Goal: Task Accomplishment & Management: Use online tool/utility

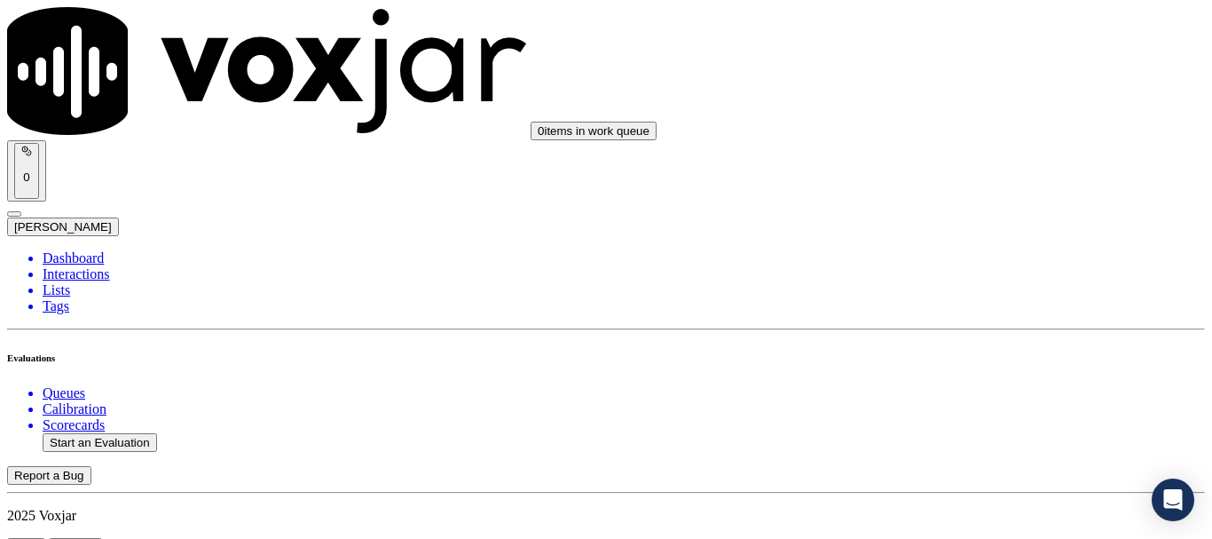
click at [131, 433] on button "Start an Evaluation" at bounding box center [100, 442] width 115 height 19
type input "20250815-111552_8143371084-all.mp3"
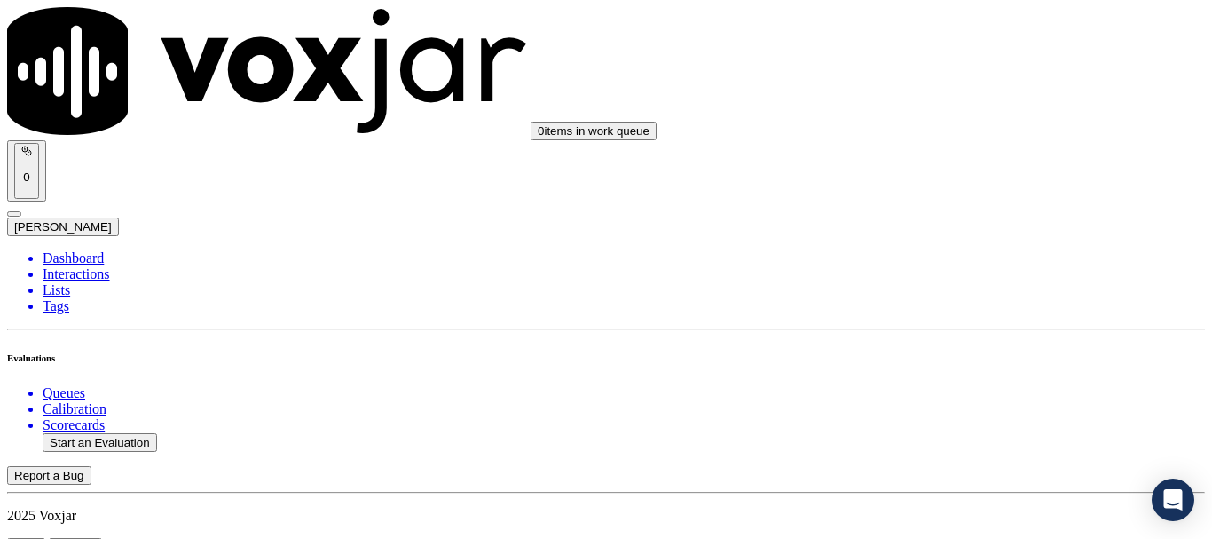
type input "lil"
type input "[DATE]T16:54"
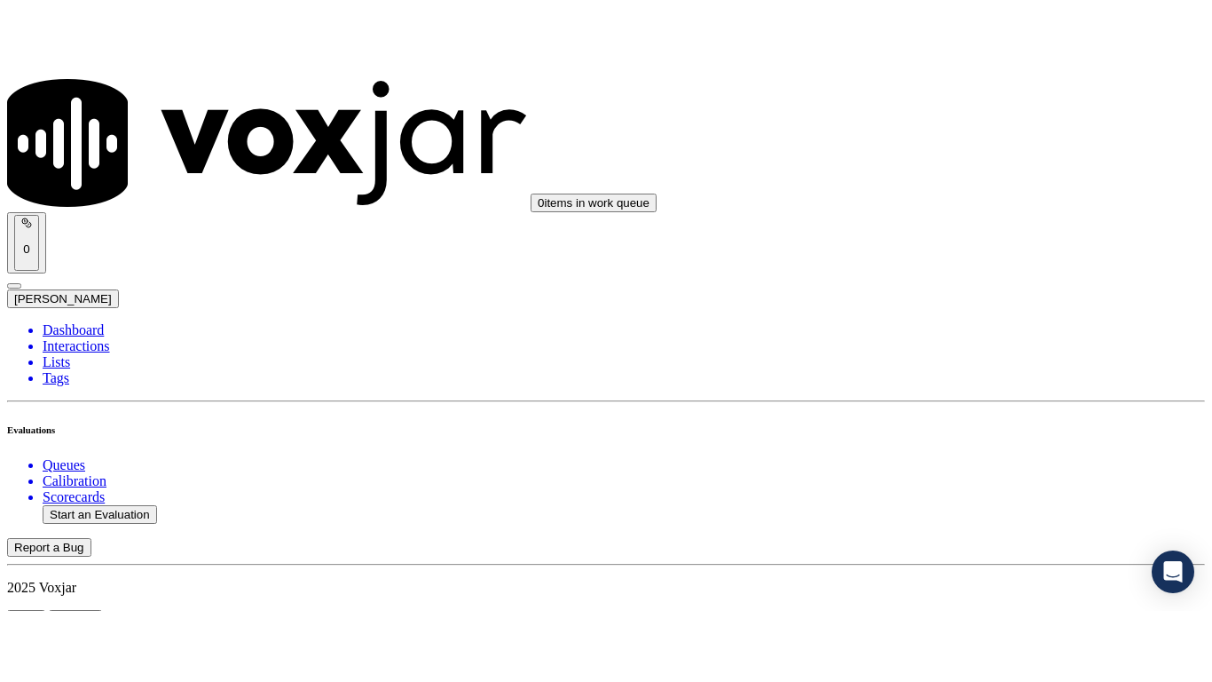
scroll to position [155, 0]
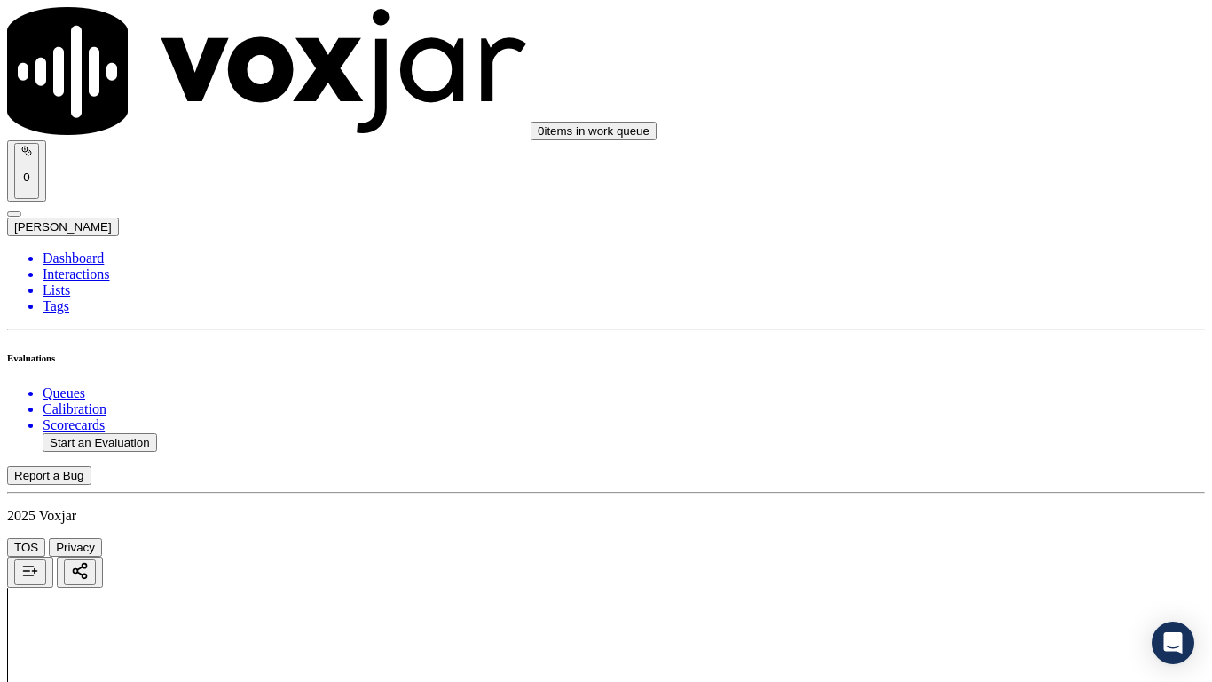
drag, startPoint x: 677, startPoint y: 618, endPoint x: 666, endPoint y: 617, distance: 11.6
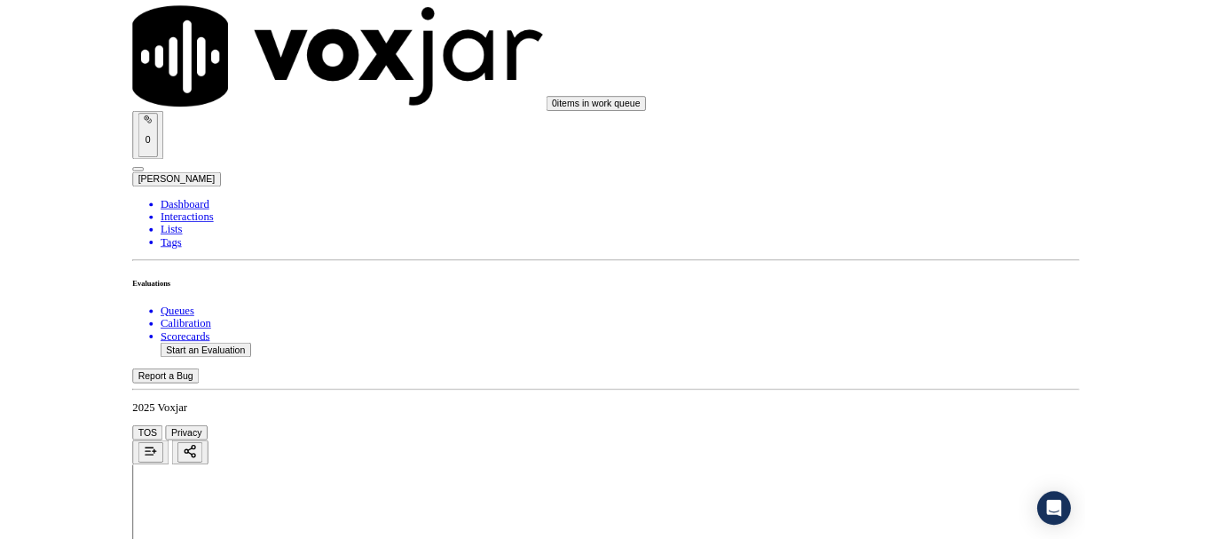
scroll to position [266, 0]
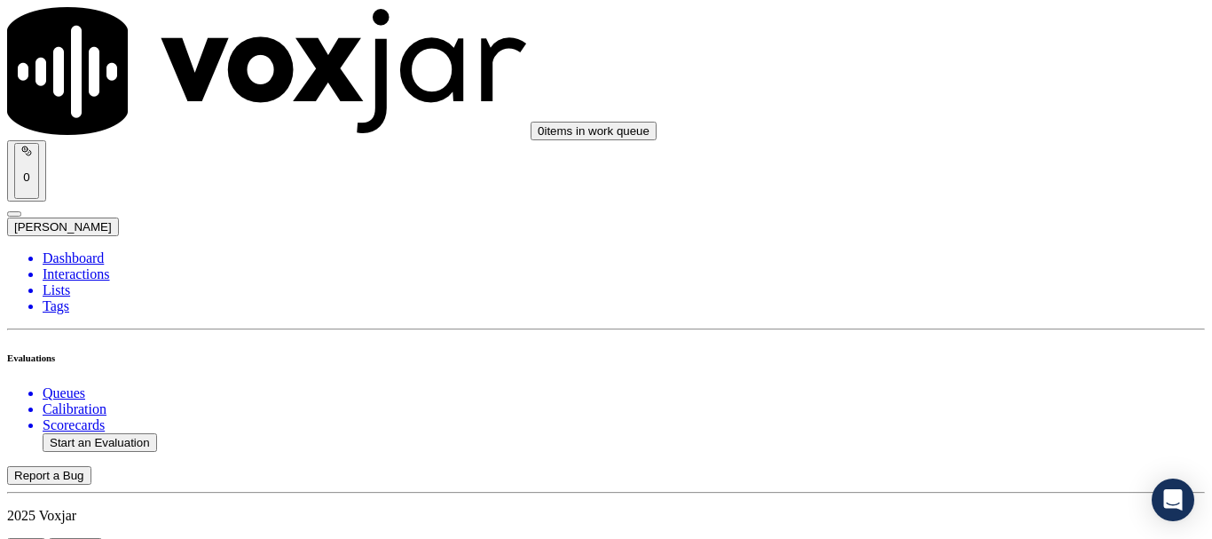
scroll to position [178, 0]
type input "[PERSON_NAME]"
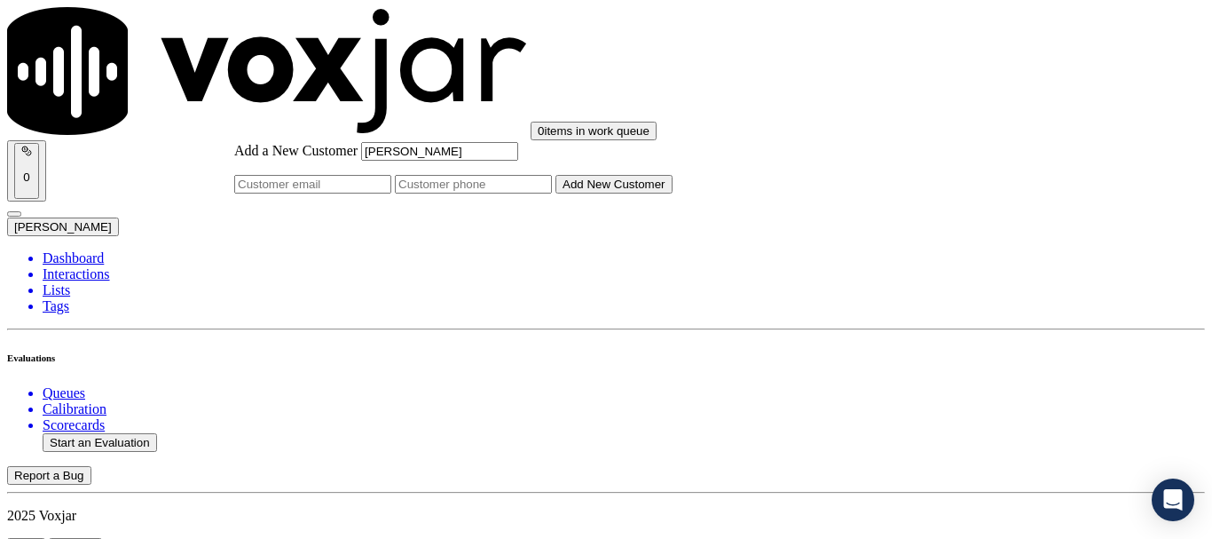
type input "[PERSON_NAME]"
drag, startPoint x: 707, startPoint y: 275, endPoint x: 686, endPoint y: 217, distance: 61.5
click at [552, 194] on input "Add a New Customer" at bounding box center [473, 184] width 157 height 19
paste input "8143371084"
paste input "8145732505"
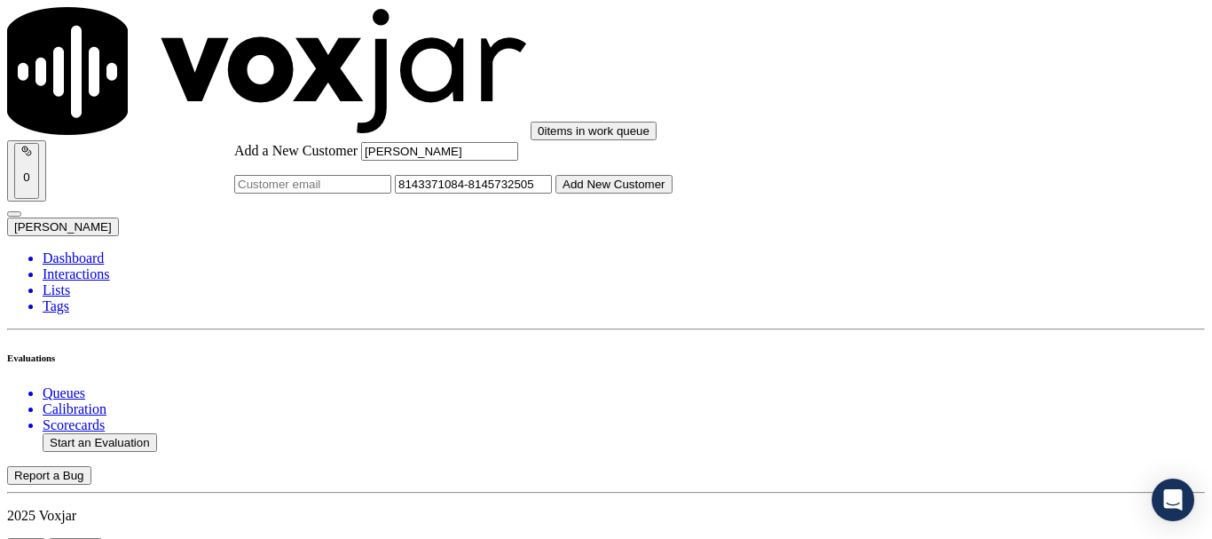
type input "8143371084-8145732505"
click at [673, 194] on button "Add New Customer" at bounding box center [614, 184] width 117 height 19
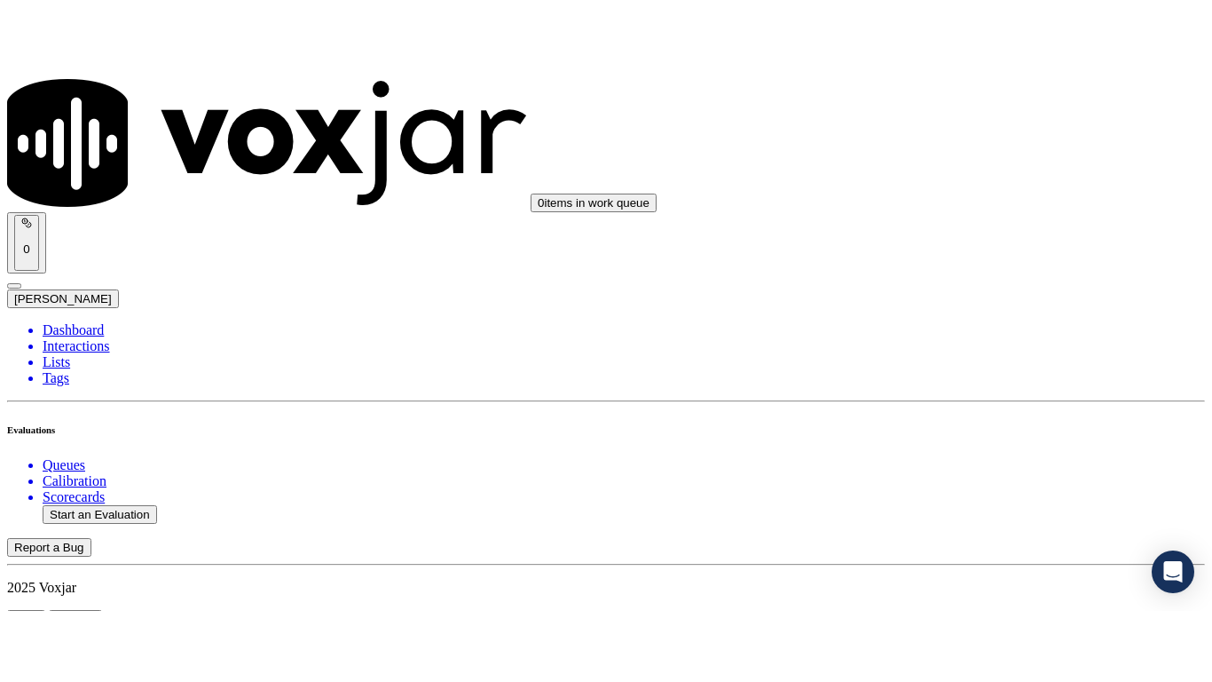
scroll to position [393, 0]
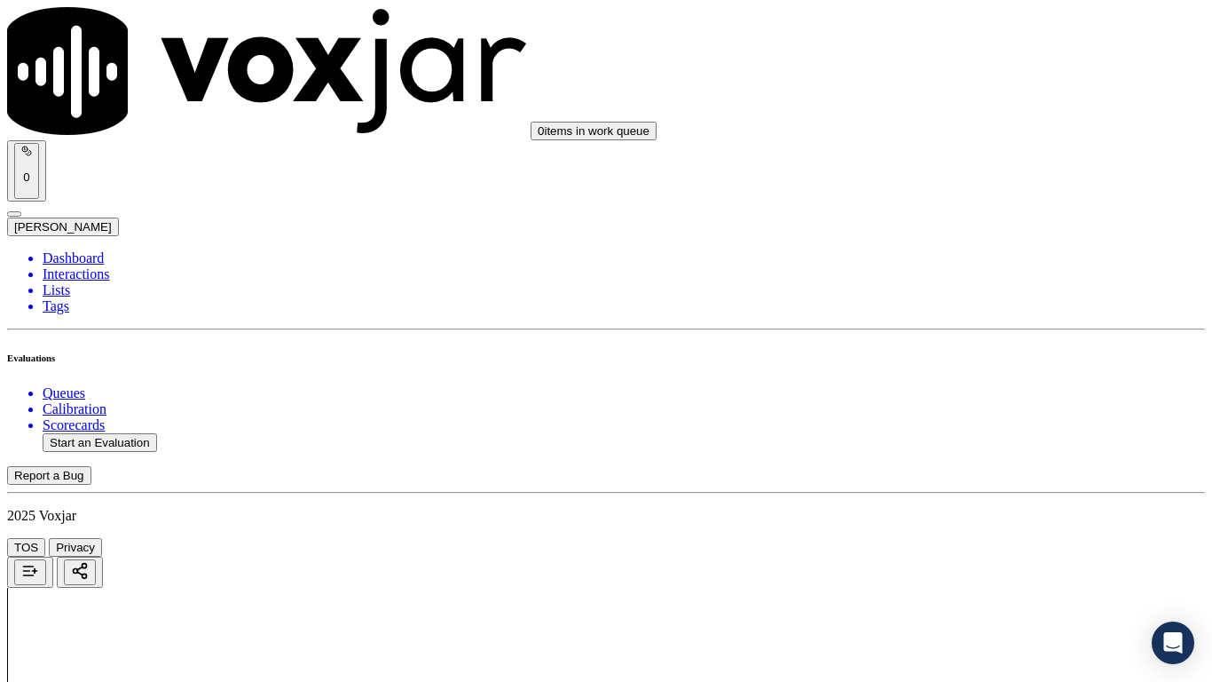
drag, startPoint x: 1007, startPoint y: 328, endPoint x: 1012, endPoint y: 338, distance: 11.9
click at [1015, 367] on div "Yes" at bounding box center [1010, 359] width 225 height 16
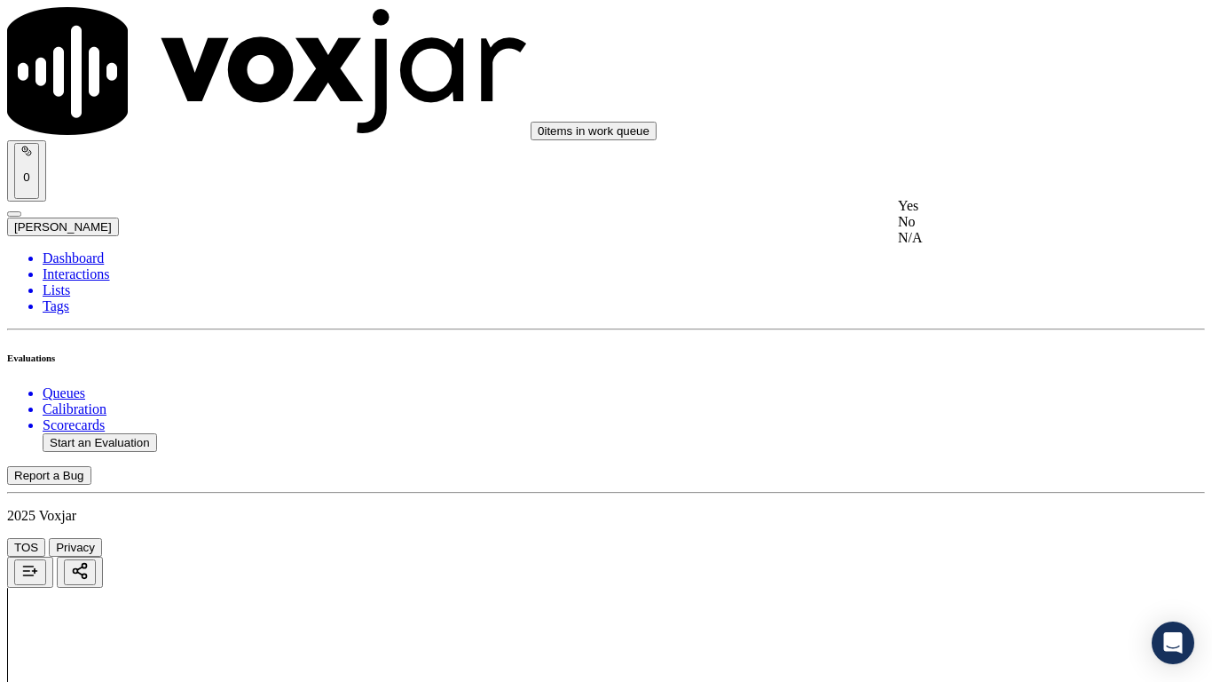
click at [979, 214] on div "Yes" at bounding box center [1010, 206] width 225 height 16
click at [991, 168] on div "Yes" at bounding box center [1010, 160] width 225 height 16
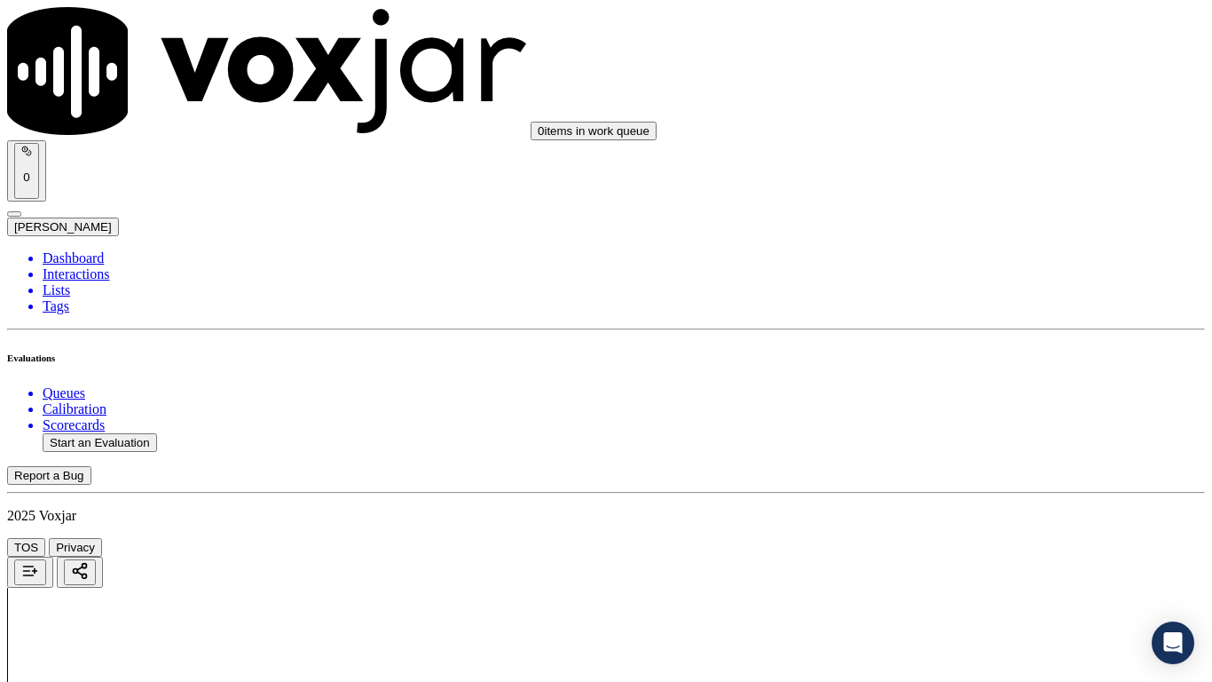
click at [997, 313] on div "N/A" at bounding box center [1010, 305] width 225 height 16
click at [981, 538] on div "N/A" at bounding box center [1010, 593] width 225 height 16
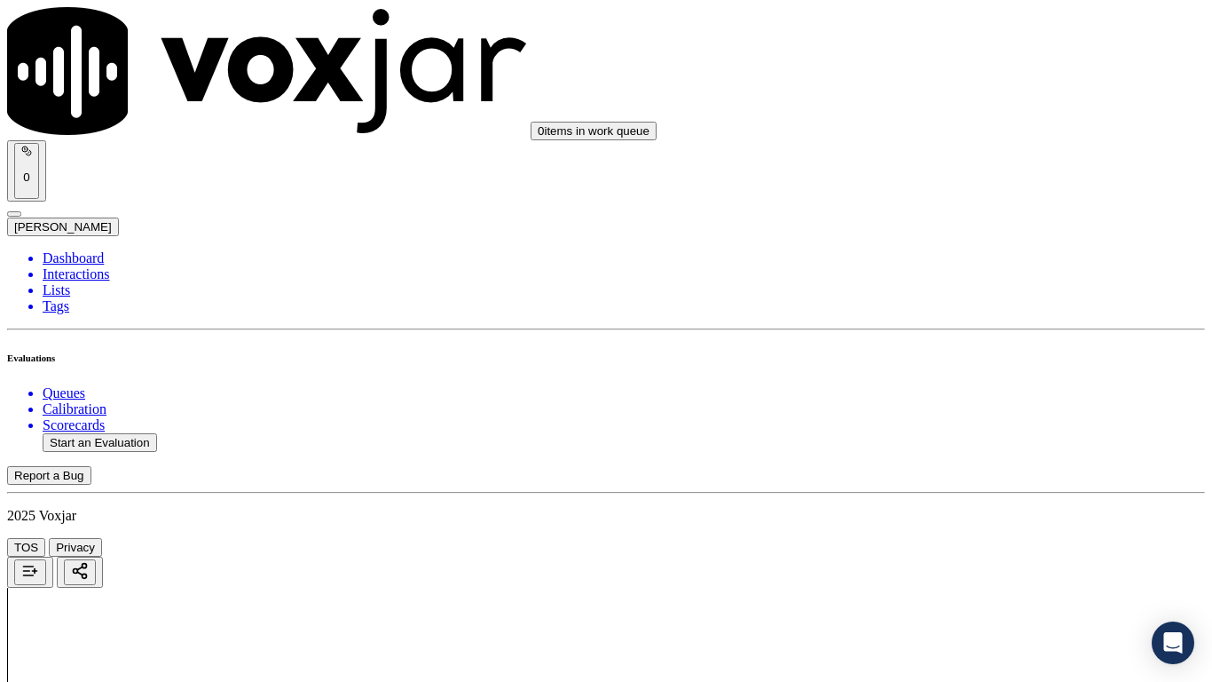
click at [960, 171] on div "Yes" at bounding box center [1010, 163] width 225 height 16
click at [1003, 416] on div "Yes" at bounding box center [1010, 408] width 225 height 16
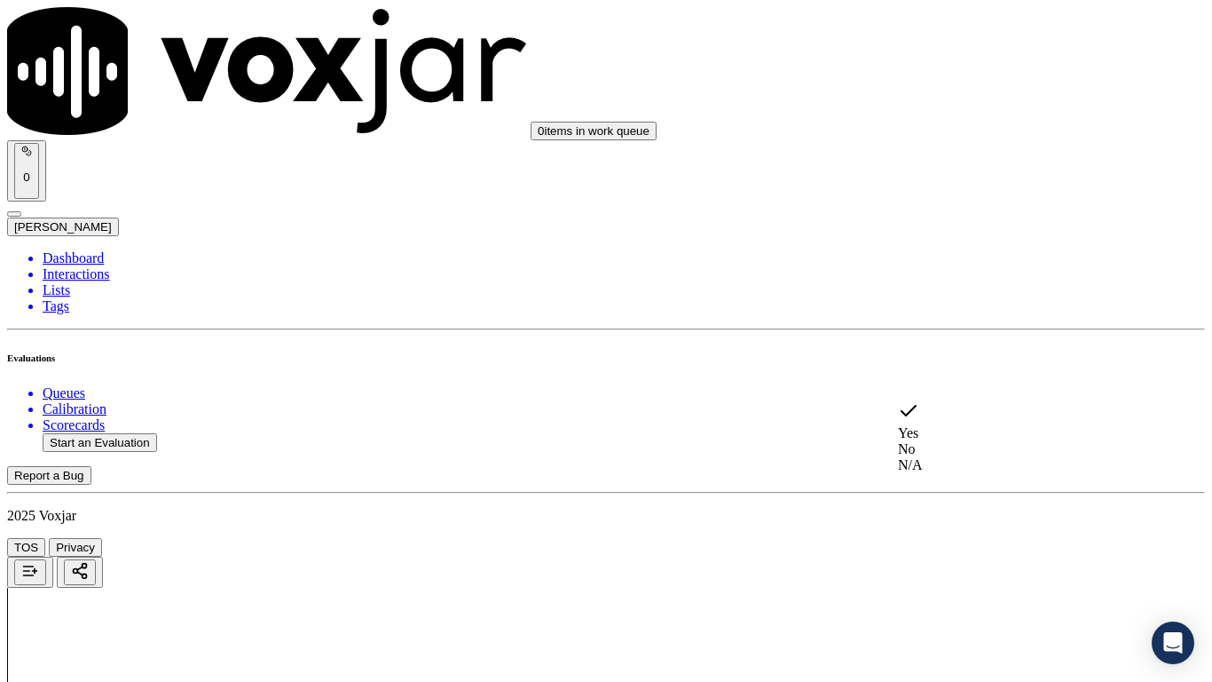
click at [976, 448] on div "No" at bounding box center [1010, 449] width 225 height 16
type textarea ".52sec Agent failed to give CX the number to revoke the consent"
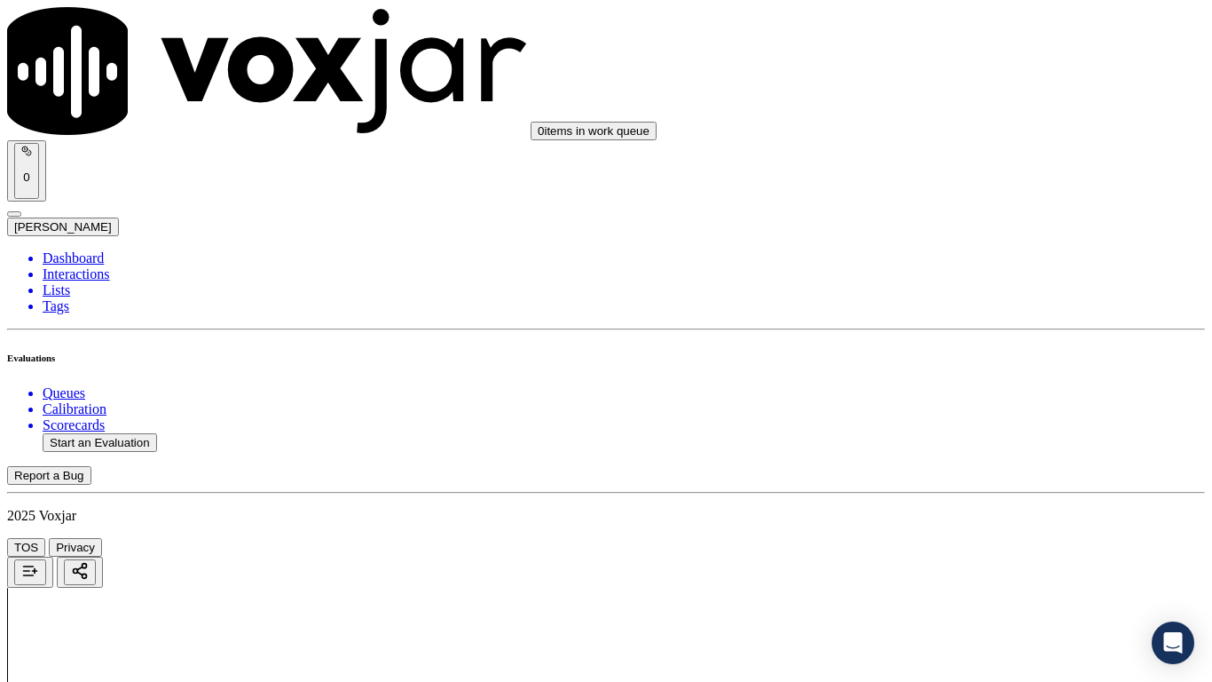
drag, startPoint x: 994, startPoint y: 272, endPoint x: 997, endPoint y: 287, distance: 15.3
click at [1006, 328] on div "No" at bounding box center [1010, 320] width 225 height 16
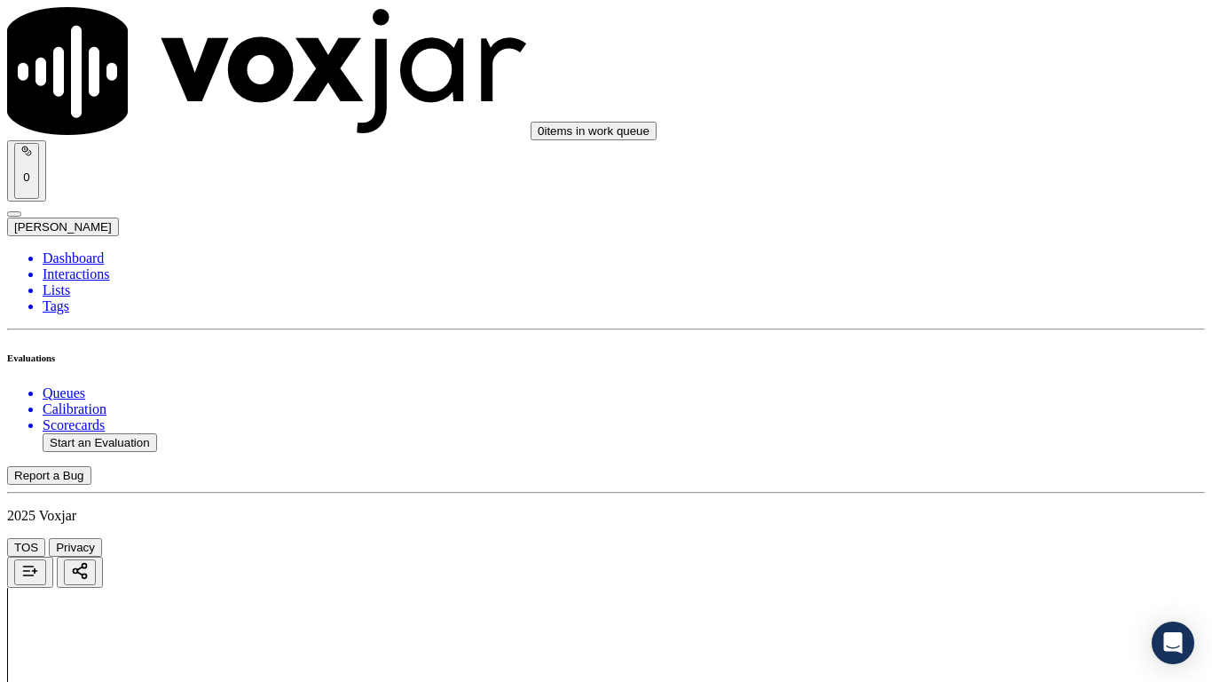
type textarea "4.01sec Agent did not ask the person her relationship with Acc holder, 4.35sec …"
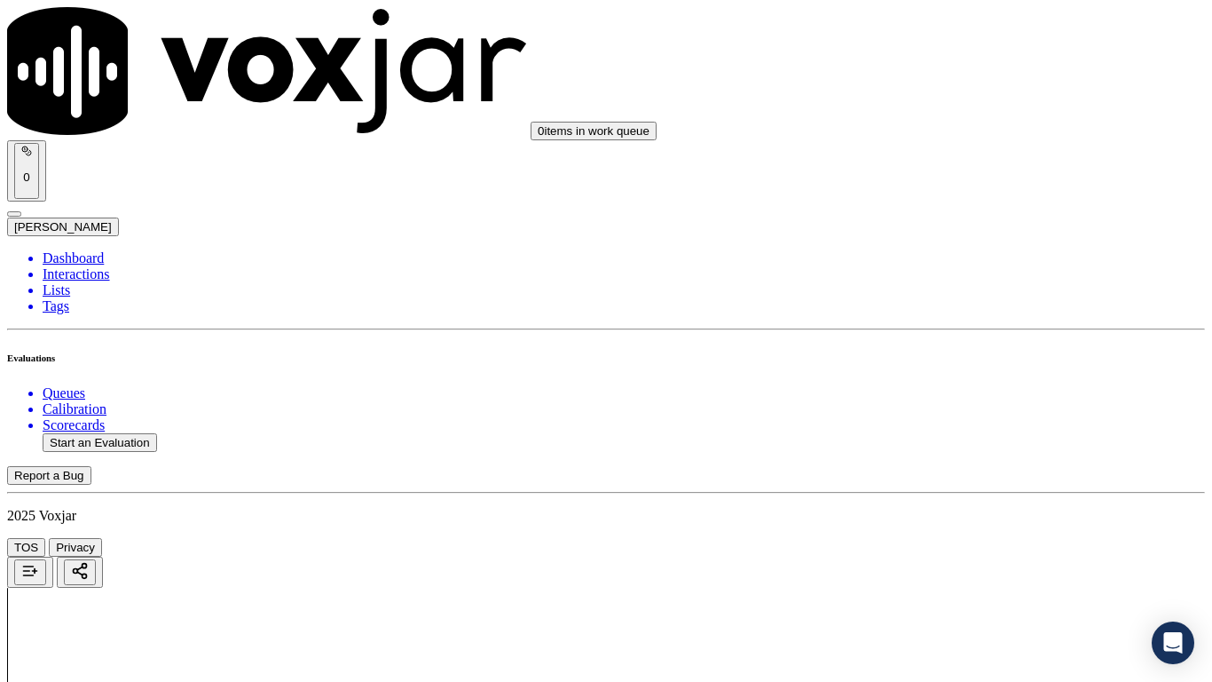
drag, startPoint x: 985, startPoint y: 326, endPoint x: 991, endPoint y: 341, distance: 16.3
click at [989, 363] on div "Yes" at bounding box center [1010, 355] width 225 height 16
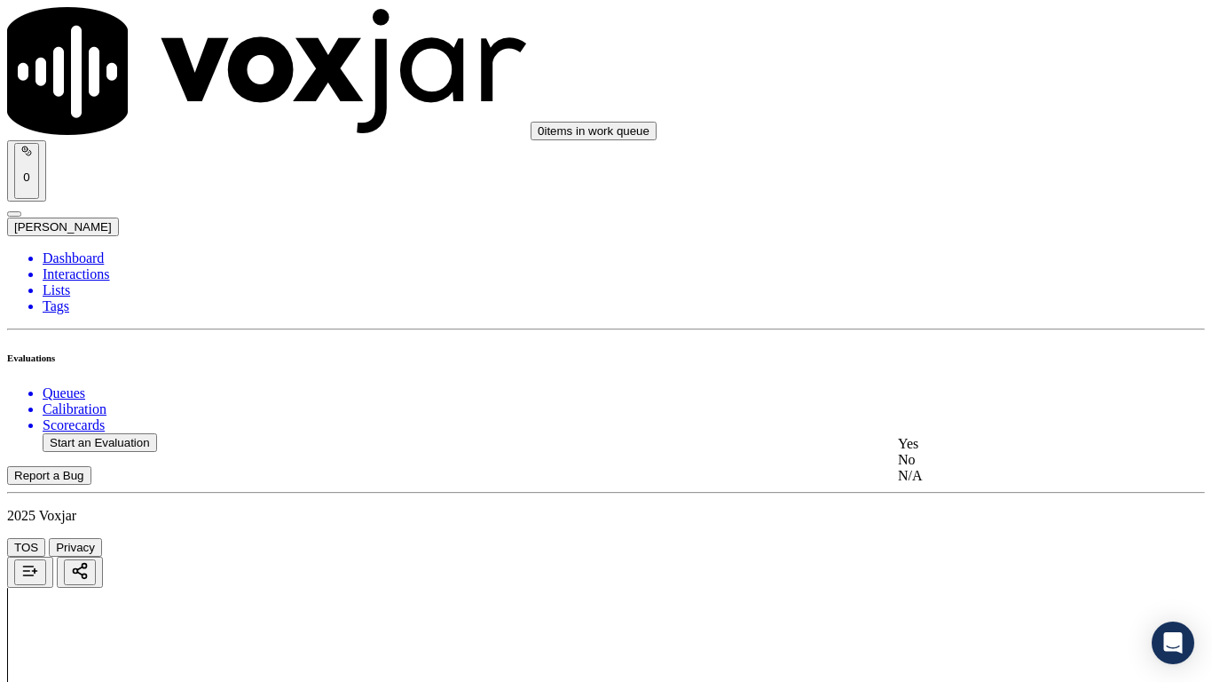
click at [981, 468] on div "No" at bounding box center [1010, 460] width 225 height 16
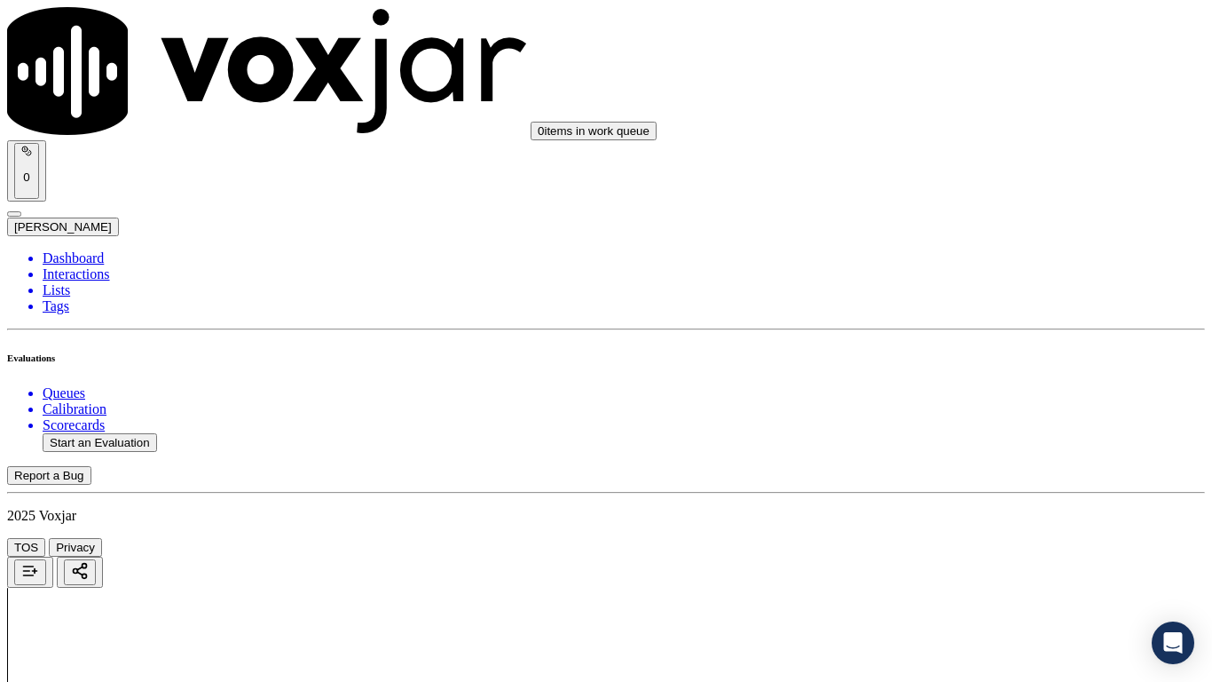
type textarea "6.40sec Even though its was a Gas sale agent kept on saying Elec it was only wh…"
click at [976, 361] on div "Yes" at bounding box center [1010, 353] width 225 height 16
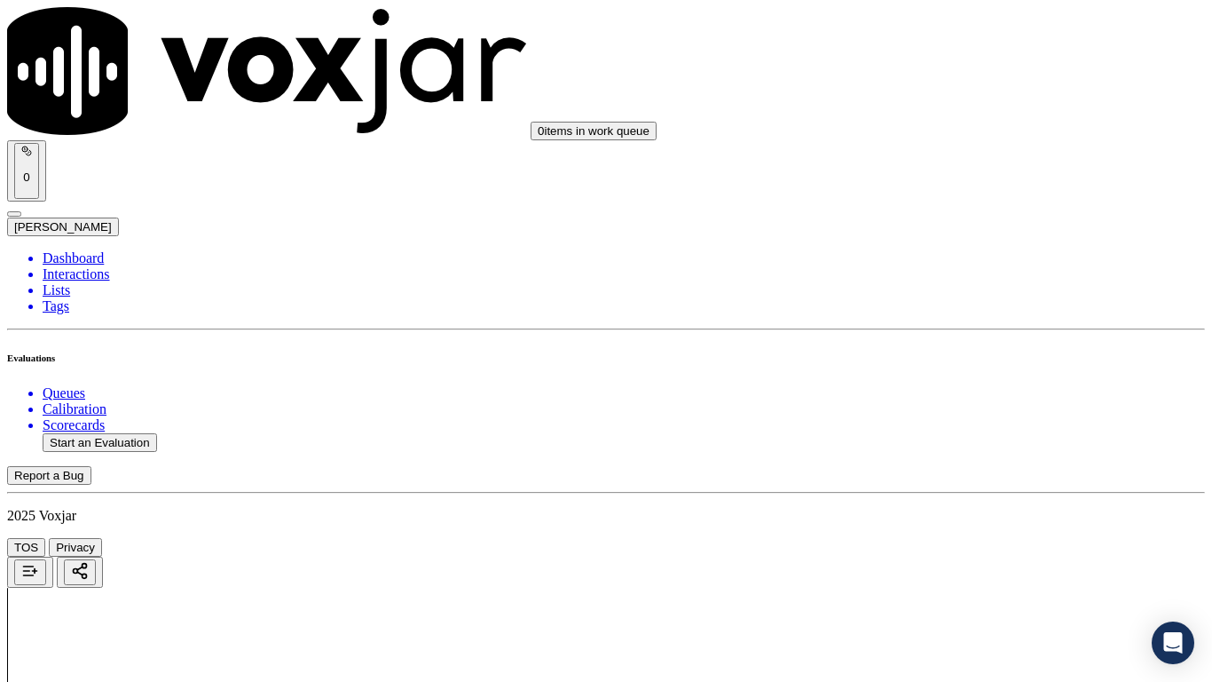
click at [988, 533] on div "Yes" at bounding box center [1010, 525] width 225 height 16
click at [960, 271] on div "Yes" at bounding box center [1010, 265] width 225 height 16
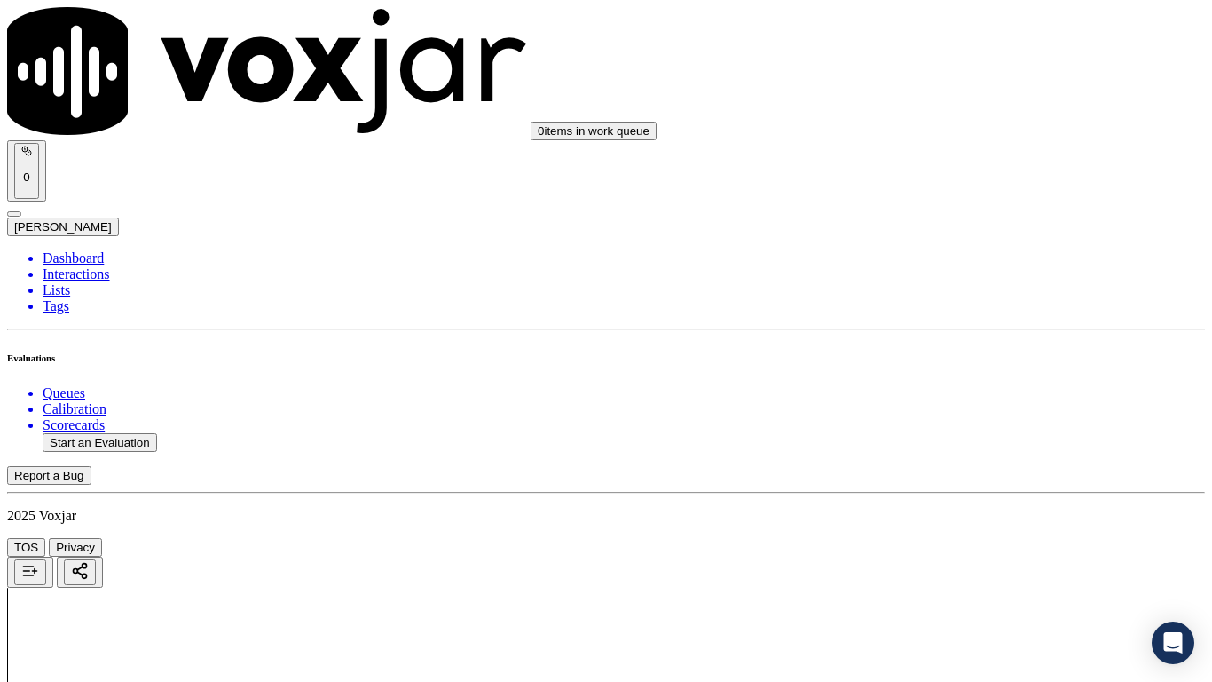
click at [999, 494] on div "Yes" at bounding box center [1010, 488] width 225 height 16
drag, startPoint x: 957, startPoint y: 154, endPoint x: 960, endPoint y: 169, distance: 15.3
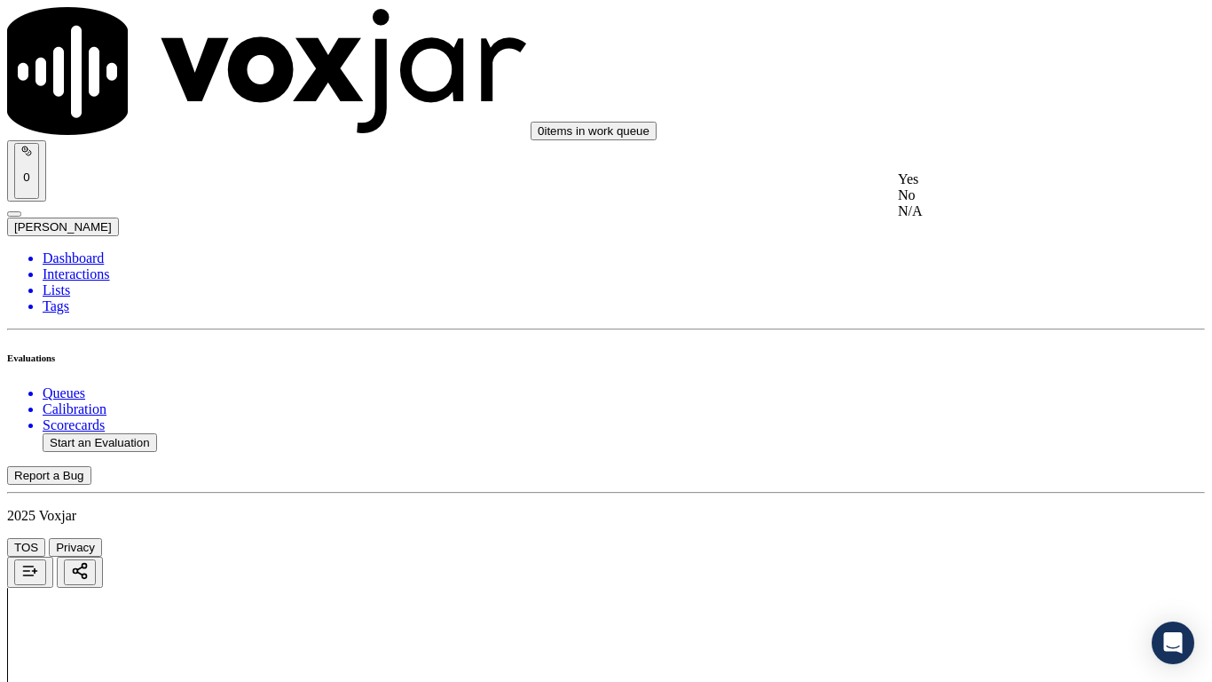
click at [962, 187] on div "Yes" at bounding box center [1010, 179] width 225 height 16
click at [989, 432] on div "Yes" at bounding box center [1010, 424] width 225 height 16
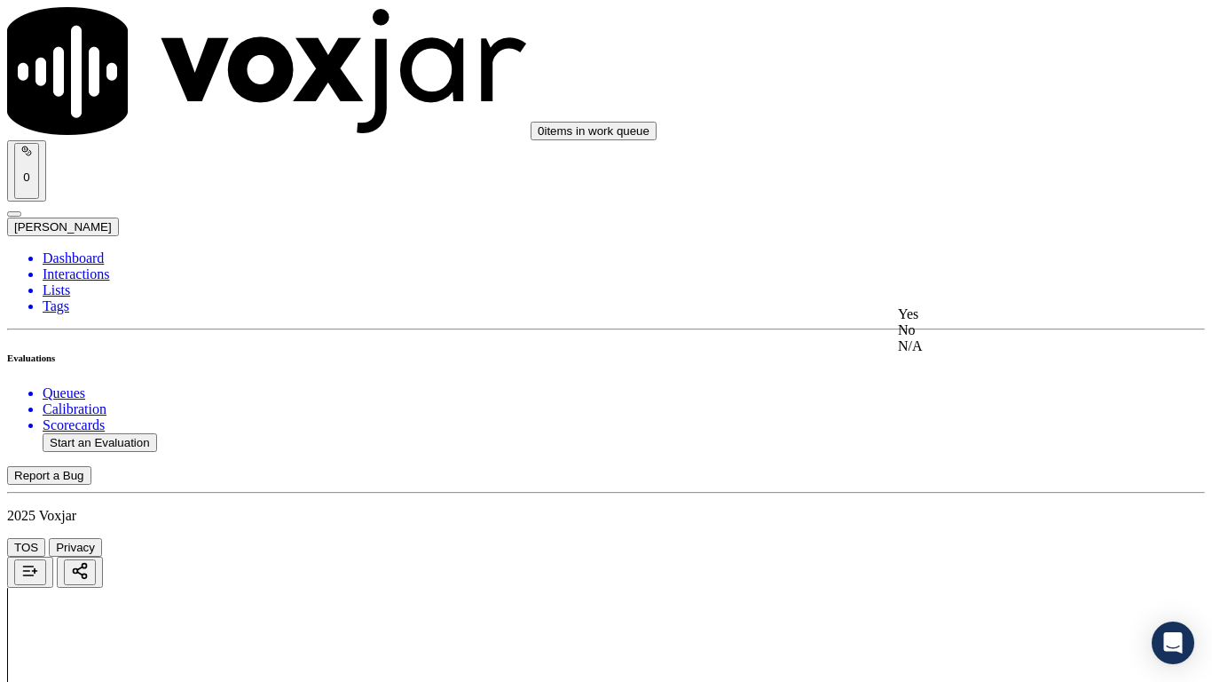
click at [990, 322] on div "Yes" at bounding box center [1010, 314] width 225 height 16
click at [983, 538] on div "Yes" at bounding box center [1010, 538] width 225 height 16
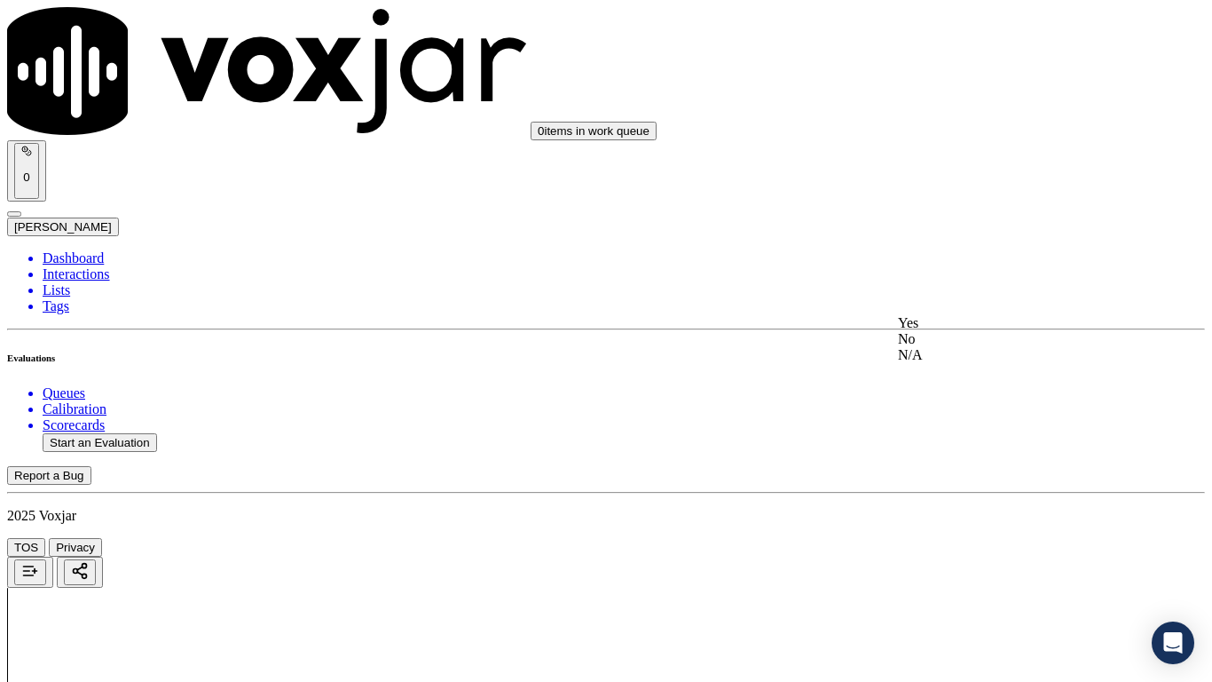
click at [968, 331] on div "Yes" at bounding box center [1010, 323] width 225 height 16
click at [971, 538] on div "Yes" at bounding box center [1010, 547] width 225 height 16
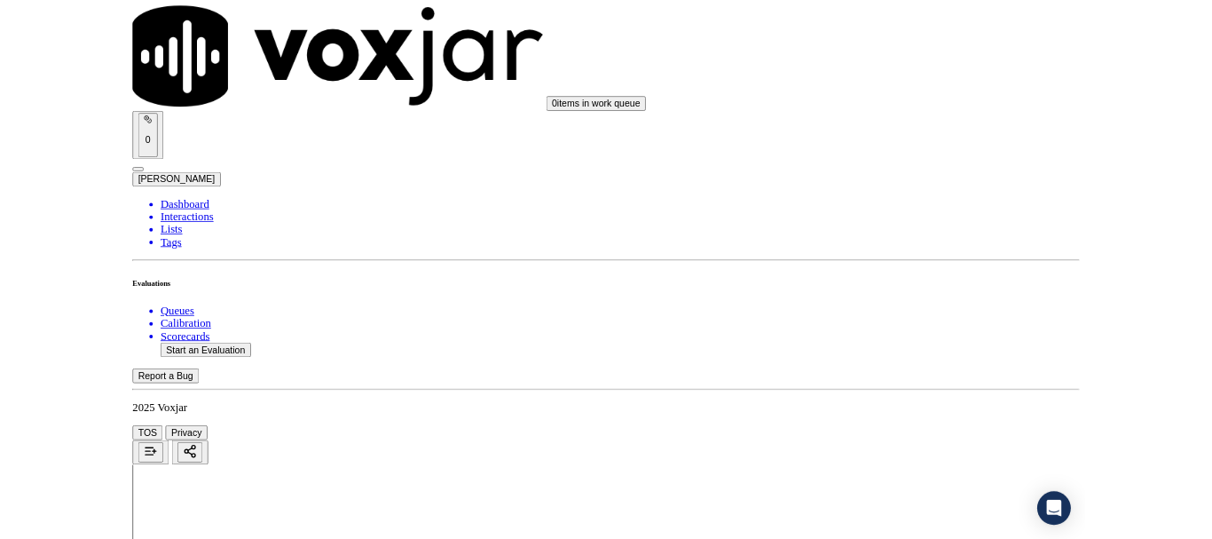
scroll to position [5193, 0]
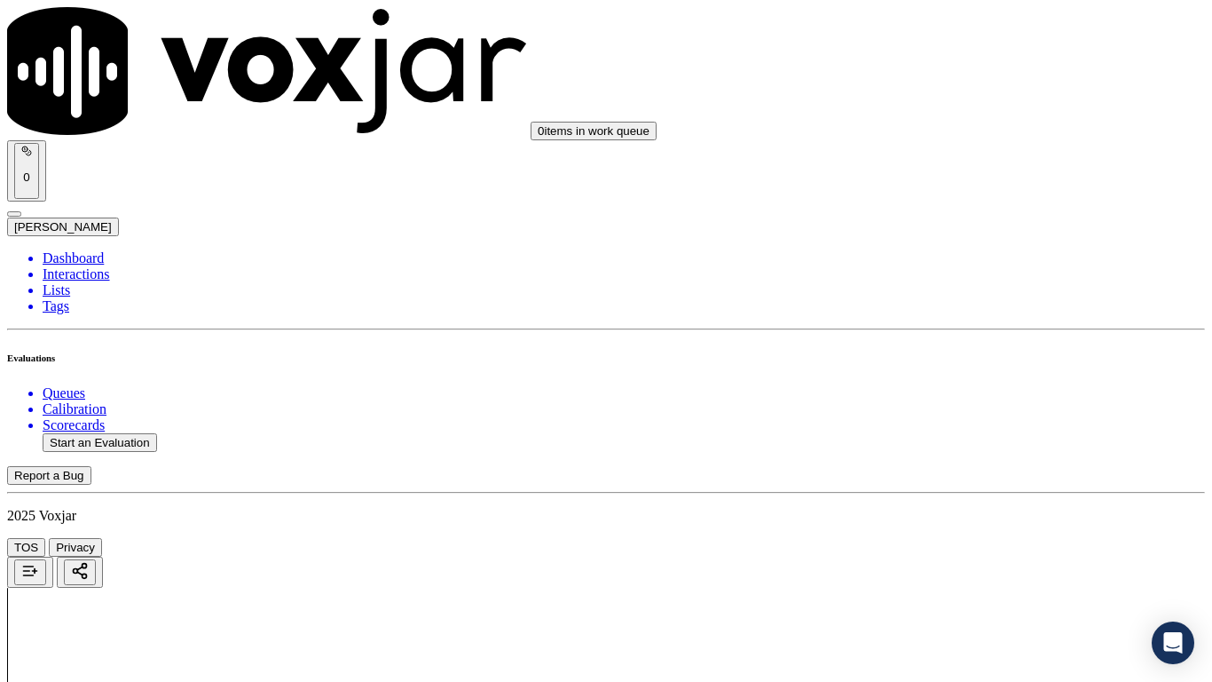
click at [968, 488] on div "Yes" at bounding box center [1010, 480] width 225 height 16
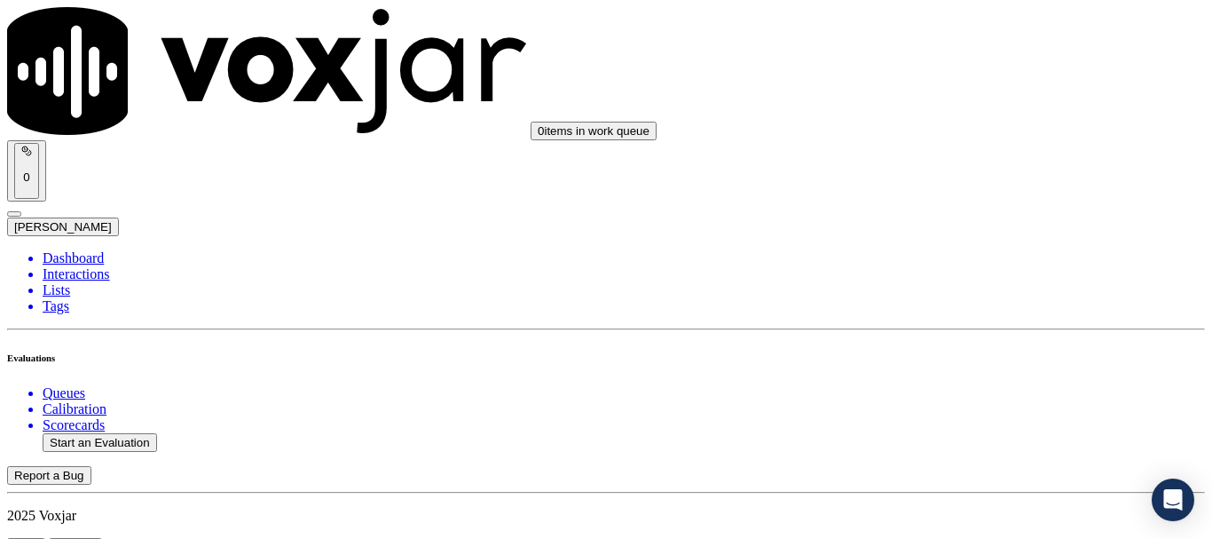
click at [116, 433] on button "Start an Evaluation" at bounding box center [100, 442] width 115 height 19
type input "20250815-163626_2232704424-all.mp3"
type input "mi"
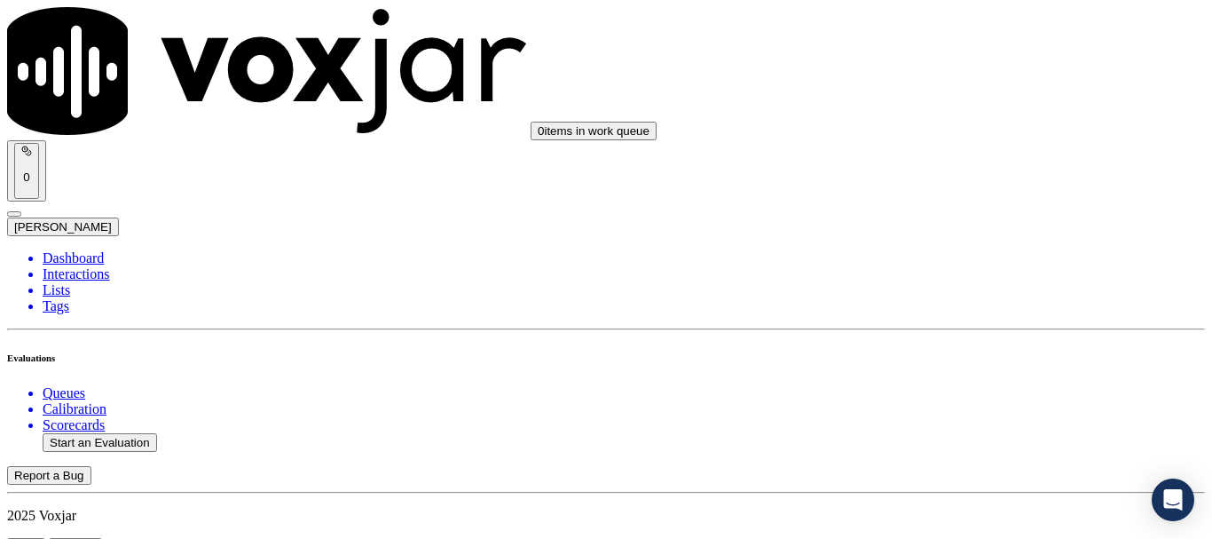
type input "[DATE]T17:05"
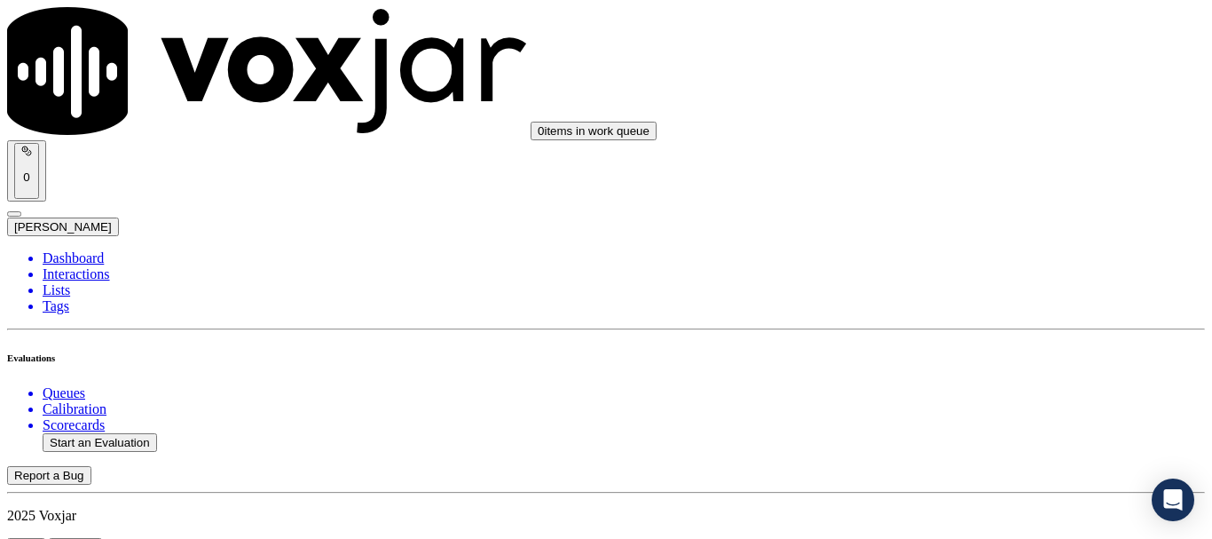
scroll to position [266, 0]
type input "[PERSON_NAME]"
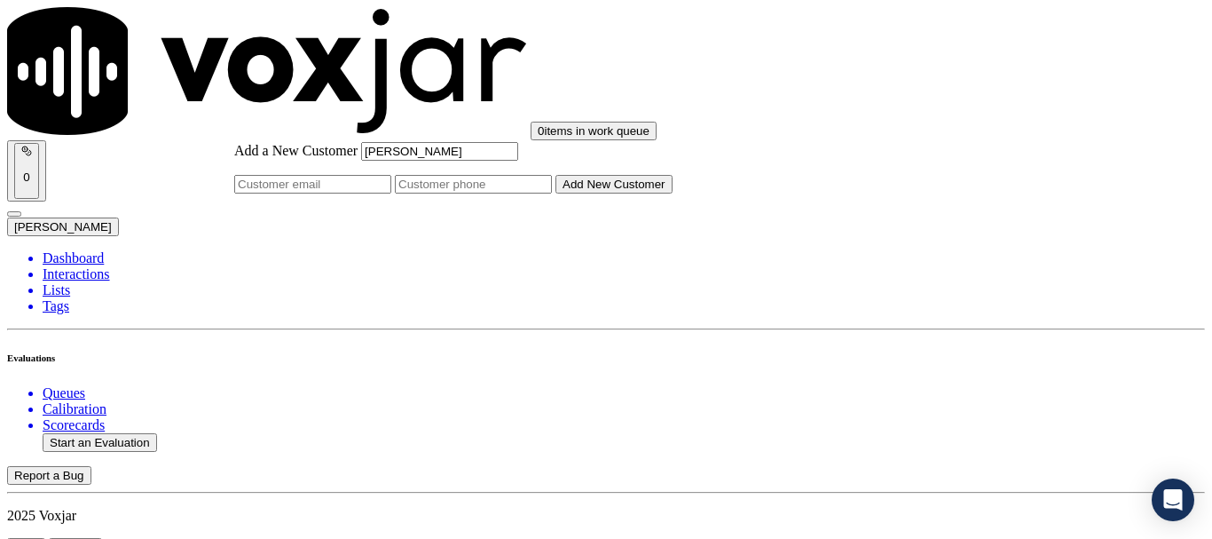
type input "[PERSON_NAME]"
drag, startPoint x: 658, startPoint y: 267, endPoint x: 626, endPoint y: 220, distance: 56.9
click at [552, 194] on input "Add a New Customer" at bounding box center [473, 184] width 157 height 19
paste input "2232704424"
type input "2232704424"
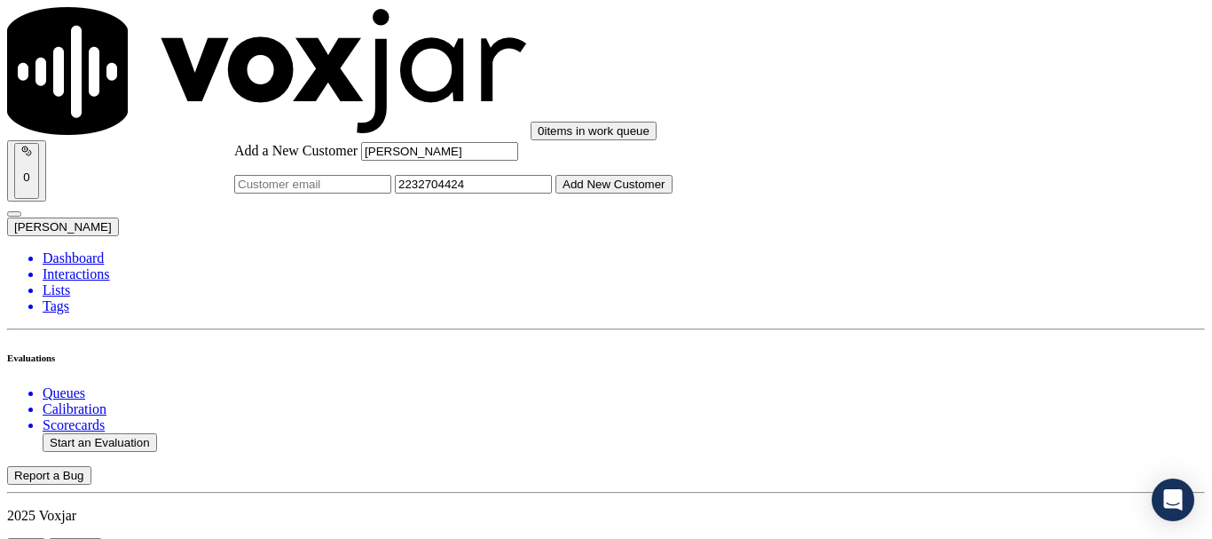
click at [673, 194] on button "Add New Customer" at bounding box center [614, 184] width 117 height 19
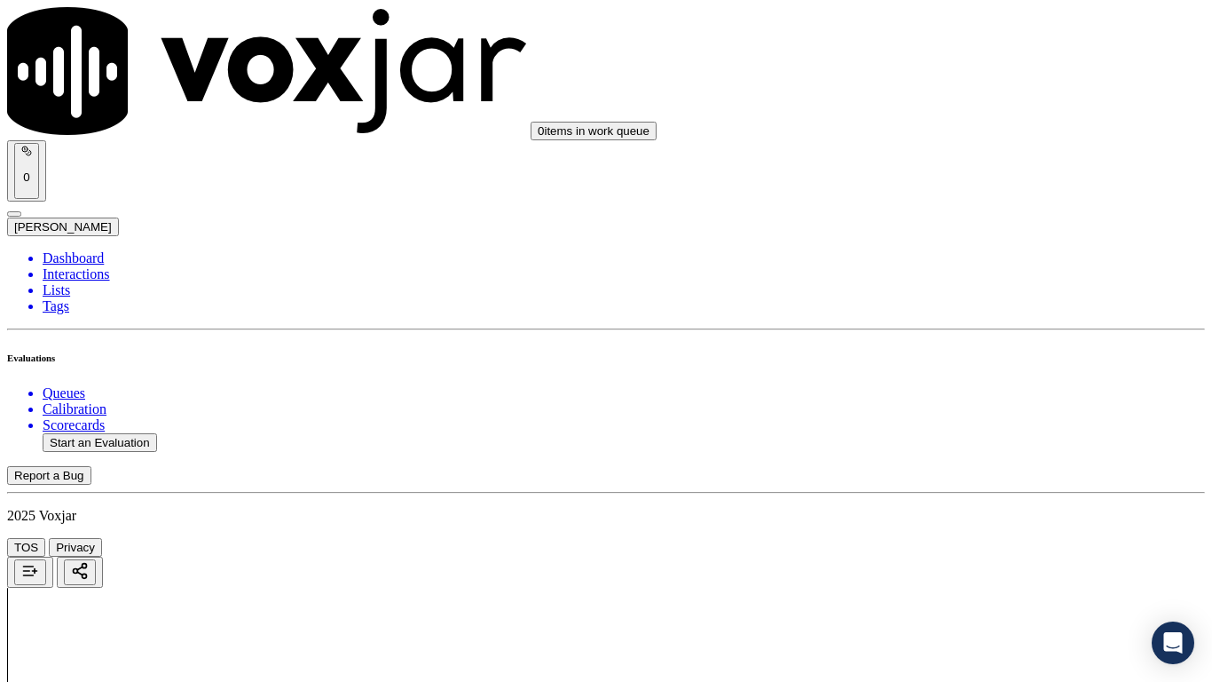
scroll to position [223, 0]
drag, startPoint x: 994, startPoint y: 322, endPoint x: 999, endPoint y: 335, distance: 13.2
click at [990, 367] on div "Yes" at bounding box center [1010, 359] width 225 height 16
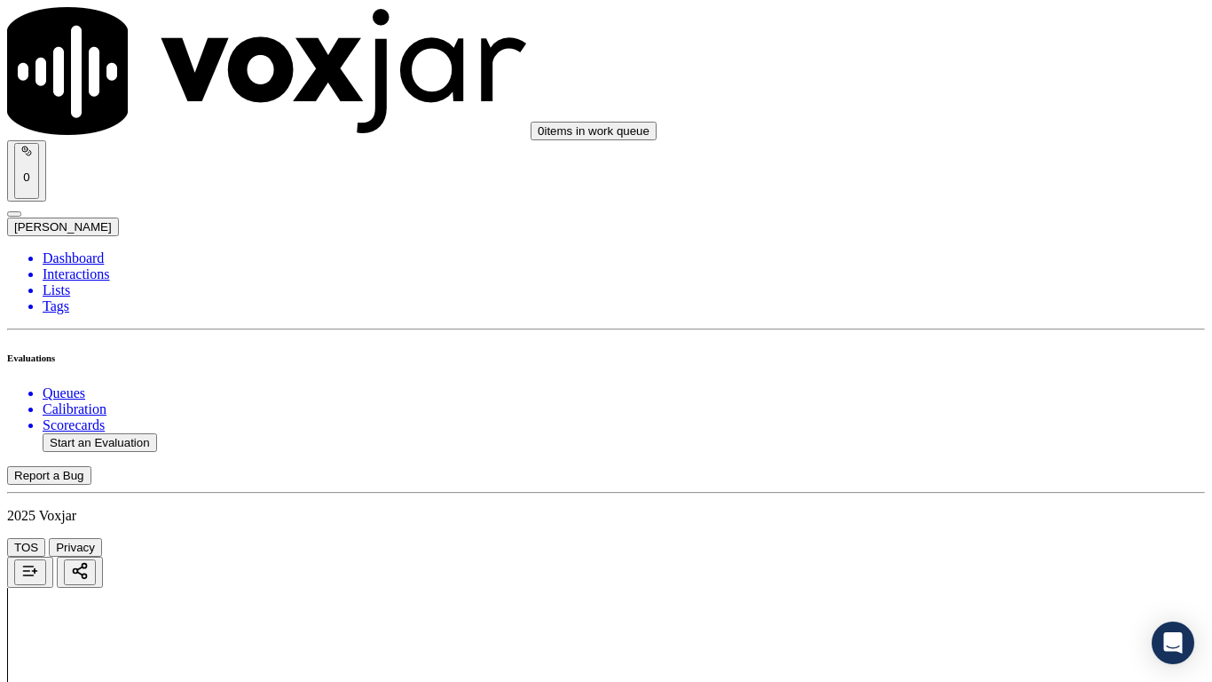
drag, startPoint x: 958, startPoint y: 118, endPoint x: 960, endPoint y: 127, distance: 9.1
click at [968, 168] on div "Yes" at bounding box center [1010, 160] width 225 height 16
click at [980, 391] on div "Yes" at bounding box center [1010, 383] width 225 height 16
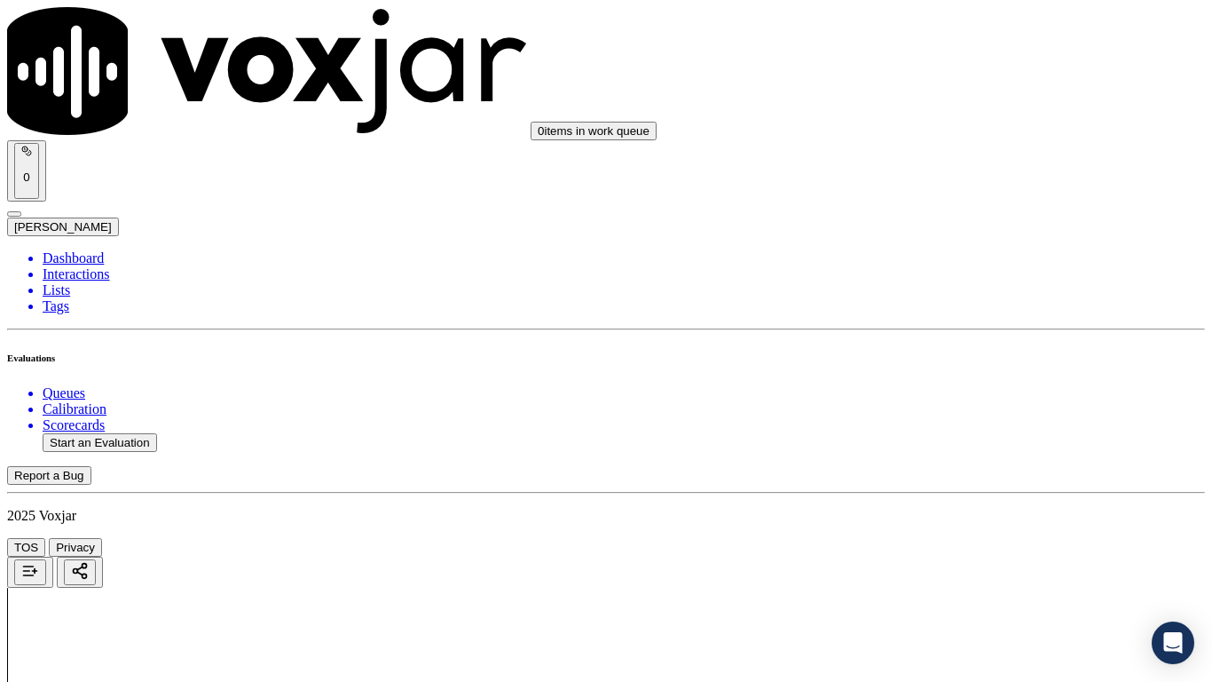
scroll to position [976, 0]
click at [957, 136] on div "N/A" at bounding box center [1010, 128] width 225 height 16
click at [993, 423] on div "N/A" at bounding box center [1010, 415] width 225 height 16
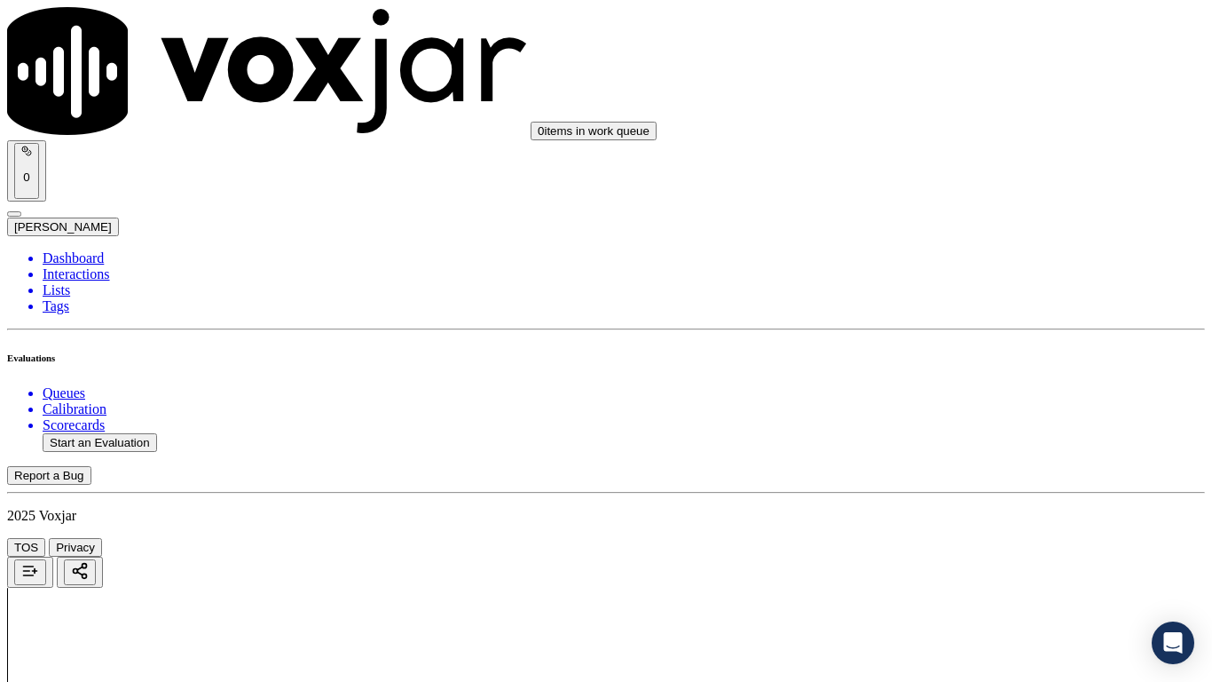
drag, startPoint x: 987, startPoint y: 572, endPoint x: 983, endPoint y: 613, distance: 42.0
click at [960, 478] on div "Yes" at bounding box center [1010, 470] width 225 height 16
drag, startPoint x: 960, startPoint y: 199, endPoint x: 968, endPoint y: 217, distance: 19.1
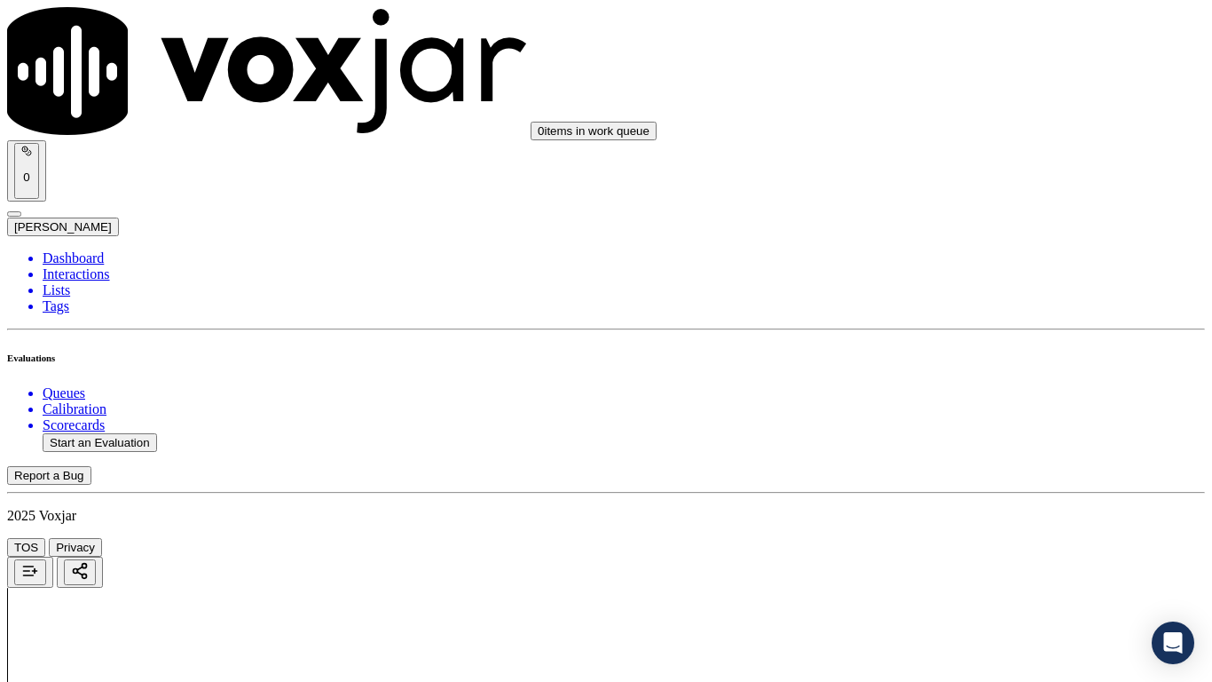
click at [973, 236] on div "Yes" at bounding box center [1010, 231] width 225 height 16
click at [1007, 484] on div "Yes" at bounding box center [1010, 476] width 225 height 16
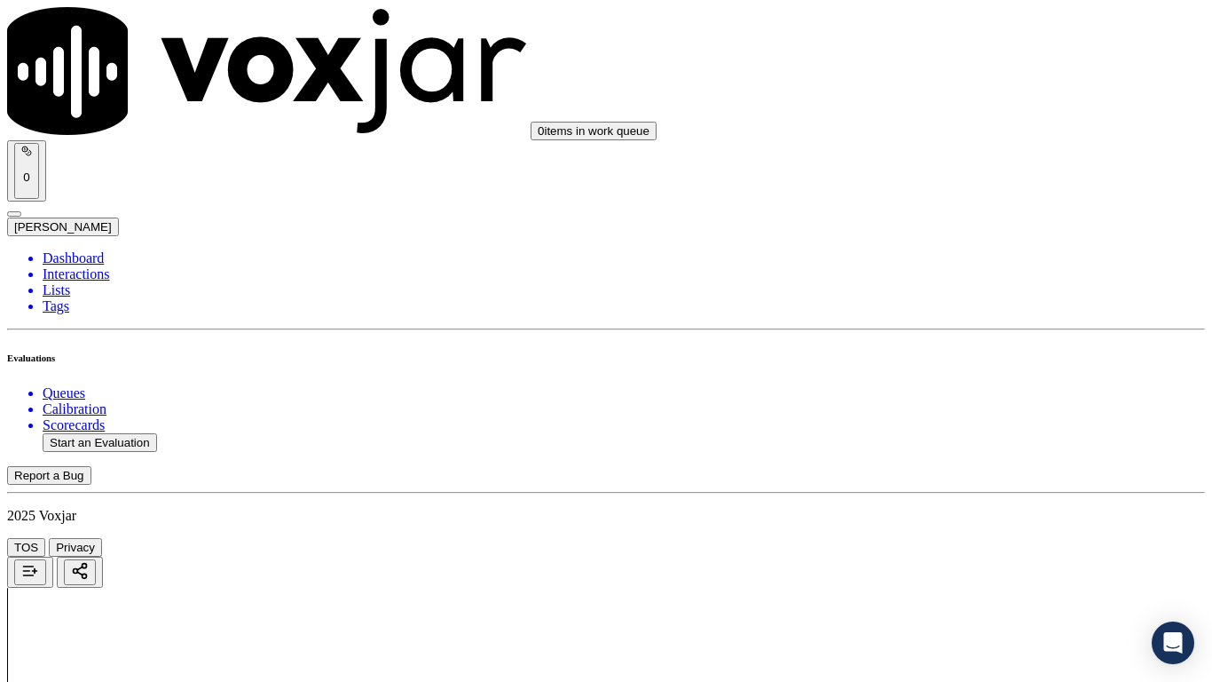
click at [983, 172] on div "Yes" at bounding box center [1010, 167] width 225 height 16
click at [999, 441] on div "Yes" at bounding box center [1010, 433] width 225 height 16
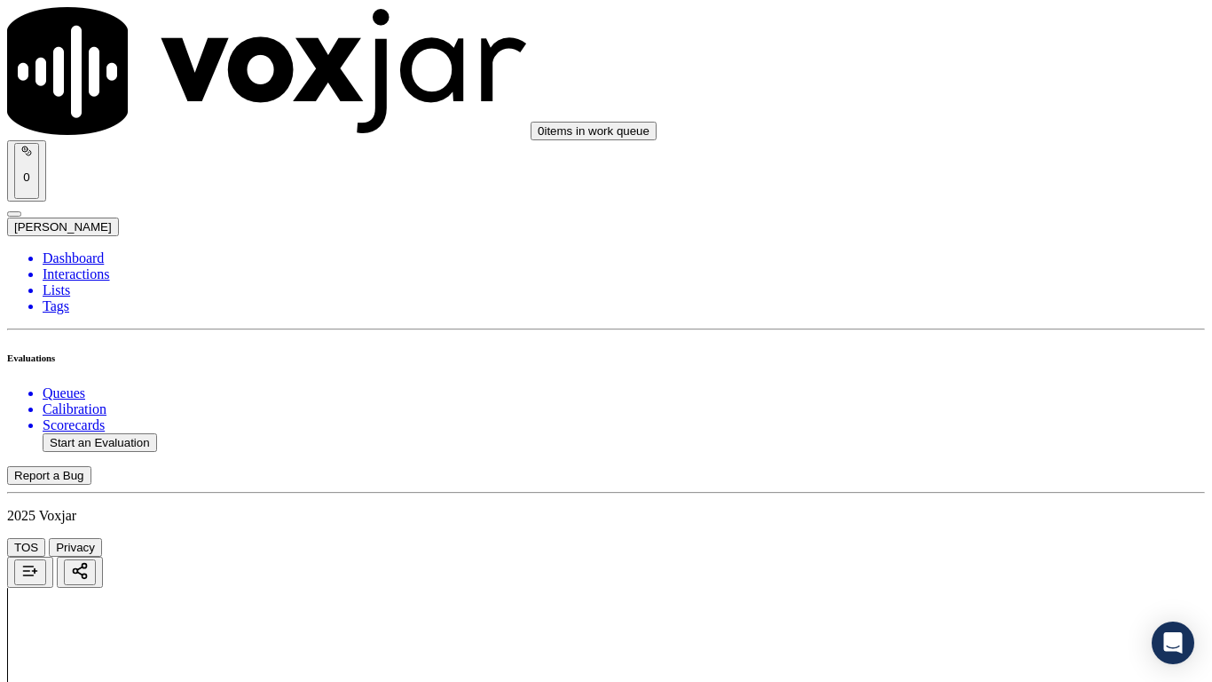
click at [991, 257] on div "Yes" at bounding box center [1010, 249] width 225 height 16
click at [1005, 538] on div "Yes" at bounding box center [1010, 557] width 225 height 16
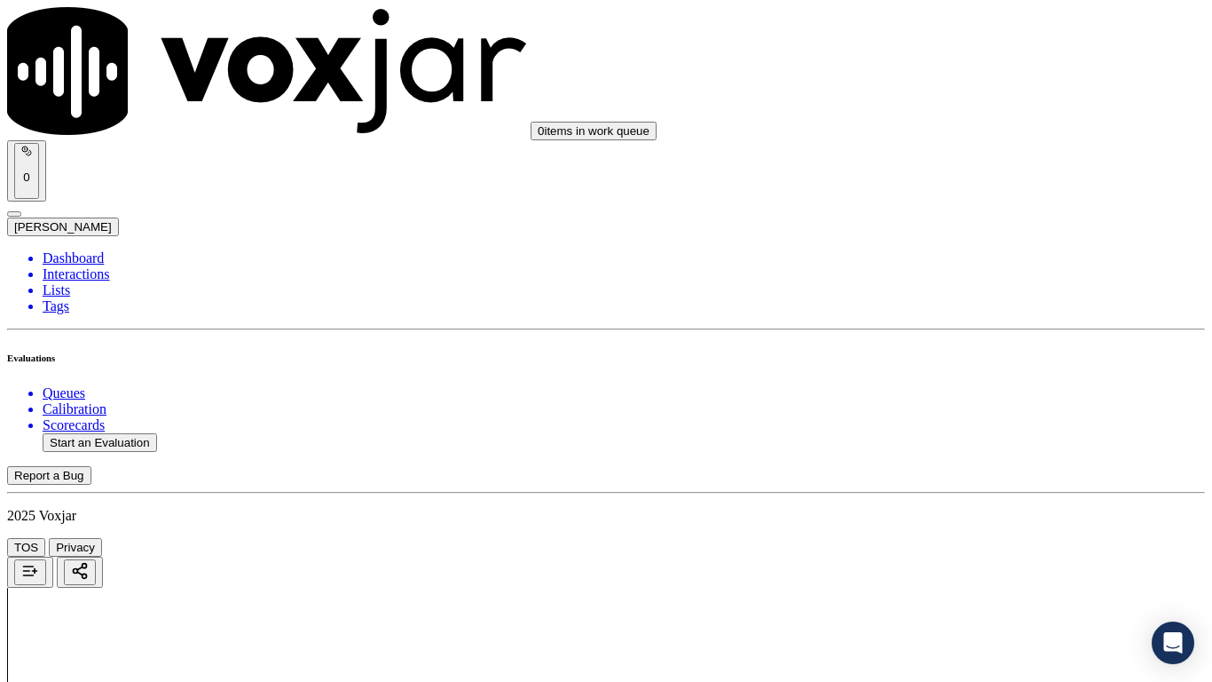
click at [944, 52] on div "0 items in work queue 0 [PERSON_NAME]" at bounding box center [606, 121] width 1198 height 229
click at [955, 79] on div "Yes" at bounding box center [1010, 71] width 225 height 16
click at [983, 303] on div "Yes" at bounding box center [1010, 295] width 225 height 16
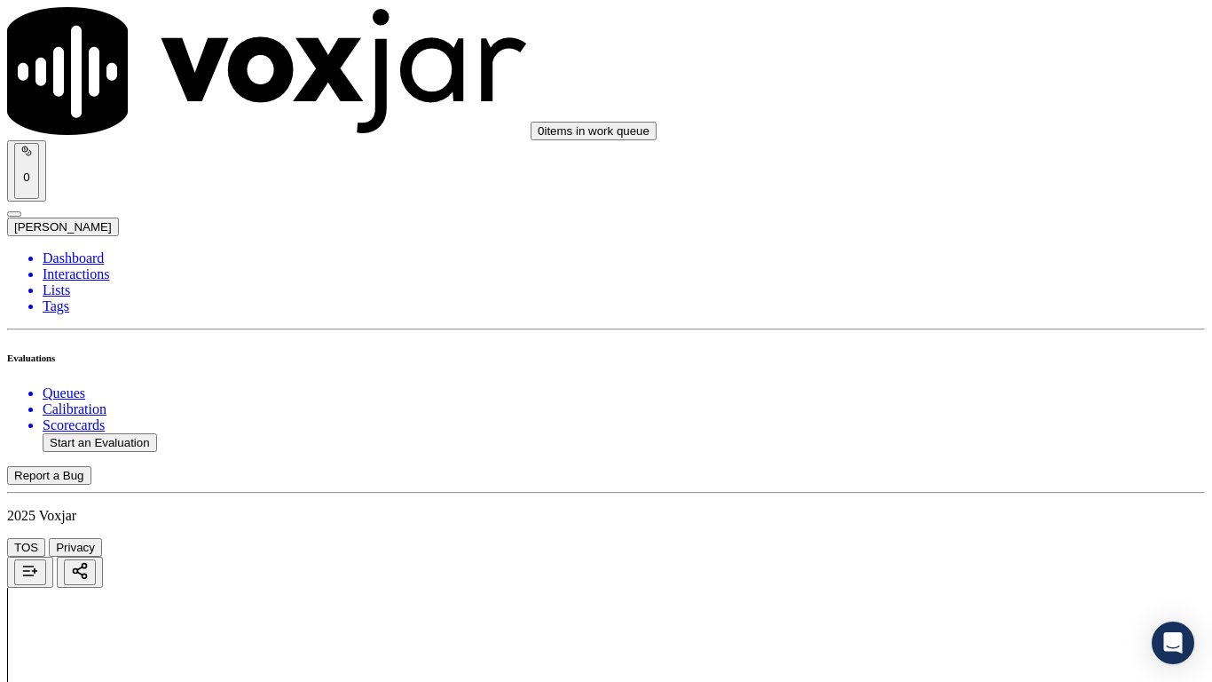
click at [979, 526] on div "Yes" at bounding box center [1010, 518] width 225 height 16
click at [972, 239] on div "Yes" at bounding box center [1010, 231] width 225 height 16
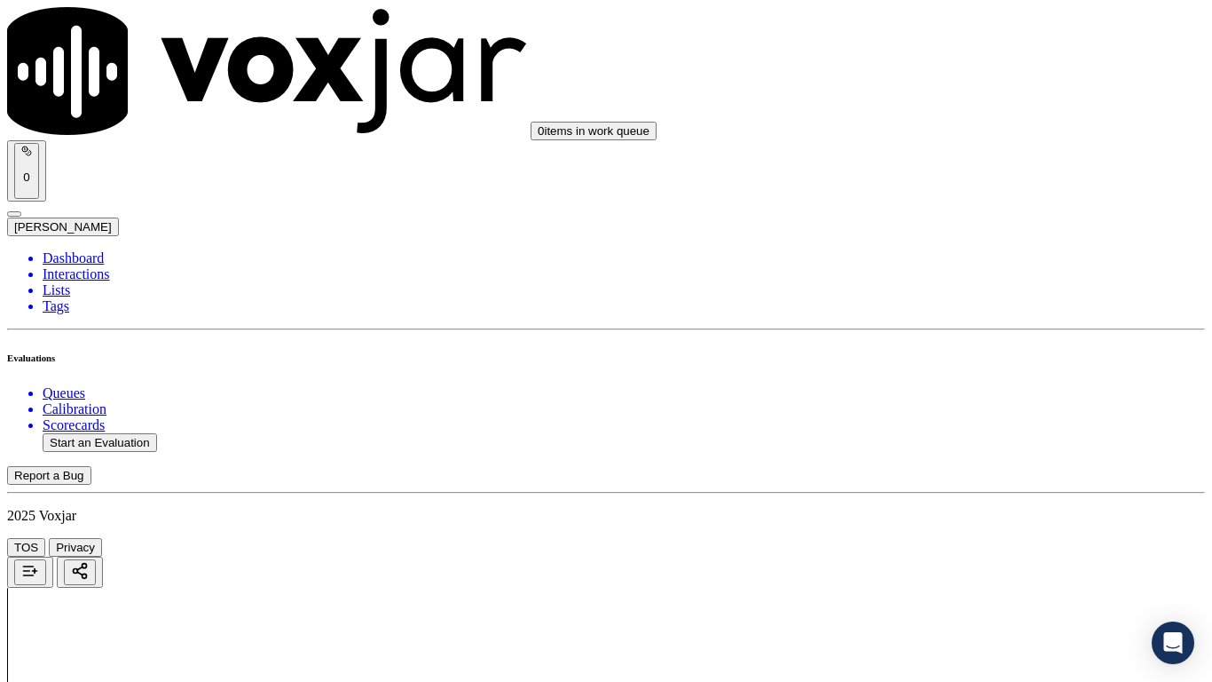
click at [975, 484] on div "Yes" at bounding box center [1010, 476] width 225 height 16
drag, startPoint x: 959, startPoint y: 229, endPoint x: 965, endPoint y: 241, distance: 13.1
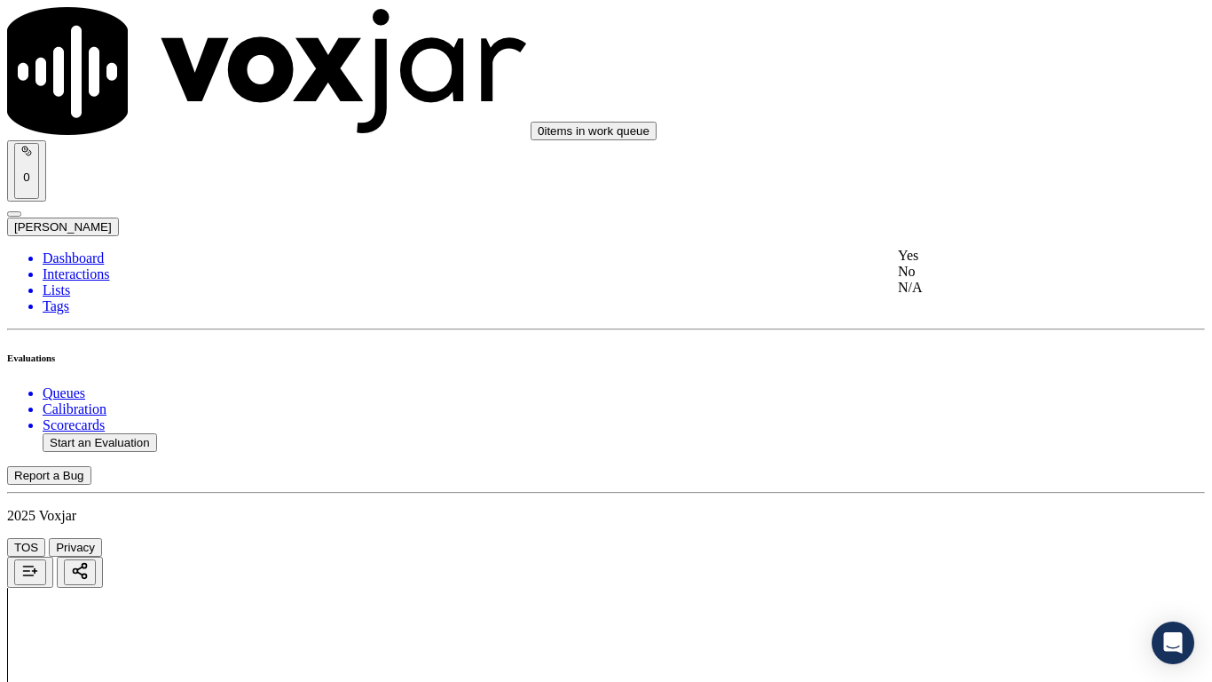
click at [966, 259] on div "Yes" at bounding box center [1010, 256] width 225 height 16
click at [960, 538] on div "Yes" at bounding box center [1010, 573] width 225 height 16
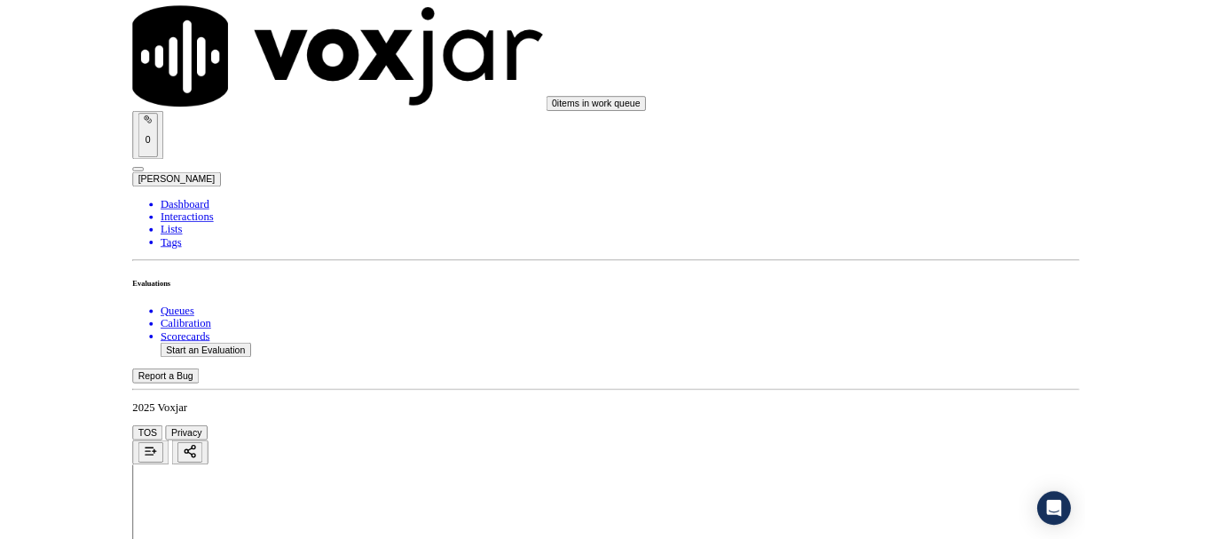
scroll to position [4882, 0]
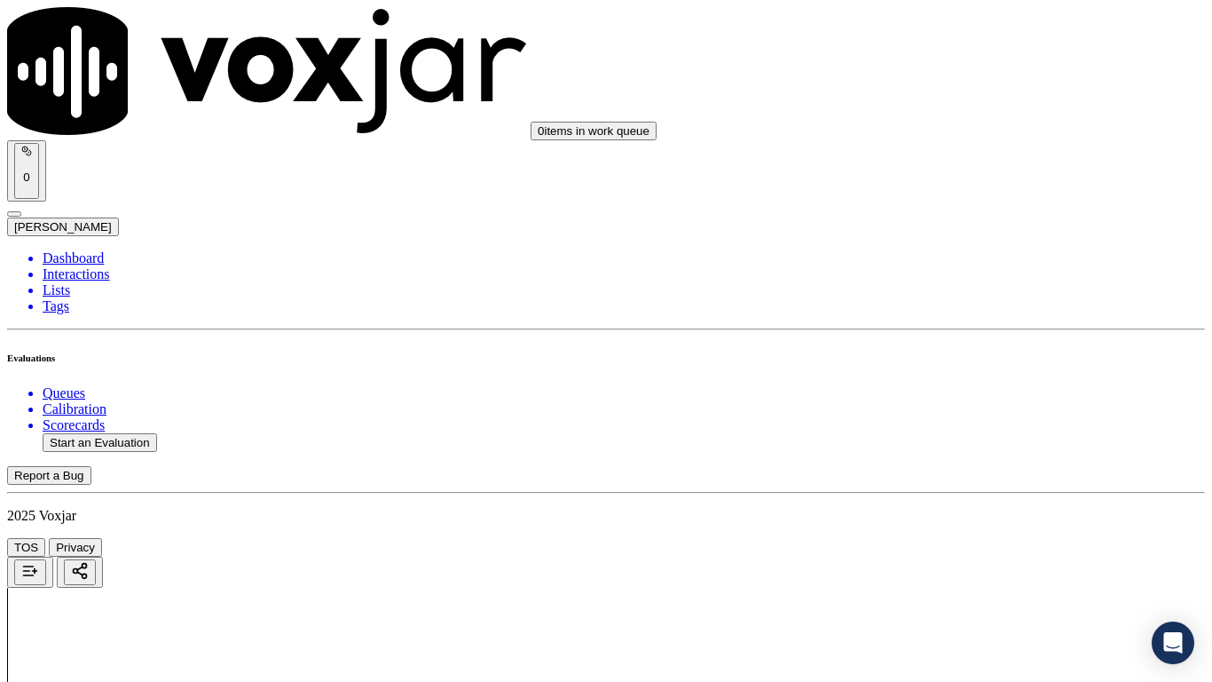
click at [960, 272] on div "Yes" at bounding box center [1010, 265] width 225 height 16
click at [974, 517] on div "Yes" at bounding box center [1010, 510] width 225 height 16
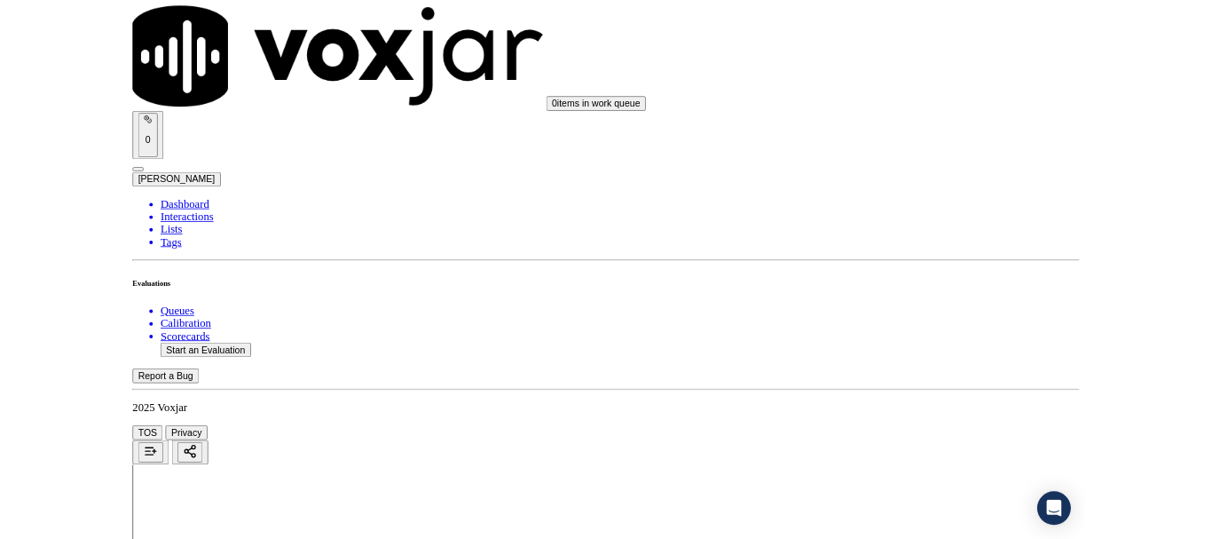
scroll to position [266, 0]
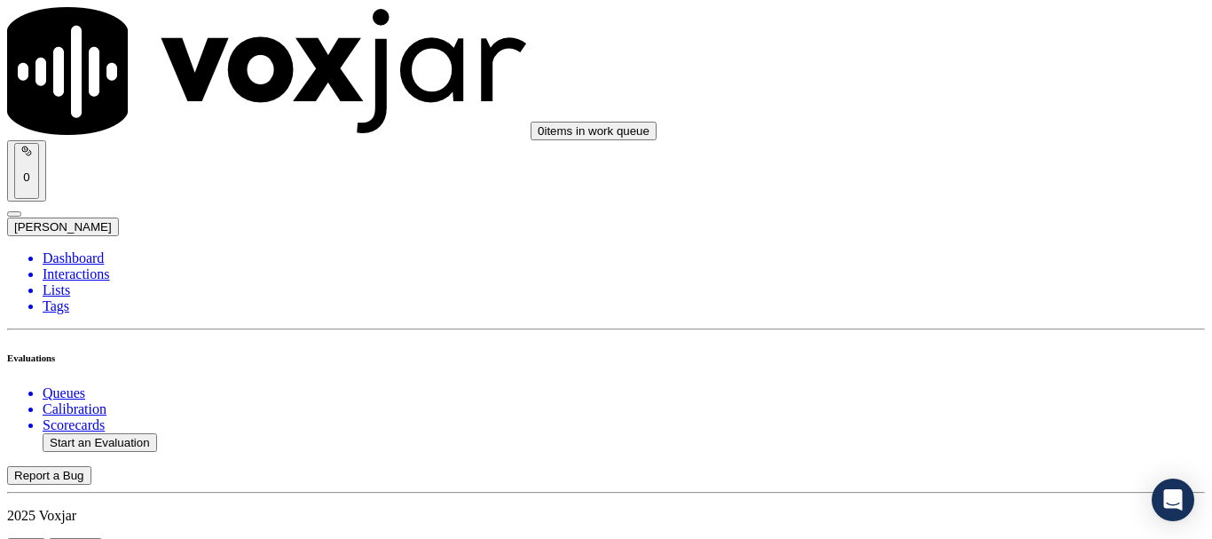
click at [122, 433] on button "Start an Evaluation" at bounding box center [100, 442] width 115 height 19
type input "20250815-150016_2672415200-all.mp3"
type input "jo"
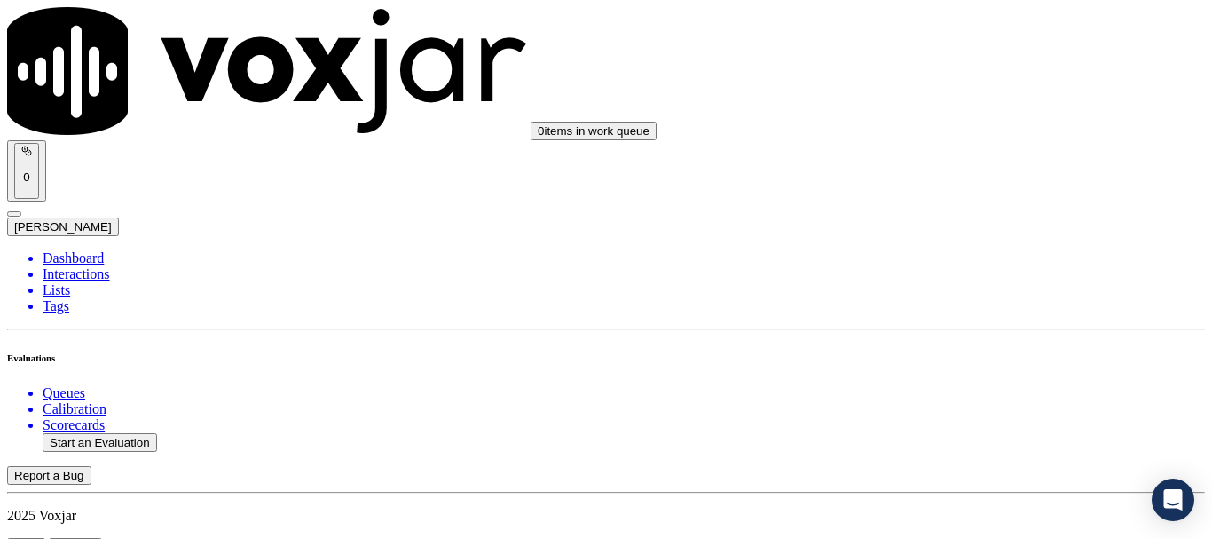
type input "[DATE]T17:15"
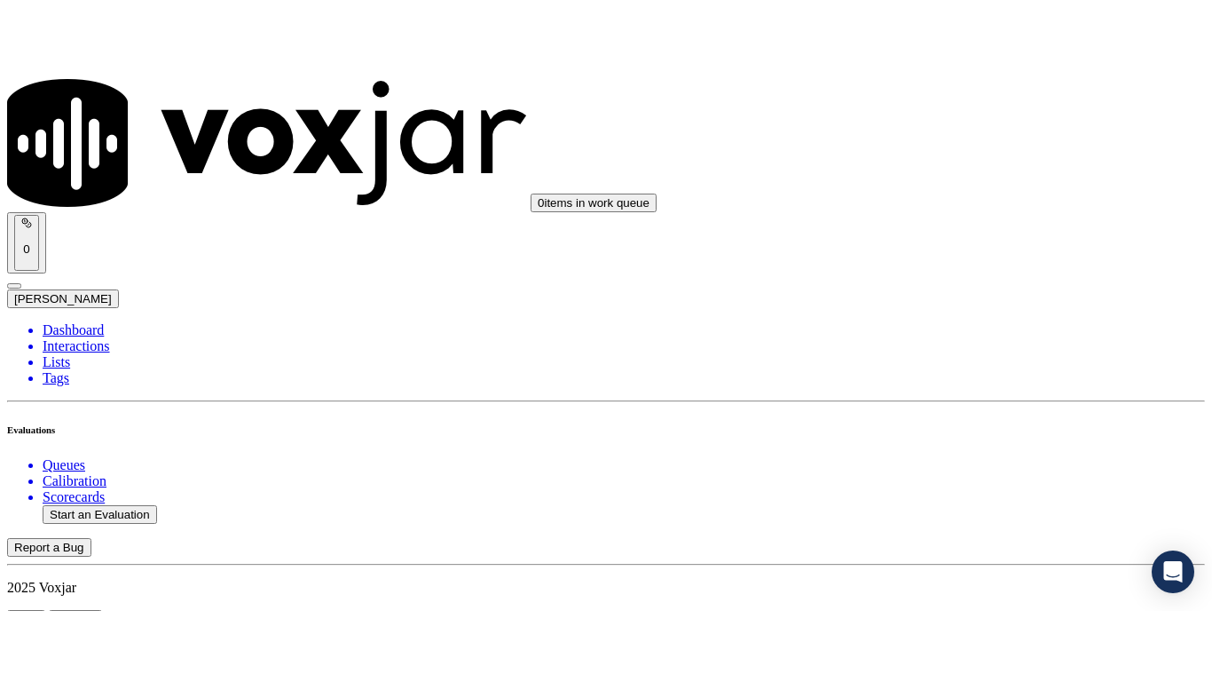
scroll to position [155, 0]
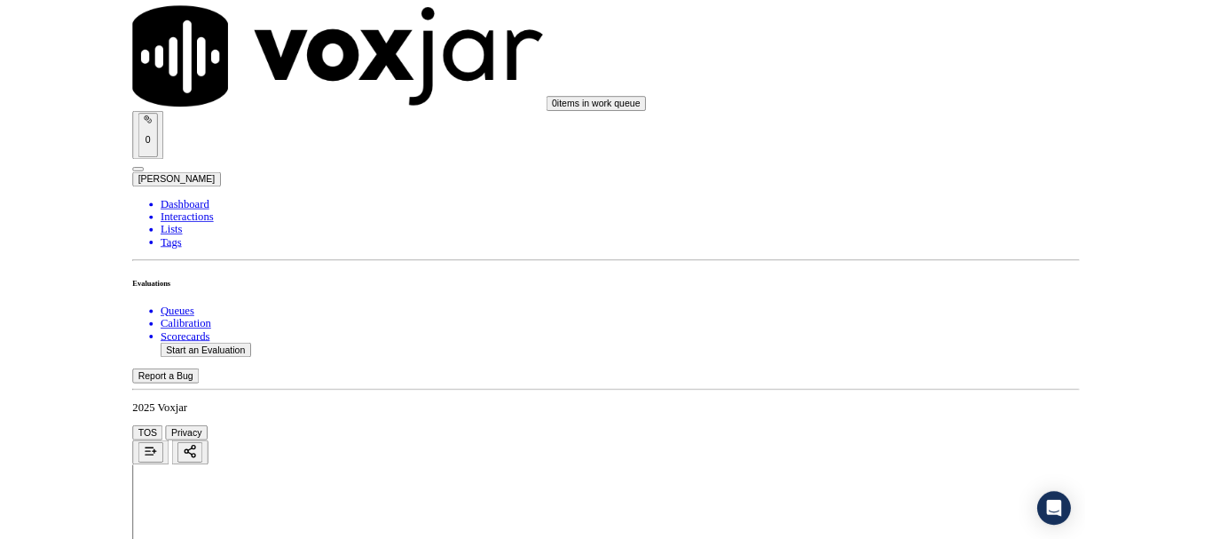
scroll to position [266, 0]
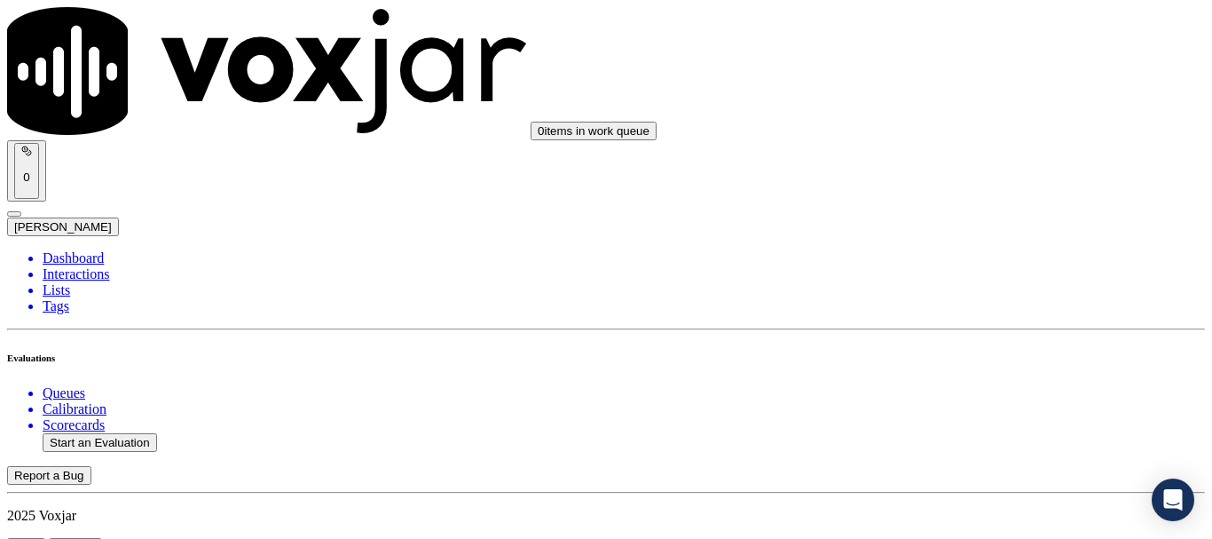
scroll to position [178, 0]
paste input "[PERSON_NAME]"
type input "[PERSON_NAME]"
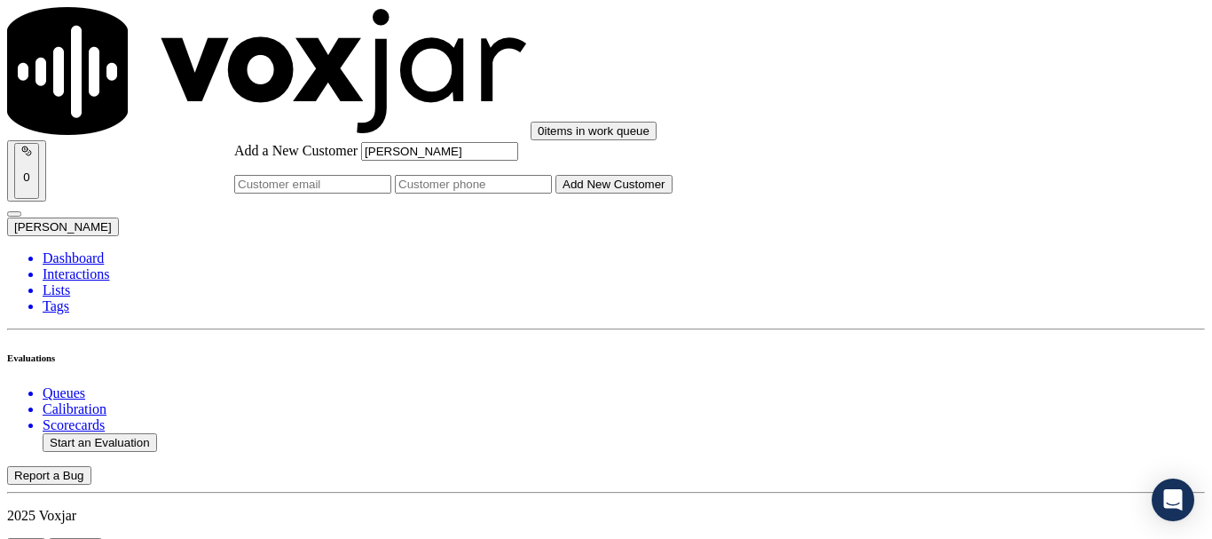
type input "[PERSON_NAME]"
click at [552, 194] on input "Add a New Customer" at bounding box center [473, 184] width 157 height 19
paste input "2672415200"
type input "2672415200"
click at [661, 194] on button "Add New Customer" at bounding box center [614, 184] width 117 height 19
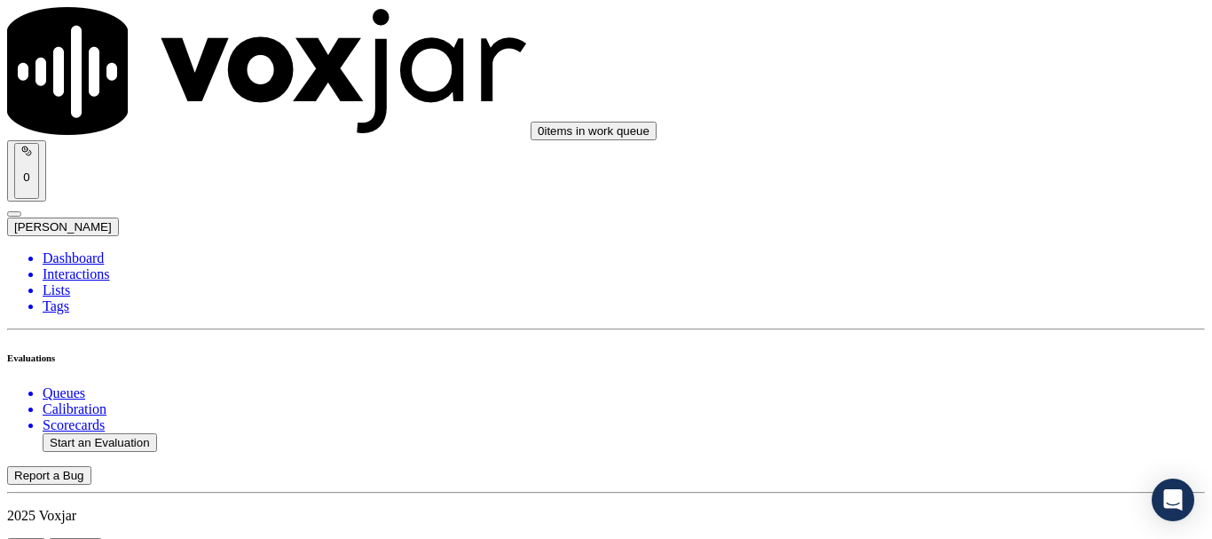
scroll to position [1775, 0]
click at [994, 322] on div "No" at bounding box center [1010, 314] width 225 height 16
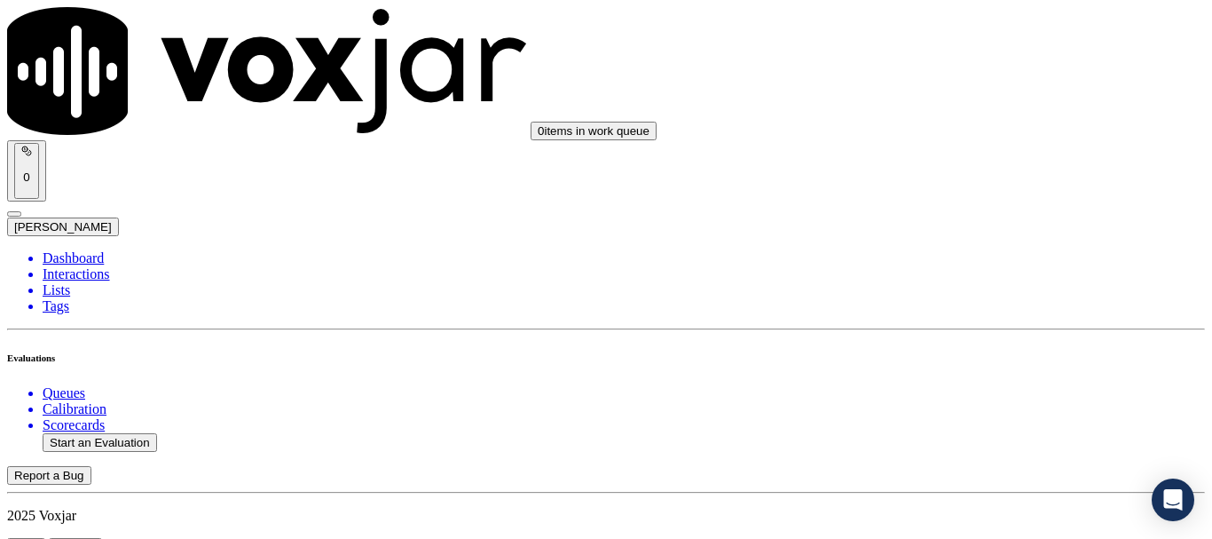
scroll to position [28, 0]
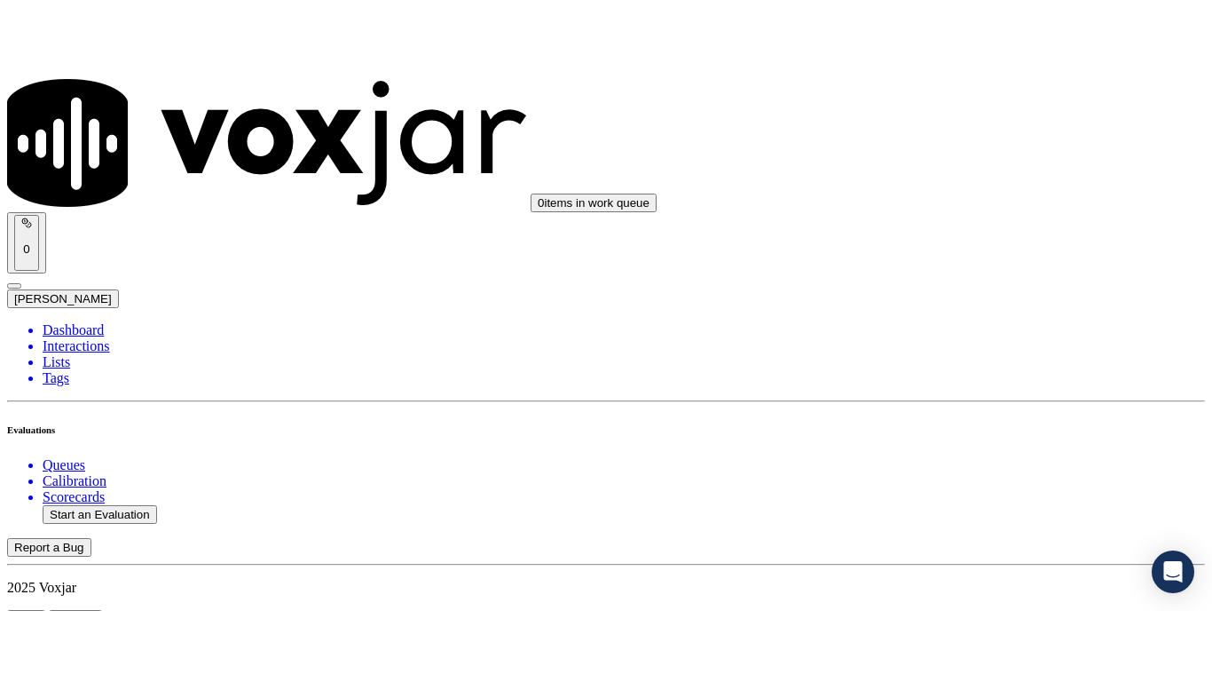
scroll to position [25, 0]
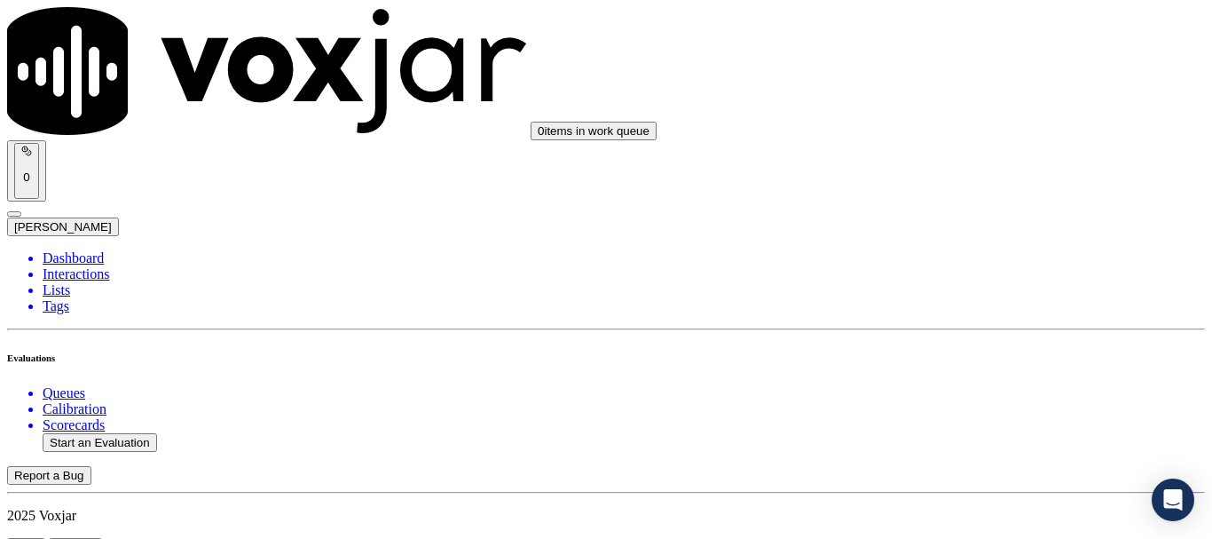
type textarea "5.12sec Agent failed to ask the person whether she is authorized by the Acc hol…"
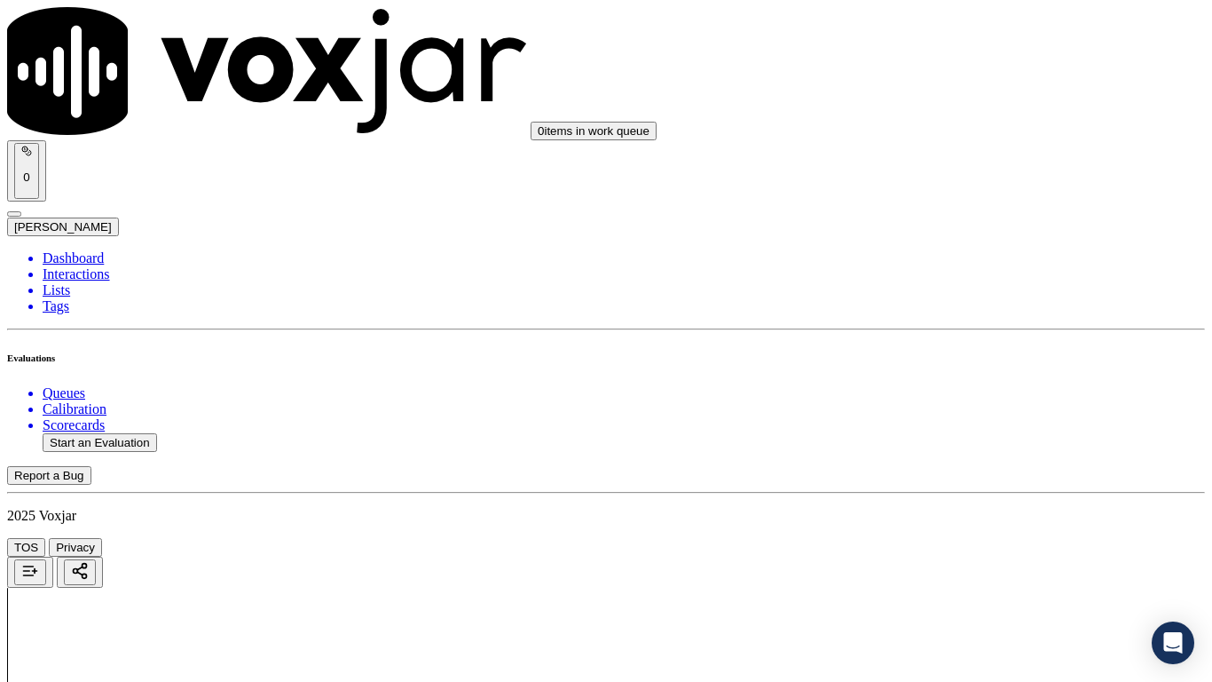
scroll to position [0, 0]
click at [986, 367] on div "Yes" at bounding box center [1010, 359] width 225 height 16
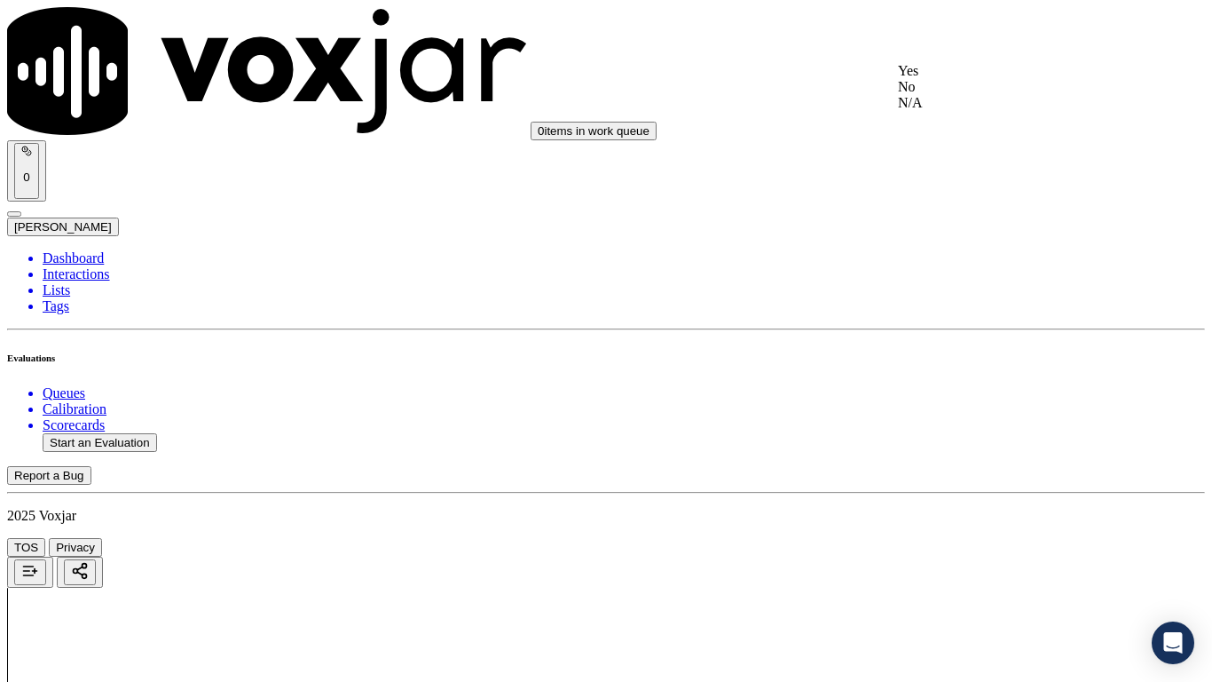
click at [968, 79] on div "Yes" at bounding box center [1010, 71] width 225 height 16
click at [998, 303] on div "Yes" at bounding box center [1010, 295] width 225 height 16
click at [979, 538] on div "No" at bounding box center [1010, 556] width 225 height 16
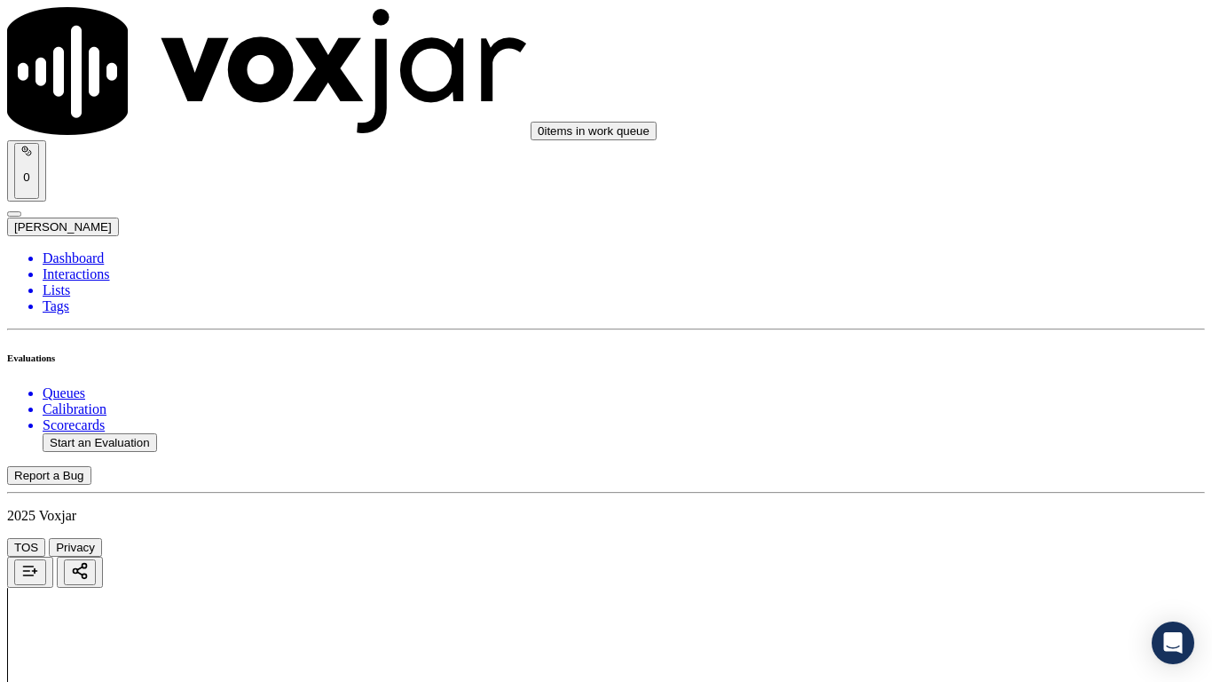
scroll to position [976, 0]
click at [984, 423] on div "N/A" at bounding box center [1010, 415] width 225 height 16
click at [950, 160] on div "N/A" at bounding box center [1010, 153] width 225 height 16
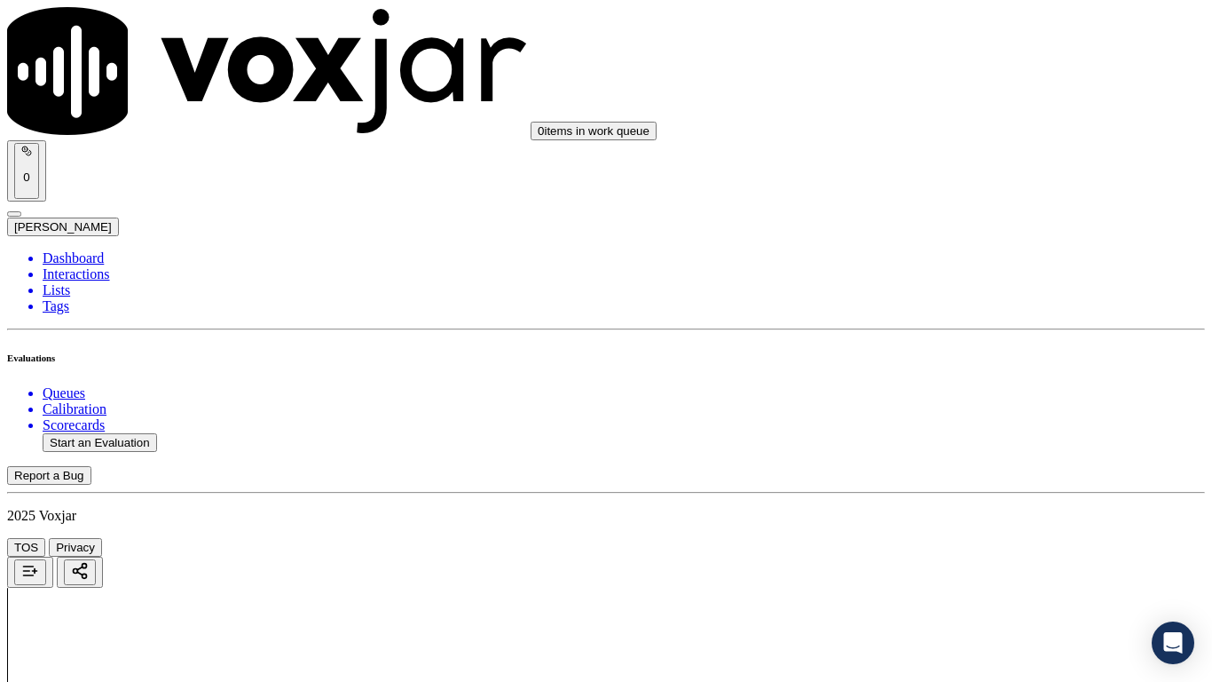
scroll to position [1243, 0]
click at [982, 349] on div "Yes" at bounding box center [1010, 341] width 225 height 16
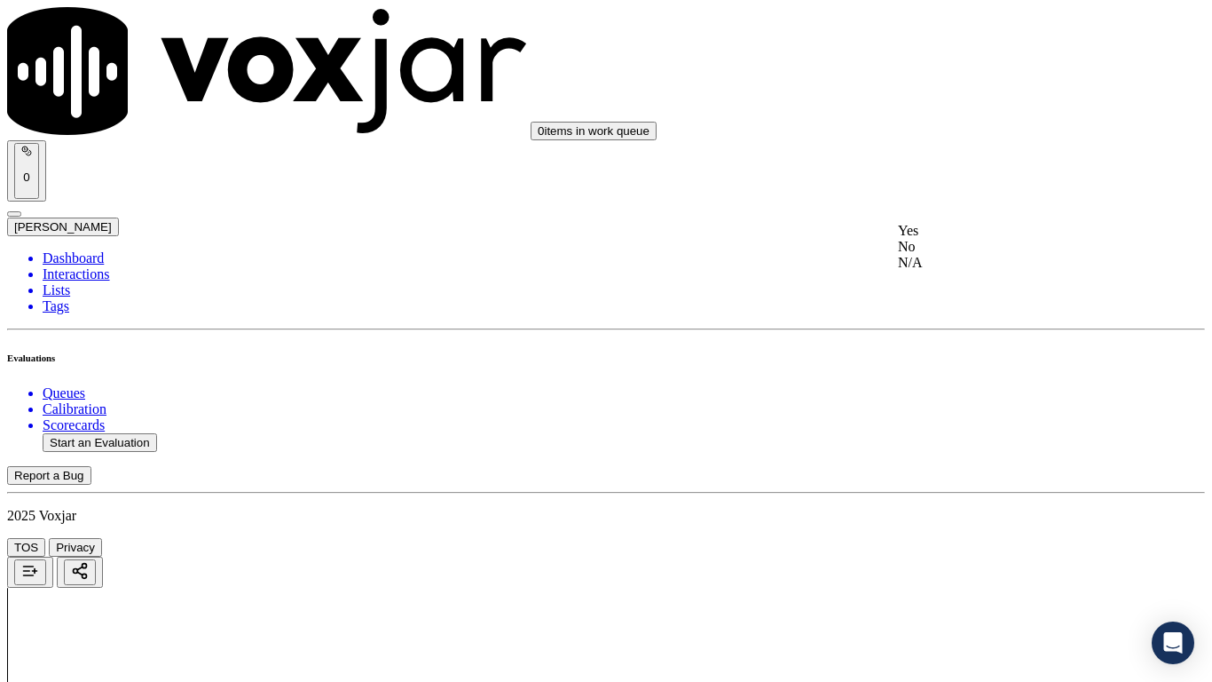
click at [1001, 239] on div "Yes" at bounding box center [1010, 231] width 225 height 16
drag, startPoint x: 967, startPoint y: 313, endPoint x: 972, endPoint y: 336, distance: 22.8
click at [982, 358] on div "Yes" at bounding box center [1010, 350] width 225 height 16
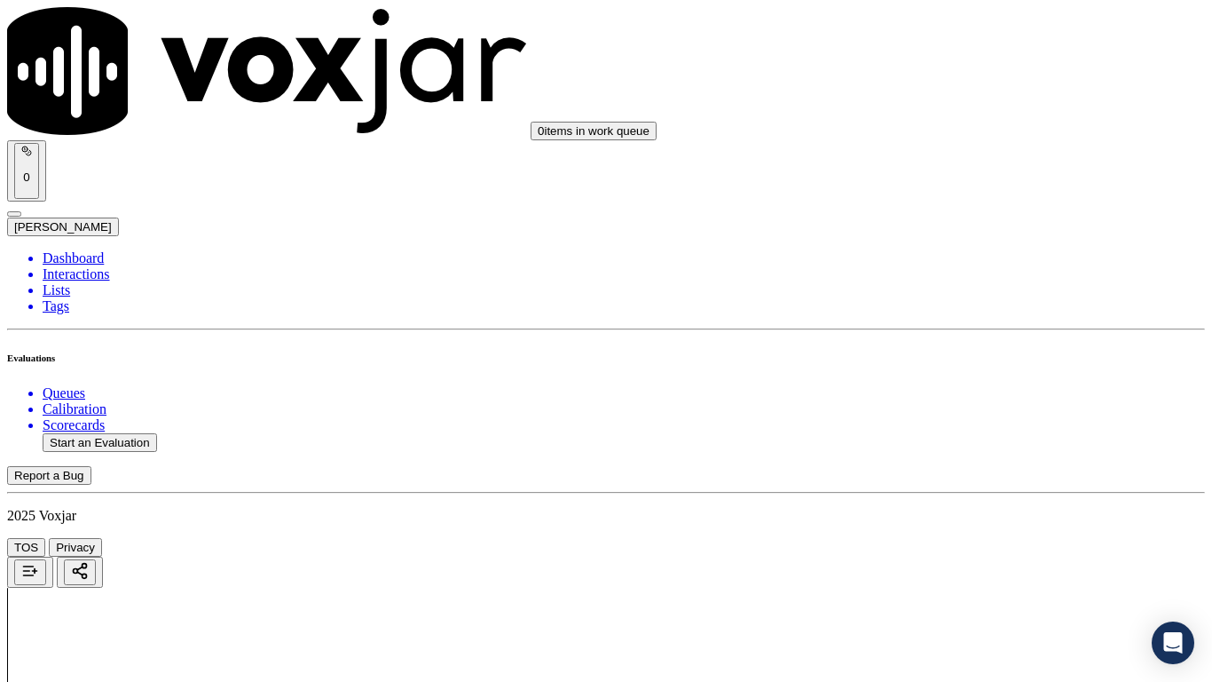
click at [967, 486] on div "Yes" at bounding box center [1010, 479] width 225 height 16
click at [981, 434] on div "Yes" at bounding box center [1010, 431] width 225 height 16
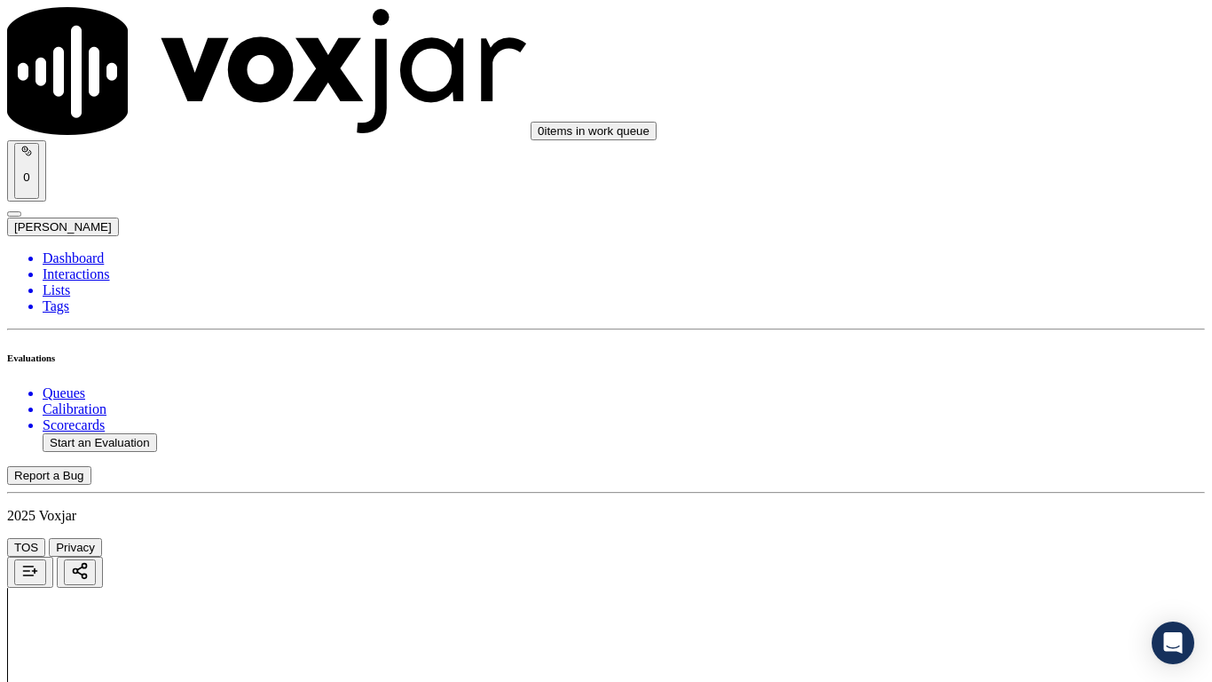
scroll to position [3018, 0]
drag, startPoint x: 968, startPoint y: 267, endPoint x: 973, endPoint y: 278, distance: 11.5
click at [983, 304] on div "Yes" at bounding box center [1010, 296] width 225 height 16
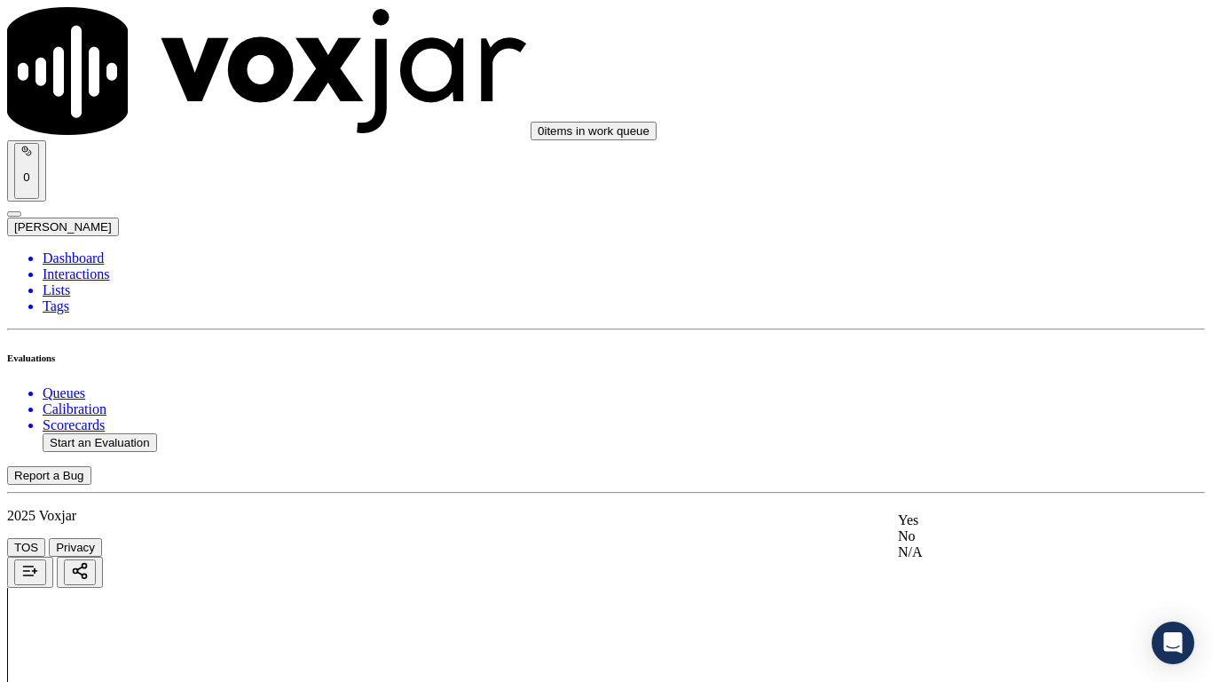
click at [971, 528] on div "Yes" at bounding box center [1010, 520] width 225 height 16
click at [967, 308] on div "Yes" at bounding box center [1010, 300] width 225 height 16
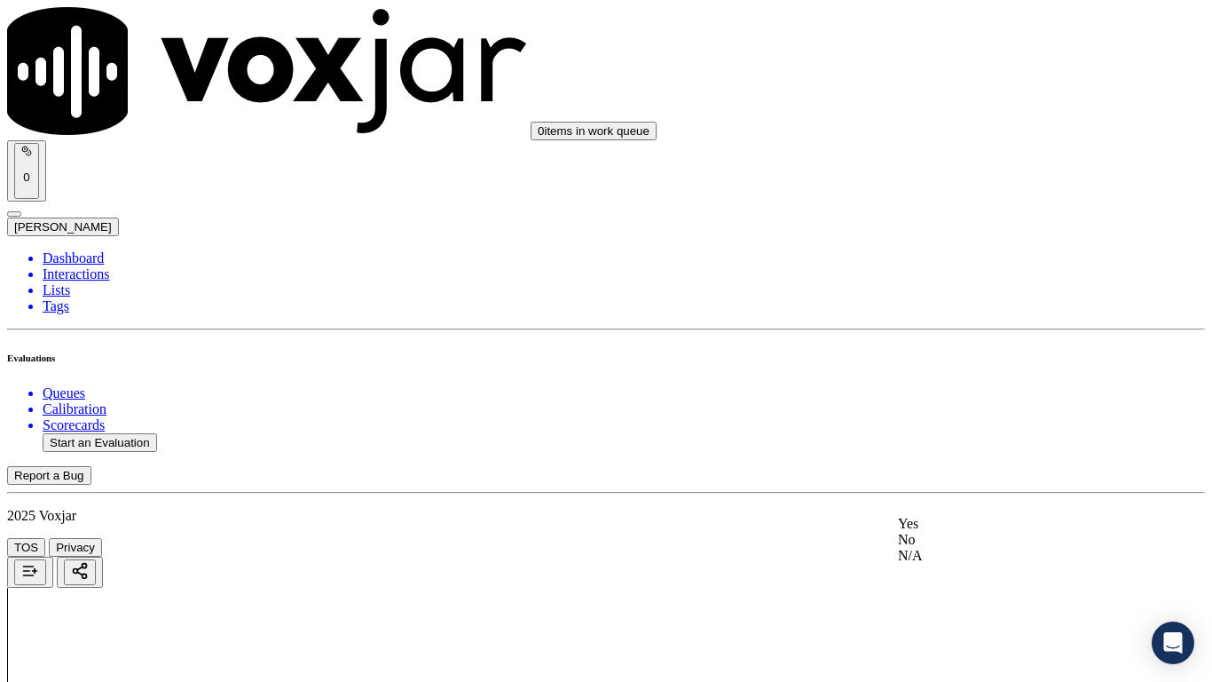
click at [968, 531] on div "Yes" at bounding box center [1010, 524] width 225 height 16
click at [973, 244] on div "Yes" at bounding box center [1010, 236] width 225 height 16
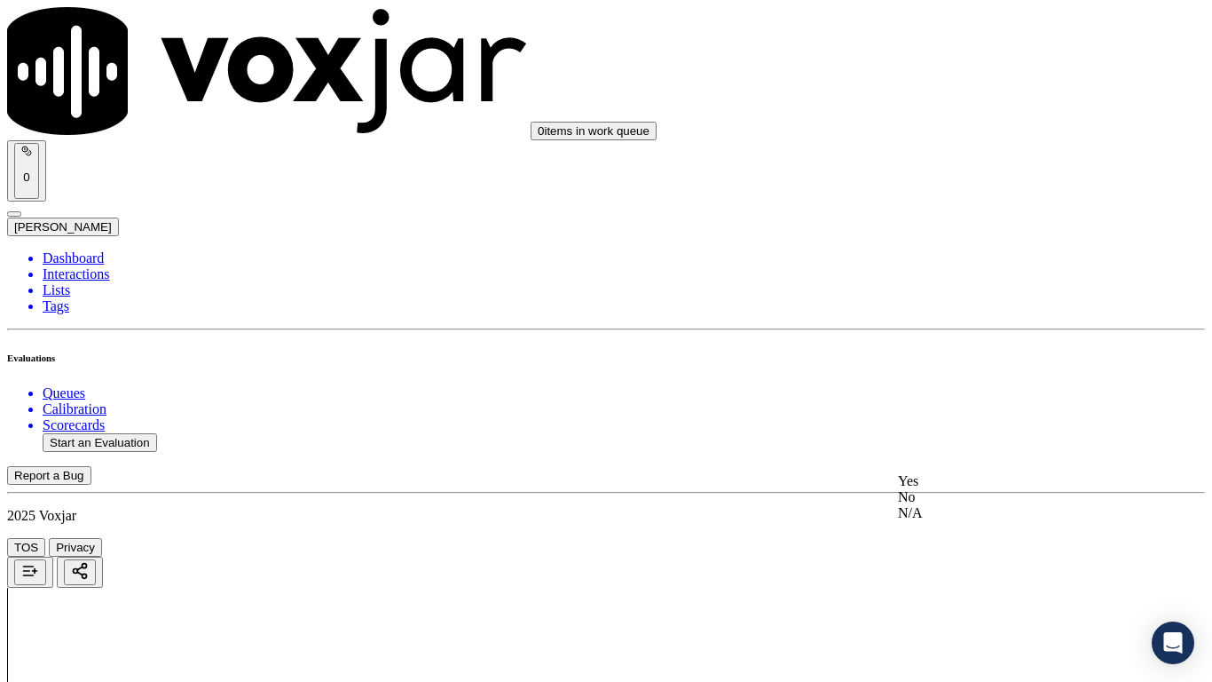
click at [970, 489] on div "Yes" at bounding box center [1010, 481] width 225 height 16
click at [975, 91] on div "Yes" at bounding box center [1010, 83] width 225 height 16
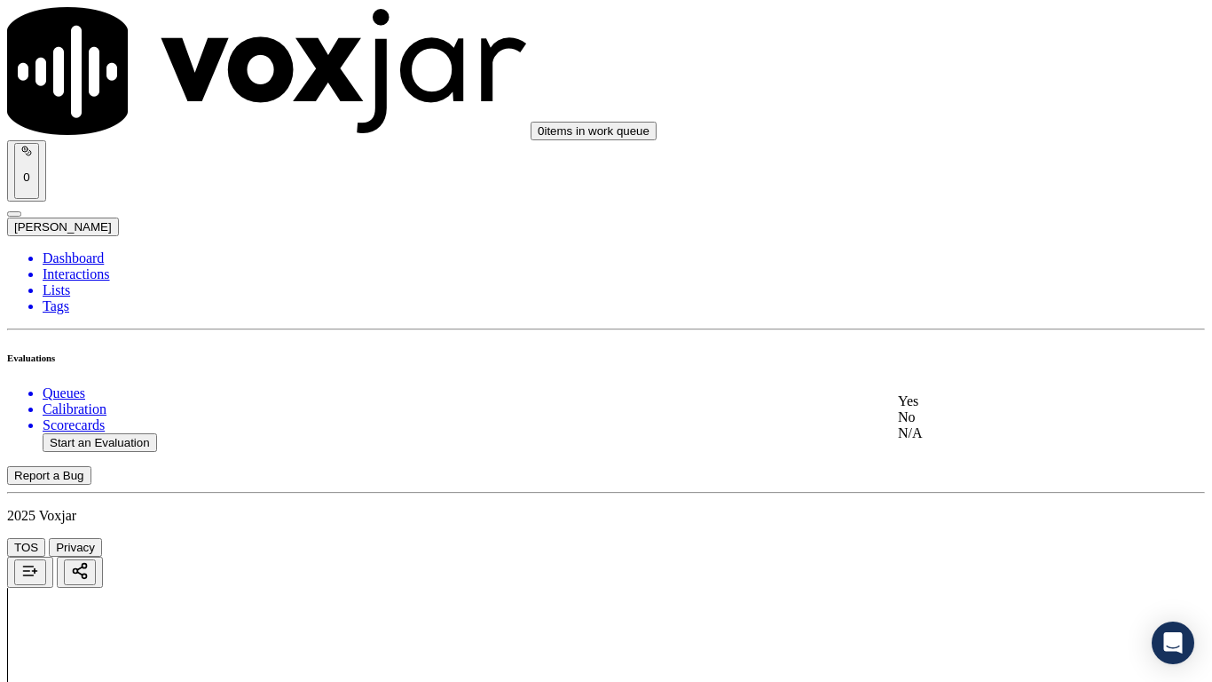
click at [954, 408] on div "Yes" at bounding box center [1010, 401] width 225 height 16
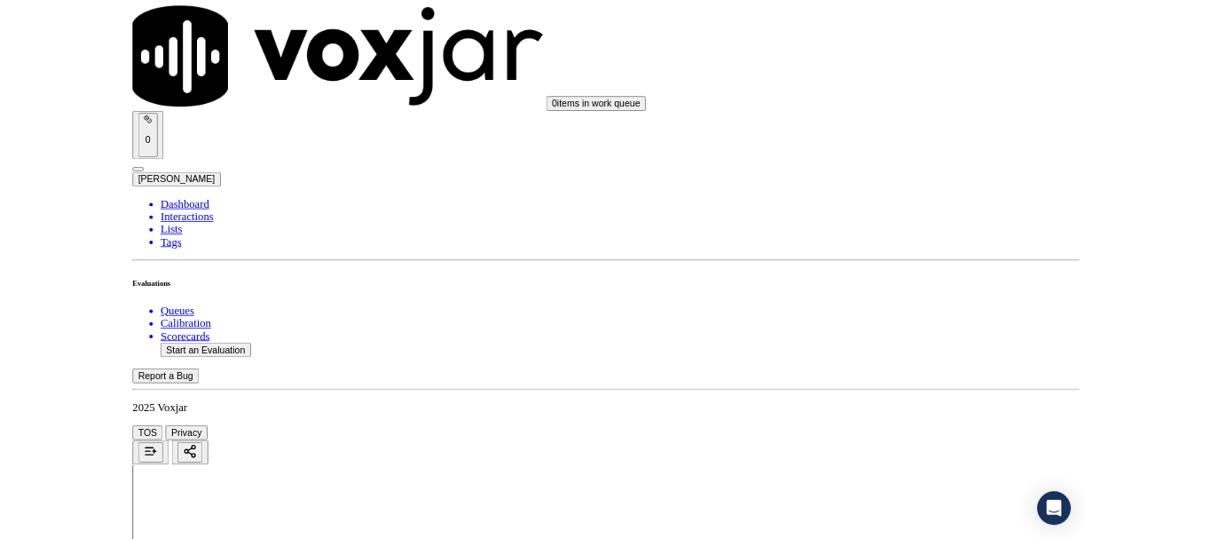
scroll to position [4971, 0]
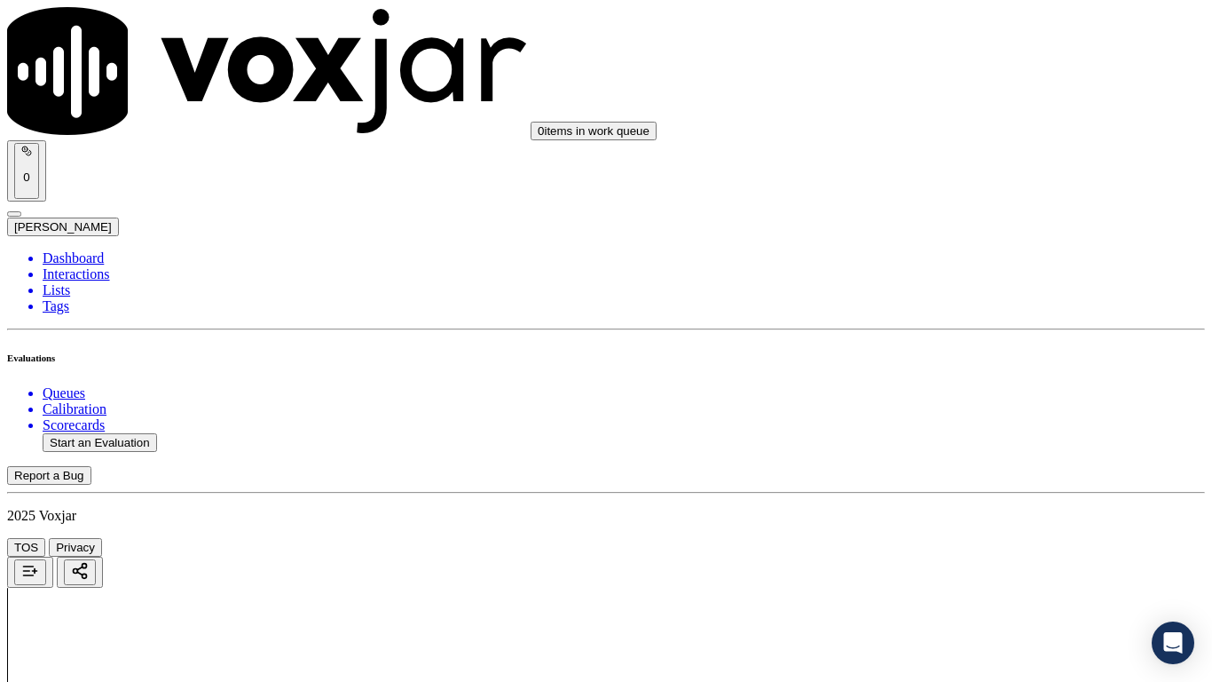
click at [973, 278] on div "Yes" at bounding box center [1010, 270] width 225 height 16
click at [963, 517] on div "Yes" at bounding box center [1010, 515] width 225 height 16
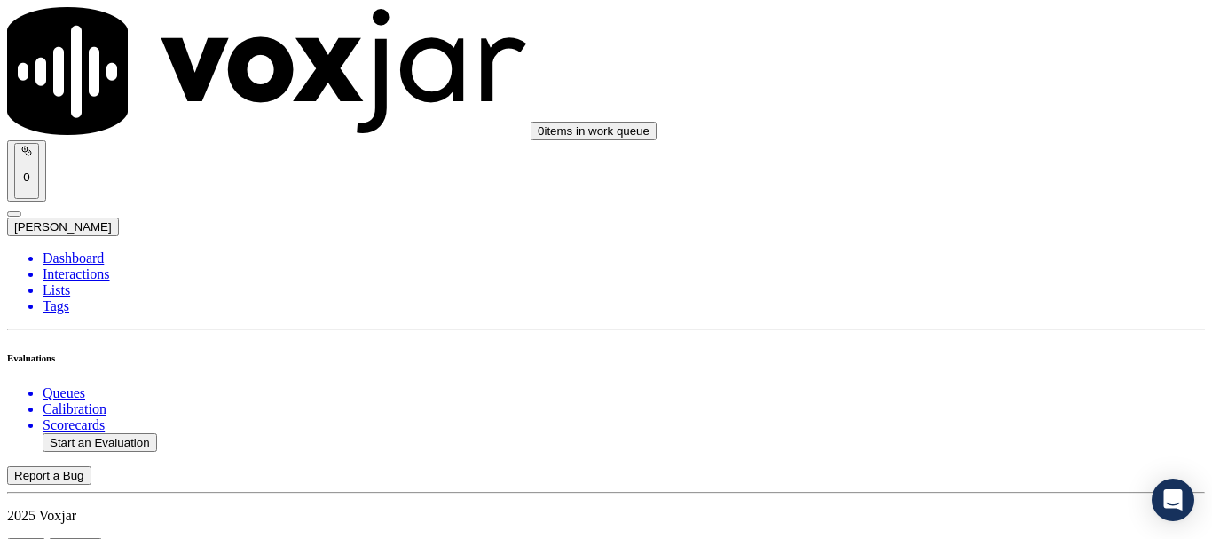
click at [138, 433] on button "Start an Evaluation" at bounding box center [100, 442] width 115 height 19
type input "20250815-175757_2022944285-all.mp3"
type input "[PERSON_NAME]"
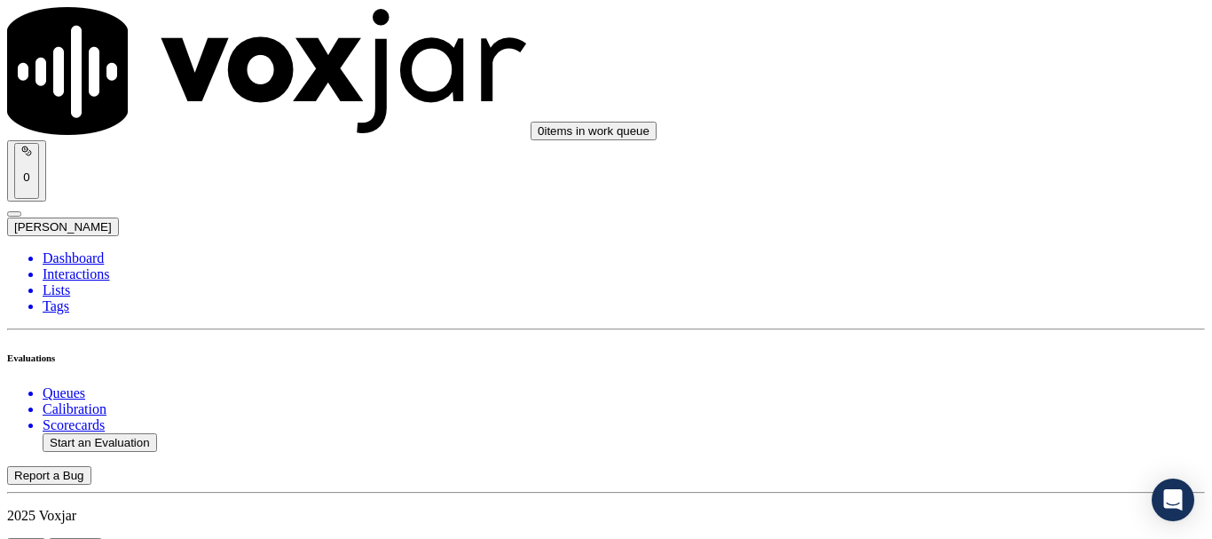
type input "[DATE]T18:19"
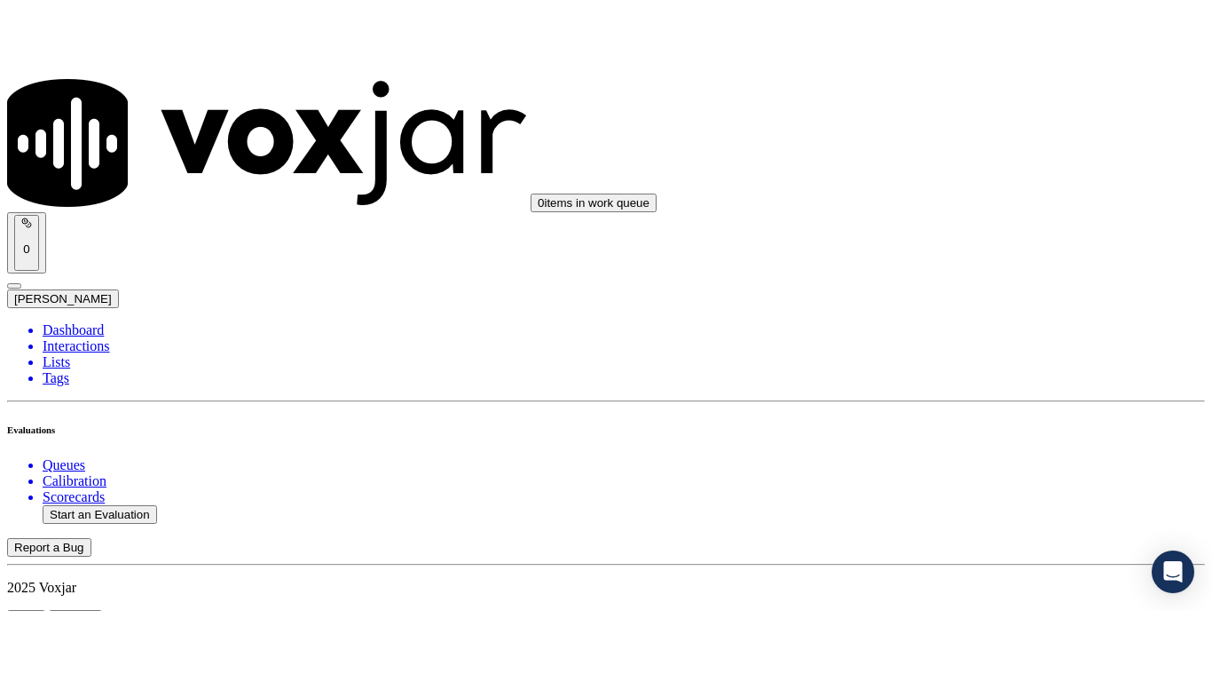
scroll to position [266, 0]
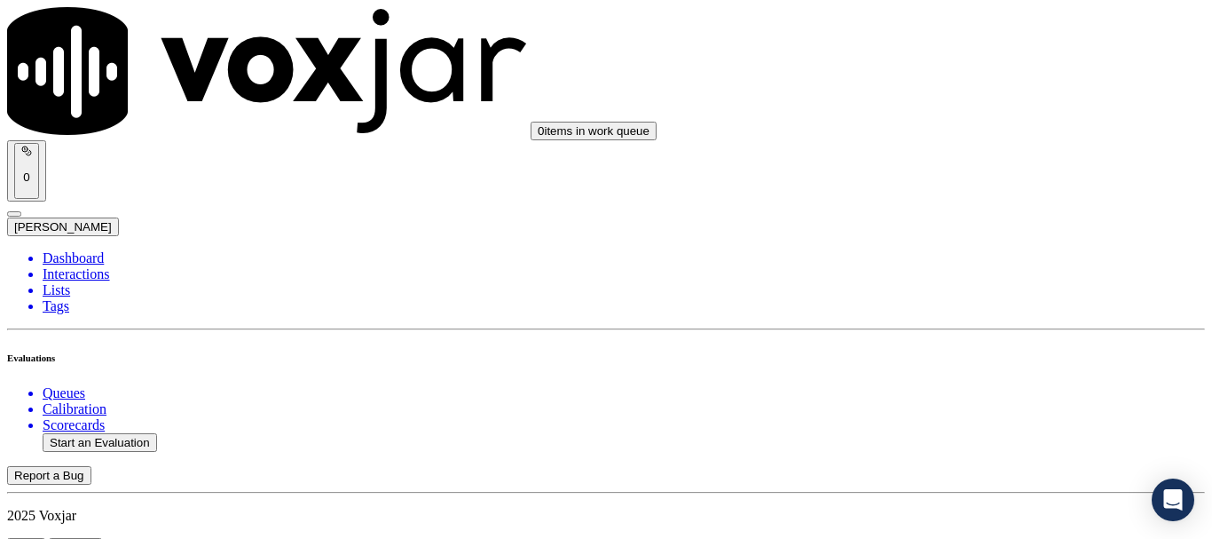
type input "[PERSON_NAME]"
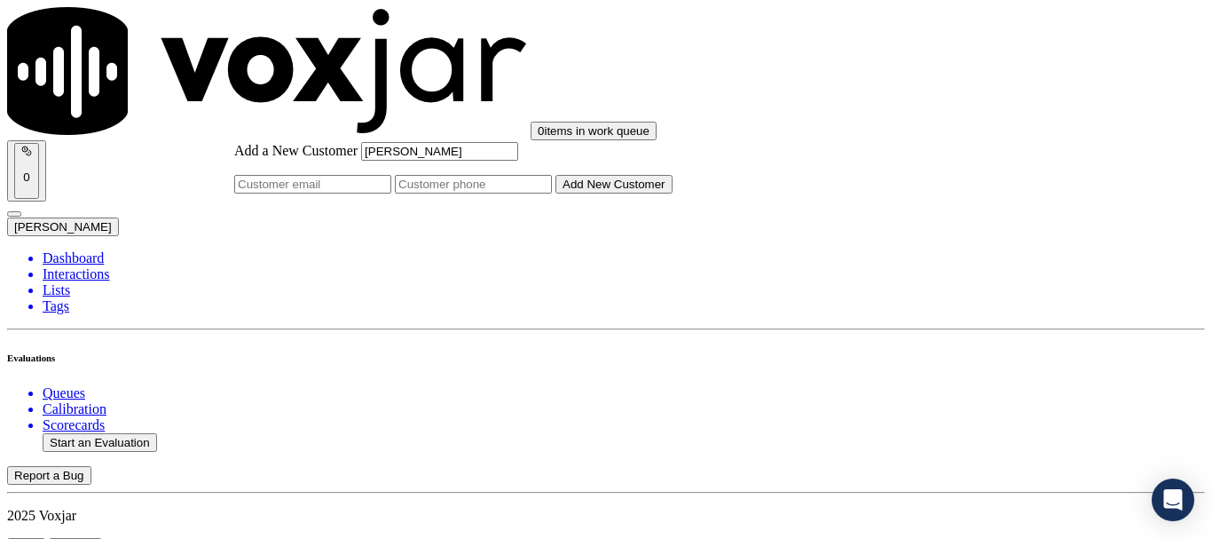
type input "[PERSON_NAME]"
click at [552, 194] on input "Add a New Customer" at bounding box center [473, 184] width 157 height 19
paste input "2022944285"
type input "2022944285"
click at [673, 194] on button "Add New Customer" at bounding box center [614, 184] width 117 height 19
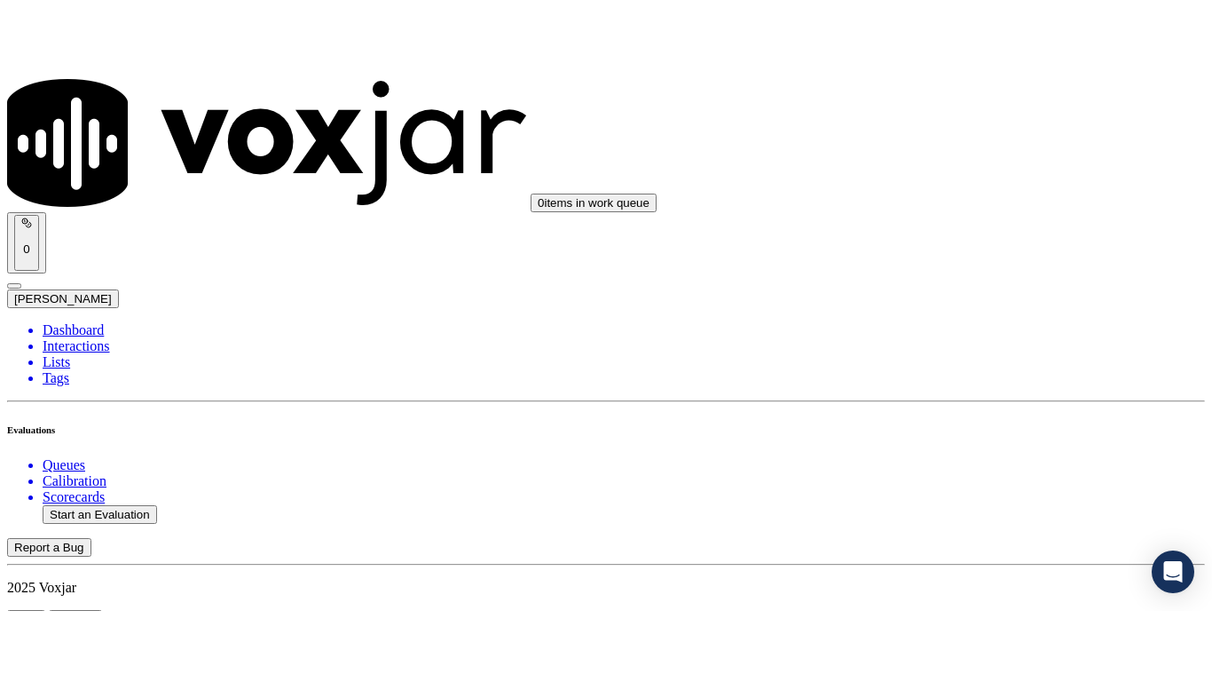
scroll to position [223, 0]
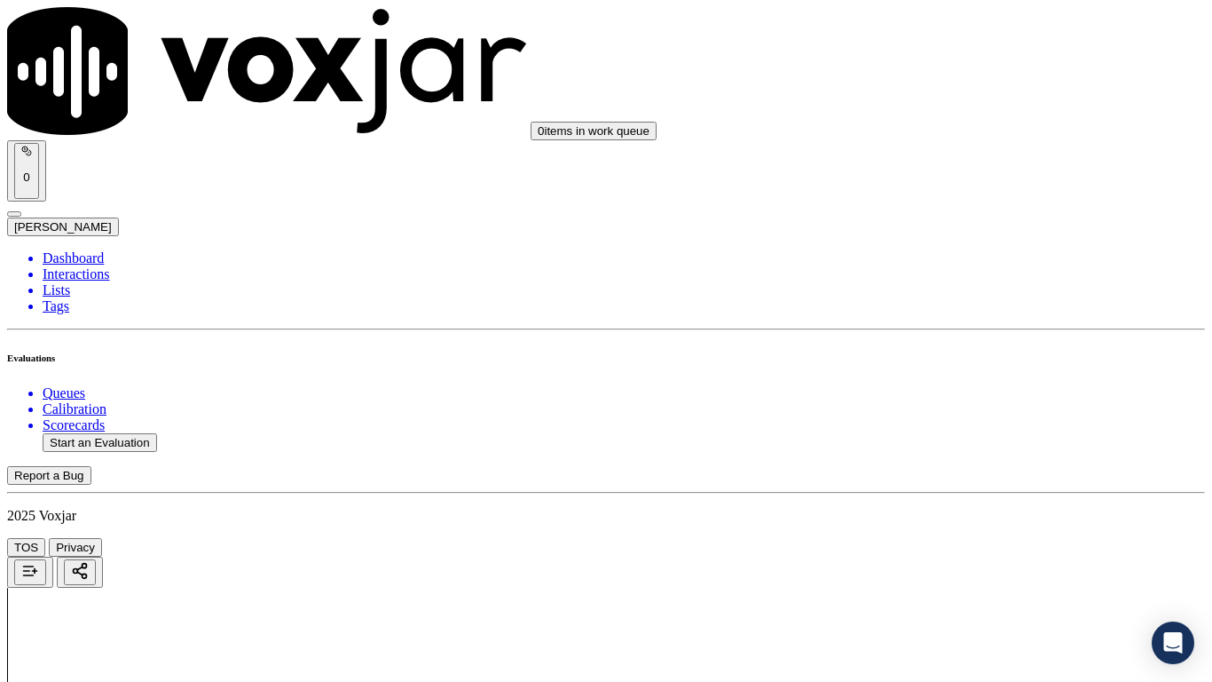
drag, startPoint x: 1027, startPoint y: 329, endPoint x: 1028, endPoint y: 365, distance: 35.5
click at [999, 367] on div "Yes" at bounding box center [1010, 359] width 225 height 16
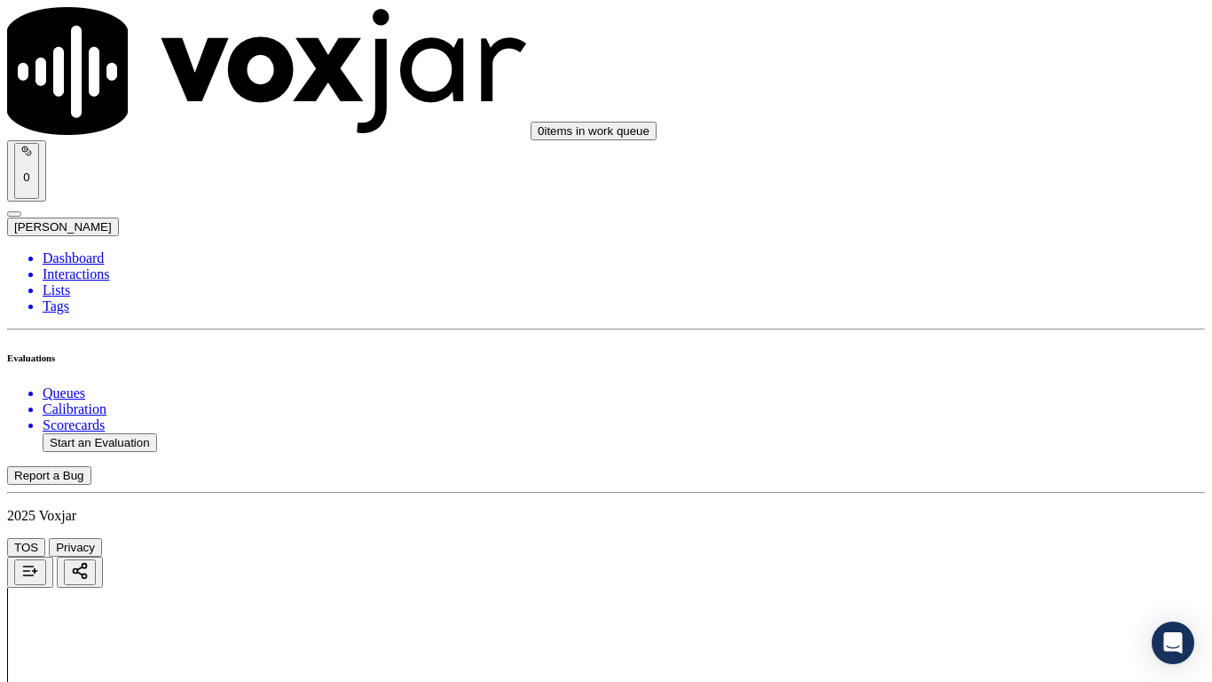
click at [958, 475] on div "Yes" at bounding box center [1010, 467] width 225 height 16
click at [983, 303] on div "Yes" at bounding box center [1010, 295] width 225 height 16
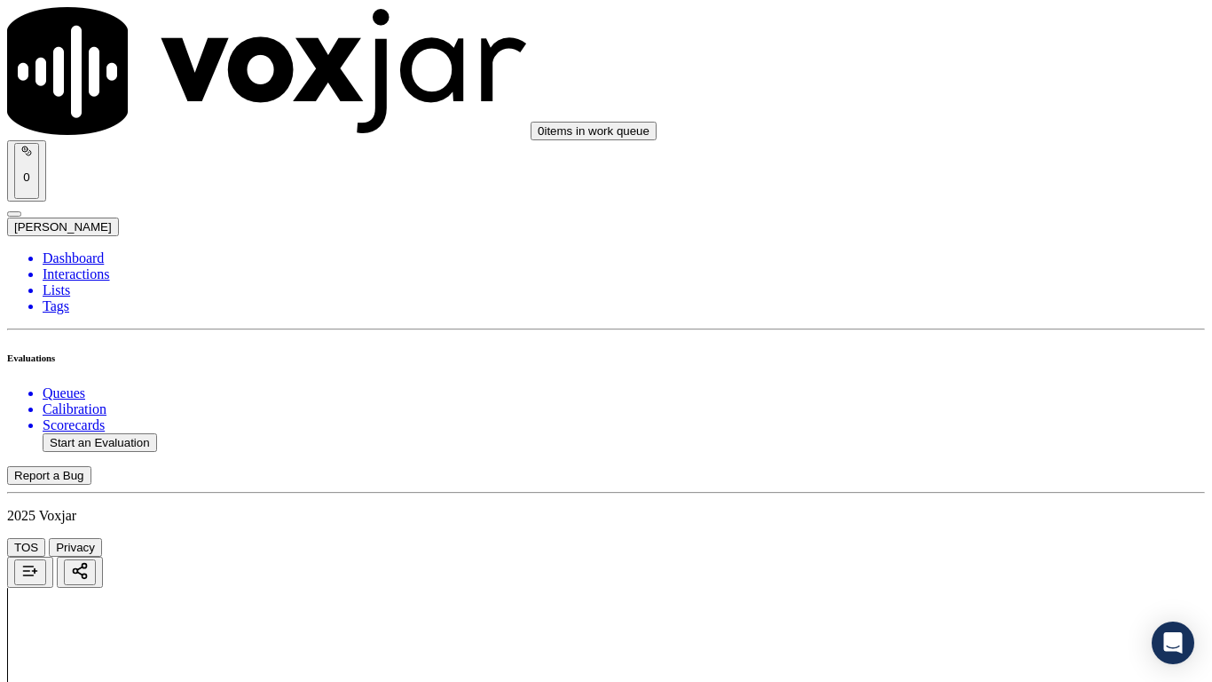
click at [983, 538] on div "Yes" at bounding box center [1010, 540] width 225 height 16
click at [990, 391] on div "Yes" at bounding box center [1010, 383] width 225 height 16
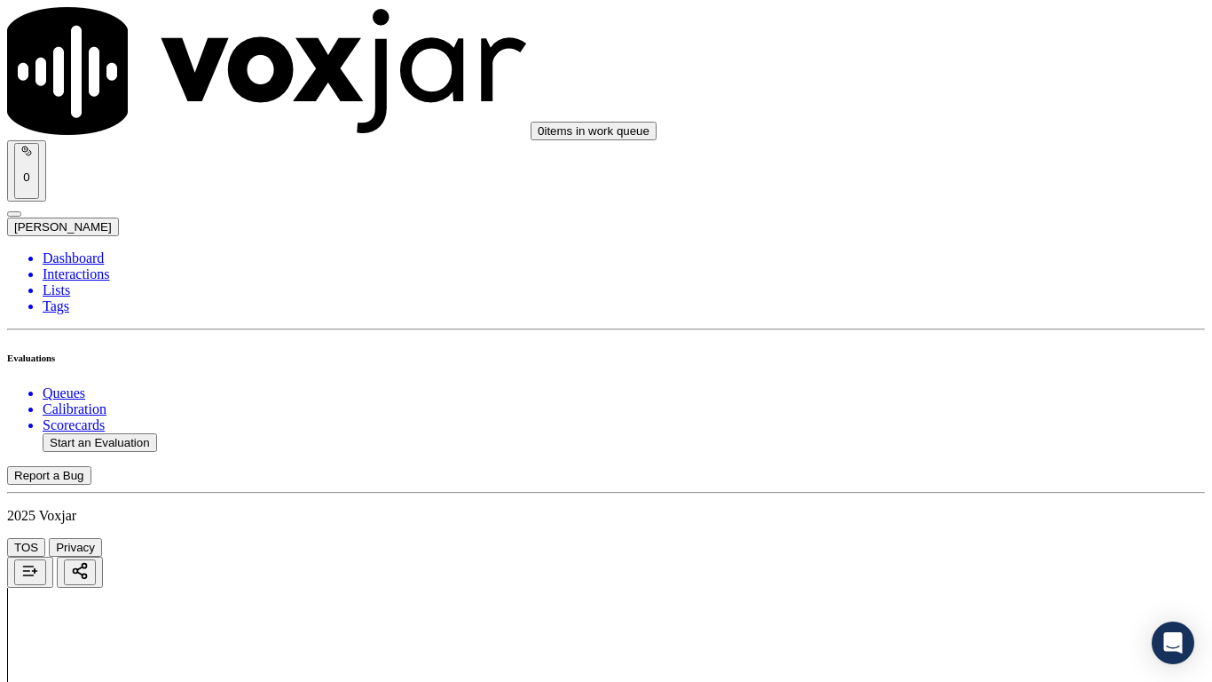
click at [952, 476] on div "Yes" at bounding box center [1010, 470] width 225 height 16
click at [986, 328] on div "Yes" at bounding box center [1010, 320] width 225 height 16
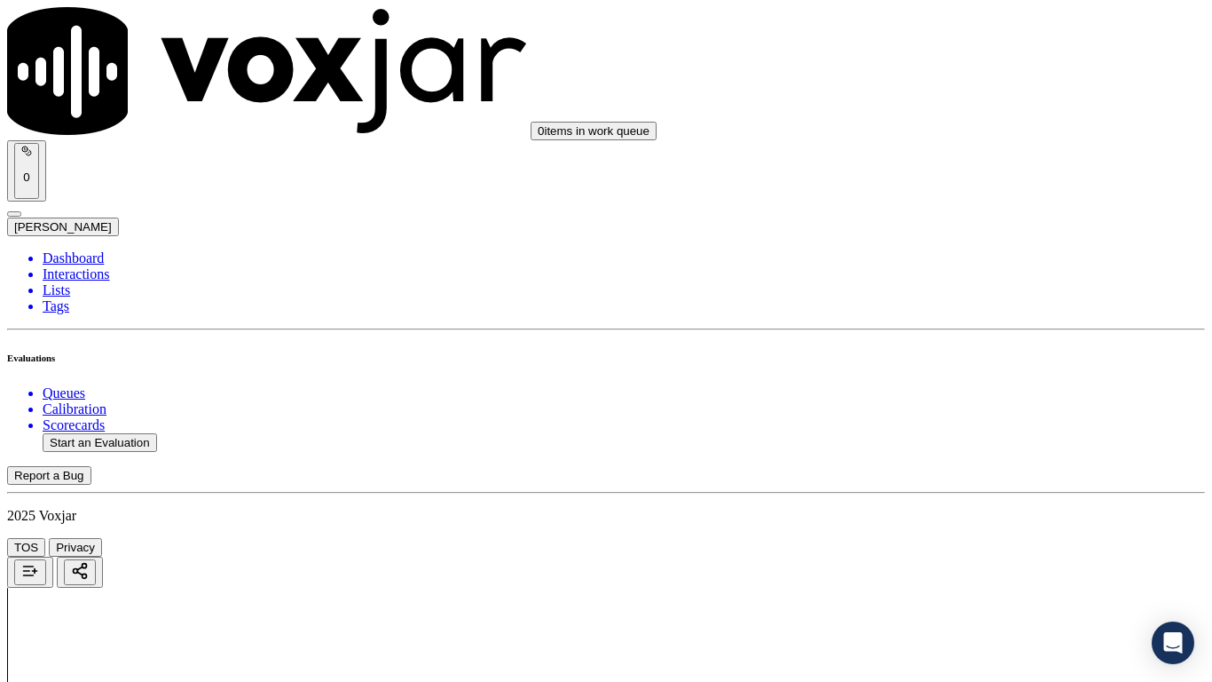
scroll to position [888, 0]
click at [986, 249] on div "N/A" at bounding box center [1010, 241] width 225 height 16
click at [988, 537] on div "N/A" at bounding box center [1010, 529] width 225 height 16
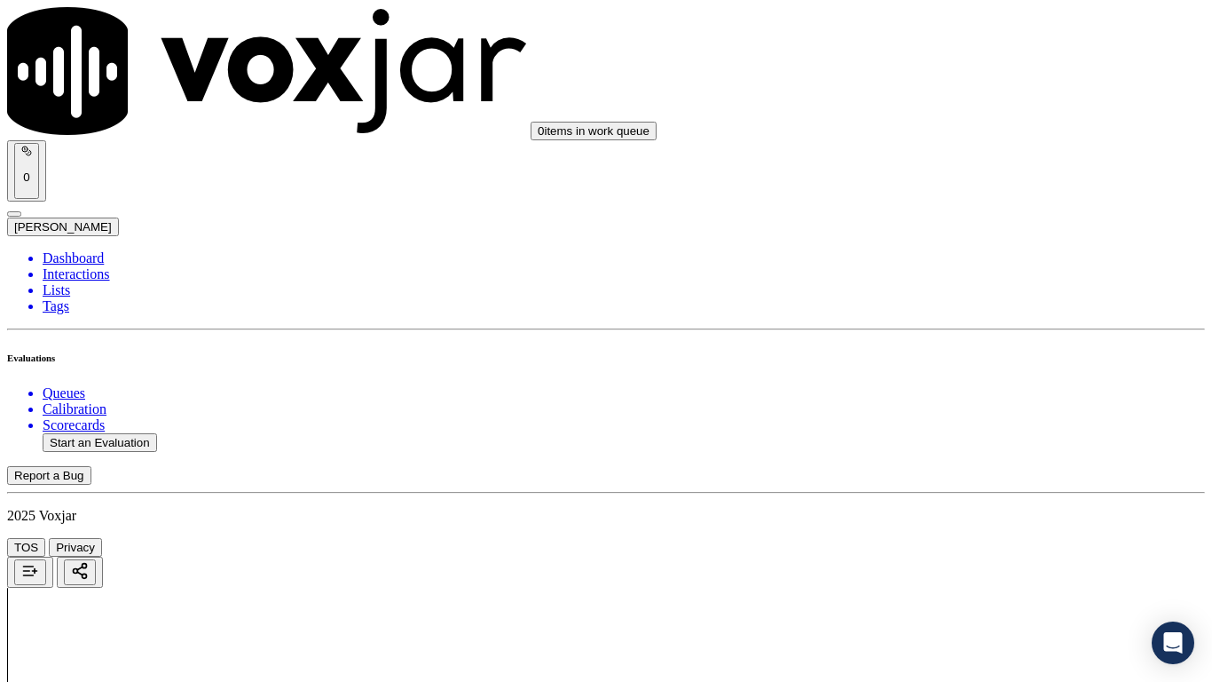
scroll to position [1598, 0]
click at [1001, 484] on div "Yes" at bounding box center [1010, 476] width 225 height 16
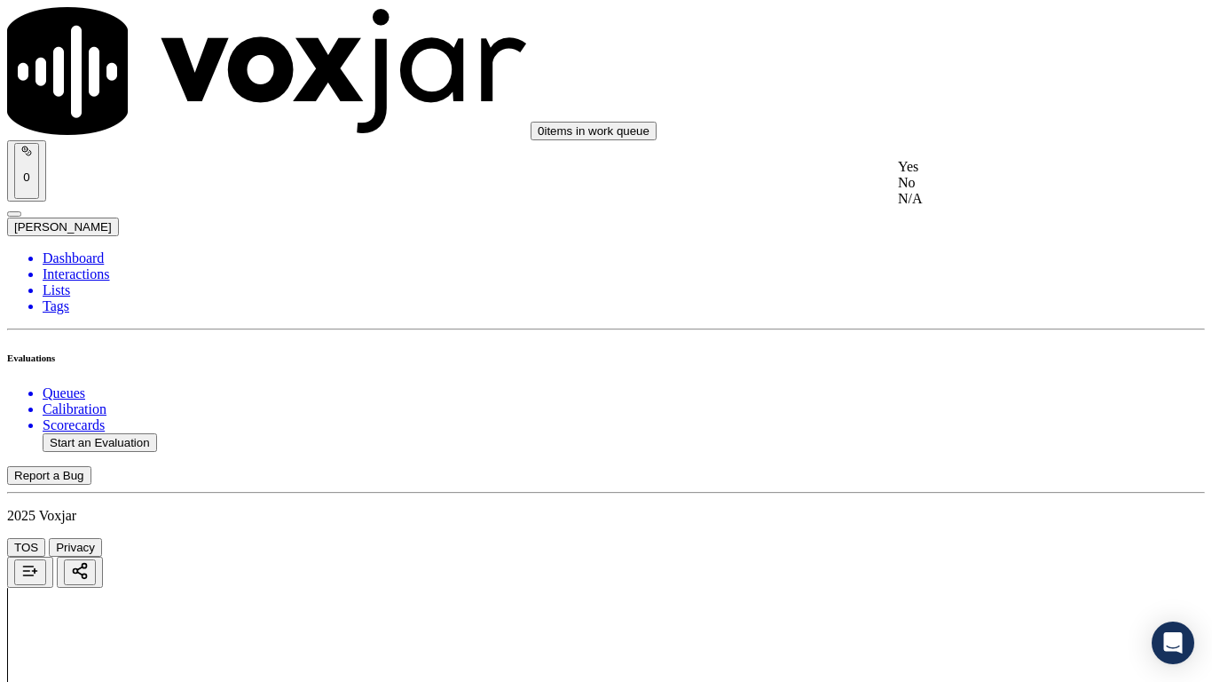
click at [994, 175] on div "Yes" at bounding box center [1010, 167] width 225 height 16
click at [996, 439] on div "Yes" at bounding box center [1010, 433] width 225 height 16
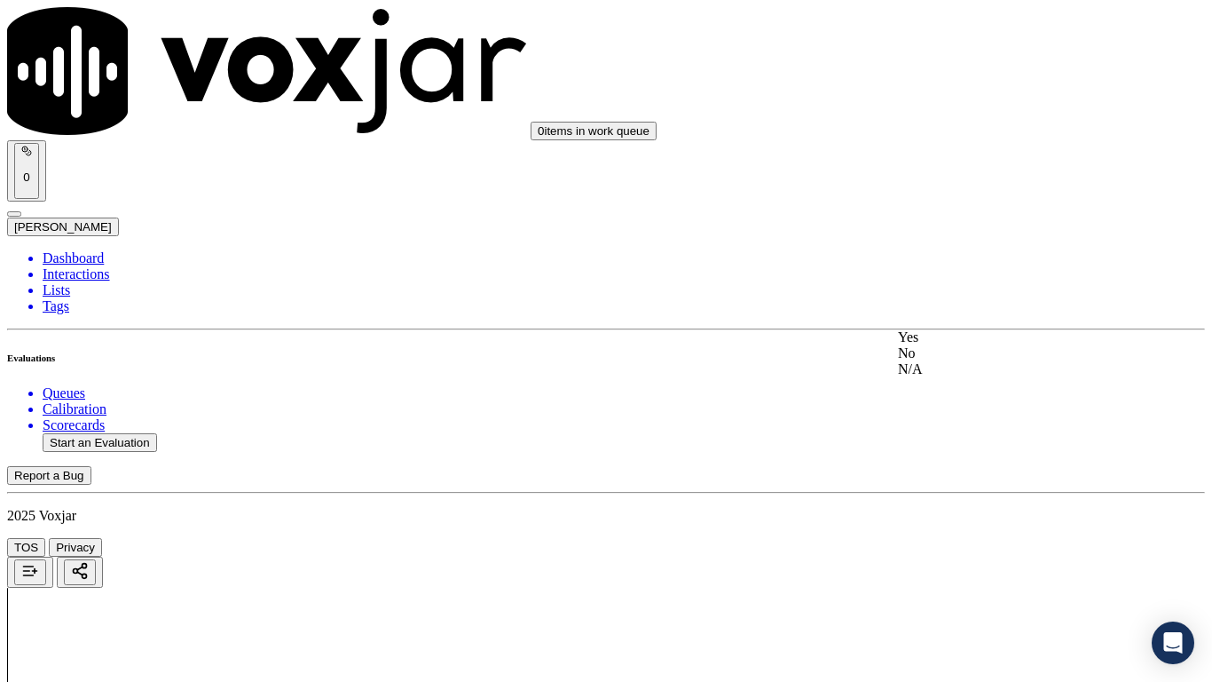
drag, startPoint x: 1002, startPoint y: 351, endPoint x: 1031, endPoint y: 498, distance: 150.1
click at [1002, 345] on div "Yes" at bounding box center [1010, 337] width 225 height 16
click at [965, 517] on div "Yes" at bounding box center [1010, 510] width 225 height 16
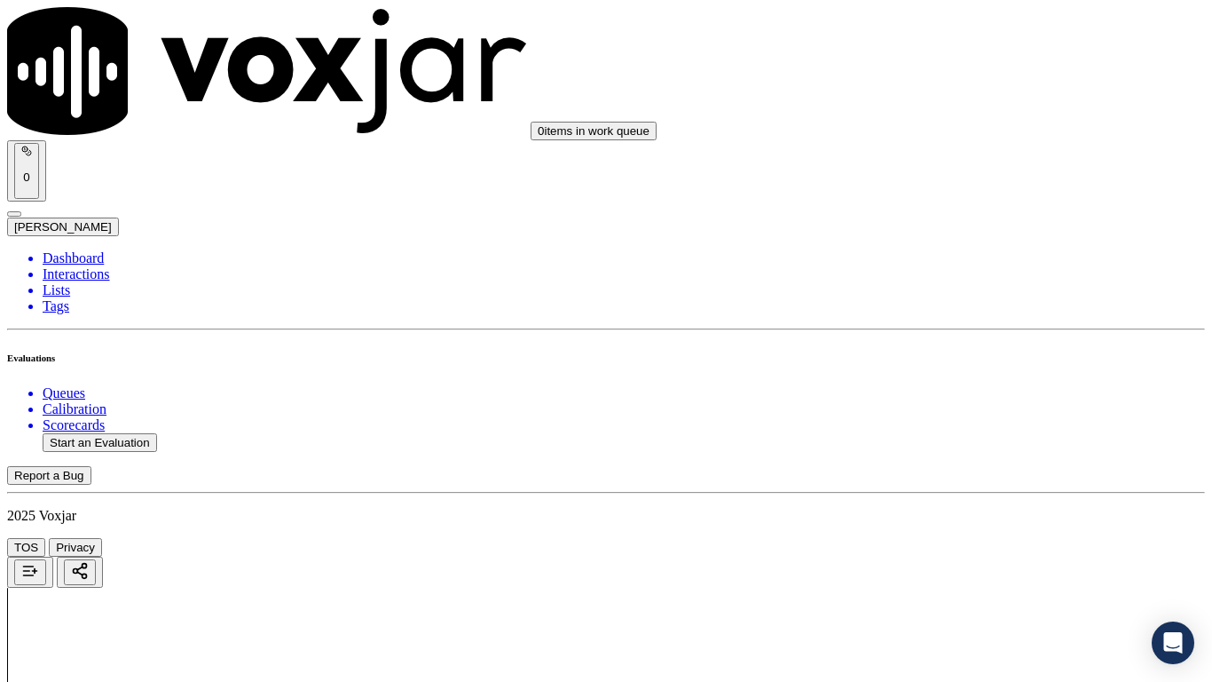
drag, startPoint x: 960, startPoint y: 256, endPoint x: 965, endPoint y: 294, distance: 38.5
click at [960, 257] on div "Yes" at bounding box center [1010, 249] width 225 height 16
click at [966, 480] on div "Yes" at bounding box center [1010, 472] width 225 height 16
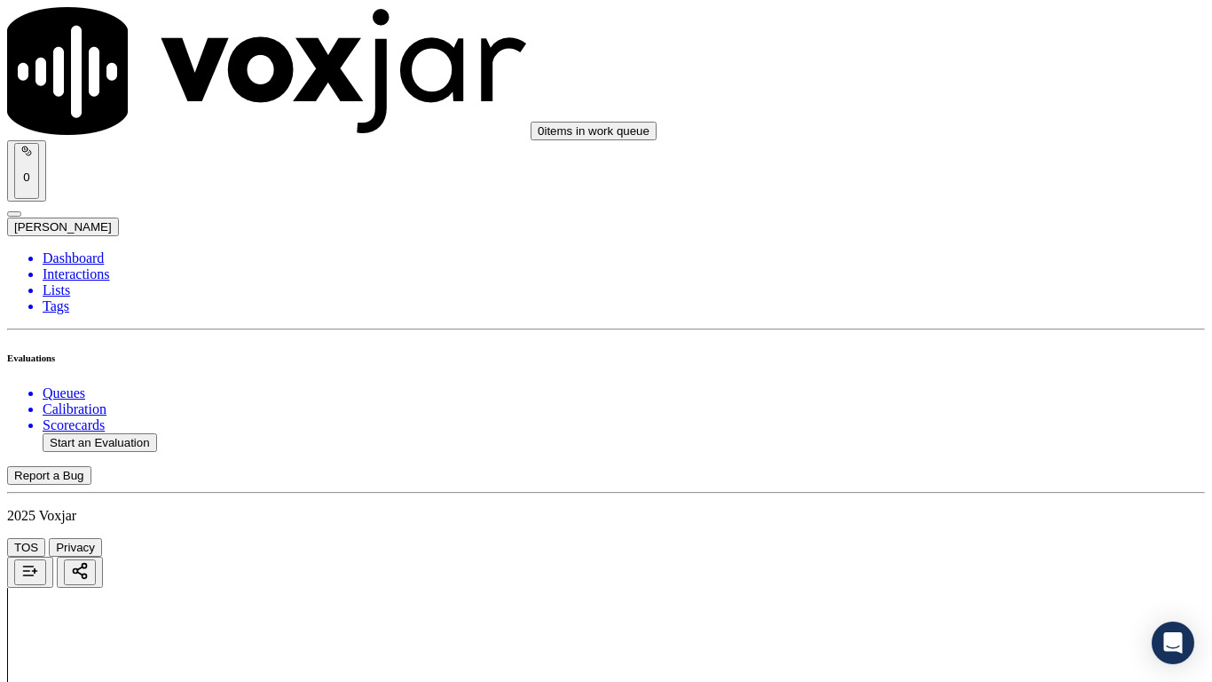
scroll to position [3728, 0]
click at [954, 171] on div "Yes" at bounding box center [1010, 163] width 225 height 16
click at [975, 415] on div "Yes" at bounding box center [1010, 408] width 225 height 16
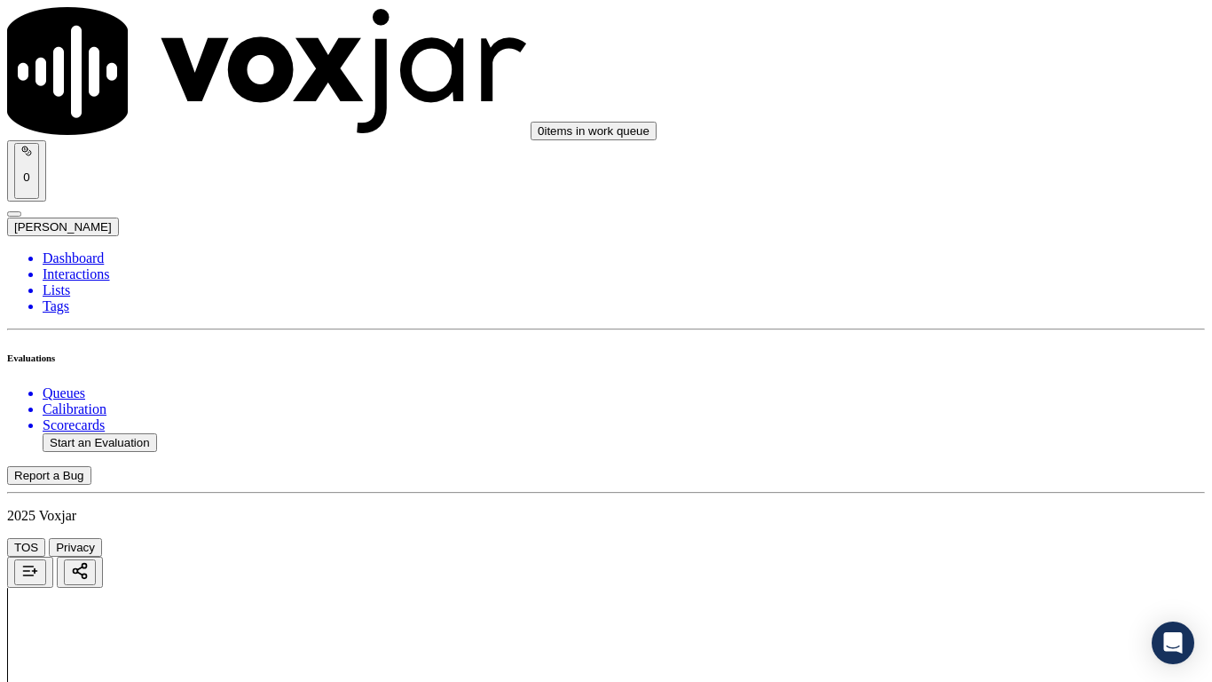
click at [965, 525] on div "Yes" at bounding box center [1010, 517] width 225 height 16
click at [983, 255] on div "Yes" at bounding box center [1010, 256] width 225 height 16
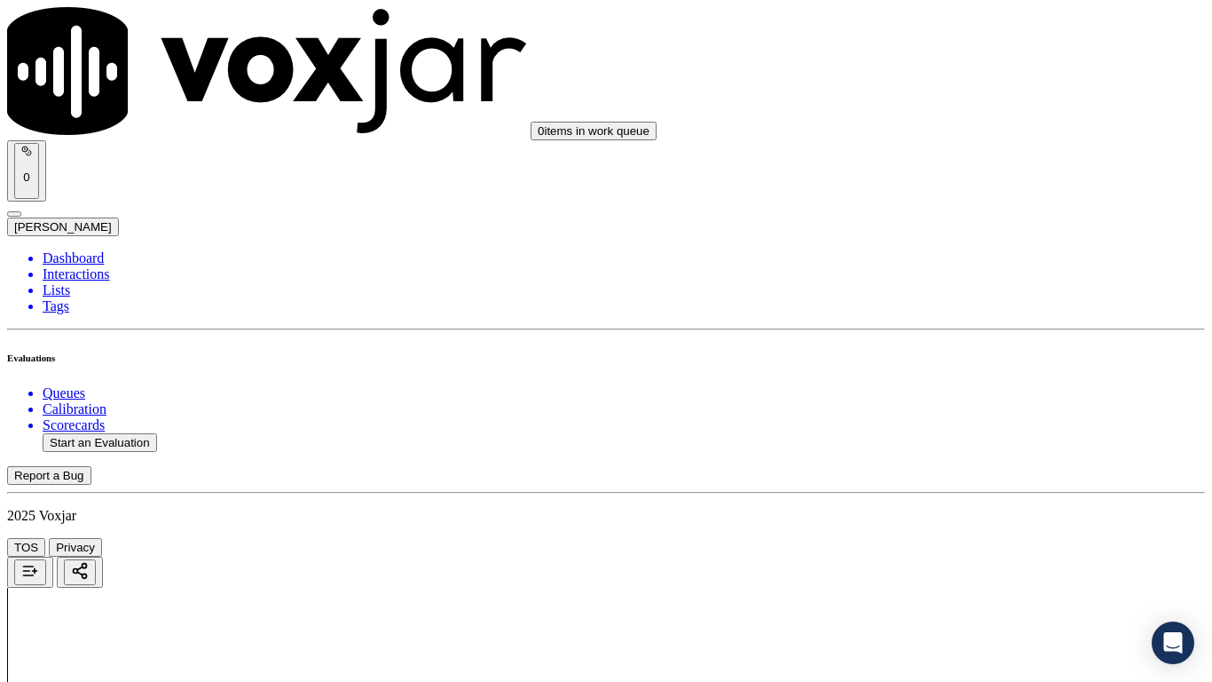
click at [952, 538] on div "Yes" at bounding box center [1010, 573] width 225 height 16
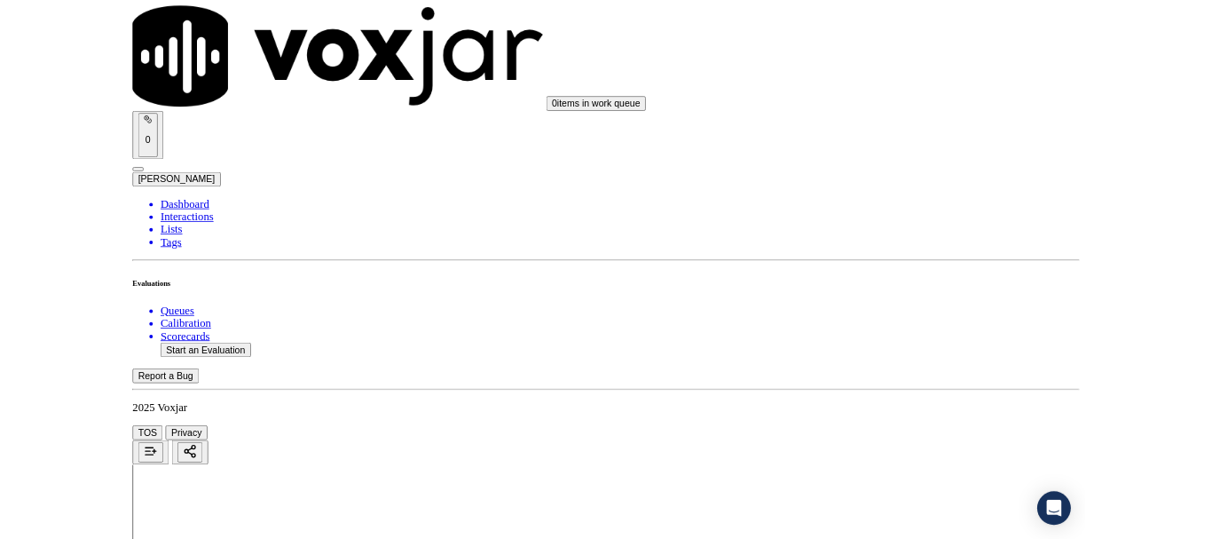
scroll to position [4911, 0]
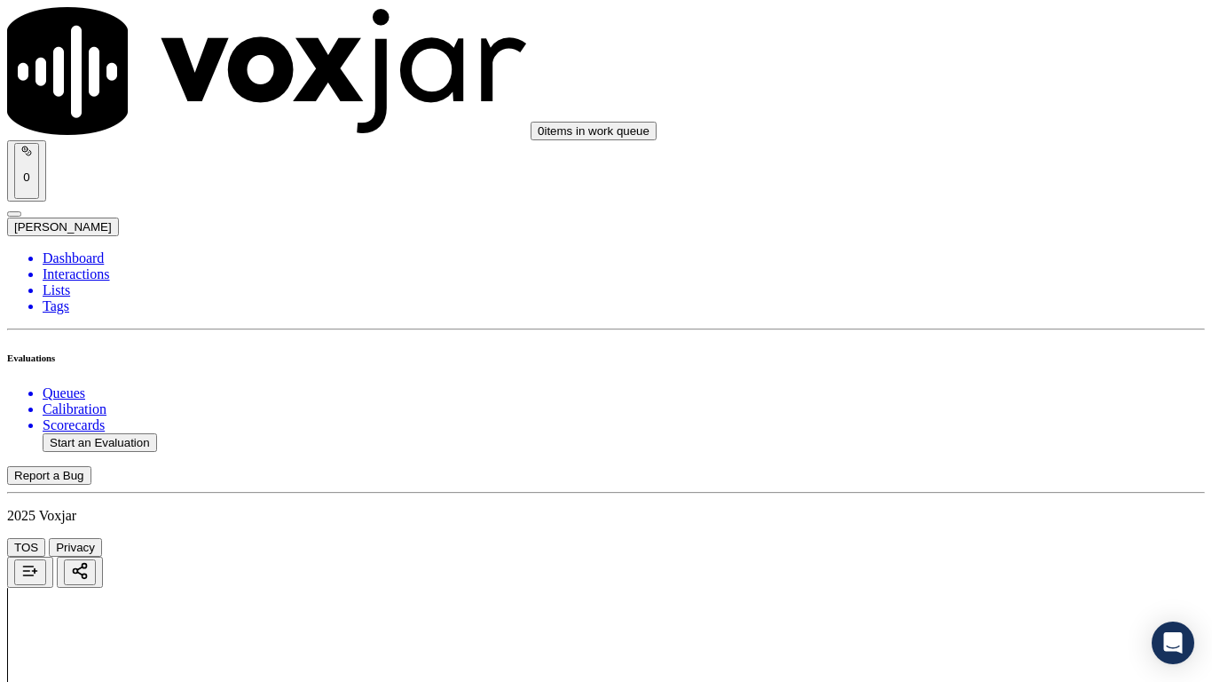
drag, startPoint x: 957, startPoint y: 203, endPoint x: 962, endPoint y: 221, distance: 18.5
click at [964, 236] on div "Yes" at bounding box center [1010, 235] width 225 height 16
click at [976, 488] on div "Yes" at bounding box center [1010, 480] width 225 height 16
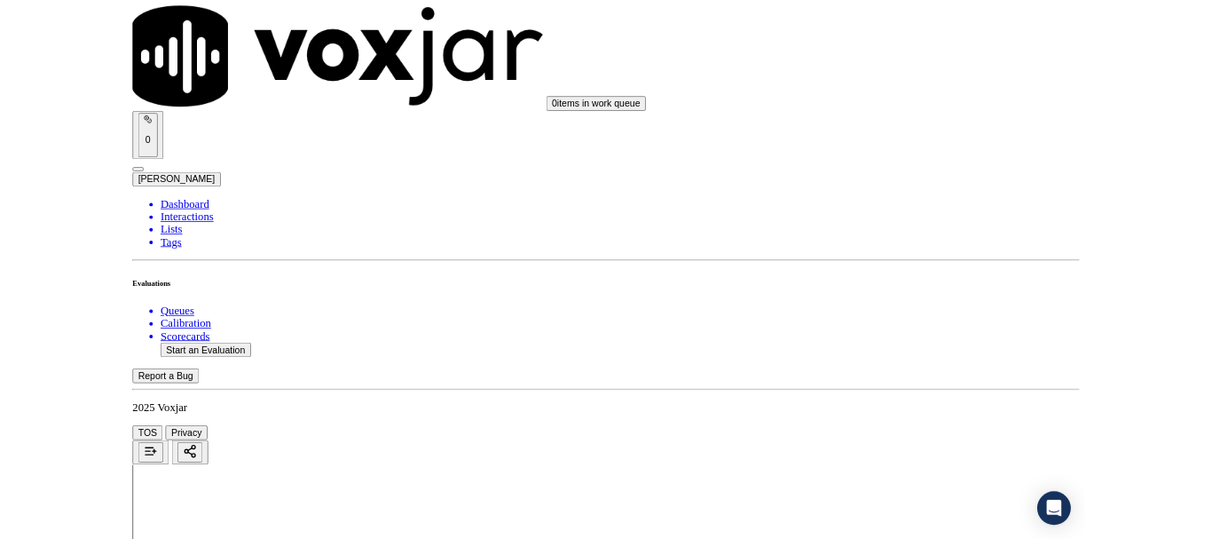
scroll to position [266, 0]
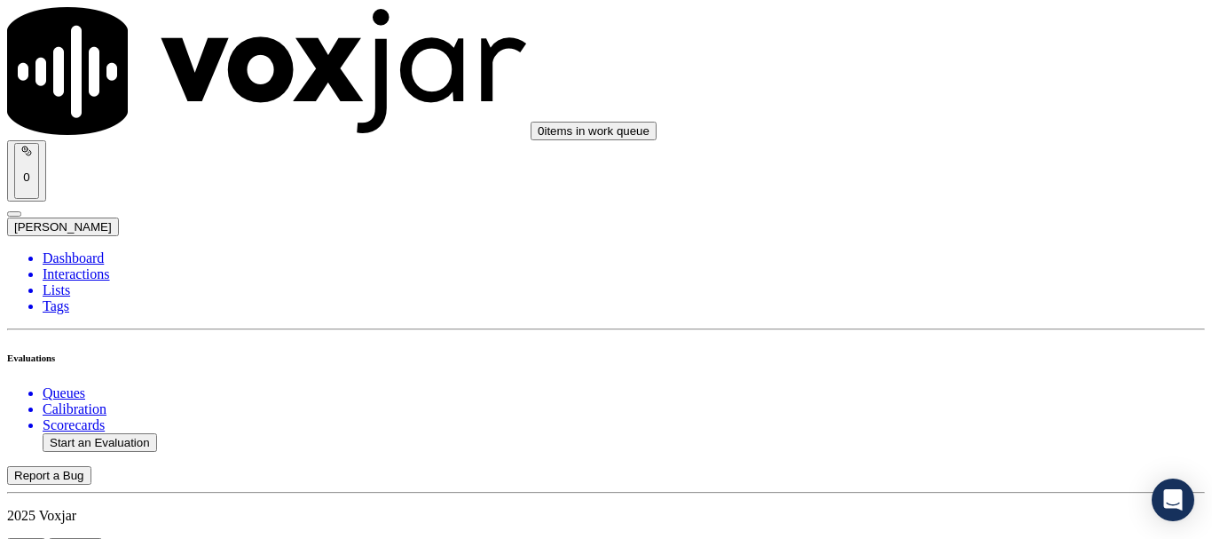
click at [139, 433] on button "Start an Evaluation" at bounding box center [100, 442] width 115 height 19
type input "20250815-133839_4125829479-all.mp3"
type input "mi"
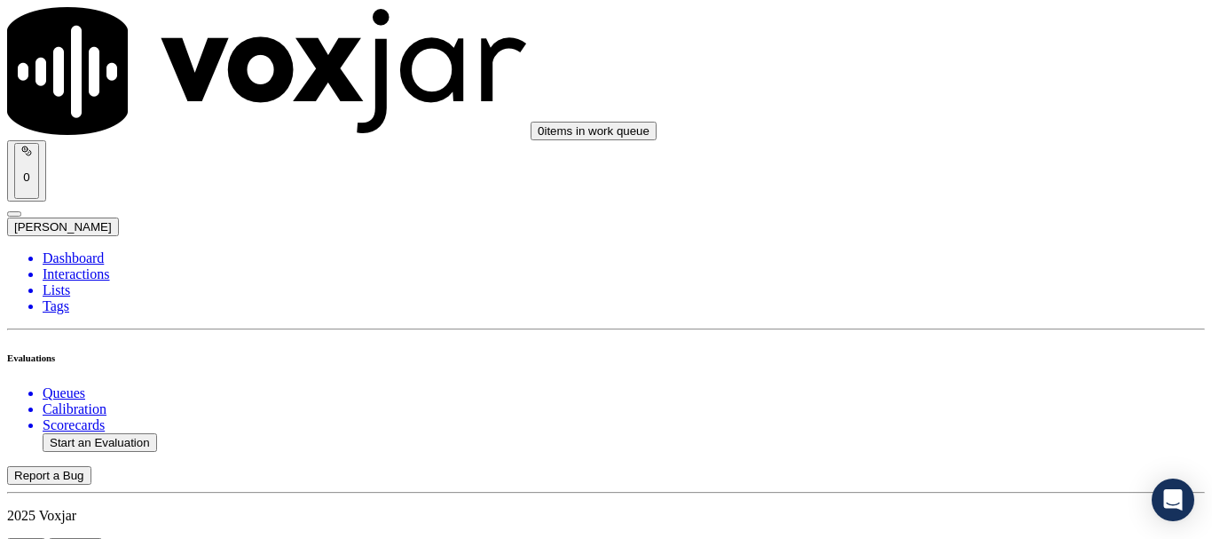
type input "[DATE]T18:22"
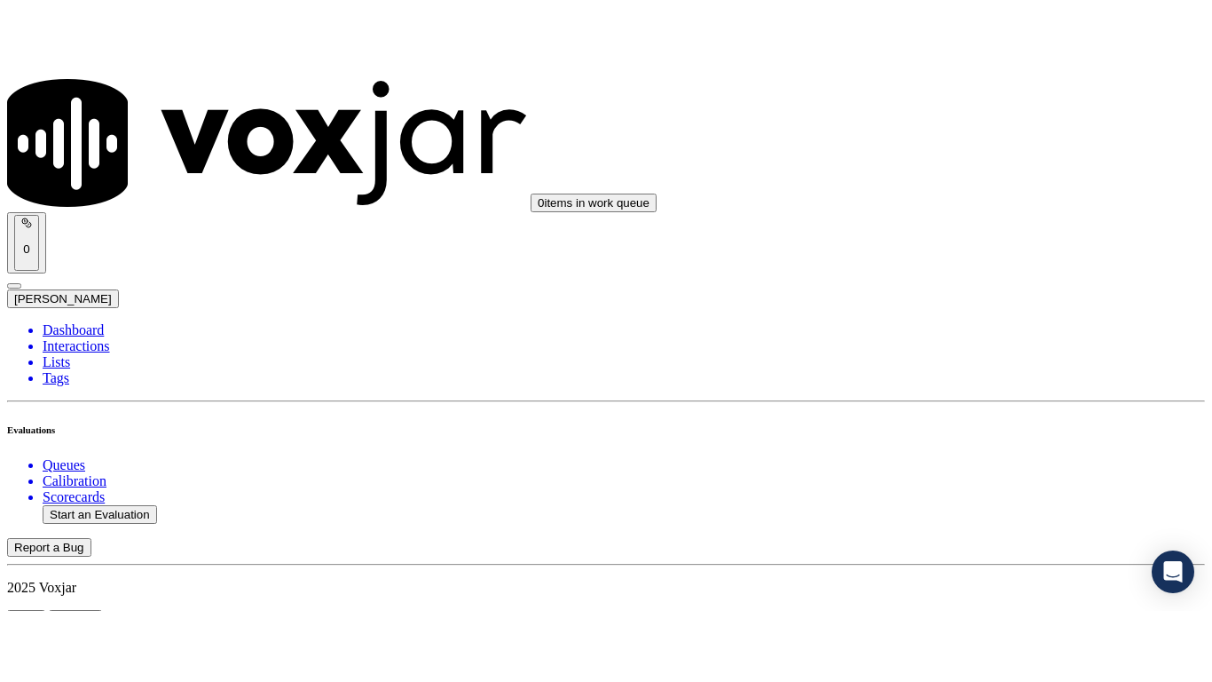
scroll to position [155, 0]
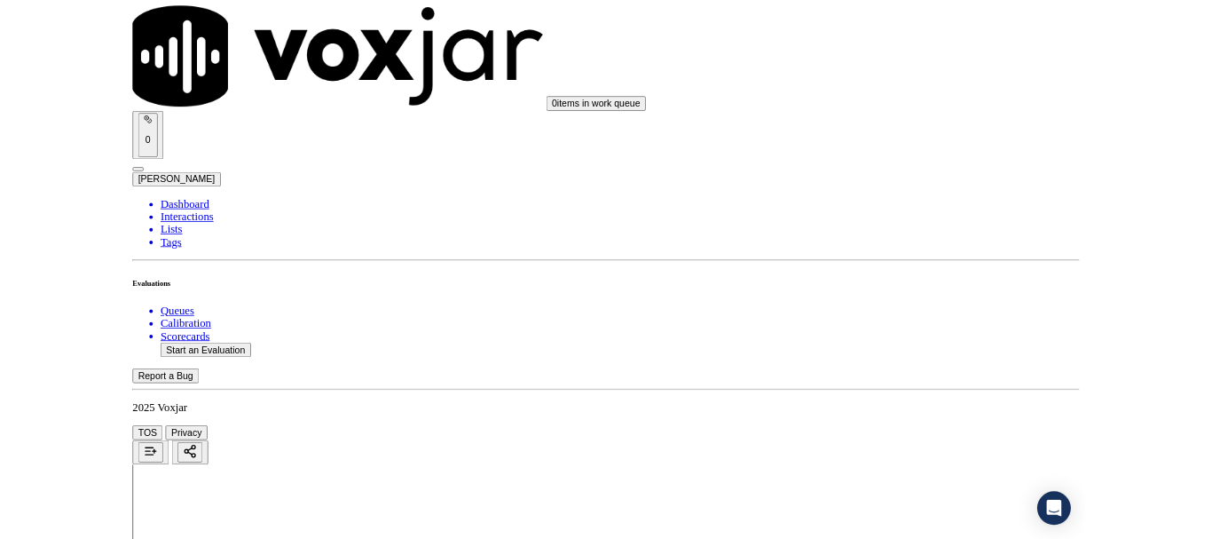
scroll to position [223, 0]
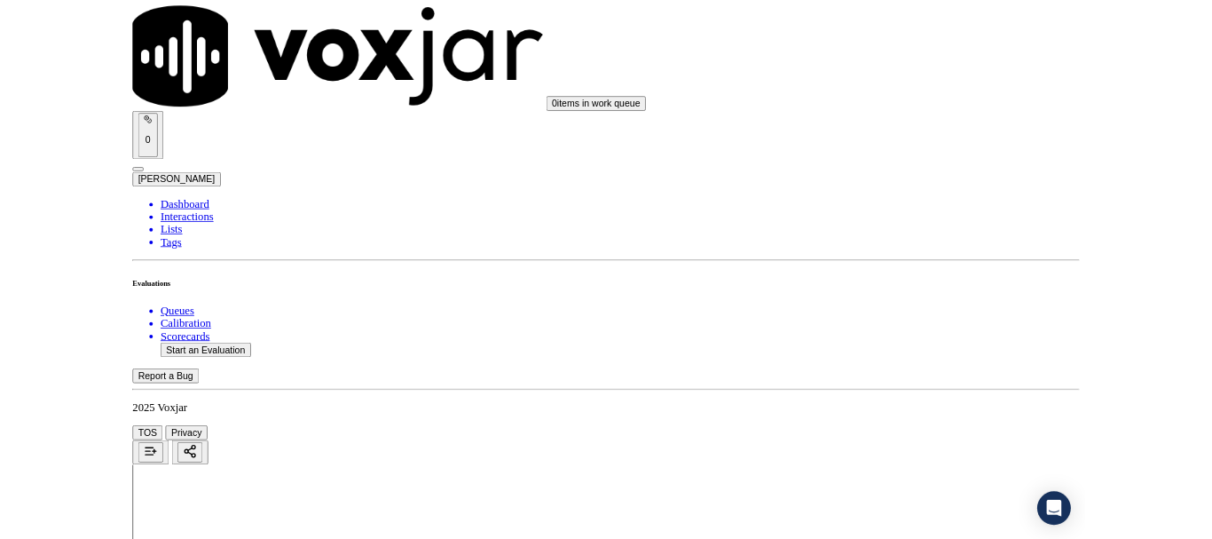
scroll to position [266, 0]
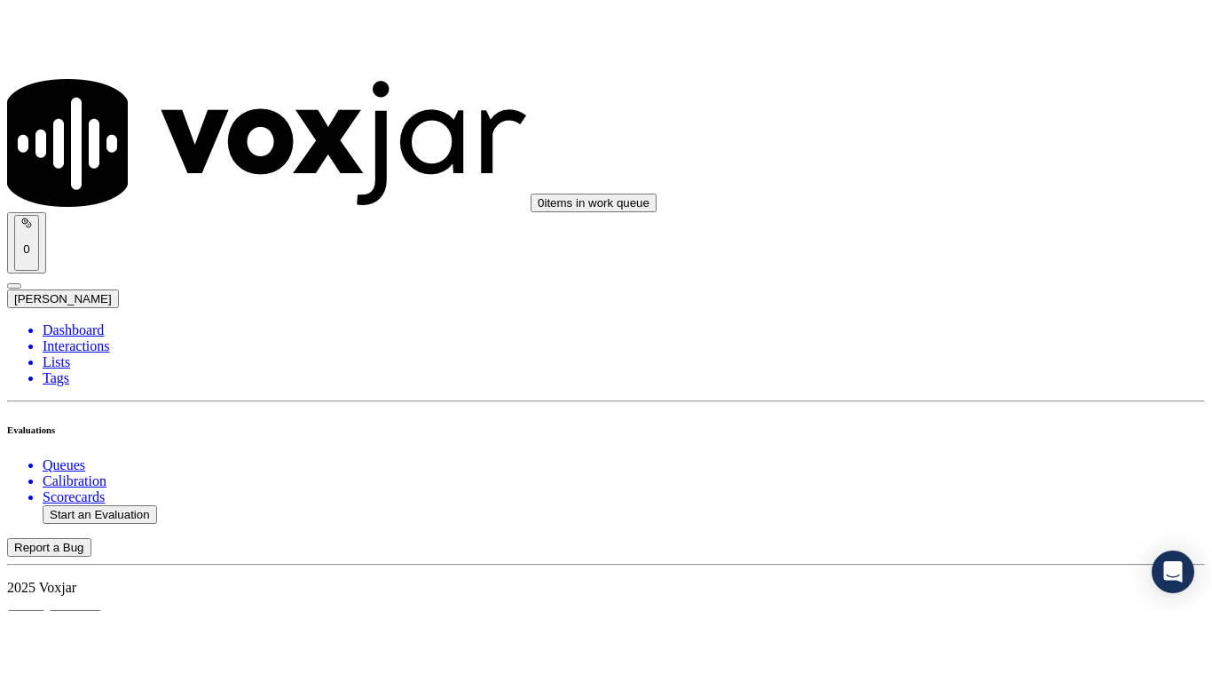
scroll to position [178, 0]
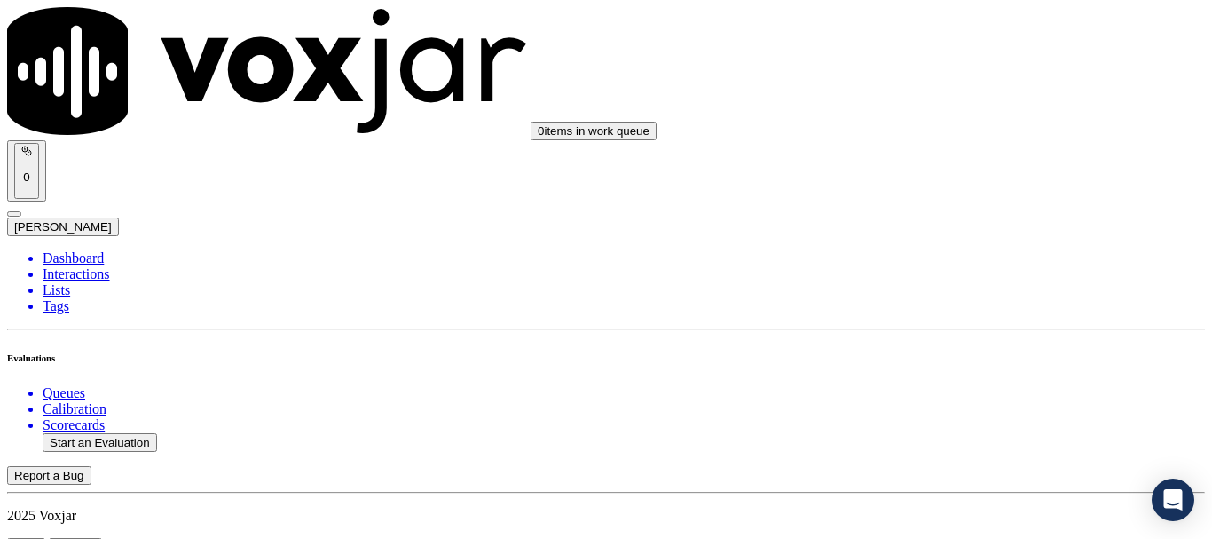
type input "[PERSON_NAME]"
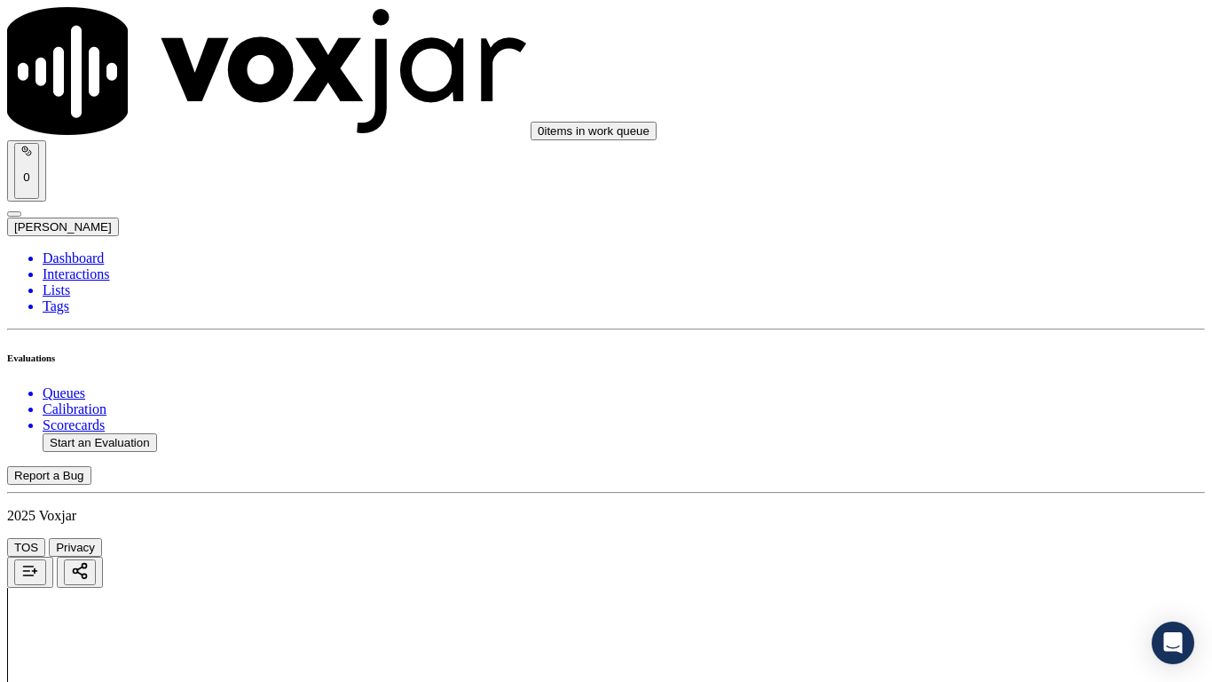
click at [994, 365] on div "Yes" at bounding box center [1010, 359] width 225 height 16
click at [942, 475] on div "Yes" at bounding box center [1010, 467] width 225 height 16
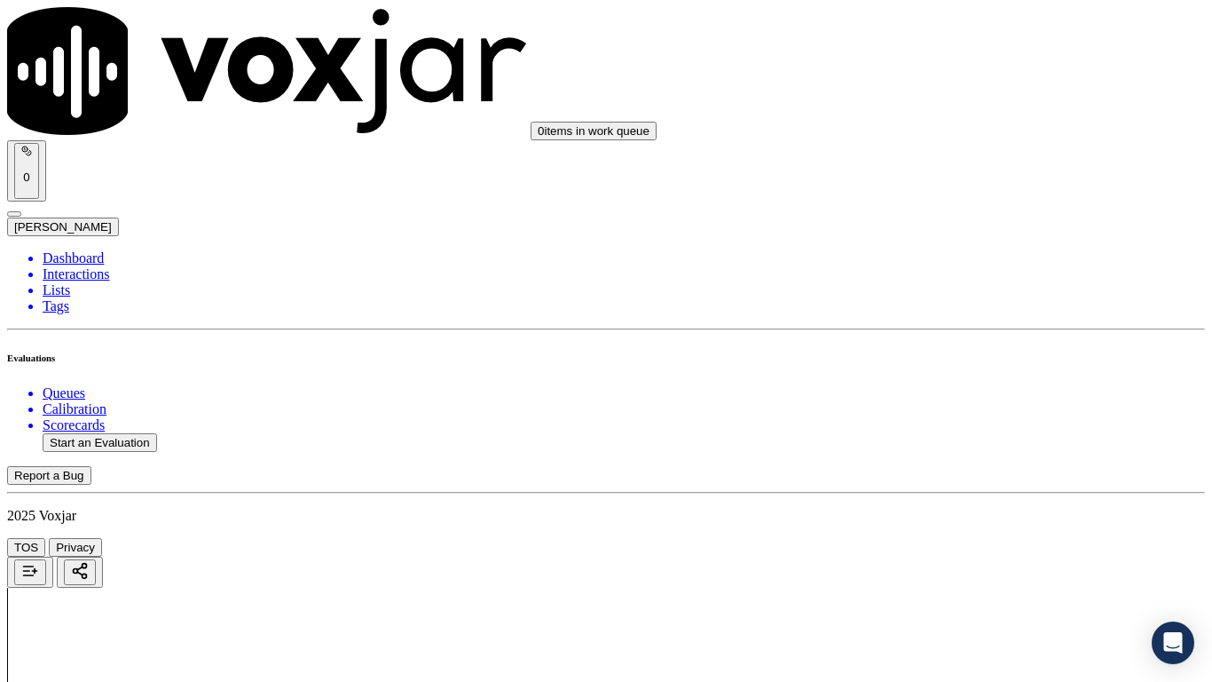
scroll to position [710, 0]
click at [968, 125] on div "Yes" at bounding box center [1010, 117] width 225 height 16
click at [975, 402] on div "N/A" at bounding box center [1010, 394] width 225 height 16
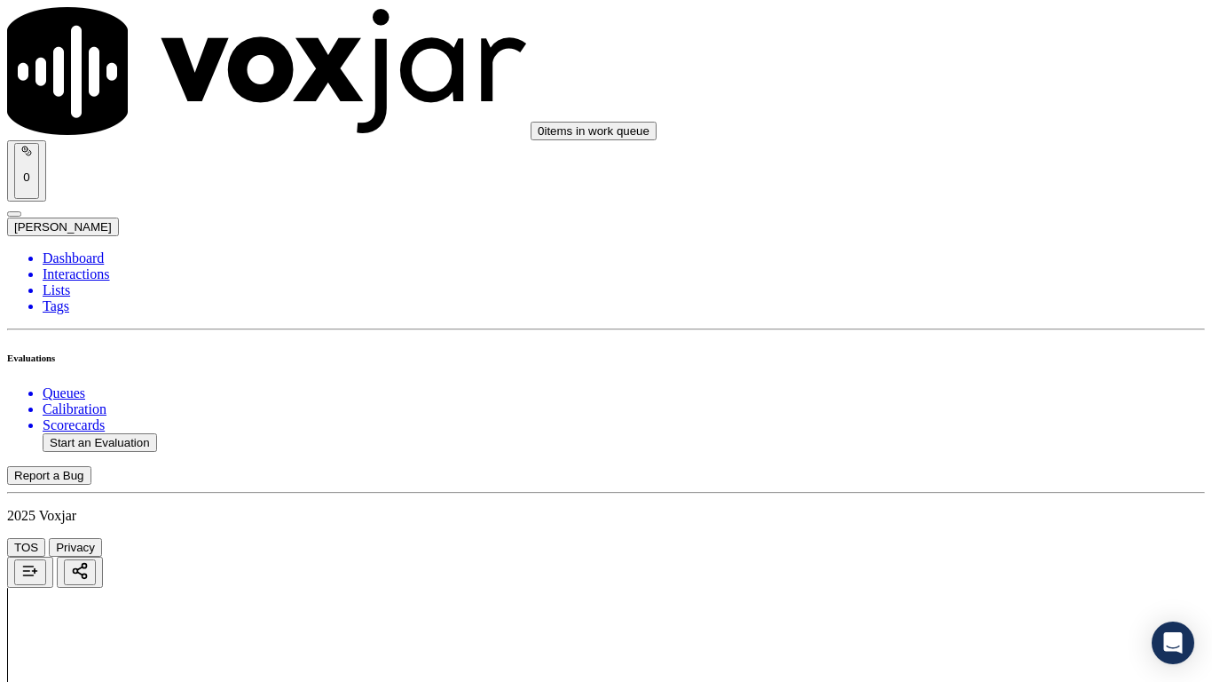
click at [970, 538] on div "N/A" at bounding box center [1010, 545] width 225 height 16
click at [983, 163] on div "Yes" at bounding box center [1010, 163] width 225 height 16
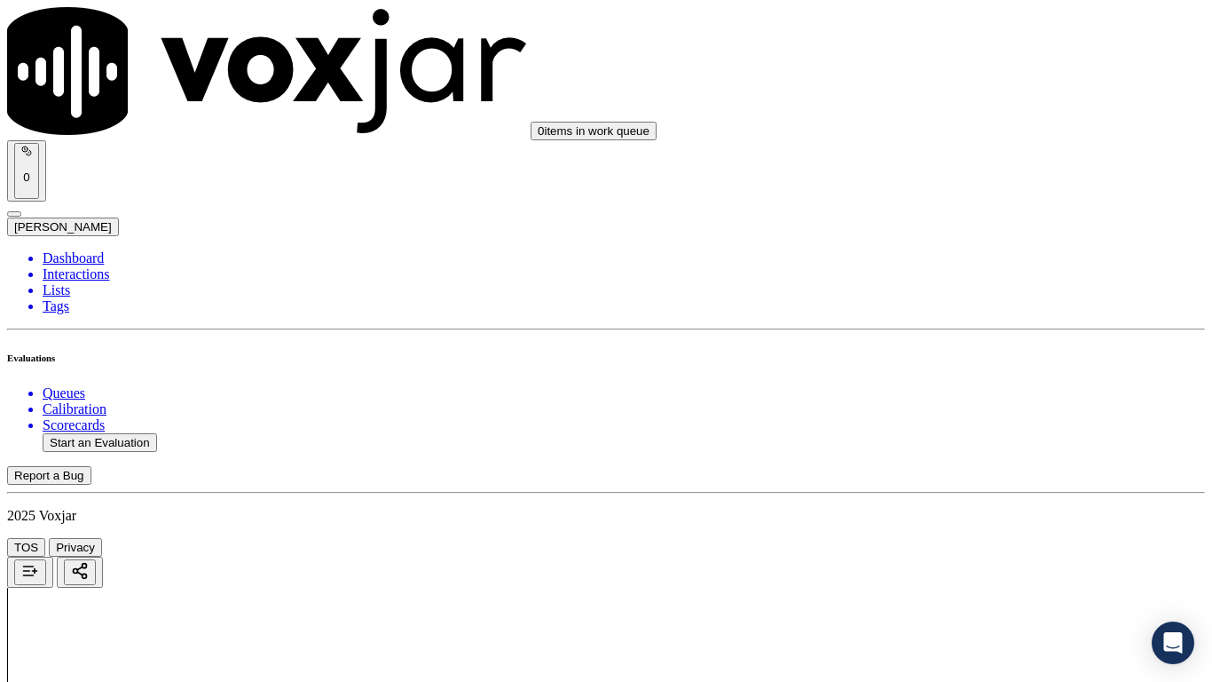
drag, startPoint x: 995, startPoint y: 383, endPoint x: 994, endPoint y: 393, distance: 10.7
click at [992, 410] on div "Yes" at bounding box center [1010, 408] width 225 height 16
click at [978, 525] on div "Yes" at bounding box center [1010, 517] width 225 height 16
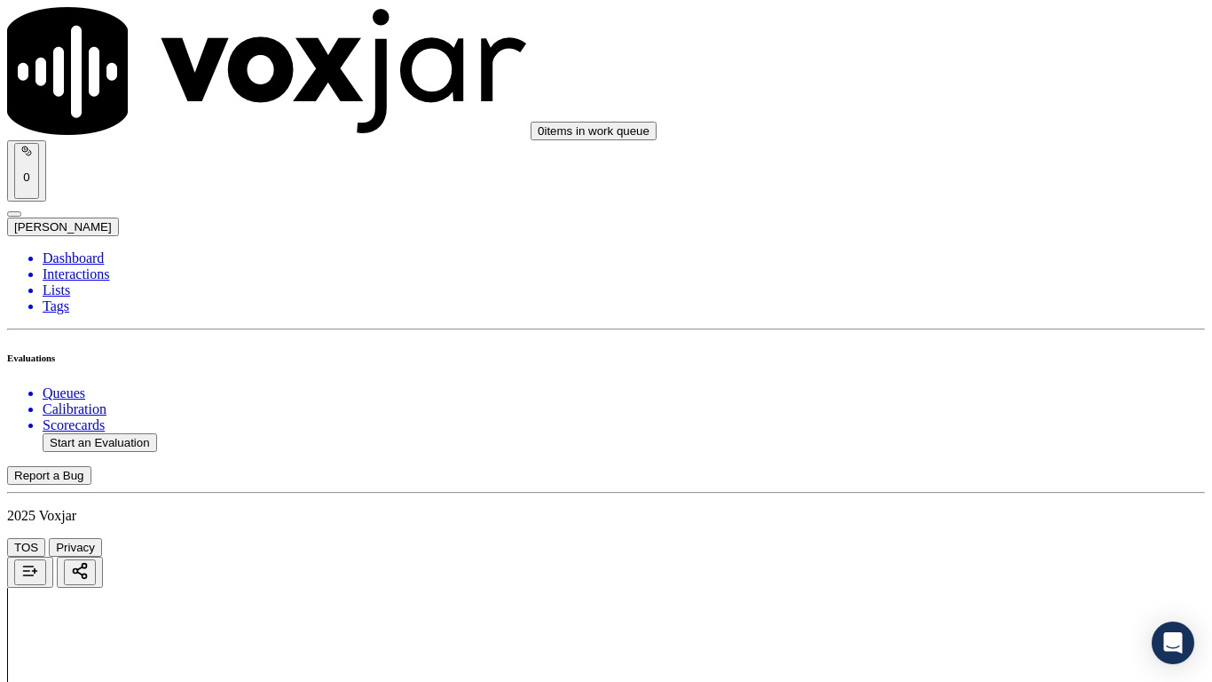
scroll to position [2130, 0]
drag, startPoint x: 992, startPoint y: 170, endPoint x: 1019, endPoint y: 242, distance: 76.7
click at [991, 170] on div "Yes" at bounding box center [1010, 167] width 225 height 16
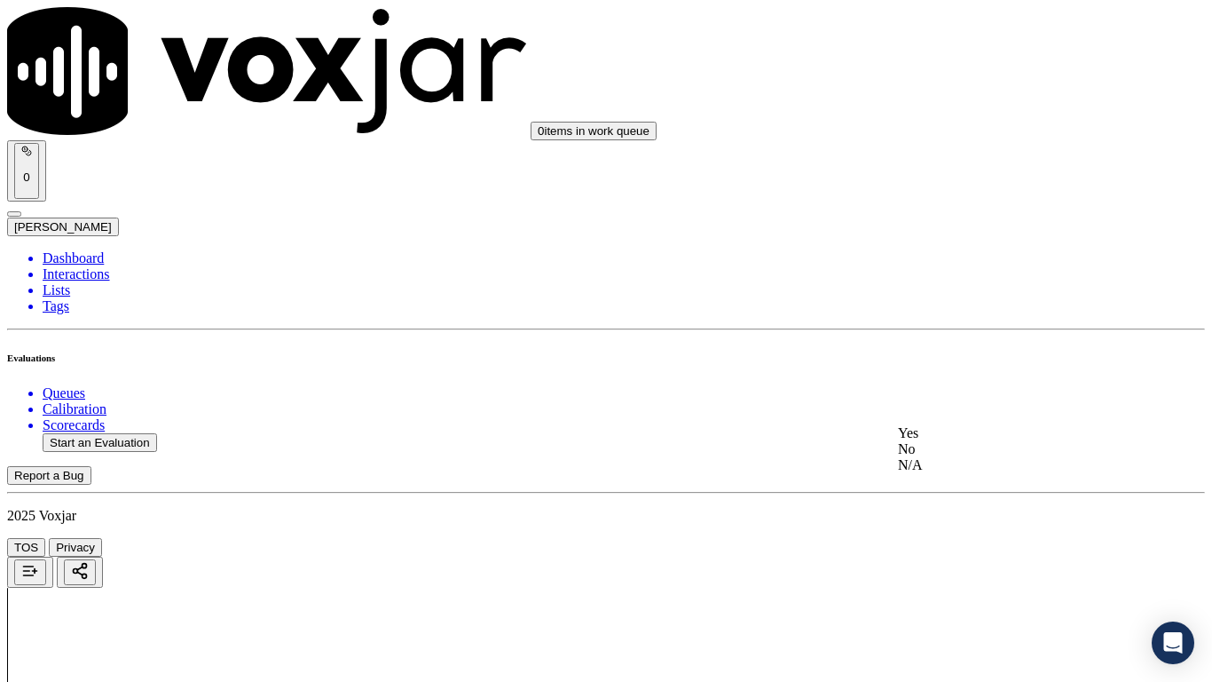
click at [987, 439] on div "Yes" at bounding box center [1010, 433] width 225 height 16
click at [958, 79] on div "Yes" at bounding box center [1010, 71] width 225 height 16
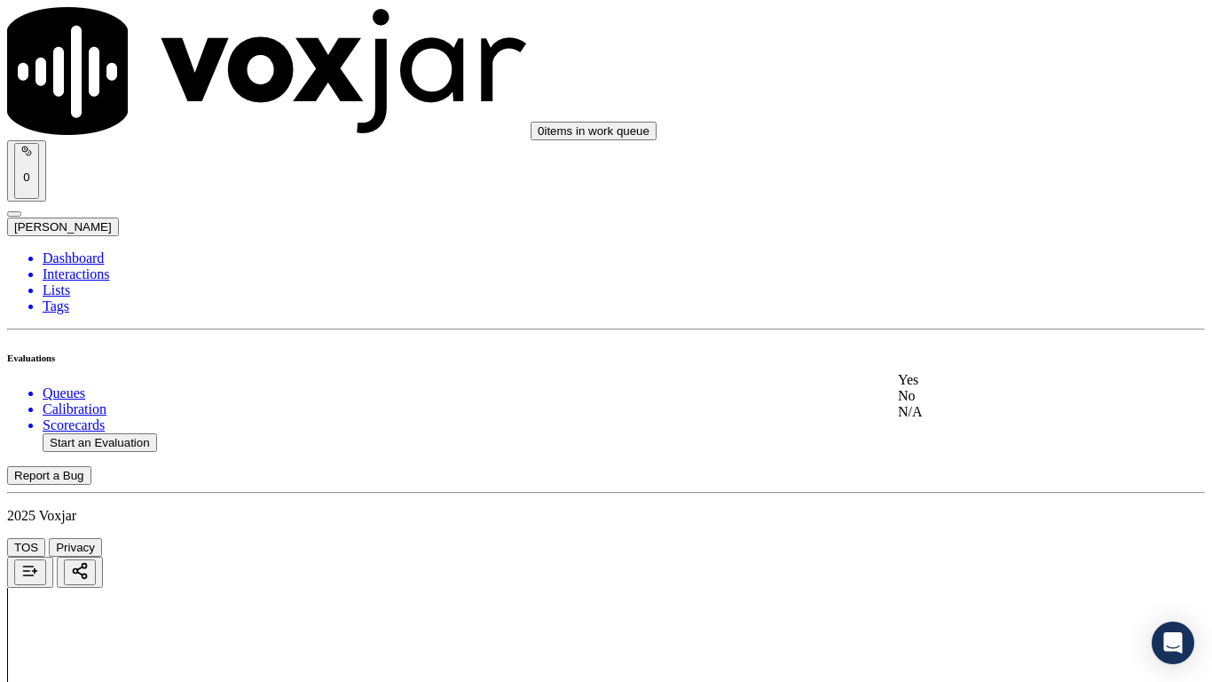
click at [975, 385] on div "Yes" at bounding box center [1010, 380] width 225 height 16
click at [967, 475] on div "Yes" at bounding box center [1010, 467] width 225 height 16
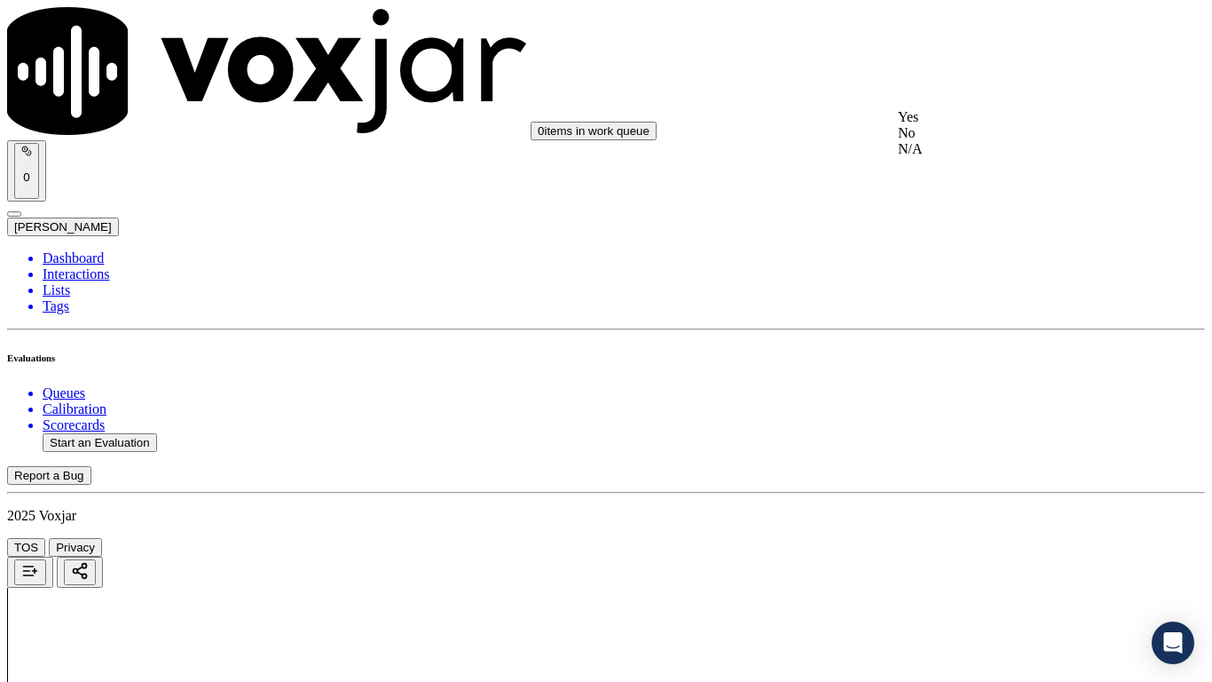
click at [953, 125] on div "Yes" at bounding box center [1010, 117] width 225 height 16
click at [963, 348] on div "Yes" at bounding box center [1010, 341] width 225 height 16
click at [957, 538] on div "Yes" at bounding box center [1010, 586] width 225 height 16
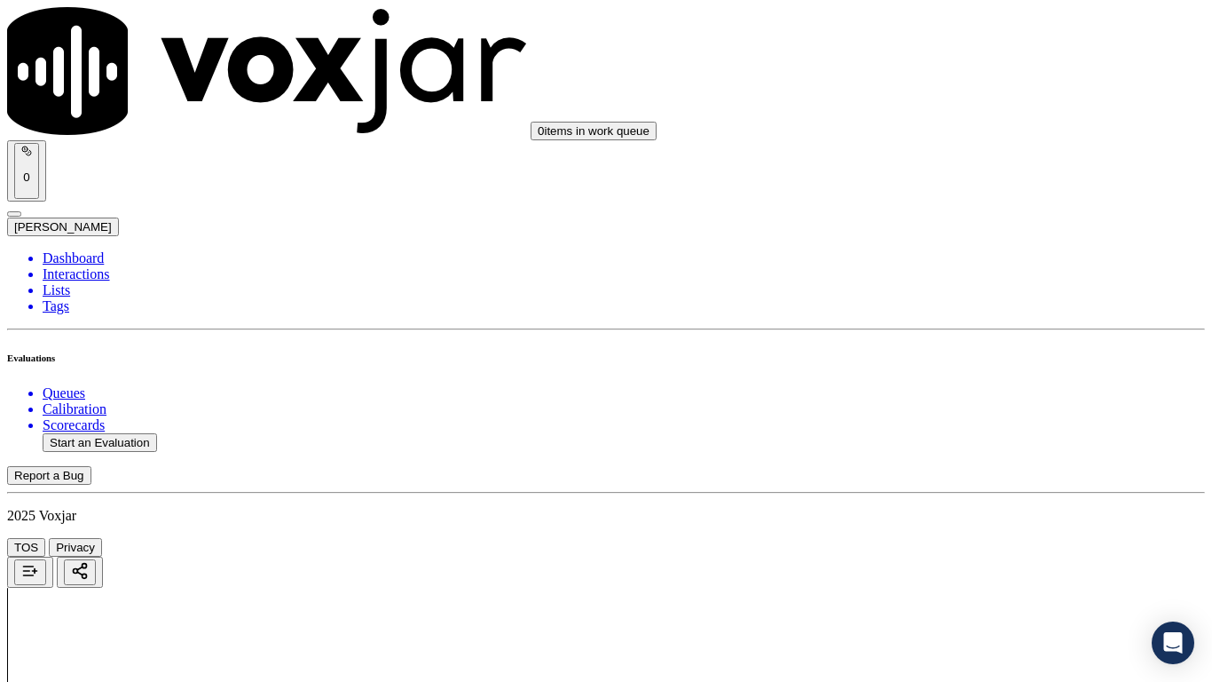
scroll to position [4261, 0]
click at [971, 129] on div "Yes" at bounding box center [1010, 121] width 225 height 16
click at [967, 352] on div "Yes" at bounding box center [1010, 344] width 225 height 16
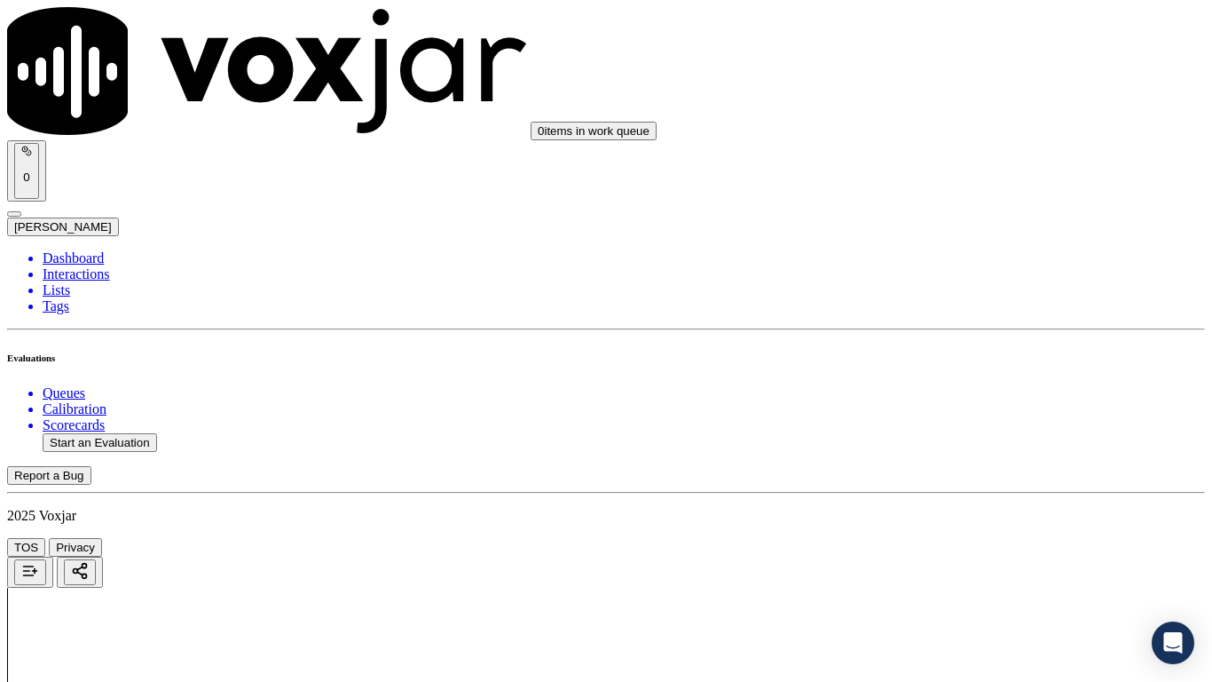
scroll to position [4793, 0]
drag, startPoint x: 964, startPoint y: 99, endPoint x: 967, endPoint y: 115, distance: 17.1
click at [969, 129] on div "Yes" at bounding box center [1010, 130] width 225 height 16
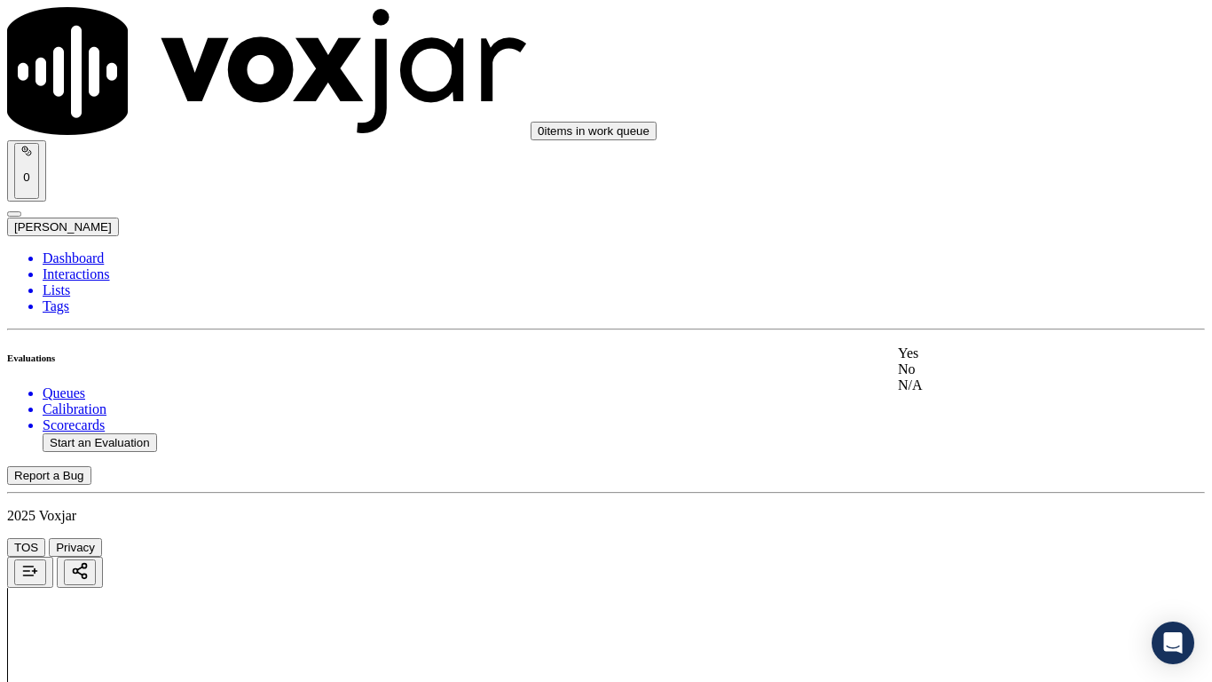
click at [977, 361] on div "Yes" at bounding box center [1010, 353] width 225 height 16
click at [967, 470] on div "Yes" at bounding box center [1010, 462] width 225 height 16
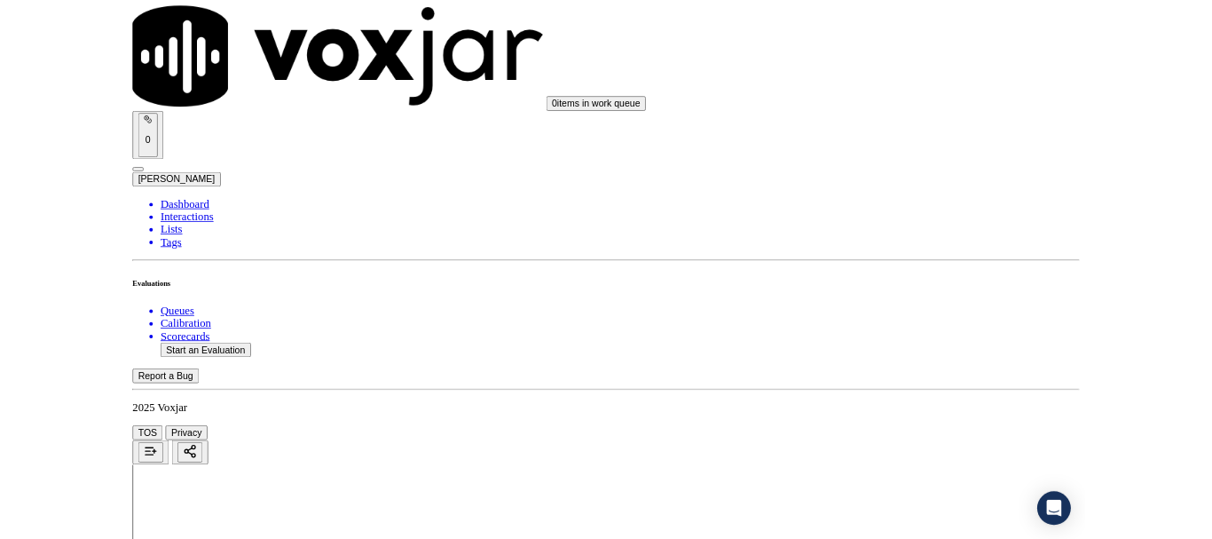
scroll to position [4911, 0]
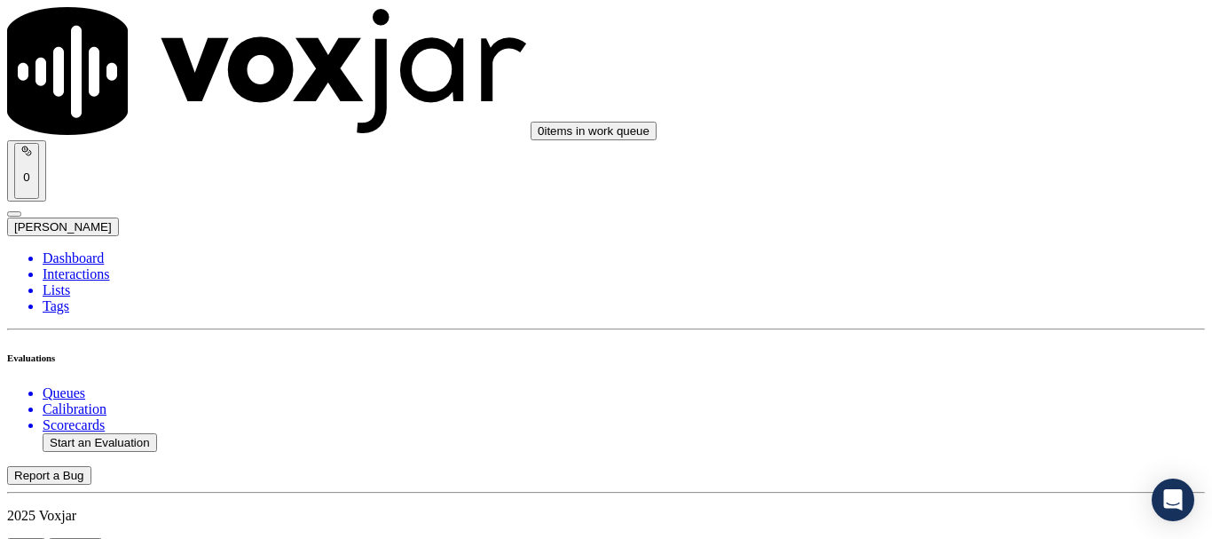
click at [105, 433] on button "Start an Evaluation" at bounding box center [100, 442] width 115 height 19
type input "20250815-195515_2675937047-all.mp3"
type input "lui"
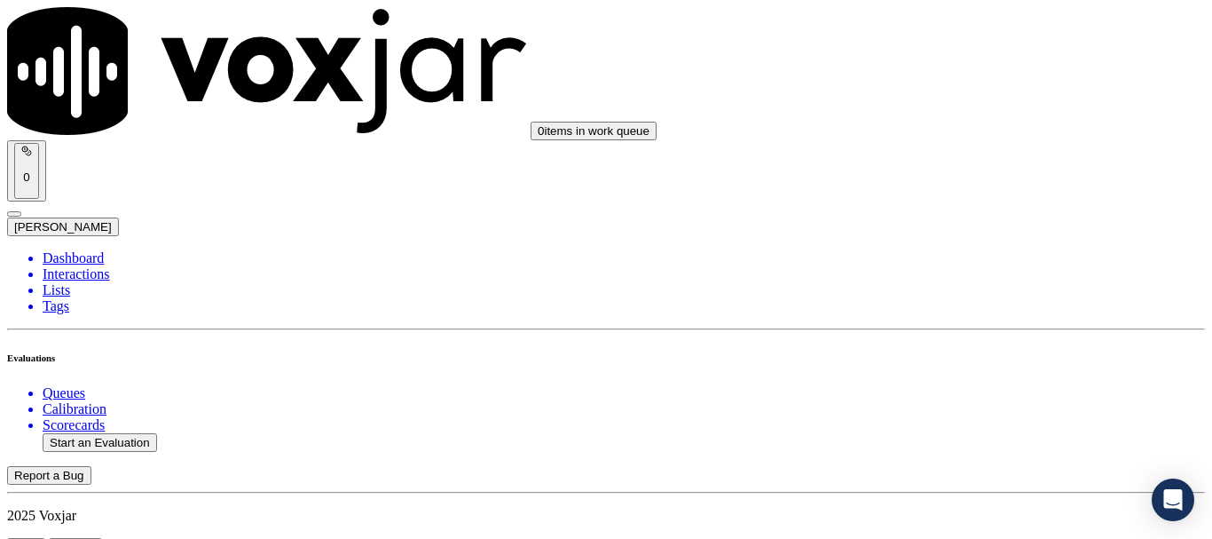
type input "[DATE]T18:28"
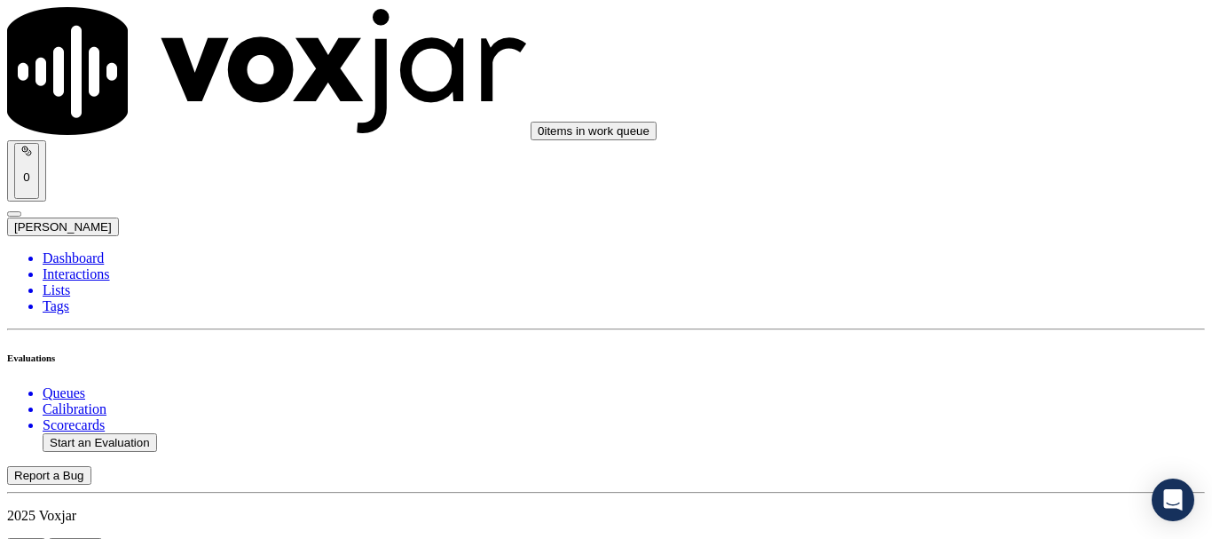
scroll to position [266, 0]
type input "[PERSON_NAME]"
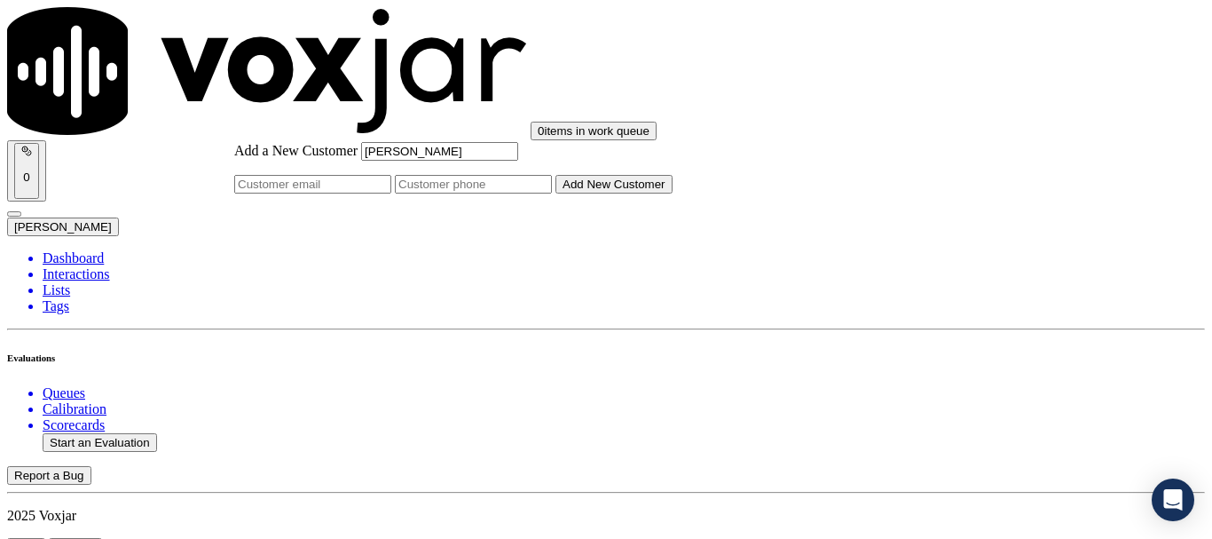
type input "[PERSON_NAME]"
click at [552, 194] on input "Add a New Customer" at bounding box center [473, 184] width 157 height 19
paste input "2675937047"
type input "2675937047"
drag, startPoint x: 680, startPoint y: 246, endPoint x: 657, endPoint y: 157, distance: 91.7
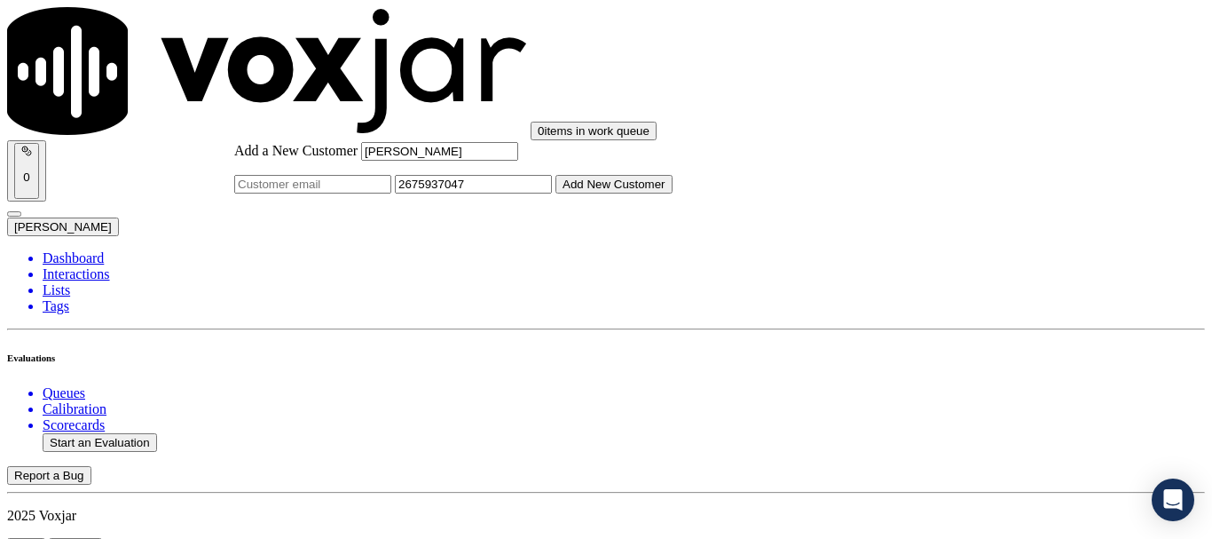
click at [552, 194] on input "Add a New Customer" at bounding box center [473, 184] width 157 height 19
paste input "[EMAIL_ADDRESS][DOMAIN_NAME]"
type input "[EMAIL_ADDRESS][DOMAIN_NAME]"
click at [673, 194] on button "Add New Customer" at bounding box center [614, 184] width 117 height 19
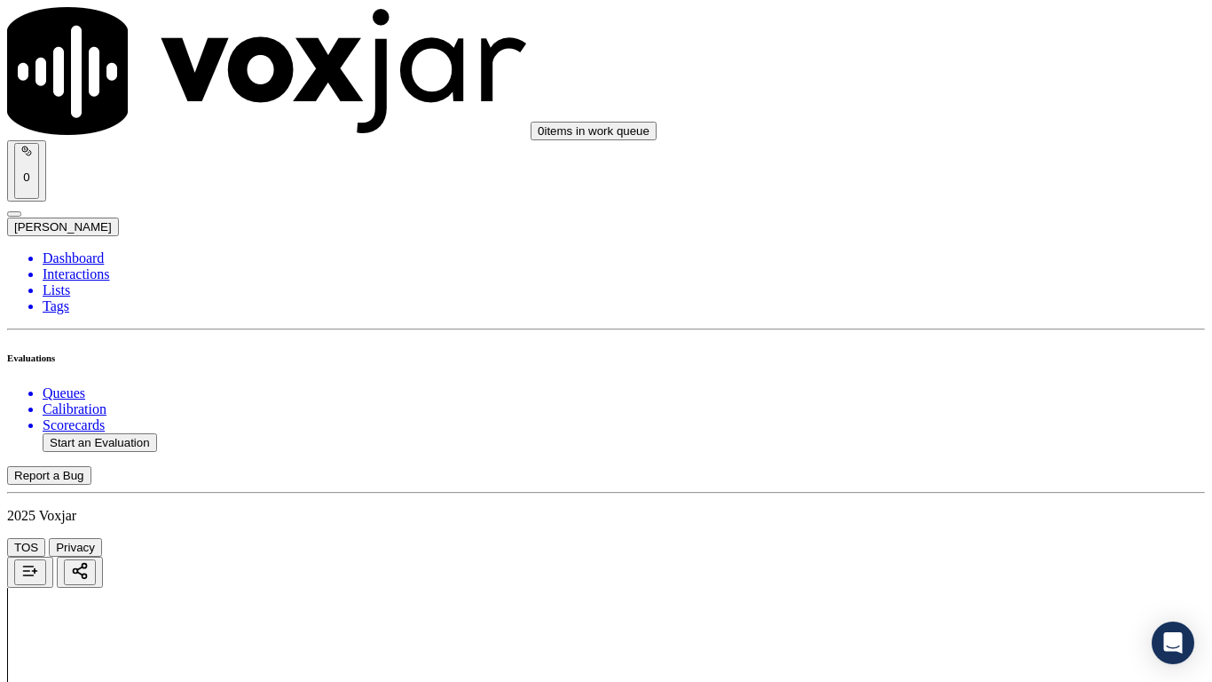
scroll to position [223, 0]
click at [997, 367] on div "Yes" at bounding box center [1010, 359] width 225 height 16
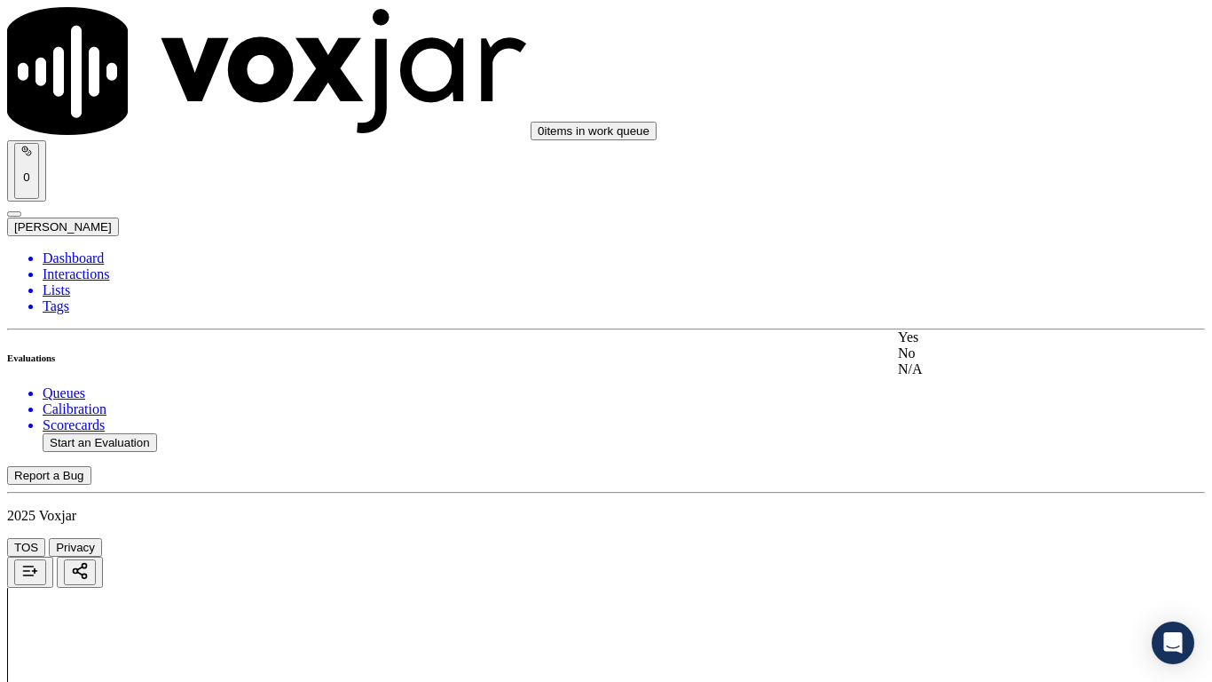
drag, startPoint x: 983, startPoint y: 349, endPoint x: 986, endPoint y: 375, distance: 26.8
click at [983, 345] on div "Yes" at bounding box center [1010, 337] width 225 height 16
drag, startPoint x: 1000, startPoint y: 524, endPoint x: 997, endPoint y: 543, distance: 19.8
click at [989, 538] on div "Yes" at bounding box center [1010, 561] width 225 height 16
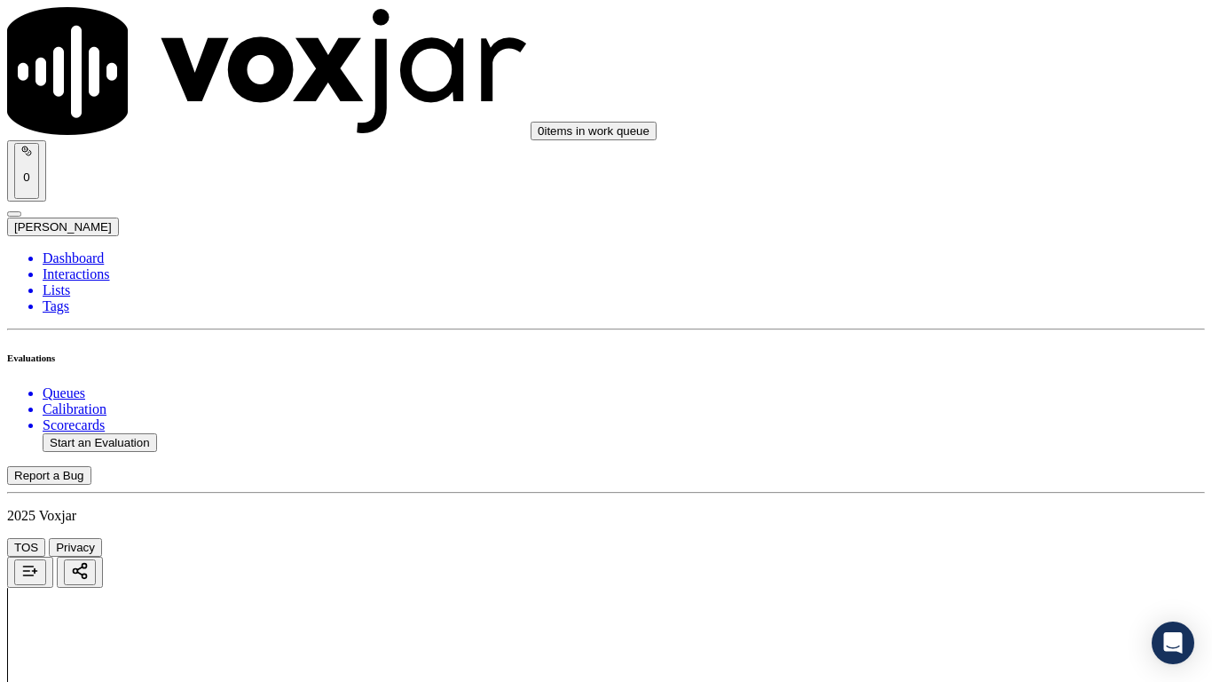
scroll to position [710, 0]
click at [989, 402] on div "N/A" at bounding box center [1010, 394] width 225 height 16
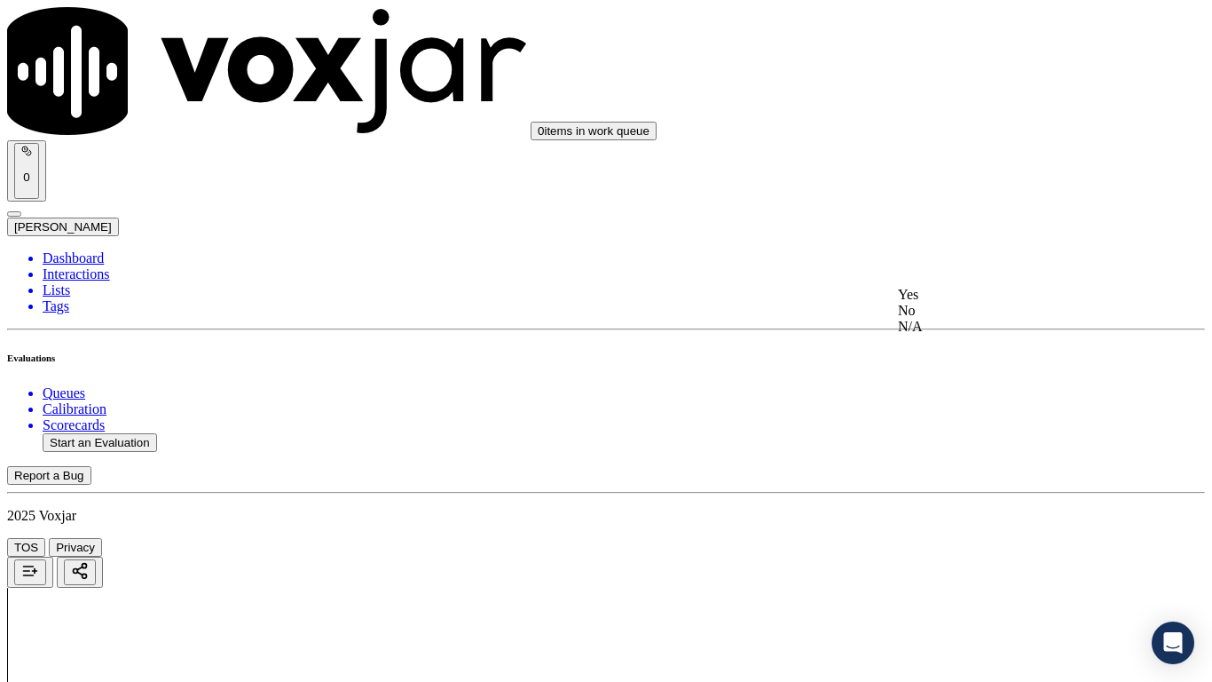
click at [974, 335] on div "N/A" at bounding box center [1010, 327] width 225 height 16
click at [985, 260] on div "Yes" at bounding box center [1010, 252] width 225 height 16
drag, startPoint x: 999, startPoint y: 470, endPoint x: 990, endPoint y: 479, distance: 13.2
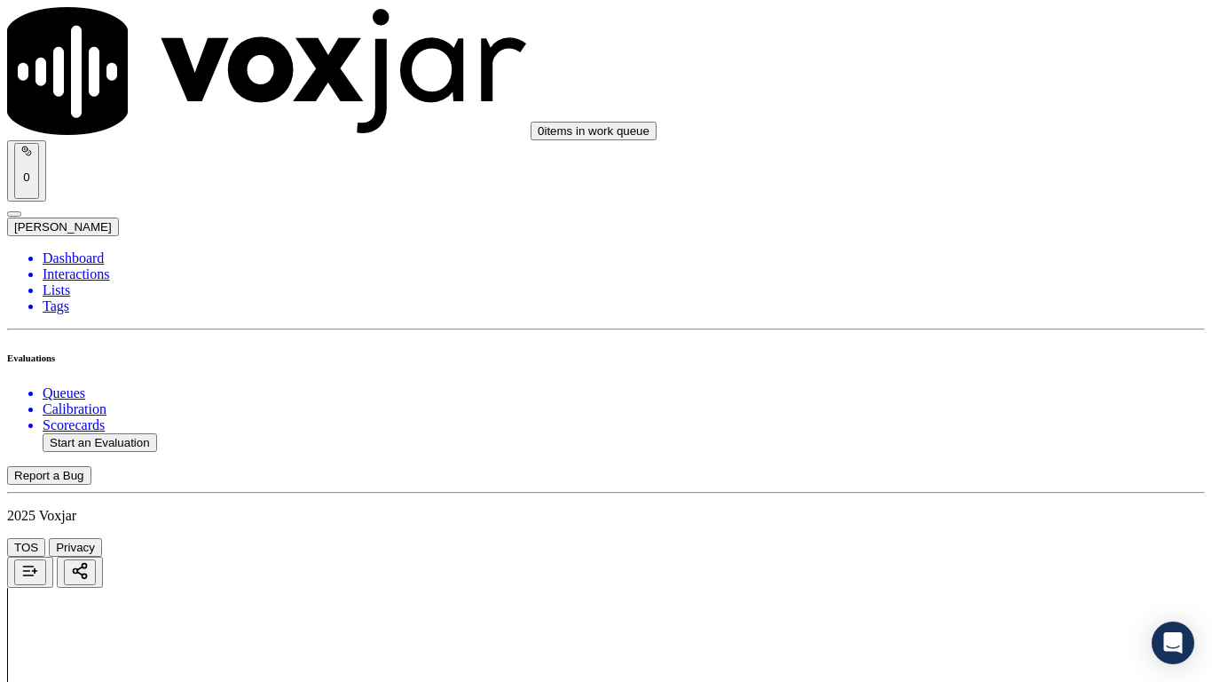
click at [967, 505] on div "Yes" at bounding box center [1010, 497] width 225 height 16
click at [955, 306] on div "Yes" at bounding box center [1010, 298] width 225 height 16
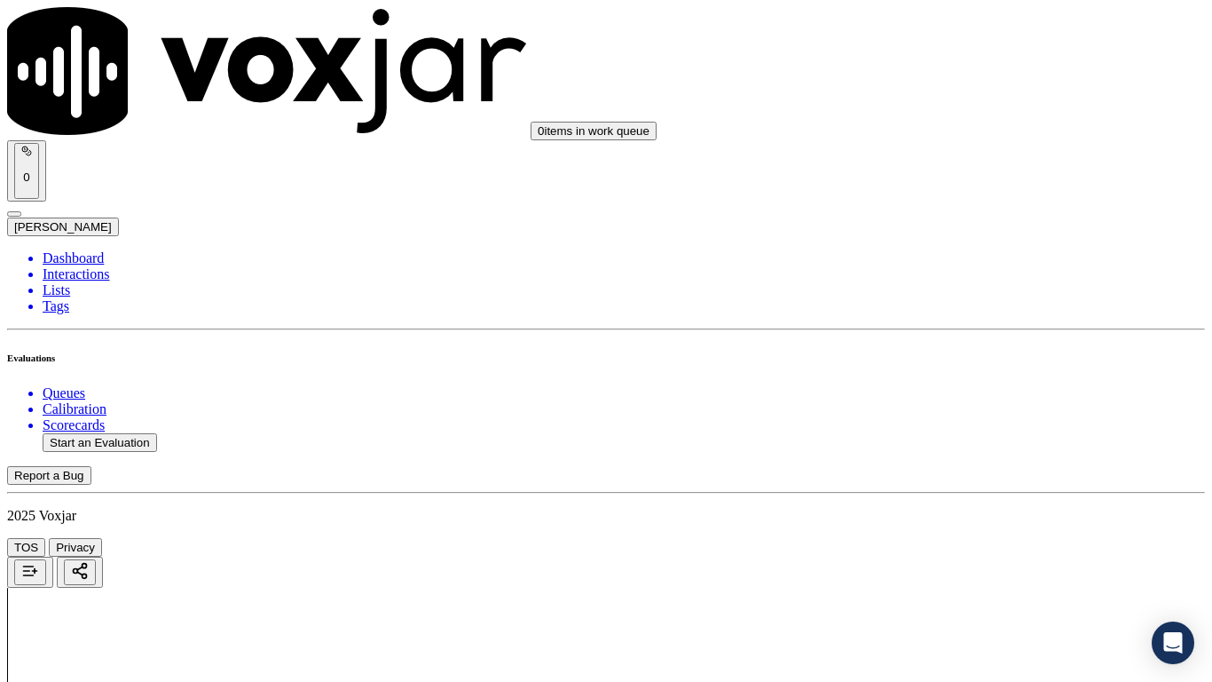
click at [979, 530] on div "Yes" at bounding box center [1010, 522] width 225 height 16
drag, startPoint x: 956, startPoint y: 269, endPoint x: 982, endPoint y: 473, distance: 205.8
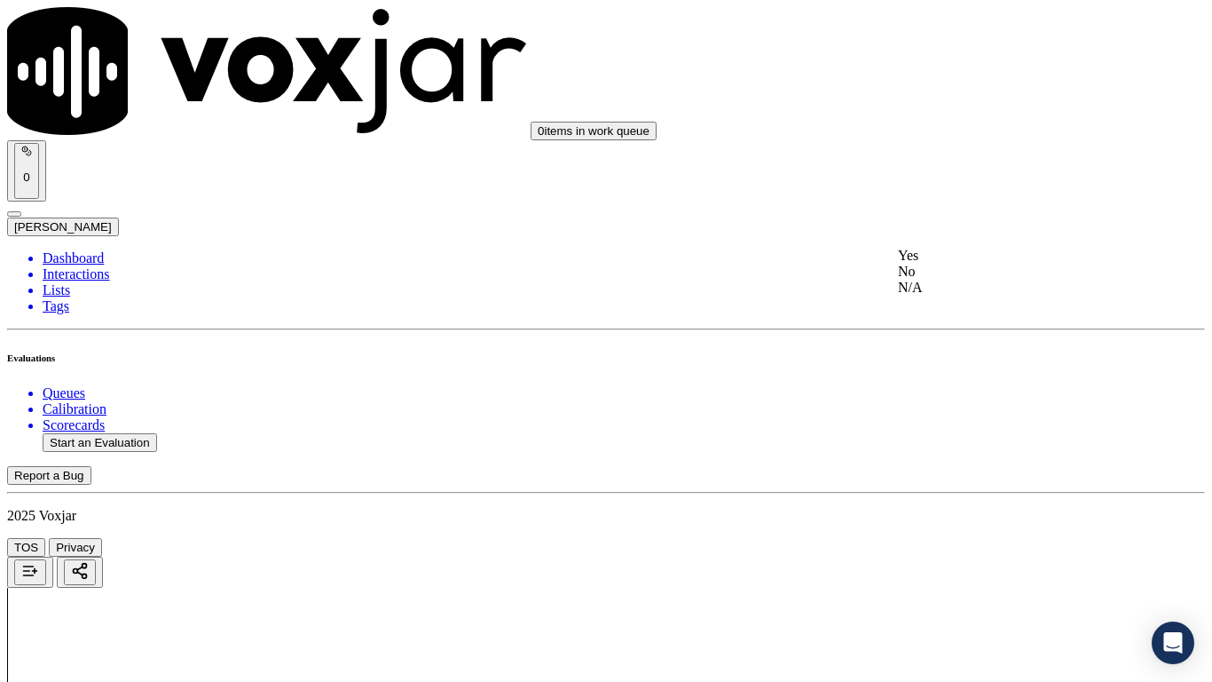
click at [956, 264] on div "Yes" at bounding box center [1010, 256] width 225 height 16
drag, startPoint x: 970, startPoint y: 573, endPoint x: 969, endPoint y: 581, distance: 8.9
click at [978, 475] on div "Yes" at bounding box center [1010, 467] width 225 height 16
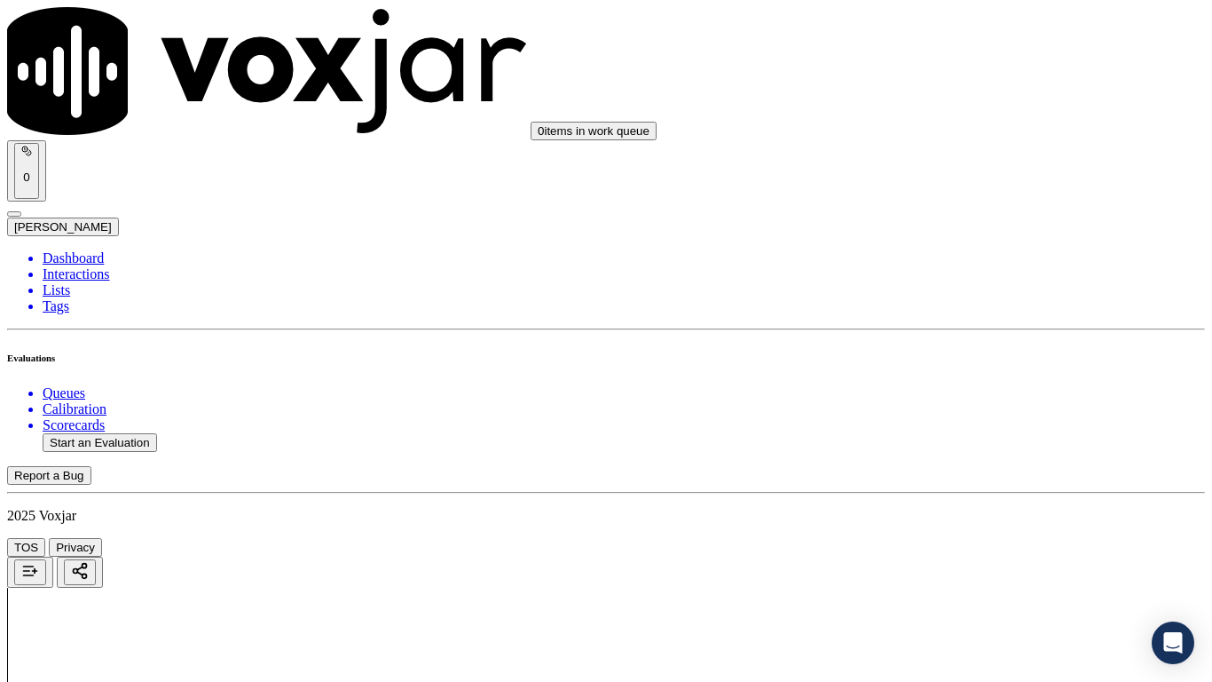
click at [975, 388] on div "Yes" at bounding box center [1010, 380] width 225 height 16
click at [969, 303] on div "Yes" at bounding box center [1010, 295] width 225 height 16
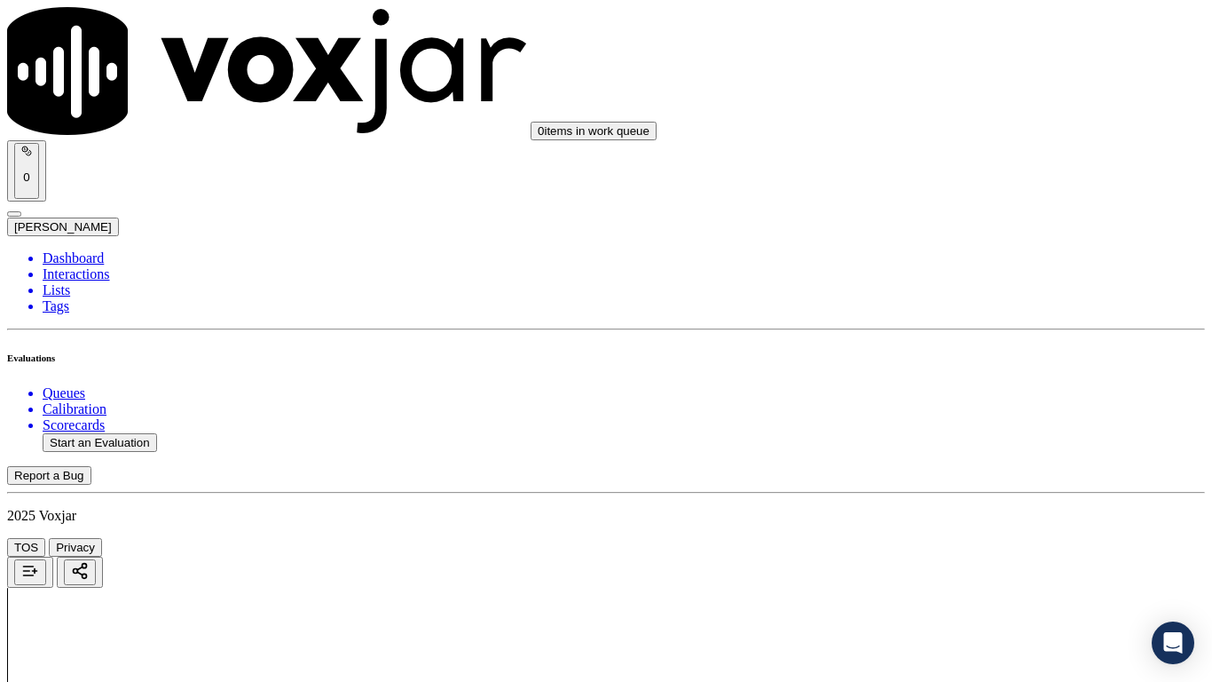
scroll to position [3906, 0]
click at [971, 239] on div "Yes" at bounding box center [1010, 231] width 225 height 16
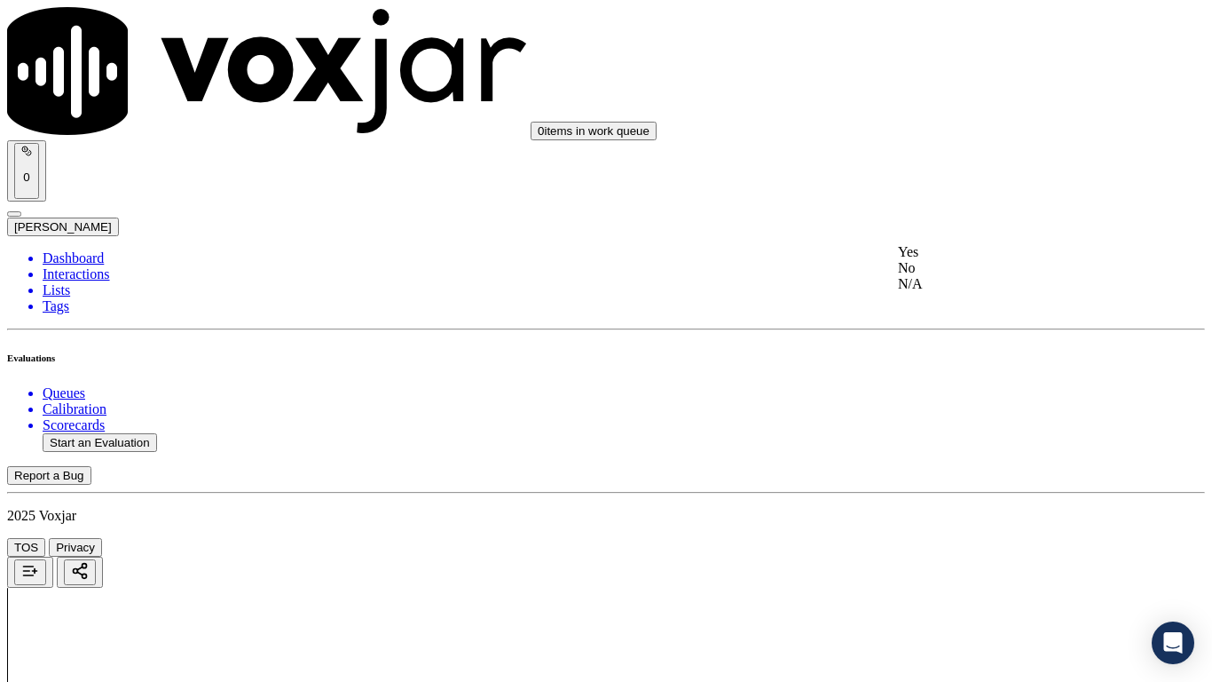
click at [979, 260] on div "Yes" at bounding box center [1010, 252] width 225 height 16
click at [975, 217] on div "Yes" at bounding box center [1010, 209] width 225 height 16
drag, startPoint x: 970, startPoint y: 406, endPoint x: 969, endPoint y: 419, distance: 13.3
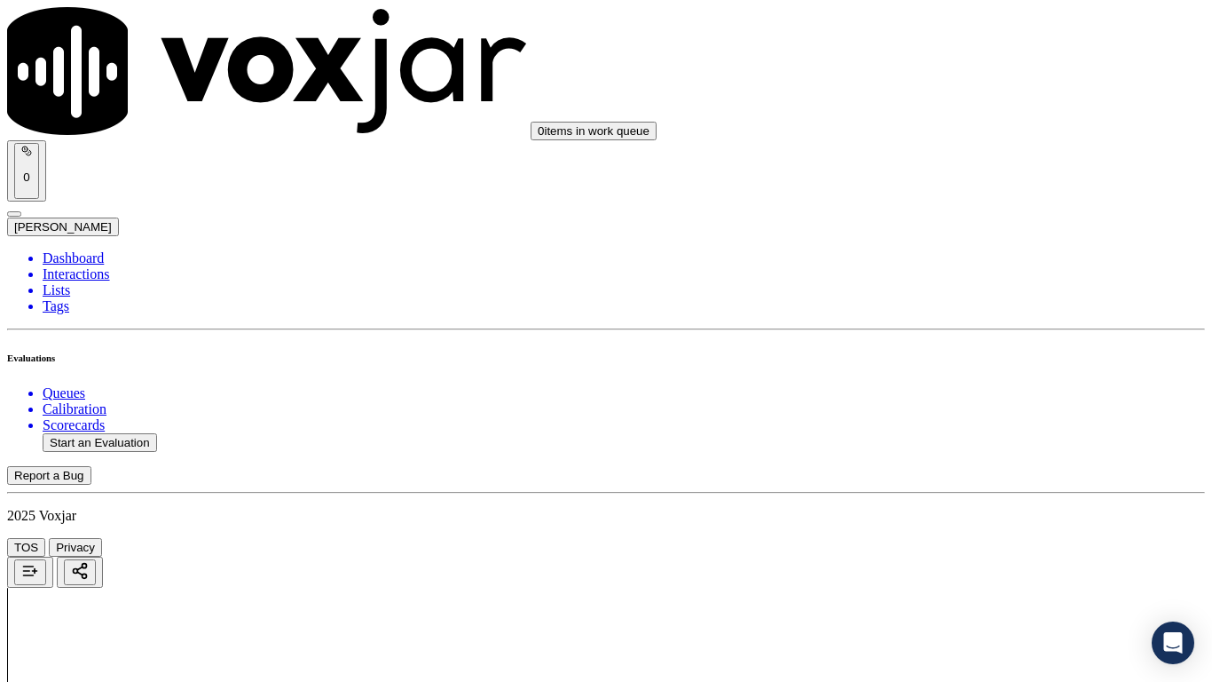
click at [966, 441] on div "Yes" at bounding box center [1010, 433] width 225 height 16
click at [954, 226] on div "Yes" at bounding box center [1010, 218] width 225 height 16
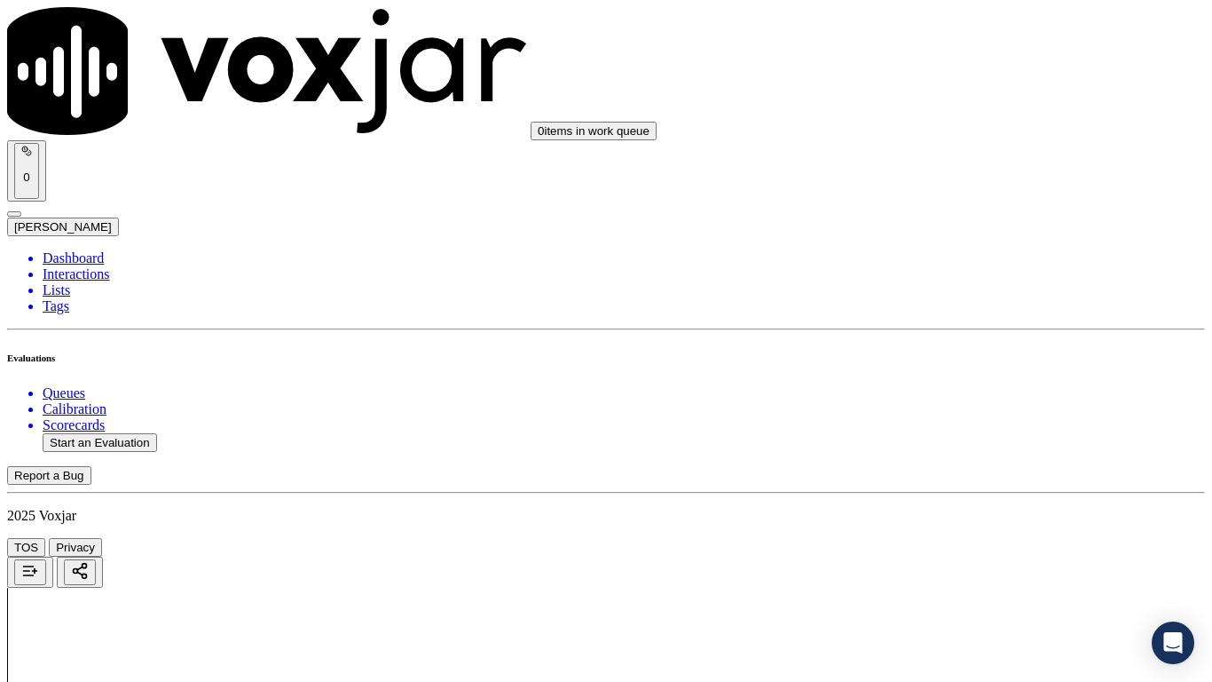
drag, startPoint x: 979, startPoint y: 409, endPoint x: 977, endPoint y: 422, distance: 12.6
click at [953, 450] on div "Yes" at bounding box center [1010, 442] width 225 height 16
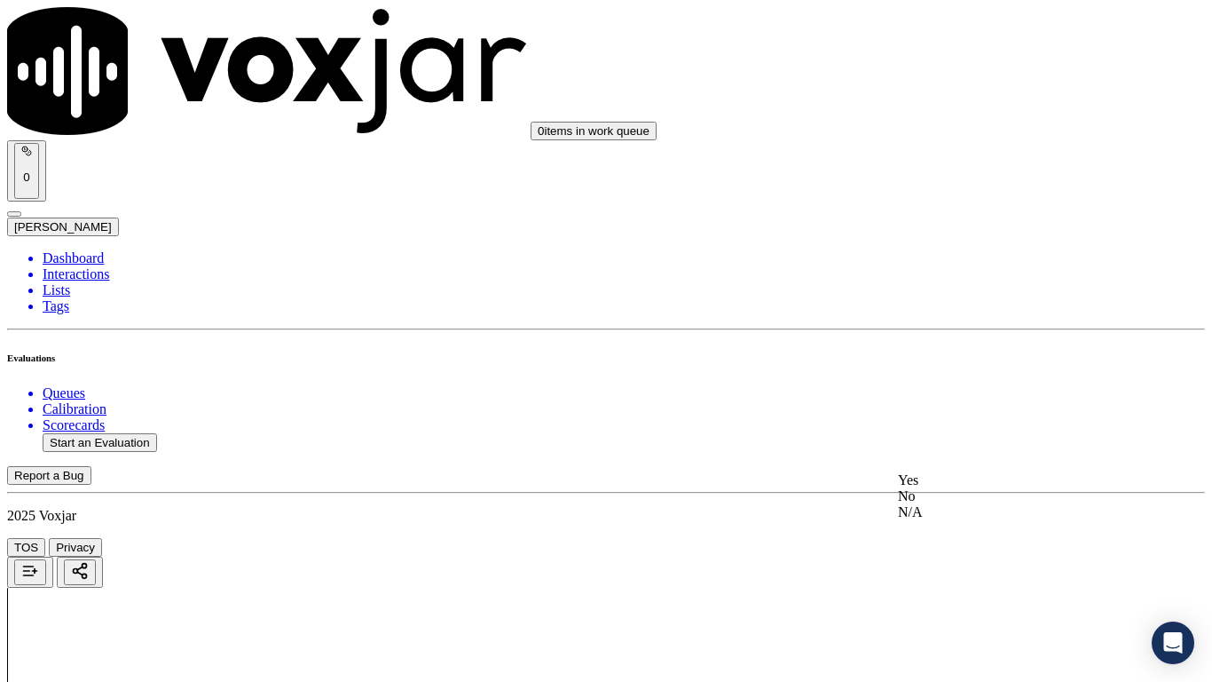
drag, startPoint x: 965, startPoint y: 490, endPoint x: 964, endPoint y: 501, distance: 10.7
click at [965, 488] on div "Yes" at bounding box center [1010, 480] width 225 height 16
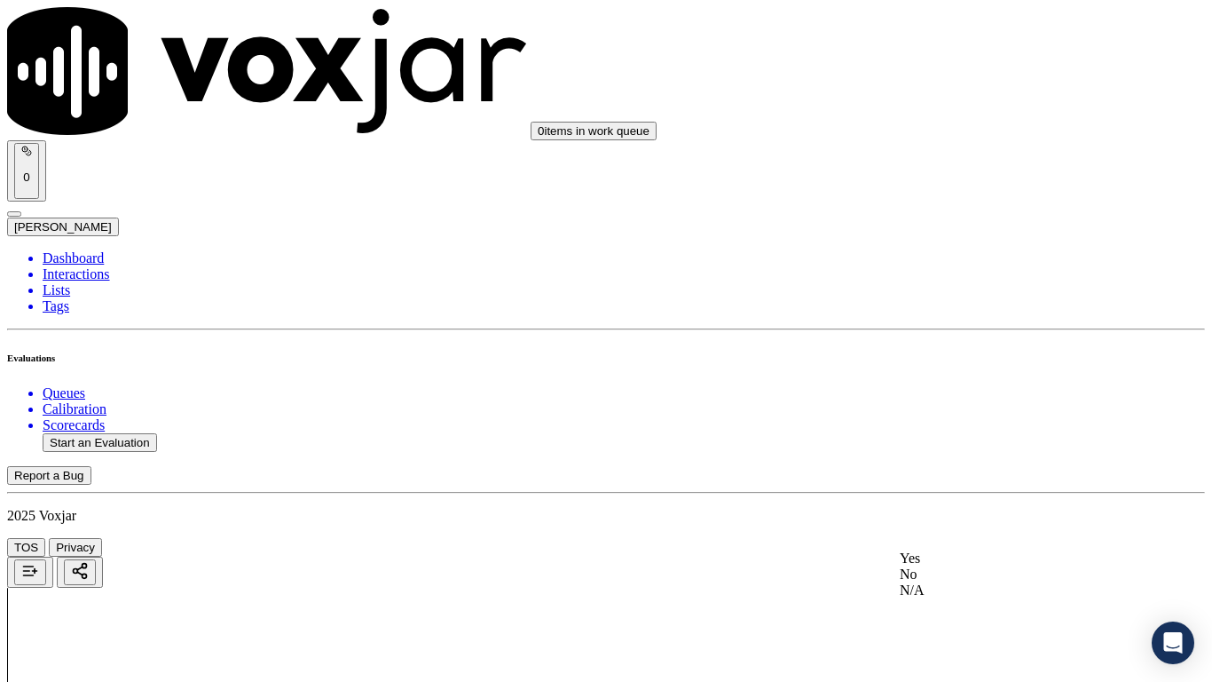
click at [980, 538] on div "Yes" at bounding box center [1011, 558] width 222 height 16
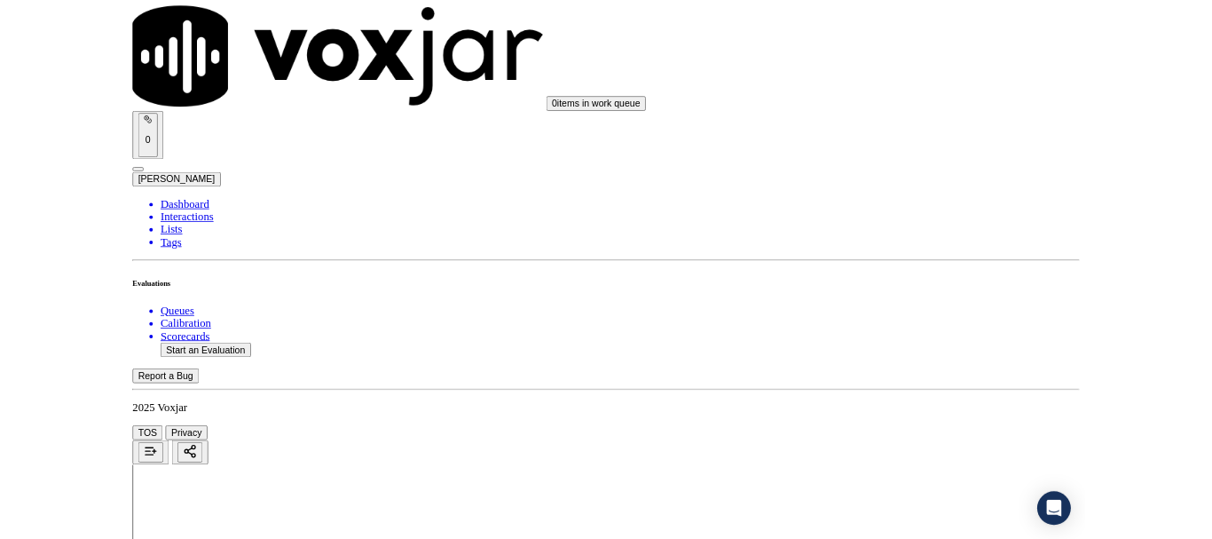
scroll to position [4751, 0]
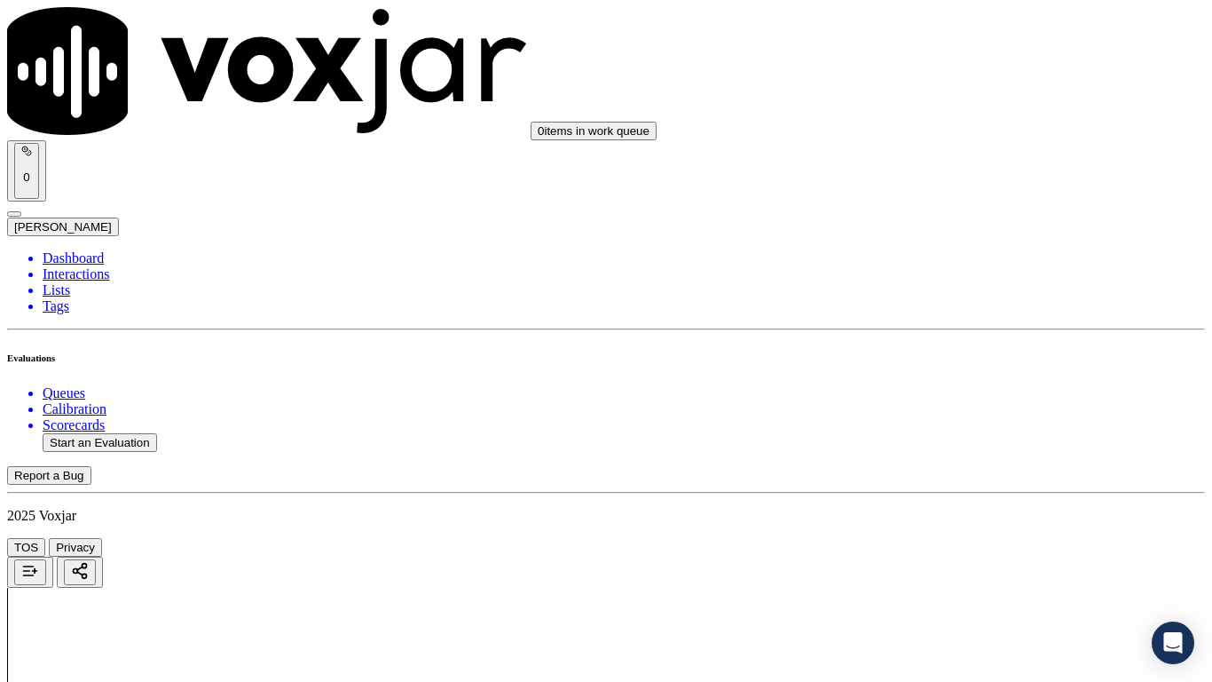
click at [953, 430] on div "No" at bounding box center [1010, 436] width 225 height 16
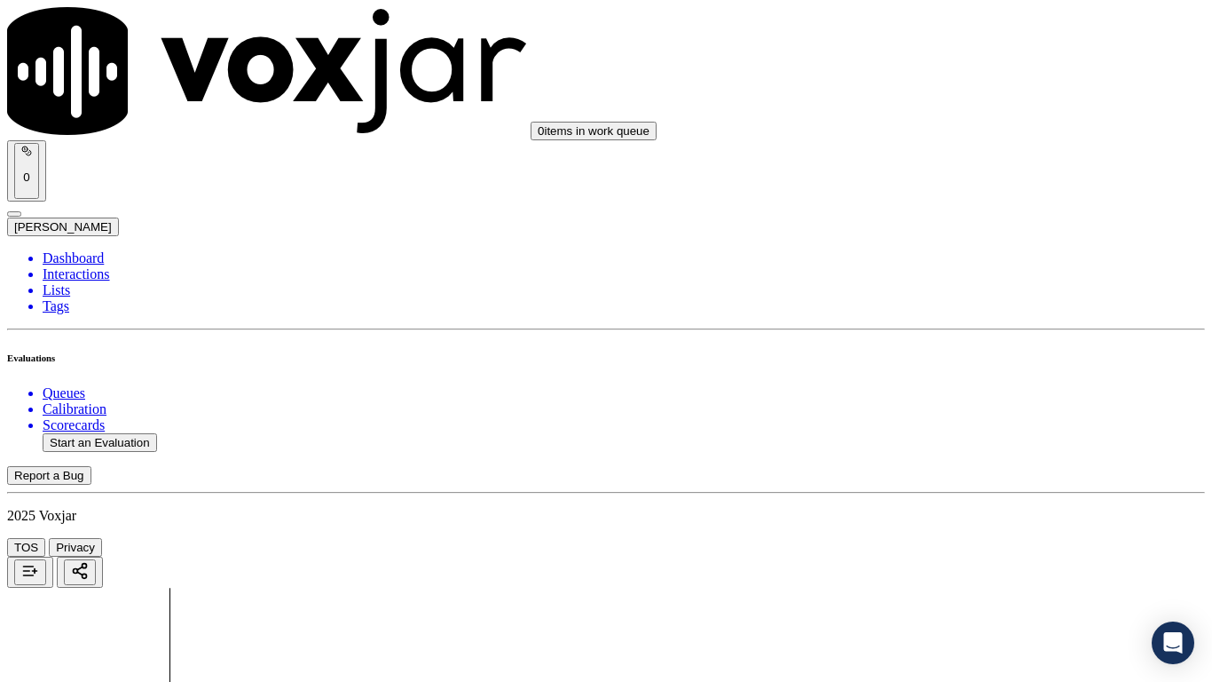
drag, startPoint x: 946, startPoint y: 453, endPoint x: 982, endPoint y: 496, distance: 56.1
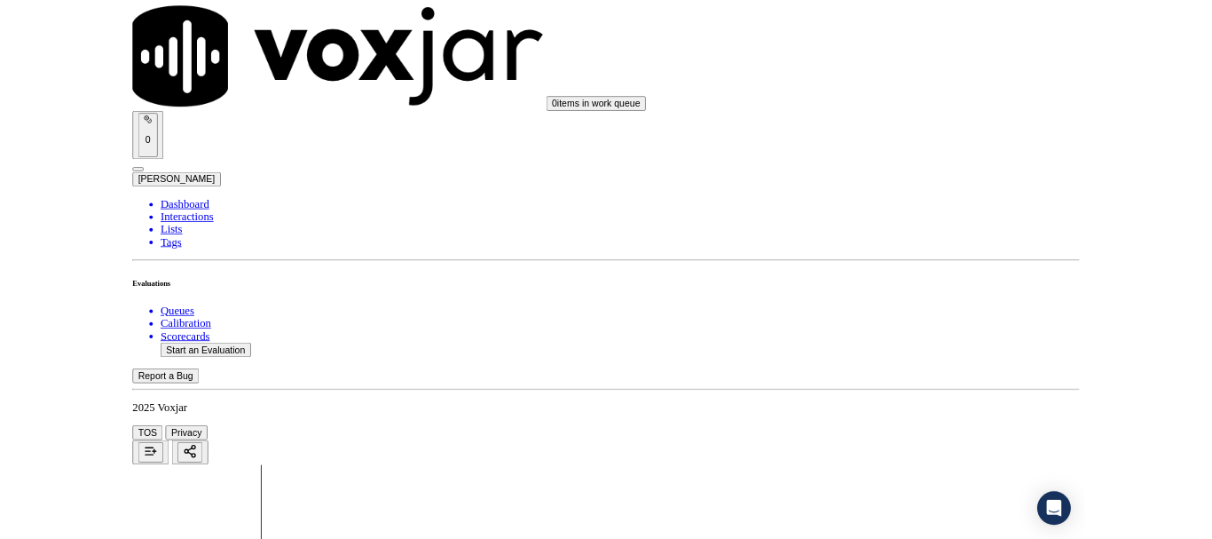
scroll to position [266, 0]
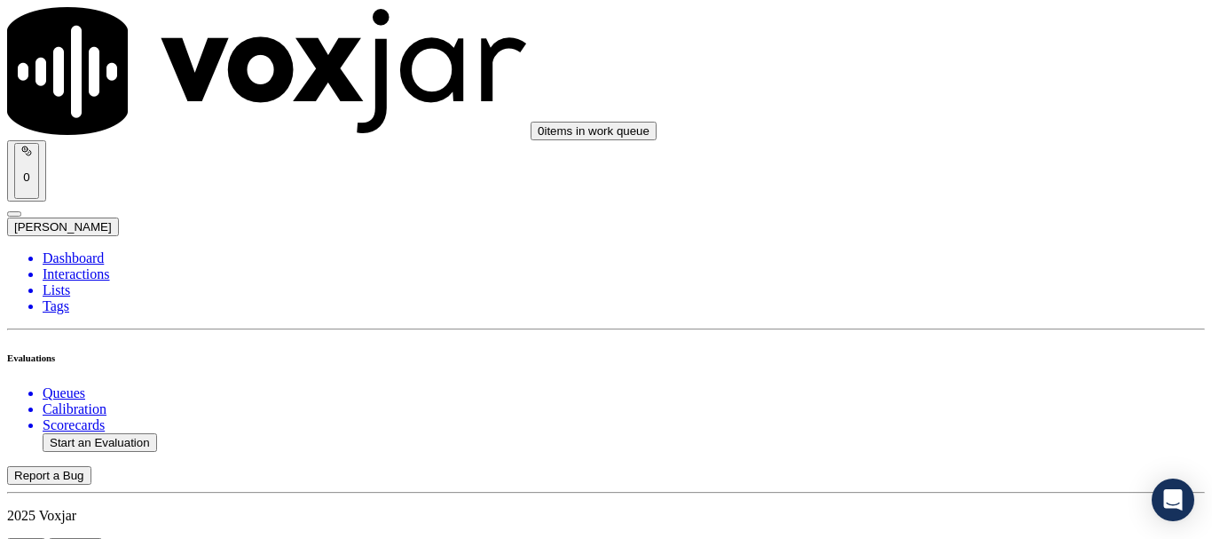
paste textarea "The agent continued speaking in a low voice even after the CX requested them to…"
type textarea "1.28sec The agent continued speaking in a low voice even after the CX requested…"
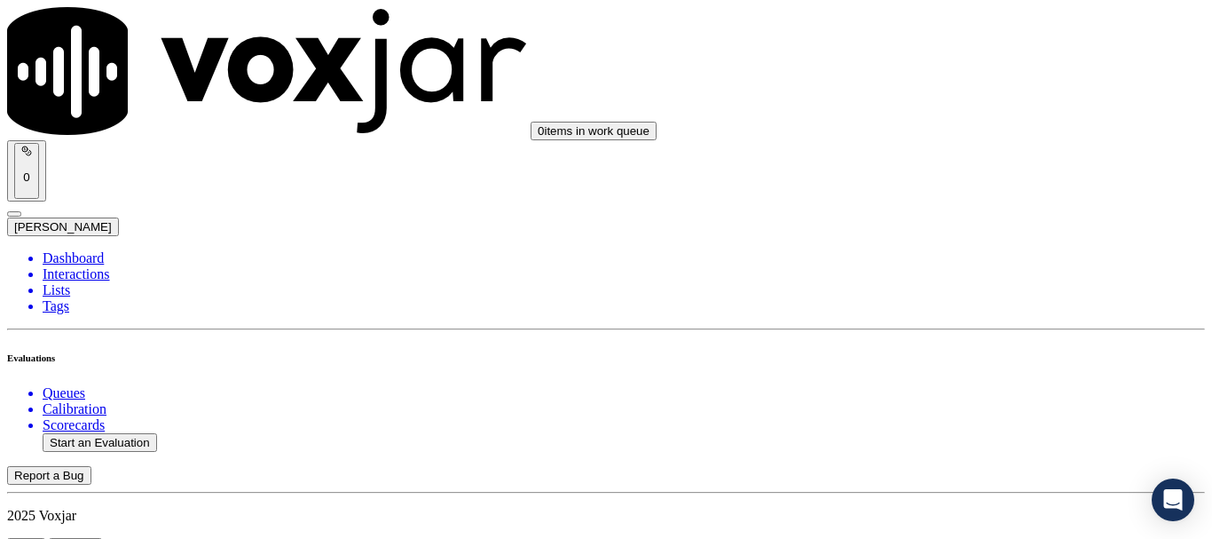
click at [114, 433] on button "Start an Evaluation" at bounding box center [100, 442] width 115 height 19
type input "20250815-163042_4129734815-all.mp3"
type input "isis"
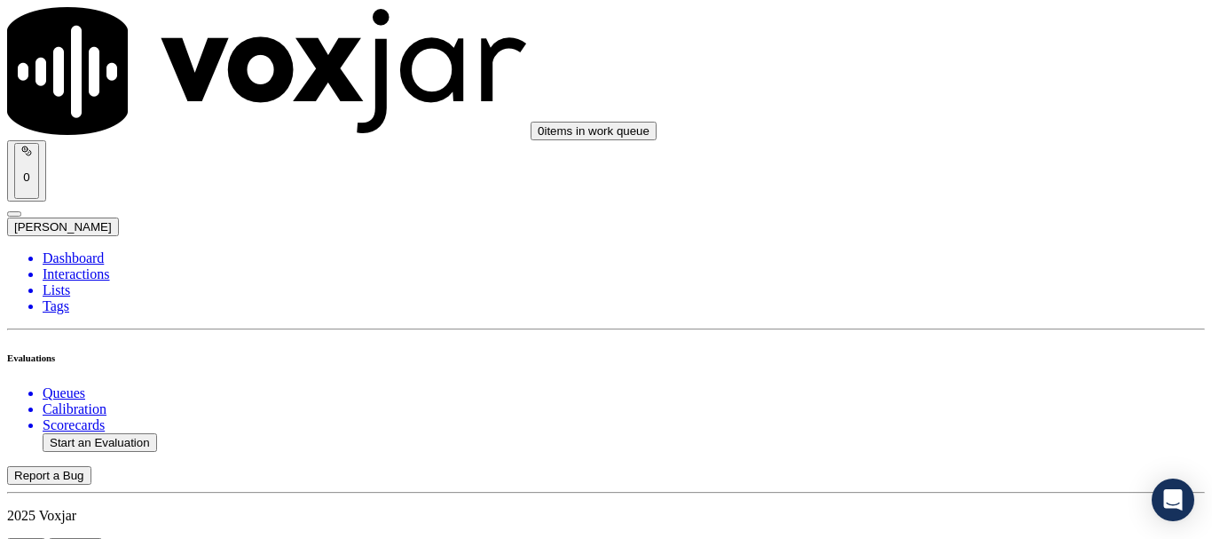
type input "[DATE]T19:05"
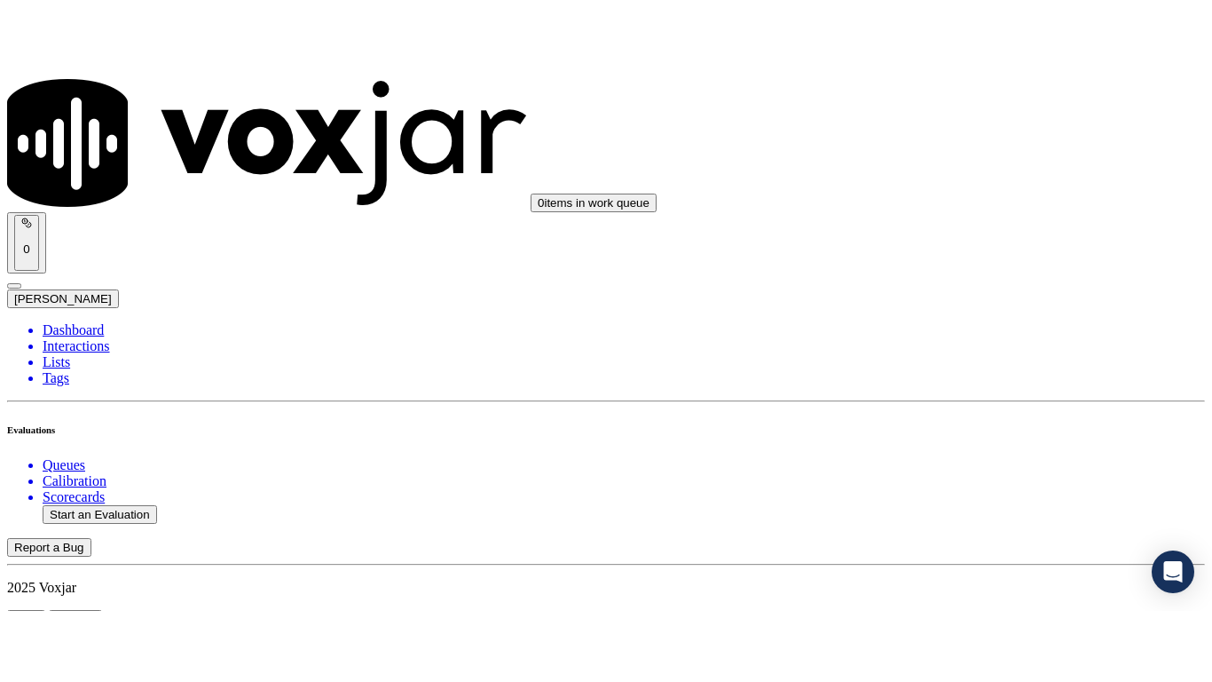
scroll to position [155, 0]
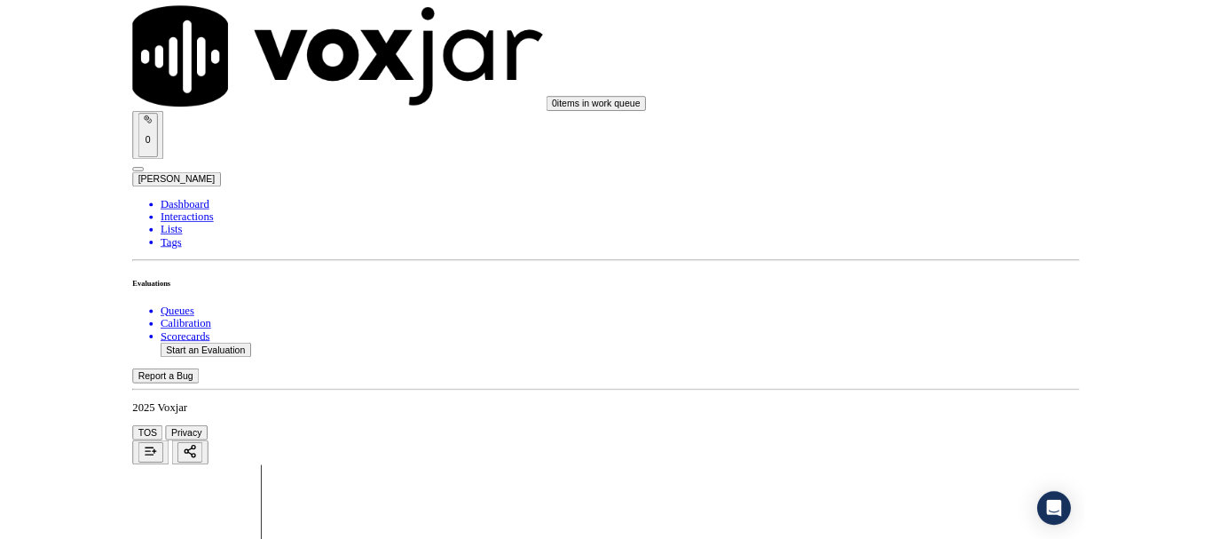
scroll to position [266, 0]
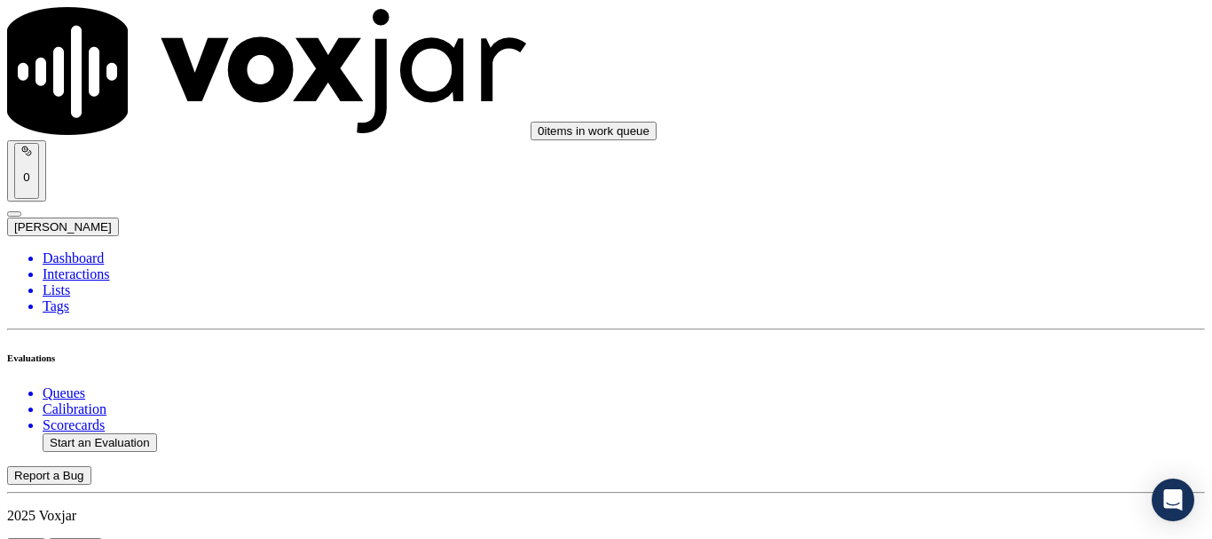
scroll to position [178, 0]
type input "[PERSON_NAME]"
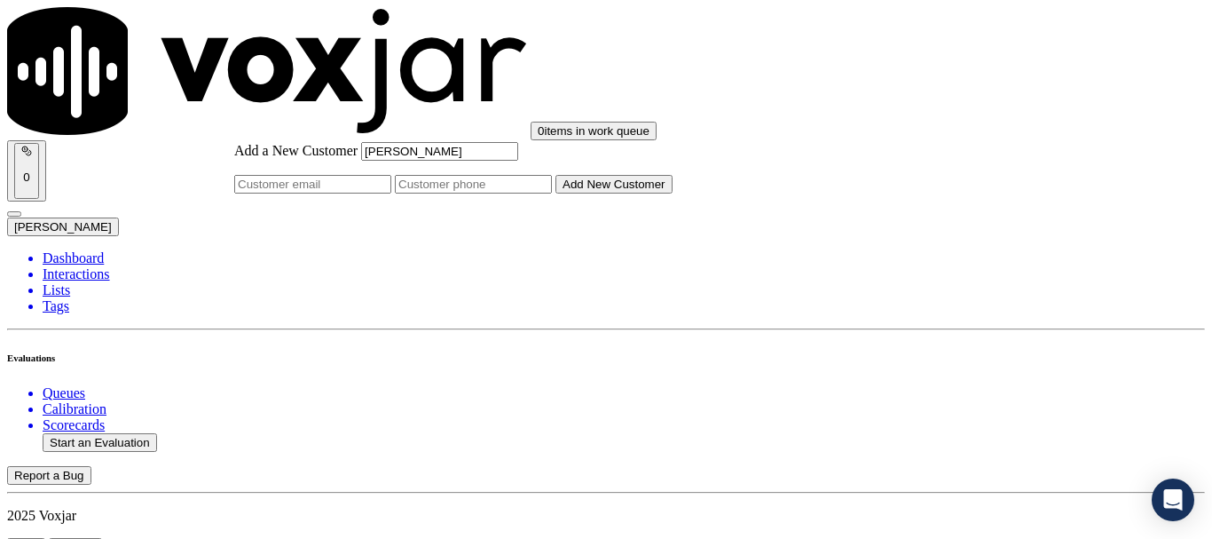
type input "[PERSON_NAME]"
drag, startPoint x: 665, startPoint y: 277, endPoint x: 700, endPoint y: 293, distance: 38.9
click at [552, 194] on input "Add a New Customer" at bounding box center [473, 184] width 157 height 19
paste input "4129734815"
paste input "4125315825"
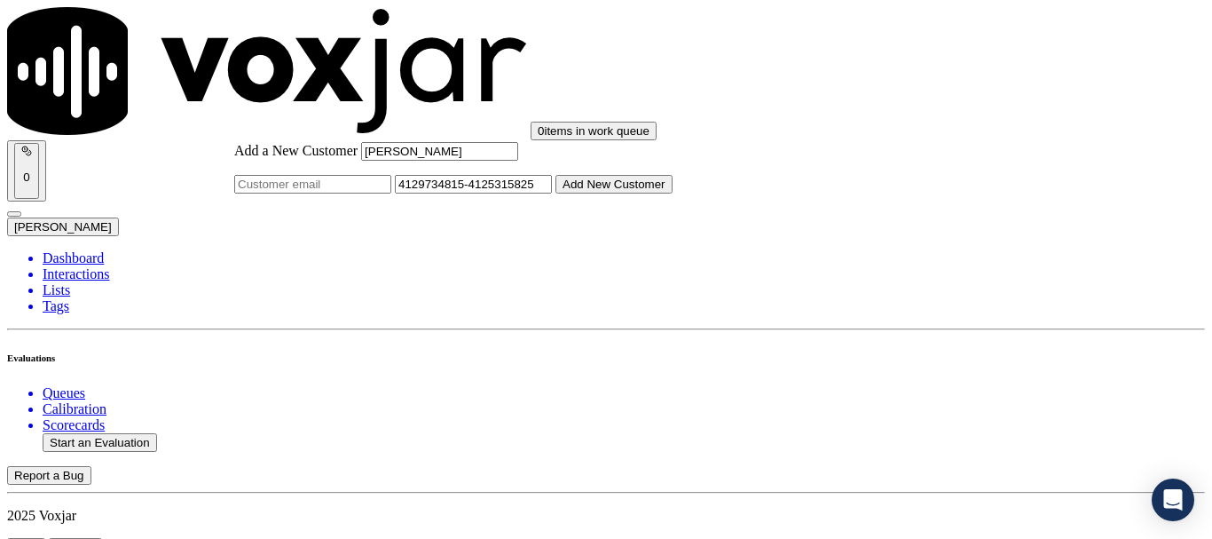
type input "4129734815-4125315825"
click at [673, 194] on button "Add New Customer" at bounding box center [614, 184] width 117 height 19
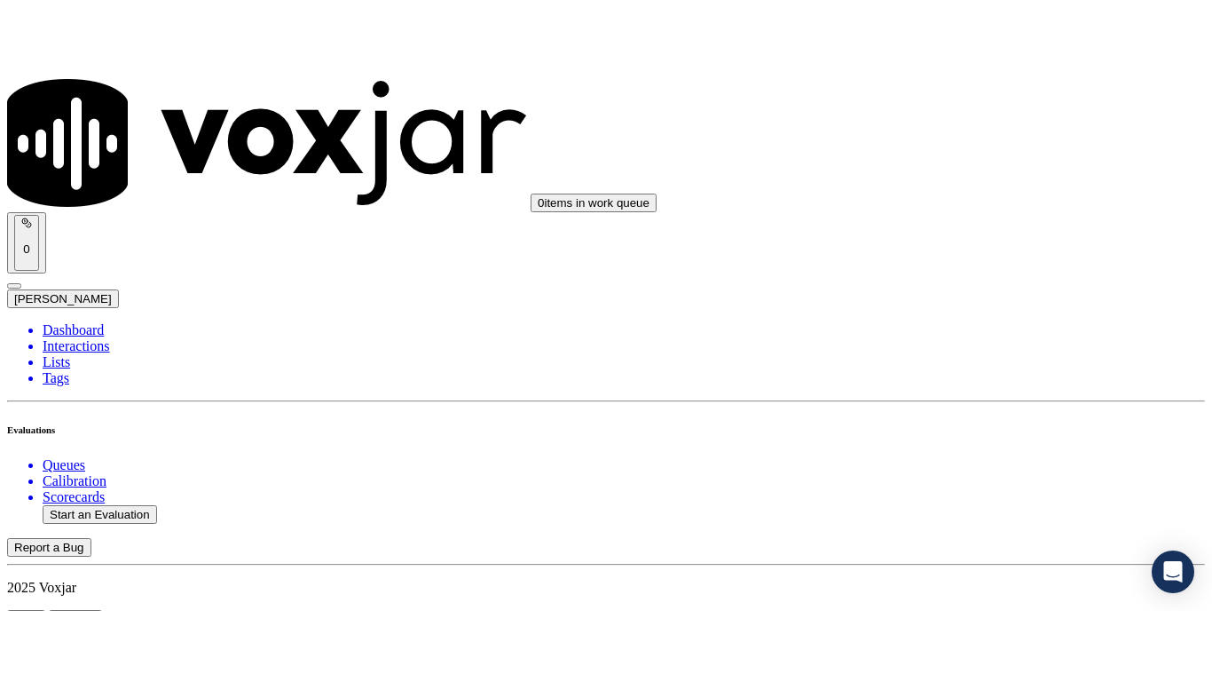
scroll to position [355, 0]
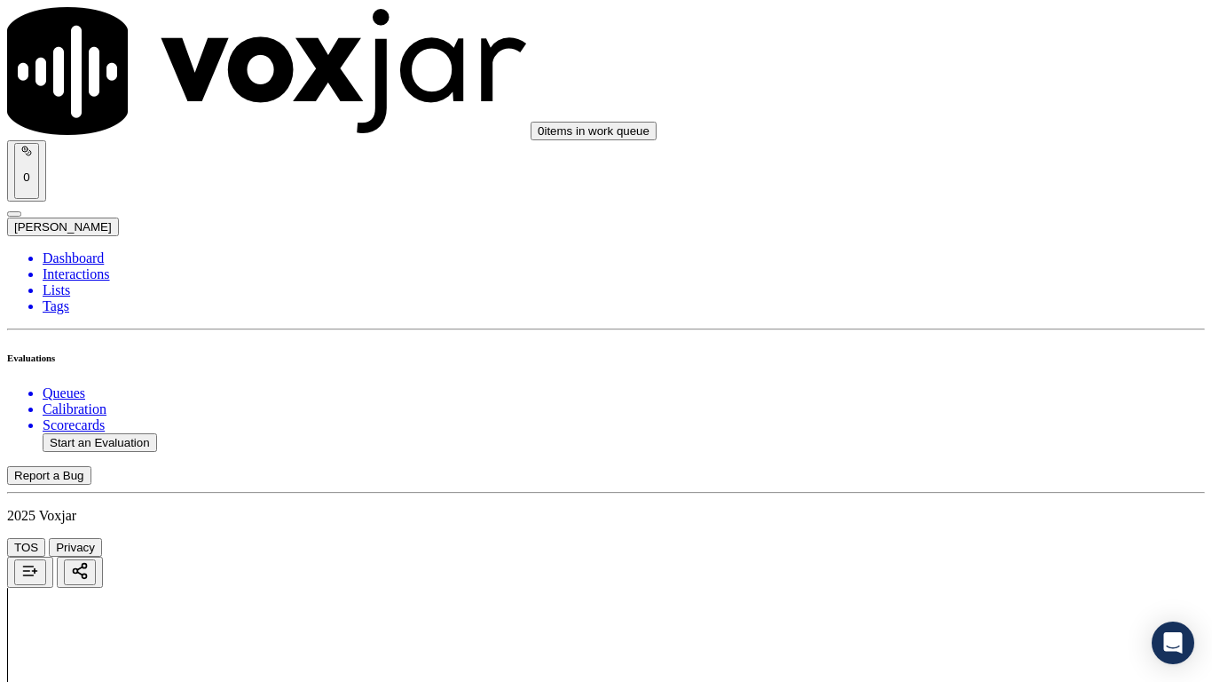
click at [1006, 367] on div "Yes" at bounding box center [1010, 359] width 225 height 16
click at [981, 168] on div "Yes" at bounding box center [1010, 160] width 225 height 16
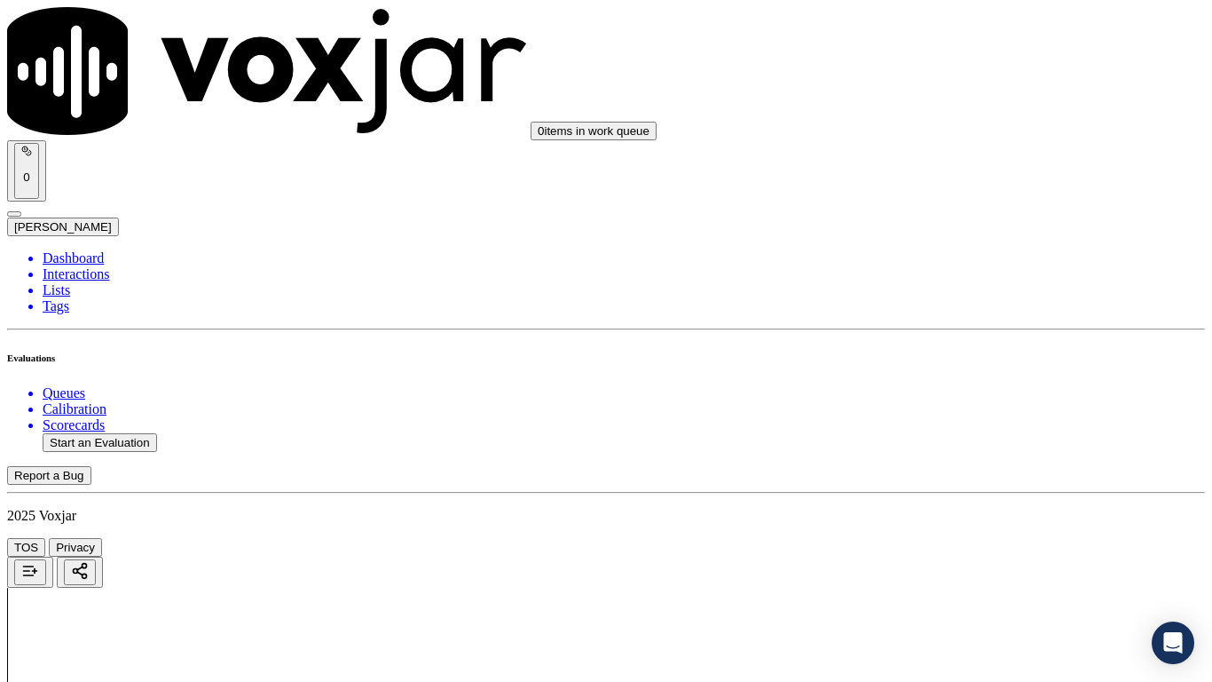
click at [966, 391] on div "Yes" at bounding box center [1010, 383] width 225 height 16
click at [961, 225] on div "N/A" at bounding box center [1010, 217] width 225 height 16
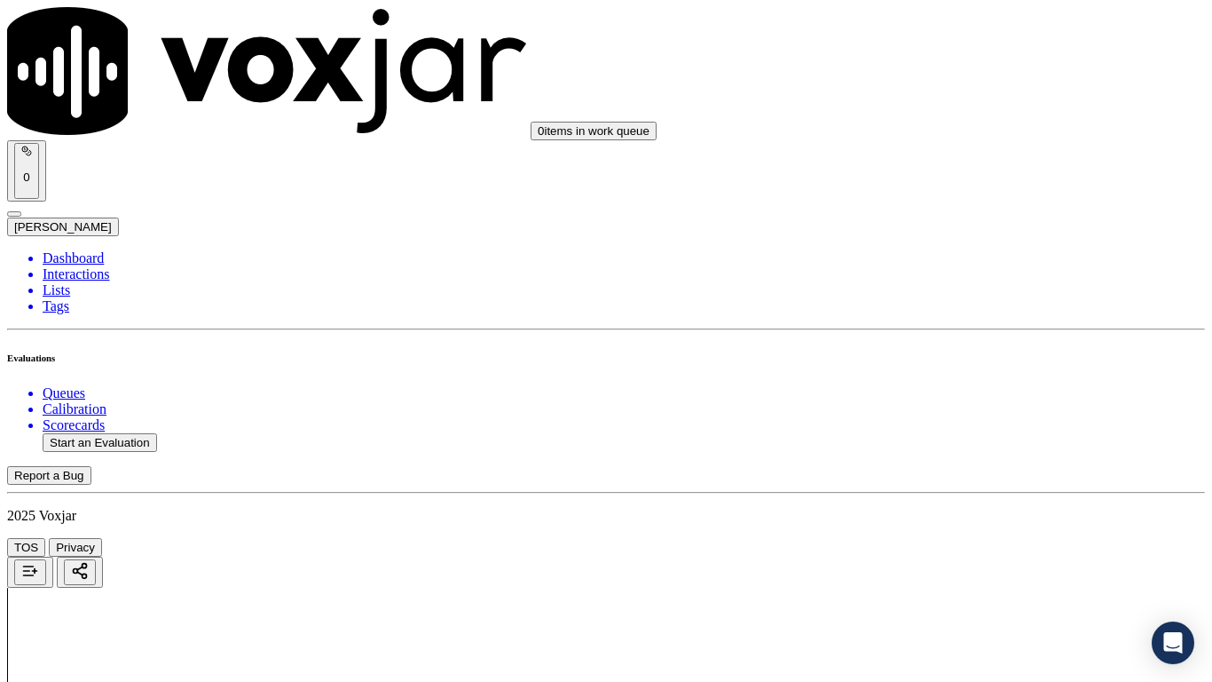
click at [977, 512] on div "N/A" at bounding box center [1010, 504] width 225 height 16
click at [967, 260] on div "Yes" at bounding box center [1010, 252] width 225 height 16
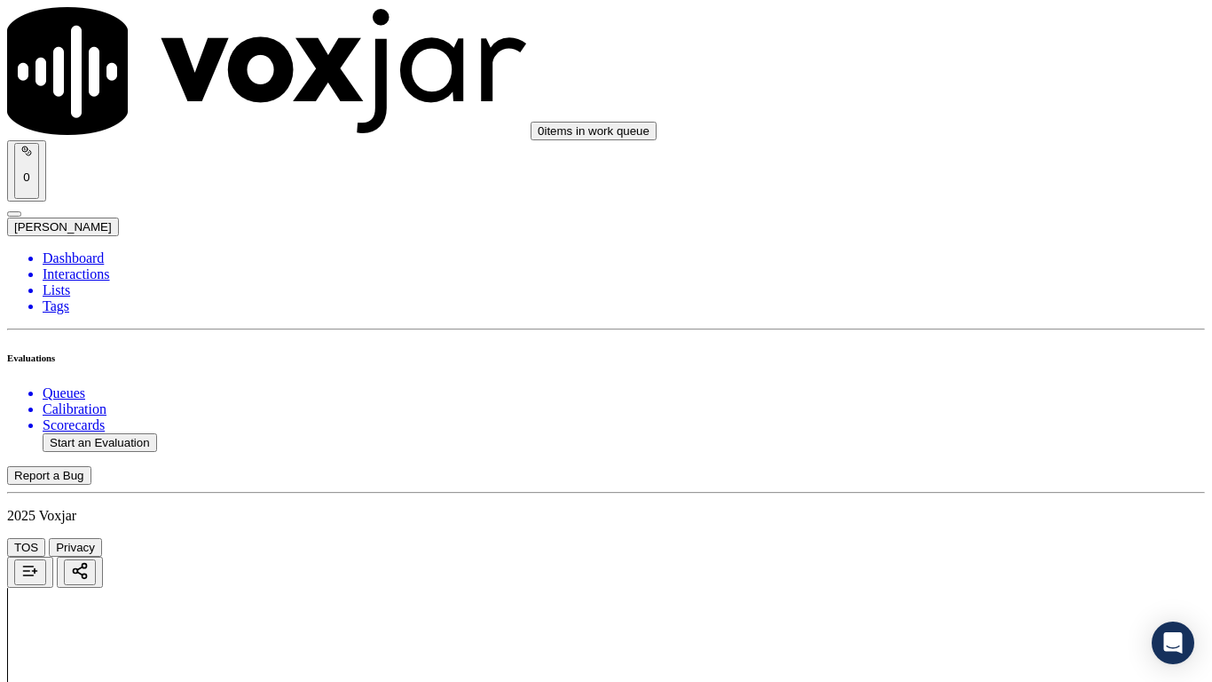
click at [974, 505] on div "Yes" at bounding box center [1010, 497] width 225 height 16
click at [967, 217] on div "Yes" at bounding box center [1010, 209] width 225 height 16
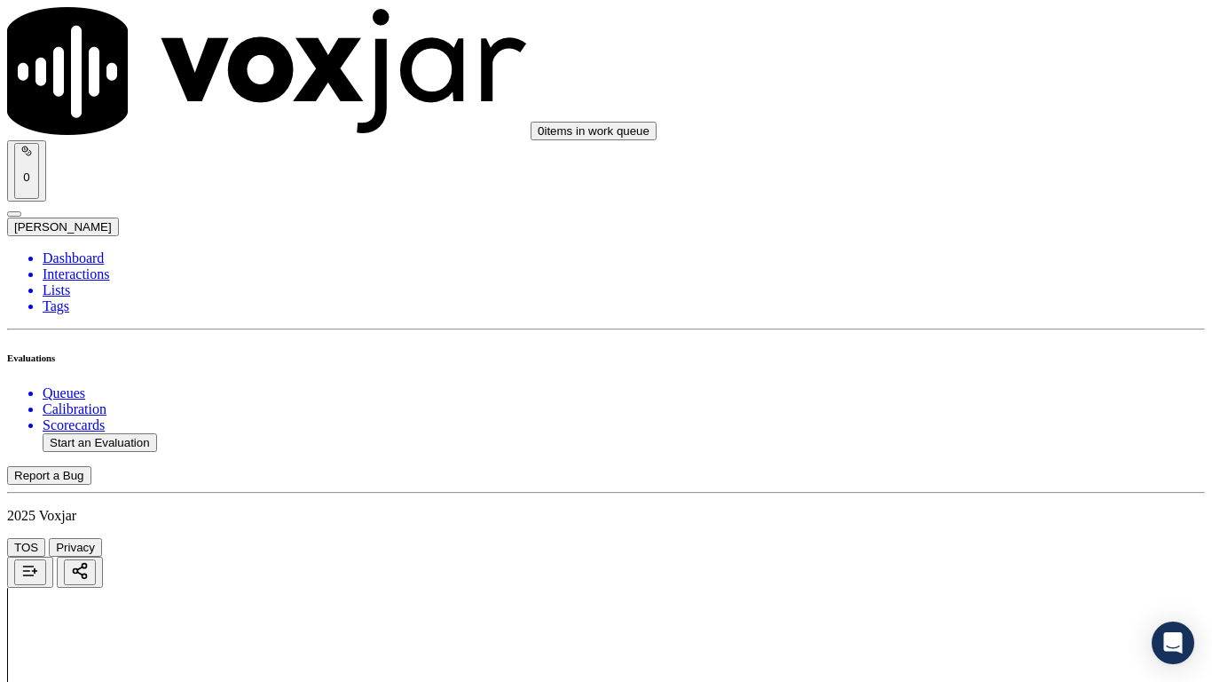
click at [965, 441] on div "Yes" at bounding box center [1010, 433] width 225 height 16
click at [967, 175] on div "Yes" at bounding box center [1010, 167] width 225 height 16
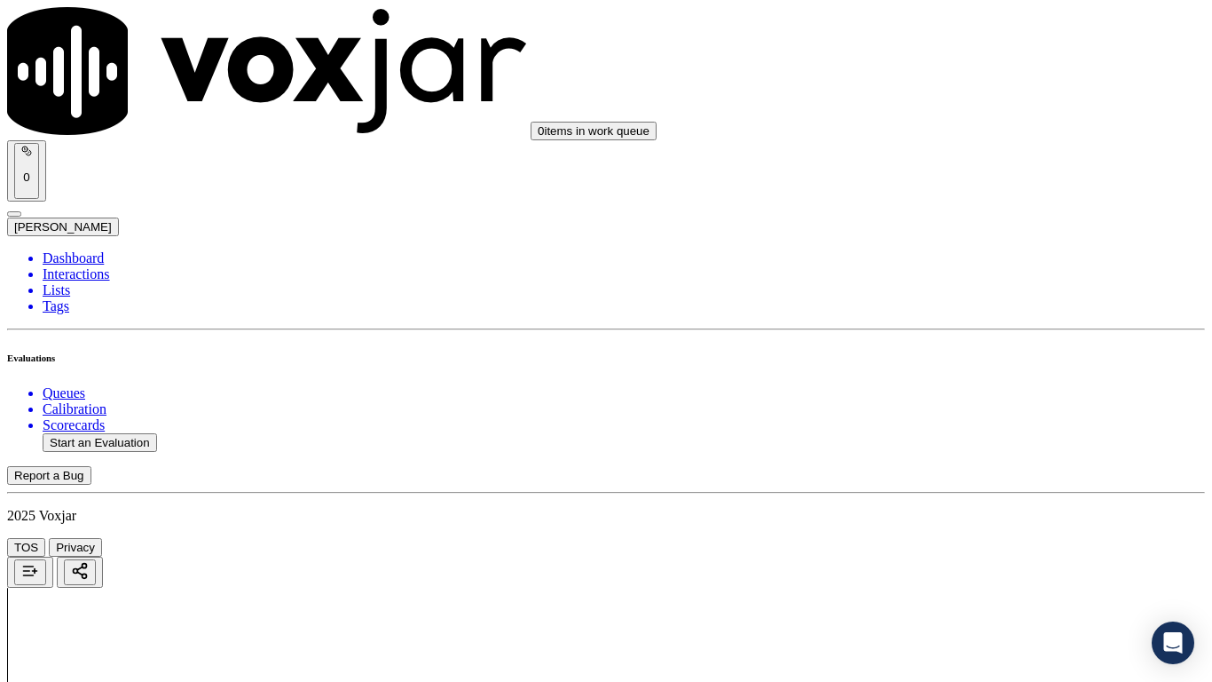
click at [963, 523] on div "Yes" at bounding box center [1010, 515] width 225 height 16
click at [975, 299] on div "Yes" at bounding box center [1010, 291] width 225 height 16
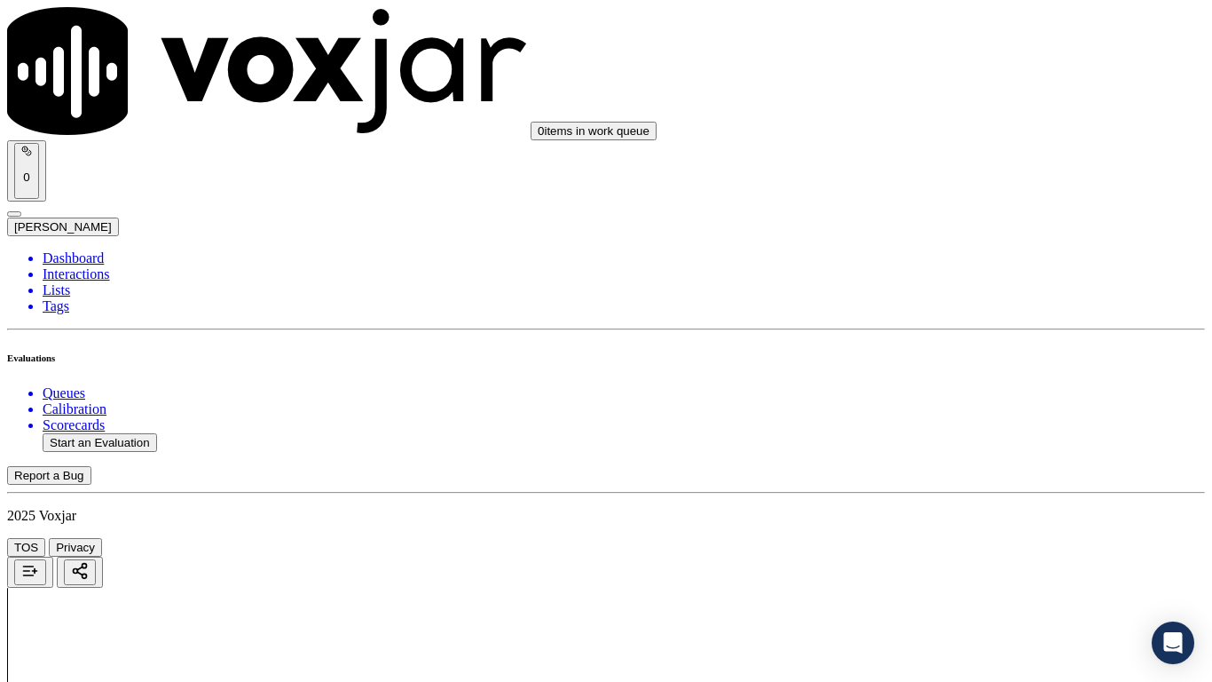
click at [975, 523] on div "Yes" at bounding box center [1010, 515] width 225 height 16
click at [966, 438] on div "Yes" at bounding box center [1010, 430] width 225 height 16
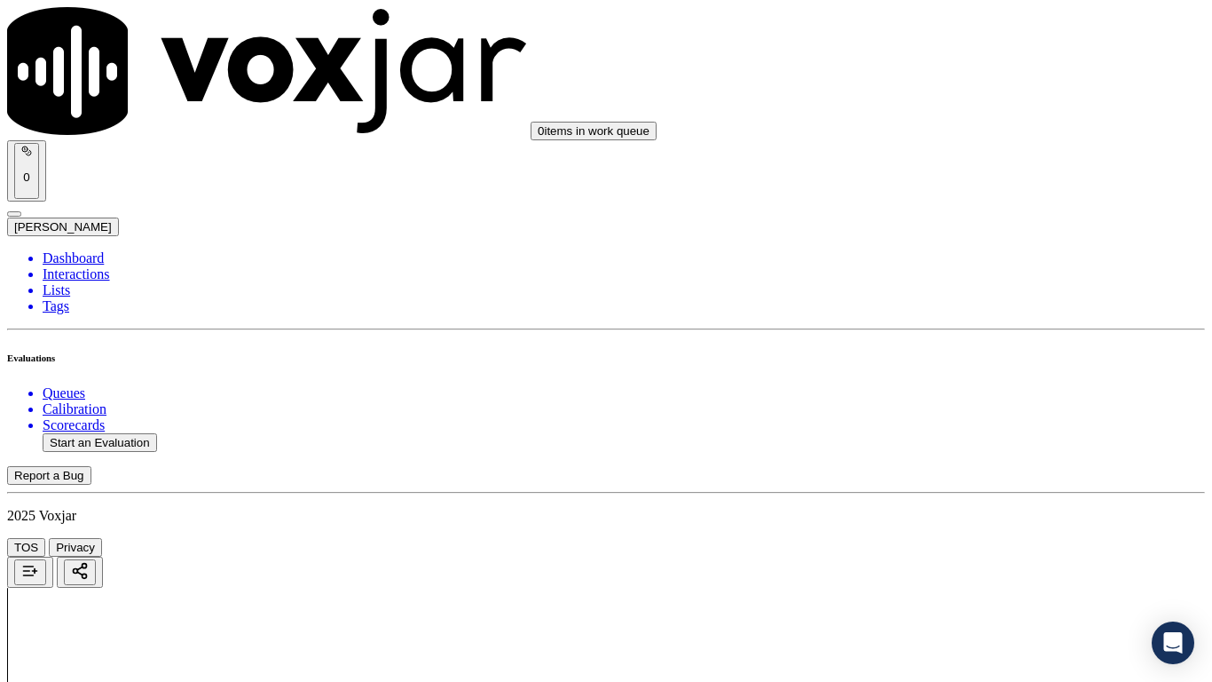
scroll to position [3817, 0]
click at [963, 328] on div "Yes" at bounding box center [1010, 320] width 225 height 16
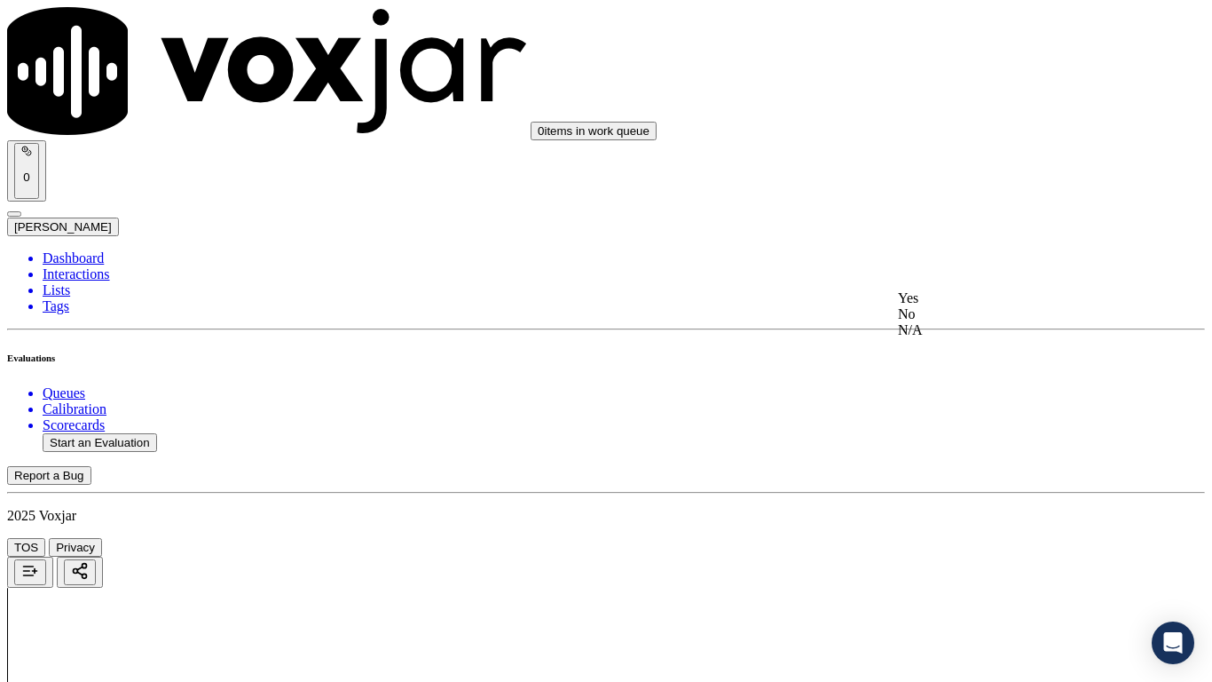
click at [966, 306] on div "Yes" at bounding box center [1010, 298] width 225 height 16
click at [979, 530] on div "Yes" at bounding box center [1010, 522] width 225 height 16
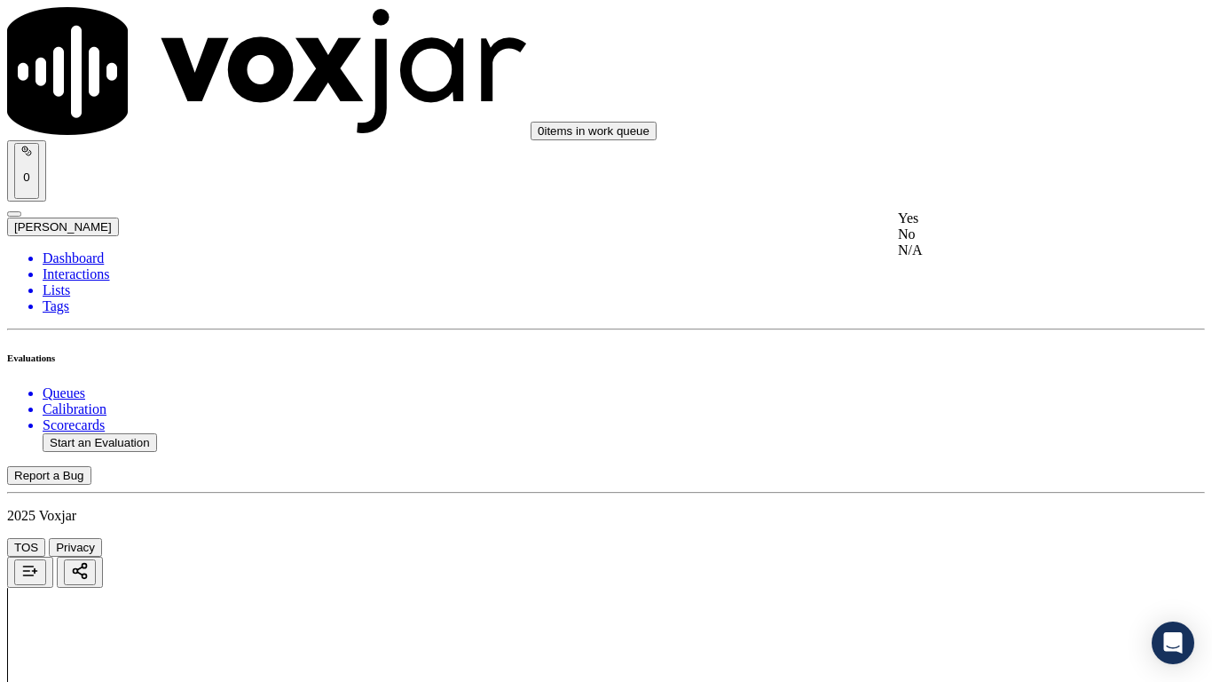
click at [963, 226] on div "Yes" at bounding box center [1010, 218] width 225 height 16
click at [983, 450] on div "Yes" at bounding box center [1010, 442] width 225 height 16
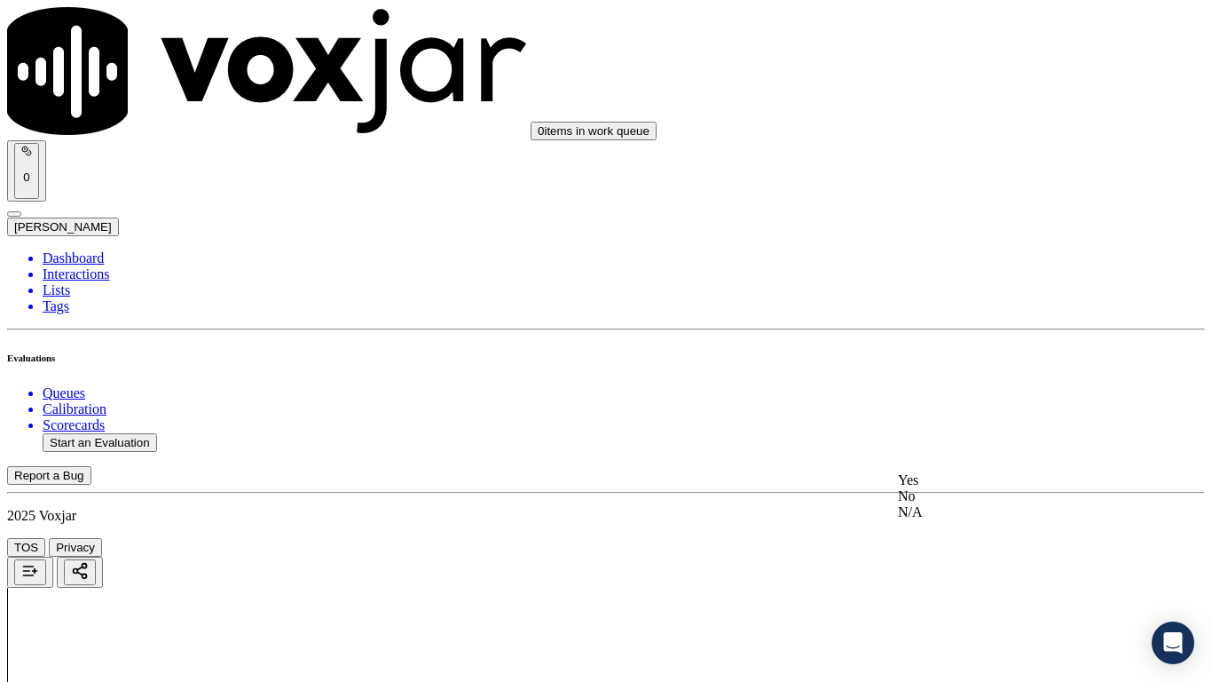
click at [978, 481] on div "Yes" at bounding box center [1010, 480] width 225 height 16
click at [964, 538] on div "Yes" at bounding box center [1011, 579] width 222 height 16
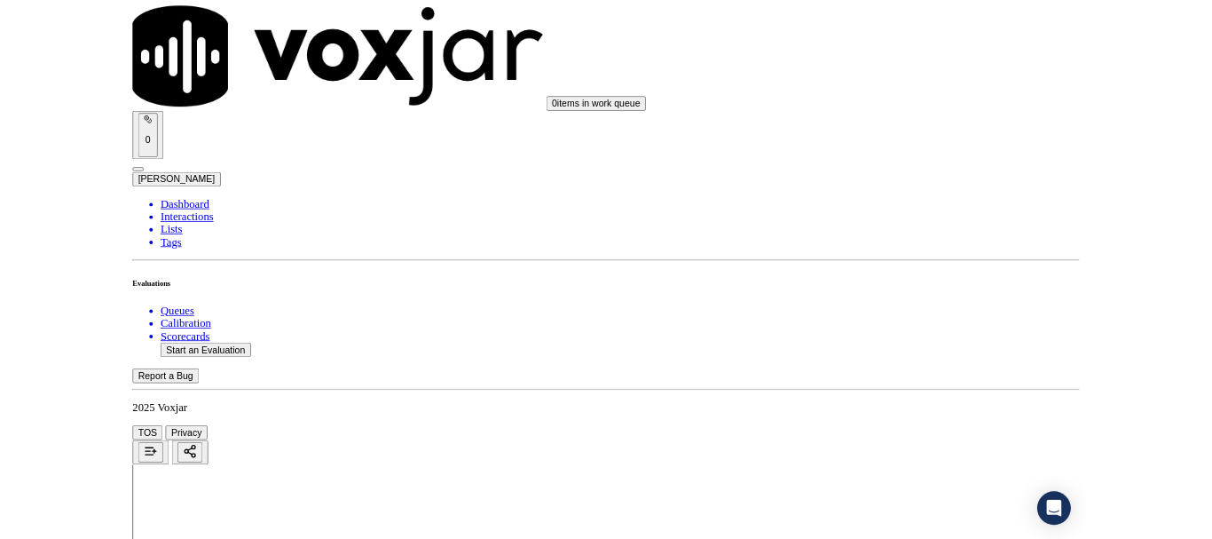
scroll to position [4911, 0]
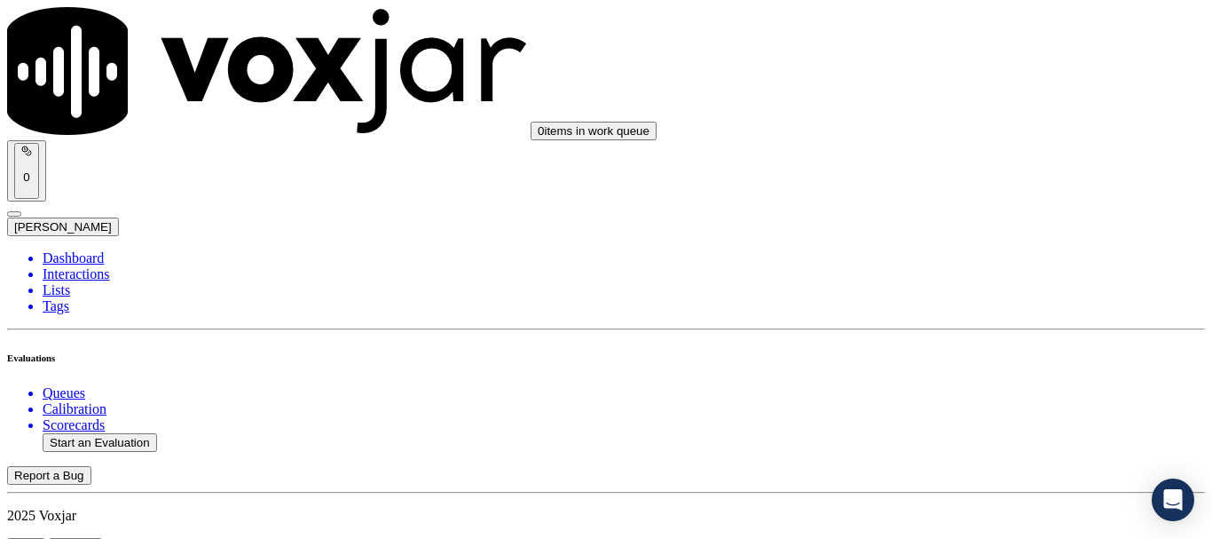
click at [118, 433] on button "Start an Evaluation" at bounding box center [100, 442] width 115 height 19
type input "20250815-105244_2163369174-all.mp3"
type input "da"
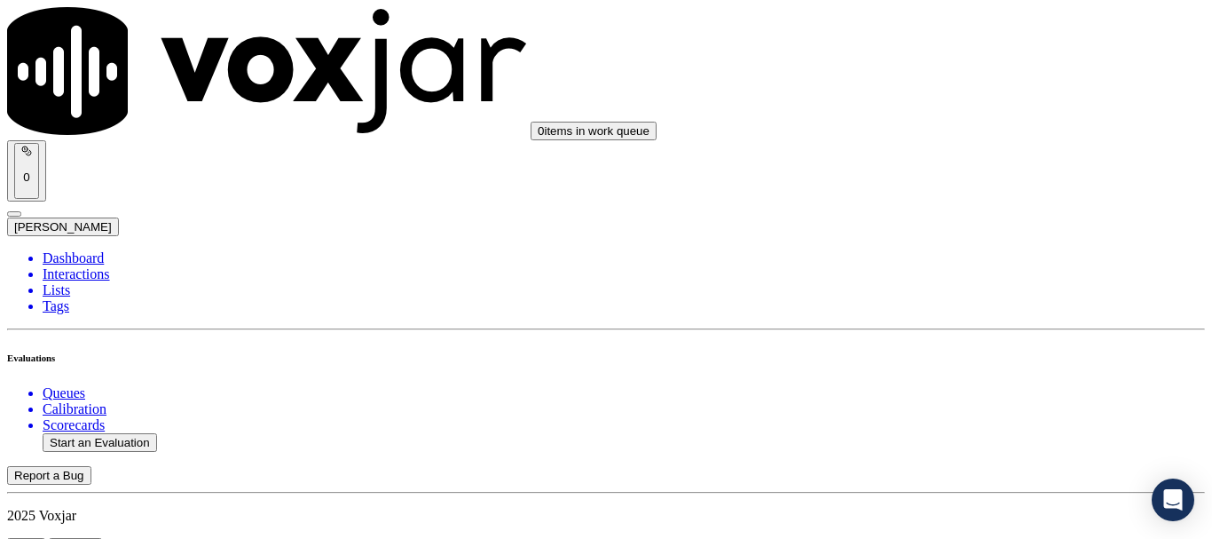
type input "[DATE]T19:30"
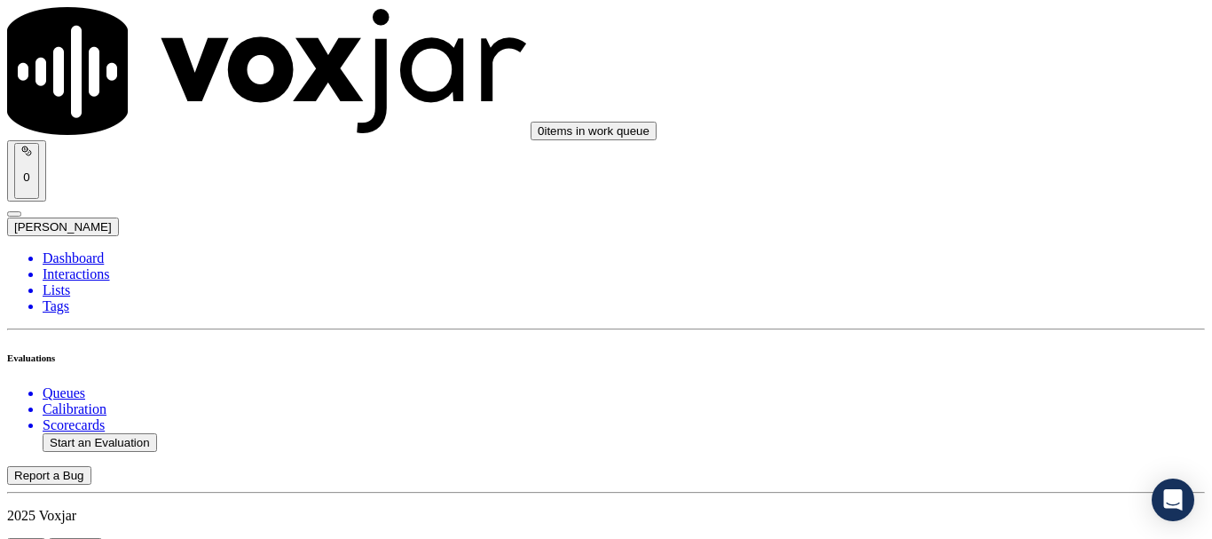
scroll to position [178, 0]
type input "[PERSON_NAME]"
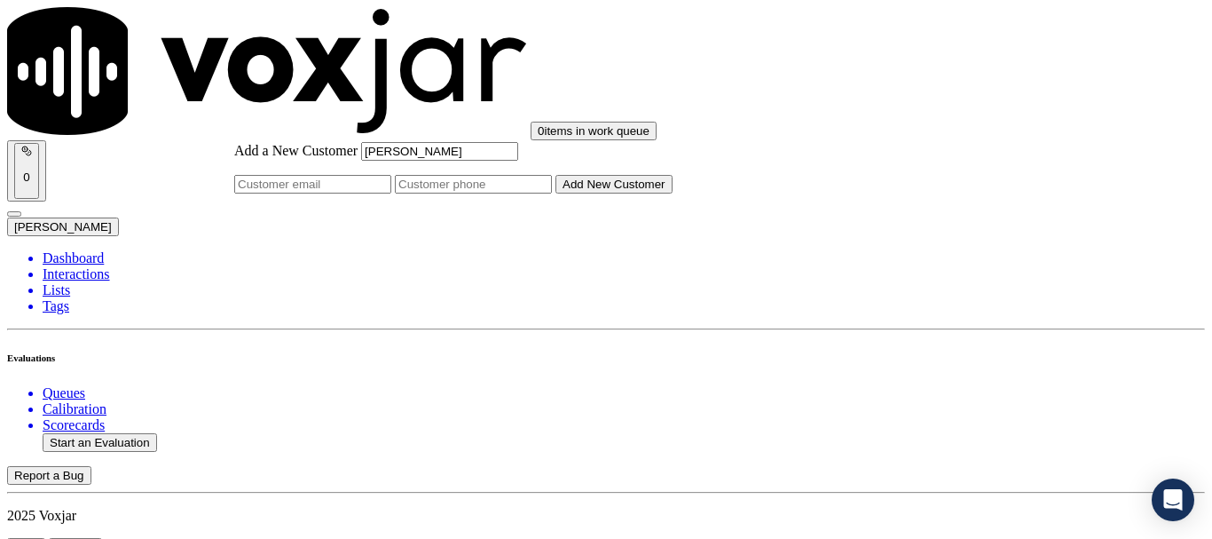
type input "[PERSON_NAME]"
click at [552, 194] on input "Add a New Customer" at bounding box center [473, 184] width 157 height 19
paste input "2163369174"
type input "2163369174"
click at [666, 194] on button "Add New Customer" at bounding box center [614, 184] width 117 height 19
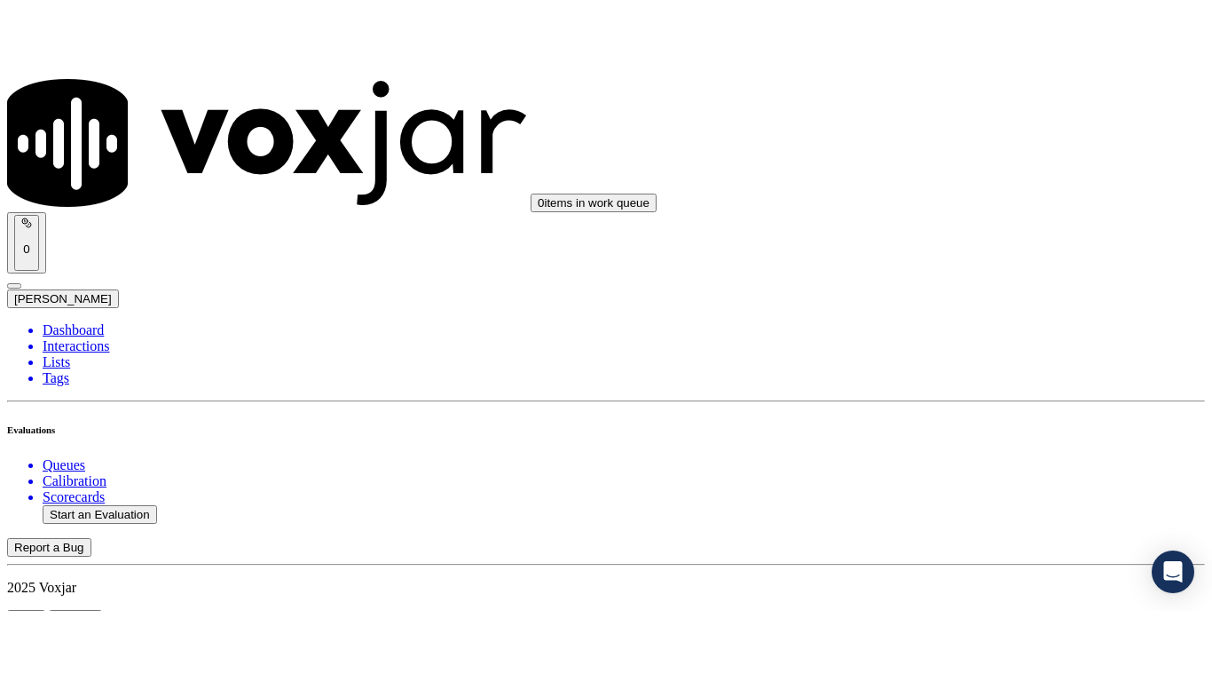
scroll to position [355, 0]
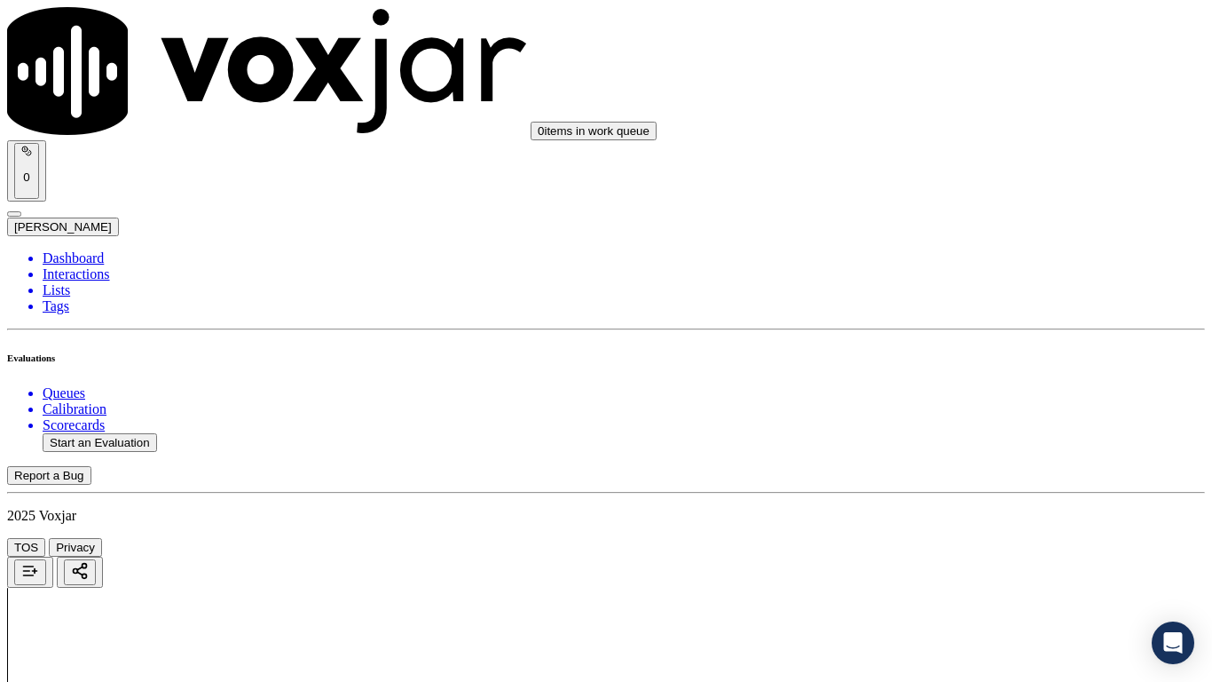
click at [984, 367] on div "Yes" at bounding box center [1010, 359] width 225 height 16
click at [974, 168] on div "Yes" at bounding box center [1010, 160] width 225 height 16
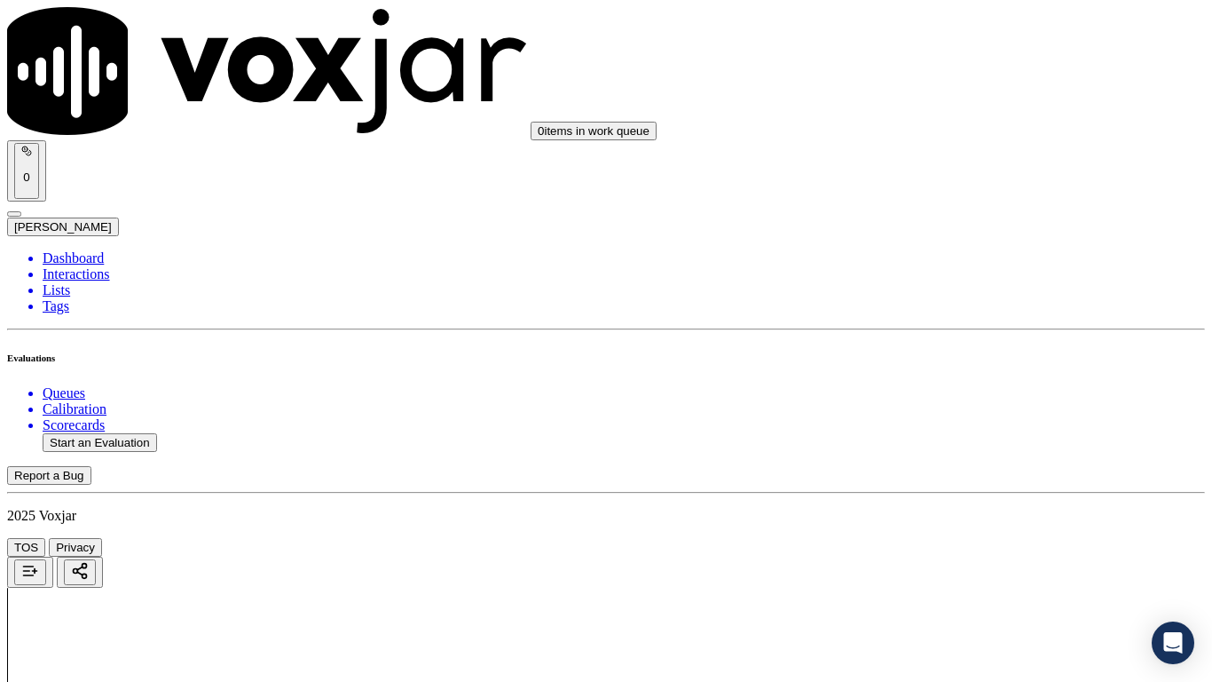
click at [981, 391] on div "Yes" at bounding box center [1010, 383] width 225 height 16
click at [983, 225] on div "N/A" at bounding box center [1010, 217] width 225 height 16
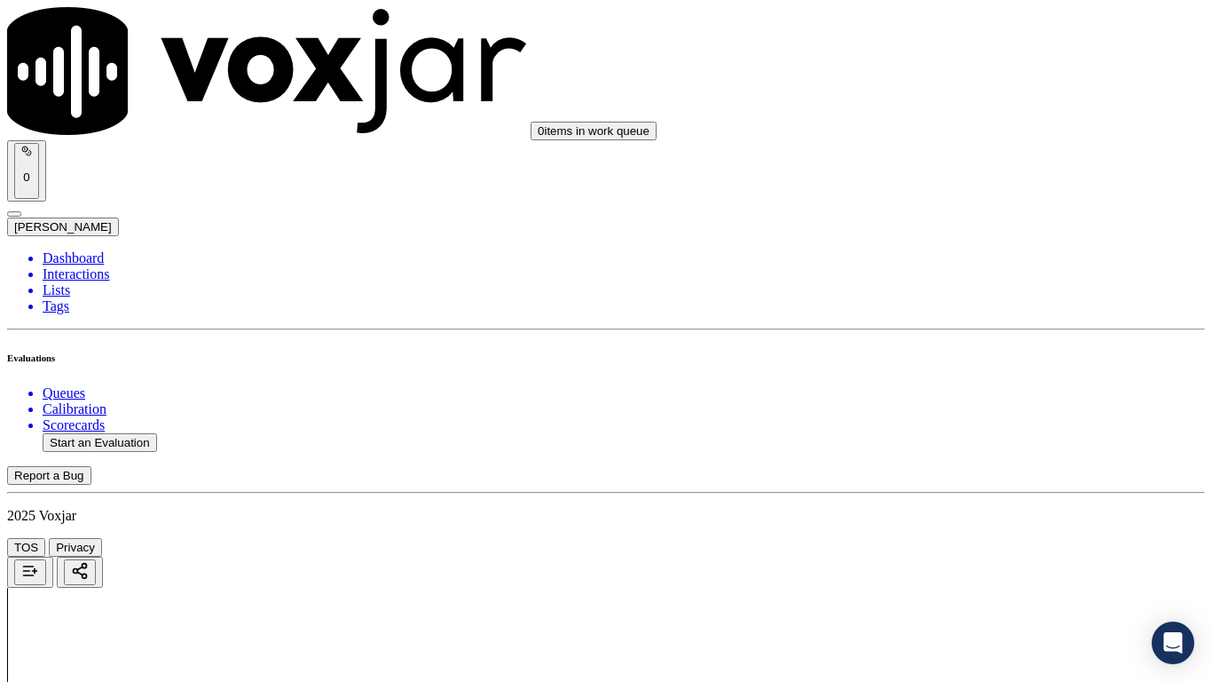
click at [970, 512] on div "N/A" at bounding box center [1010, 504] width 225 height 16
click at [968, 171] on div "Yes" at bounding box center [1010, 163] width 225 height 16
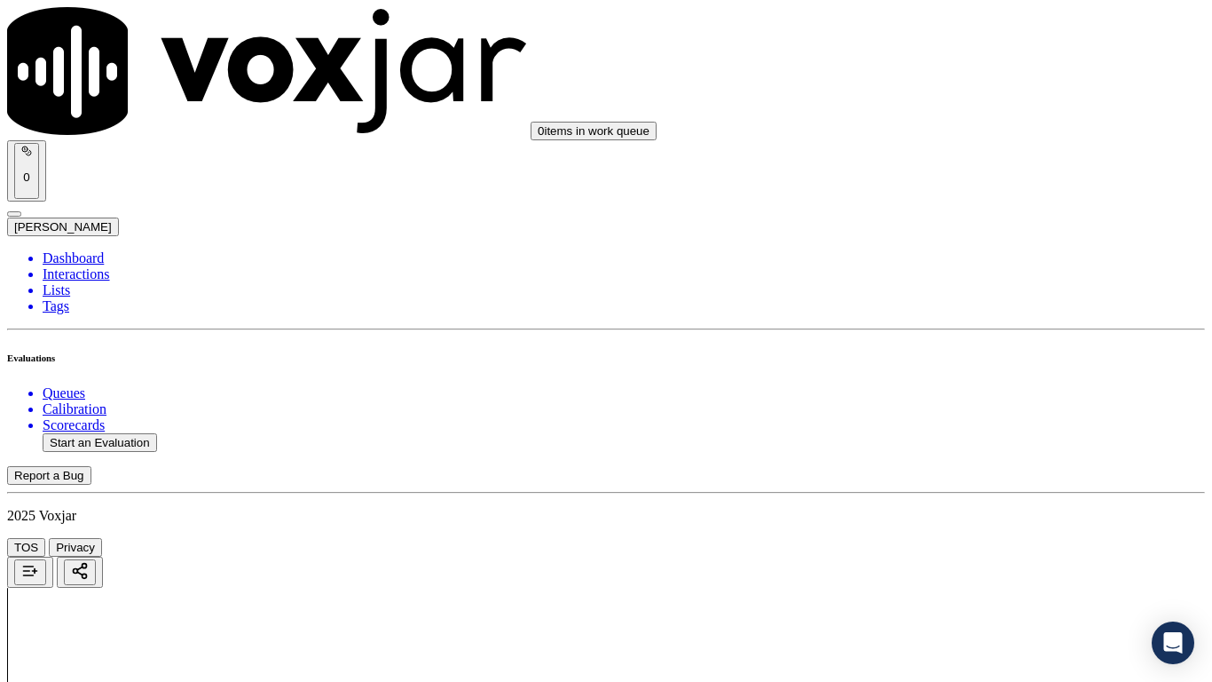
click at [970, 416] on div "Yes" at bounding box center [1010, 408] width 225 height 16
click at [991, 233] on div "No" at bounding box center [1010, 225] width 225 height 16
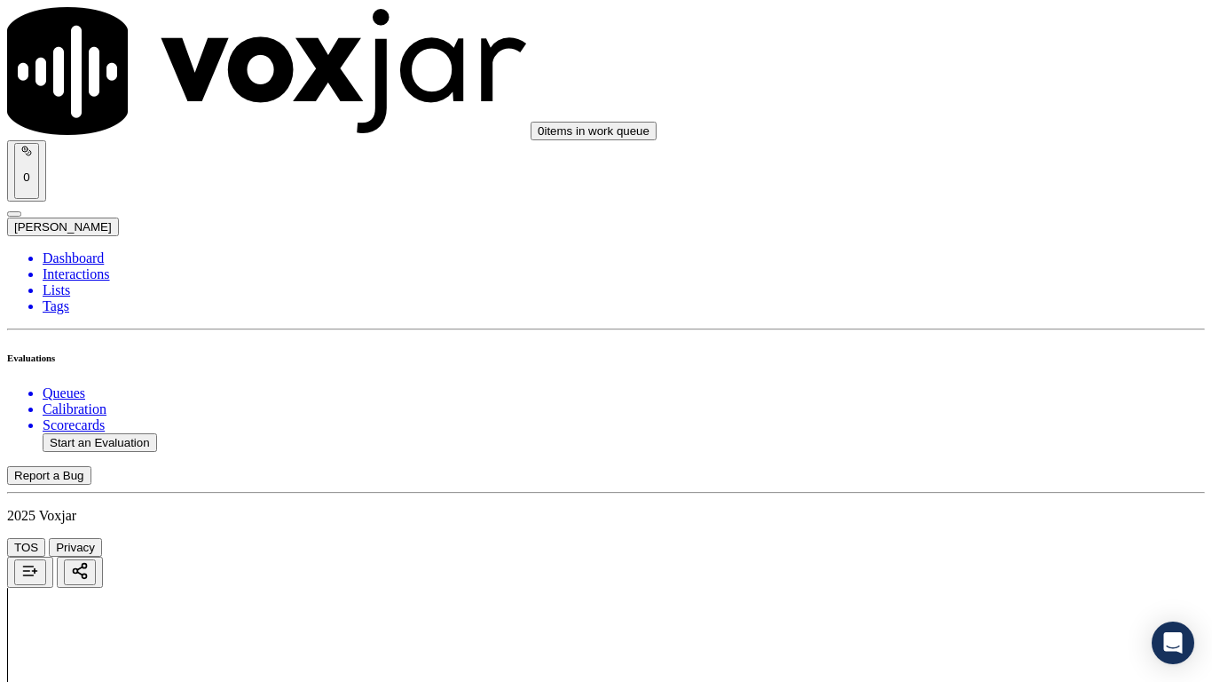
type textarea "6.15sec CX gave wrong Acc number to agent but rather than asking again he just …"
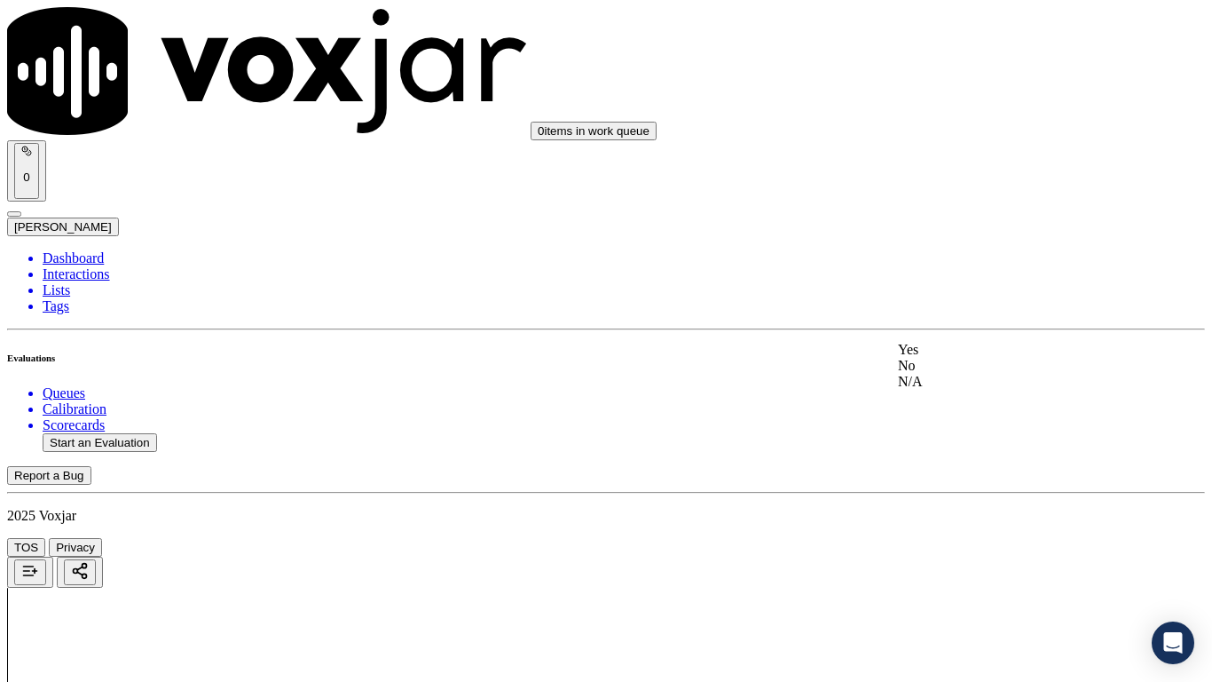
click at [987, 353] on div "Yes" at bounding box center [1010, 350] width 225 height 16
click at [1022, 358] on div "Yes" at bounding box center [1010, 350] width 225 height 16
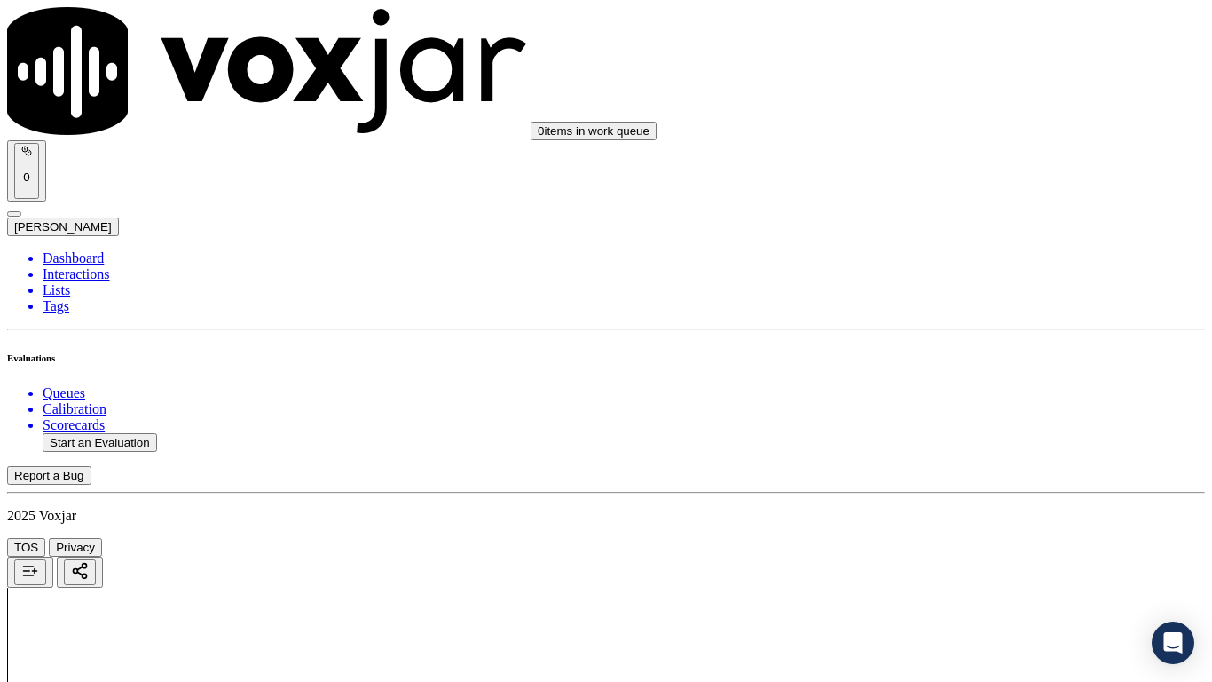
click at [1004, 351] on div "Yes" at bounding box center [1010, 343] width 225 height 16
click at [994, 304] on div "Yes" at bounding box center [1010, 296] width 225 height 16
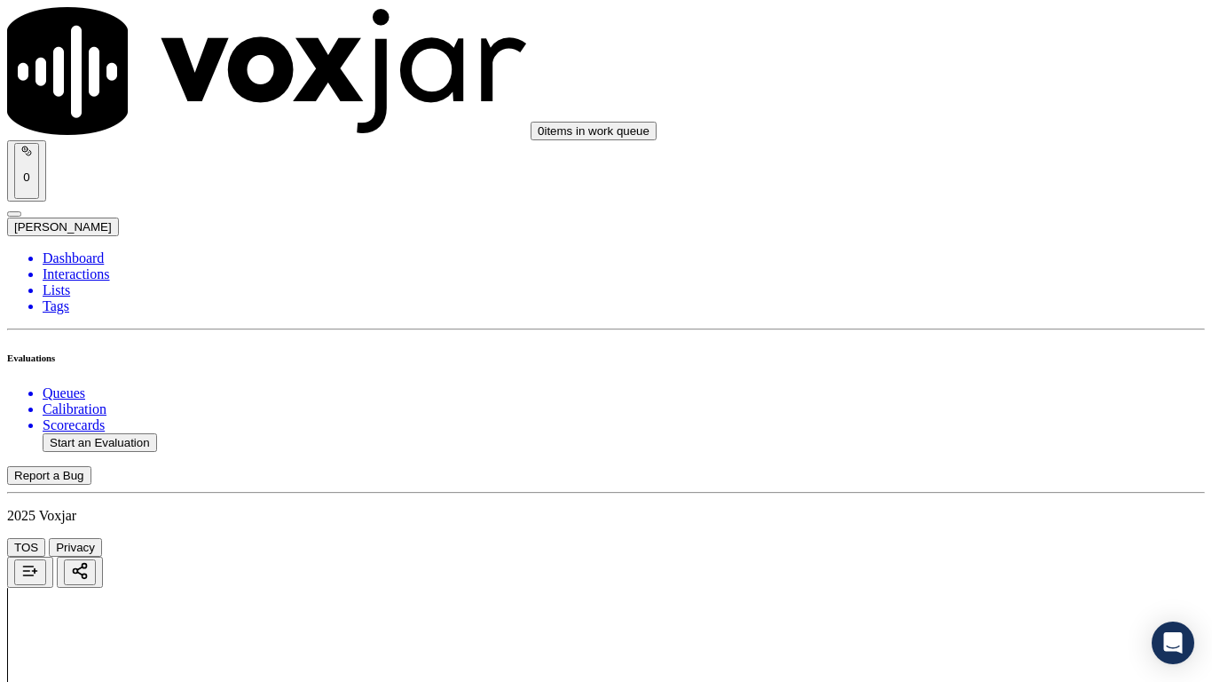
scroll to position [3284, 0]
click at [1008, 262] on div "Yes" at bounding box center [1010, 254] width 225 height 16
click at [991, 486] on div "Yes" at bounding box center [1010, 478] width 225 height 16
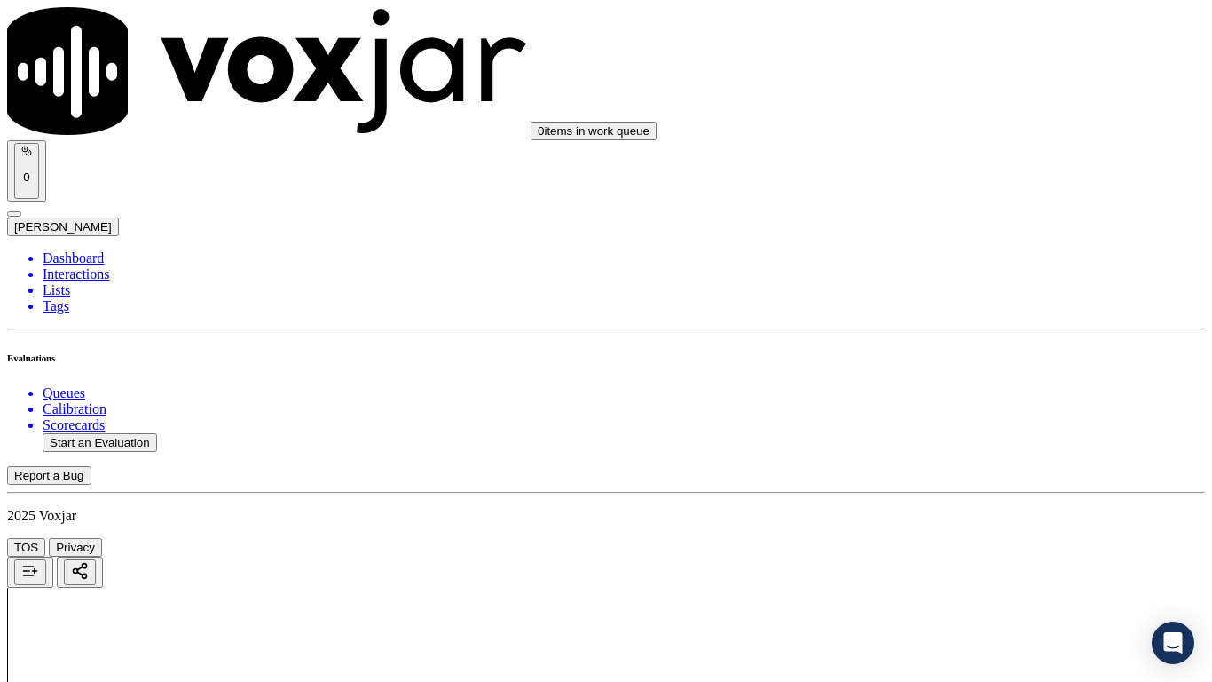
scroll to position [3639, 0]
click at [991, 354] on div "Yes" at bounding box center [1010, 346] width 225 height 16
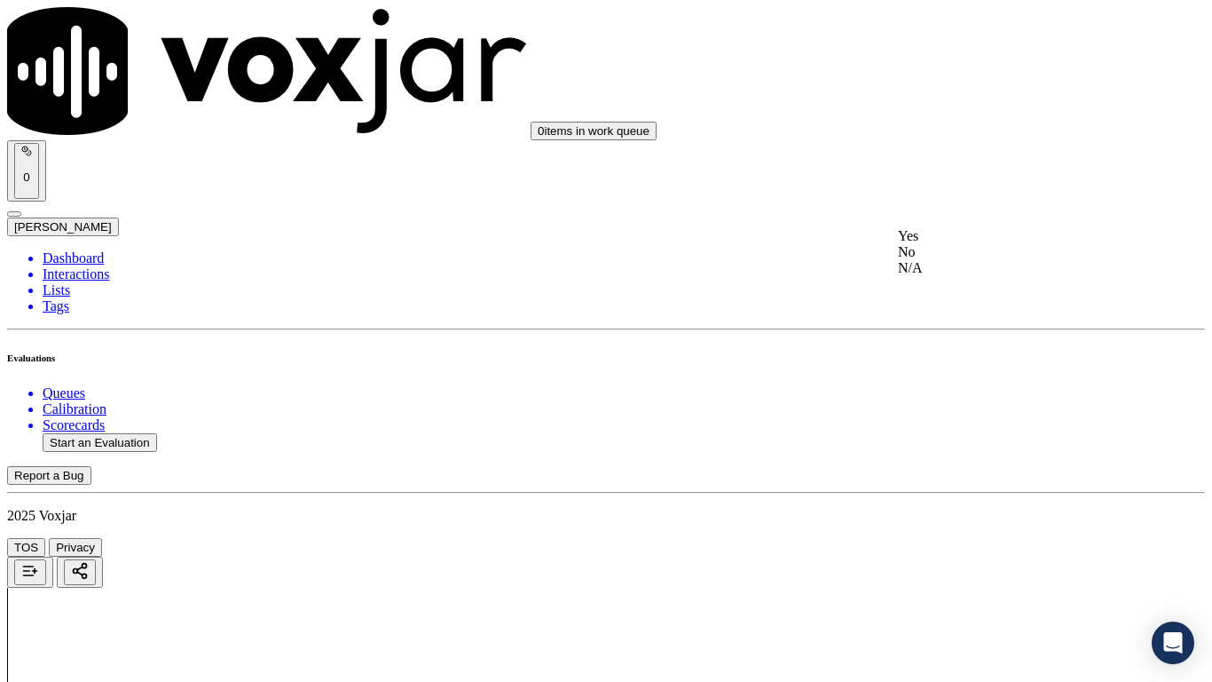
click at [994, 244] on div "Yes" at bounding box center [1010, 236] width 225 height 16
click at [991, 505] on div "No" at bounding box center [1010, 497] width 225 height 16
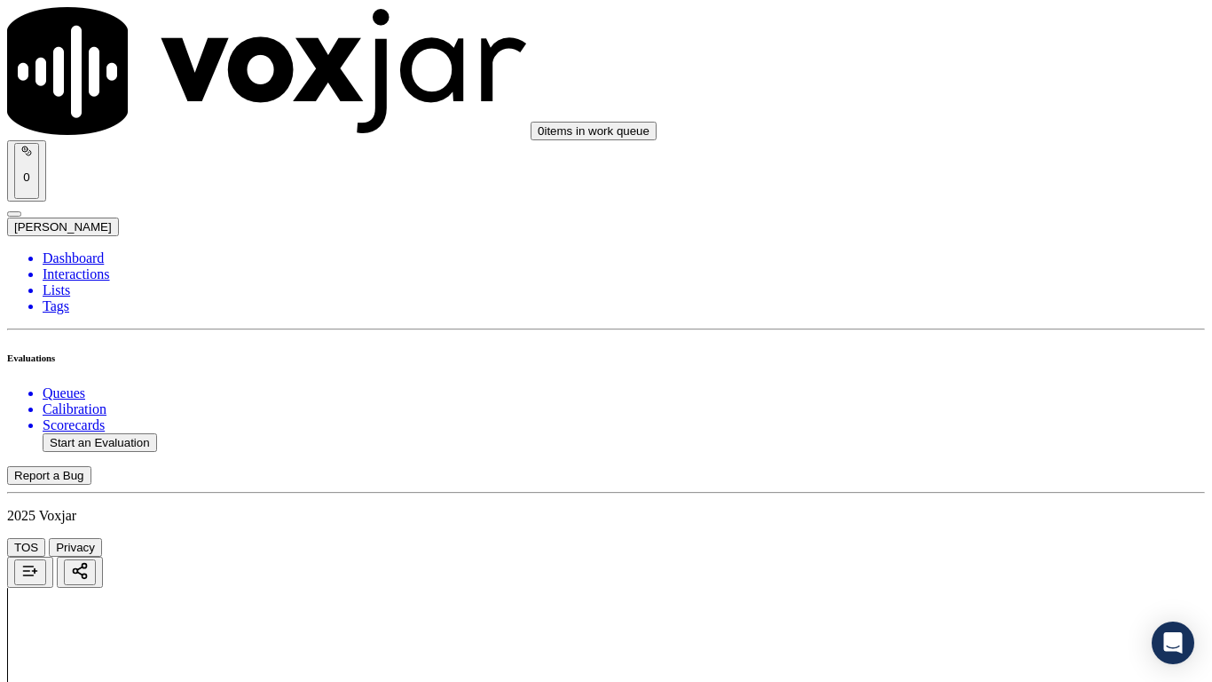
scroll to position [4349, 0]
type textarea "9.24sec When agent asked the CX di she face any issue during the first TPV CX s…"
click at [988, 452] on div "Yes" at bounding box center [1010, 444] width 225 height 16
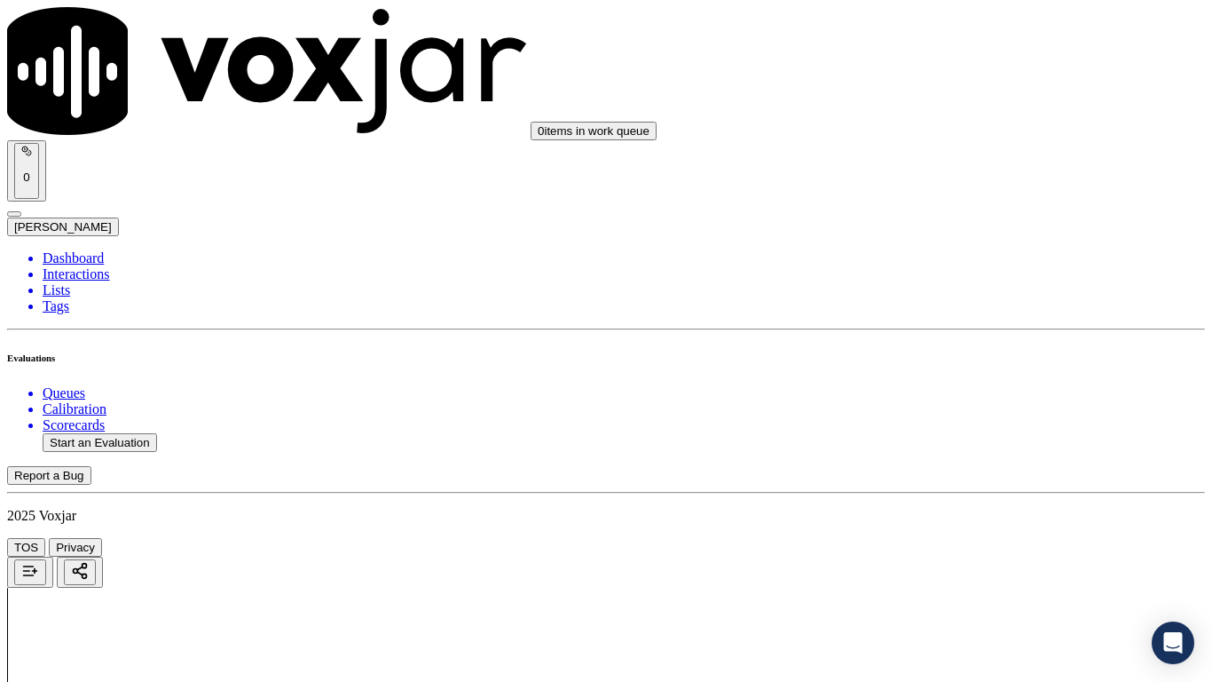
click at [979, 253] on div "No" at bounding box center [1010, 245] width 225 height 16
click at [968, 461] on div "Yes" at bounding box center [1010, 453] width 225 height 16
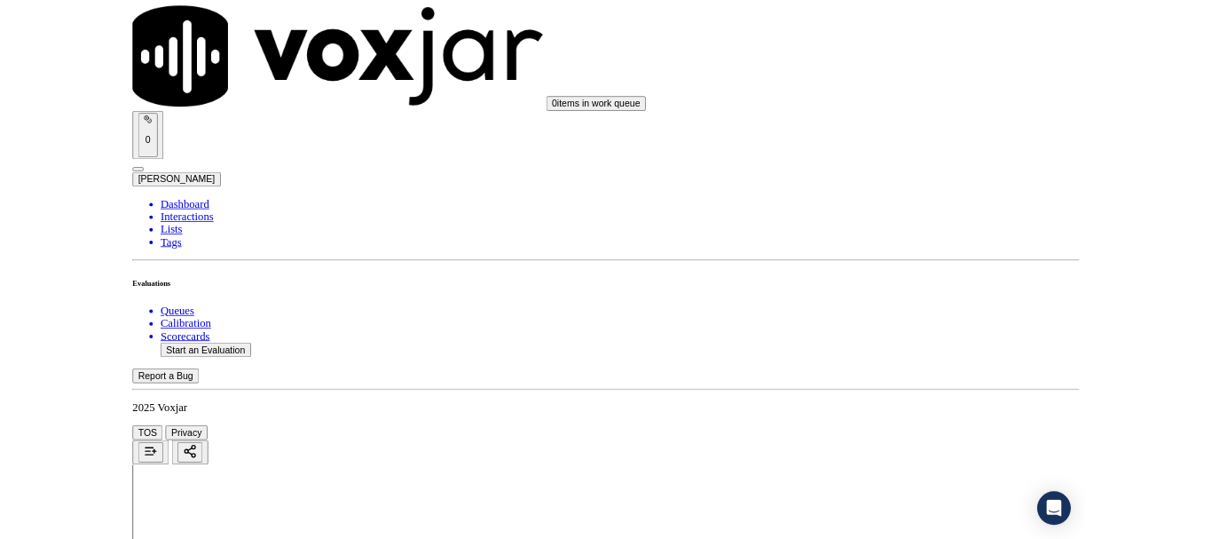
scroll to position [5099, 0]
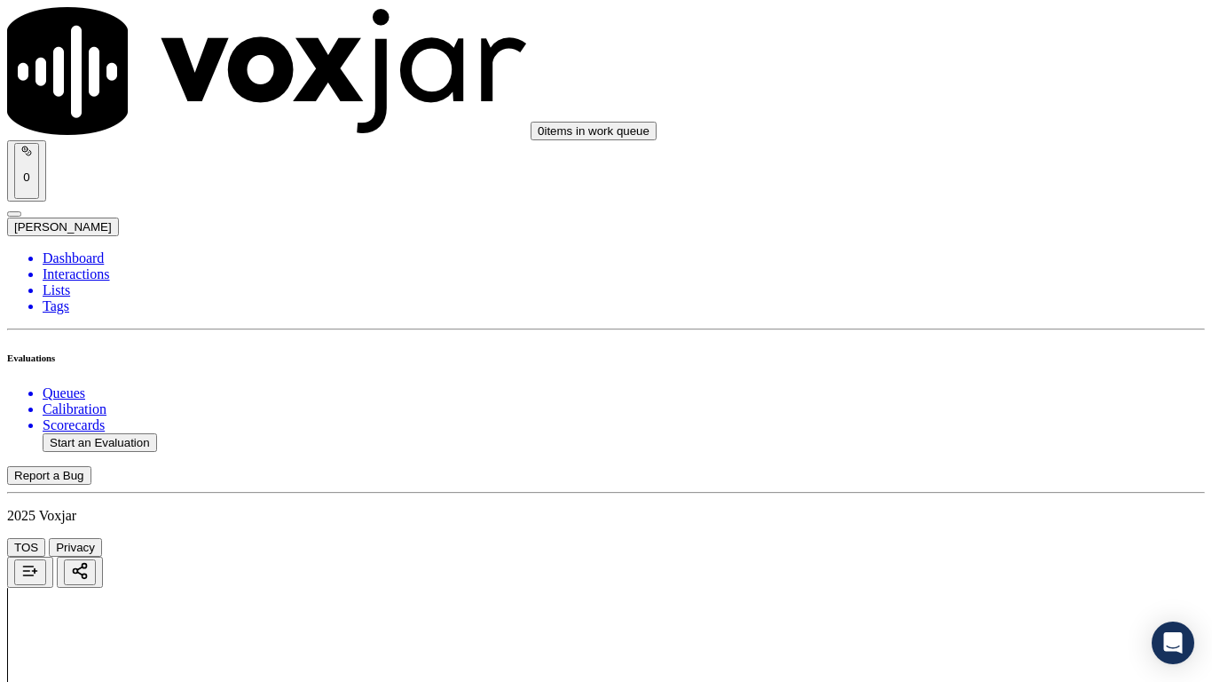
click at [975, 478] on div "Yes" at bounding box center [1010, 480] width 225 height 16
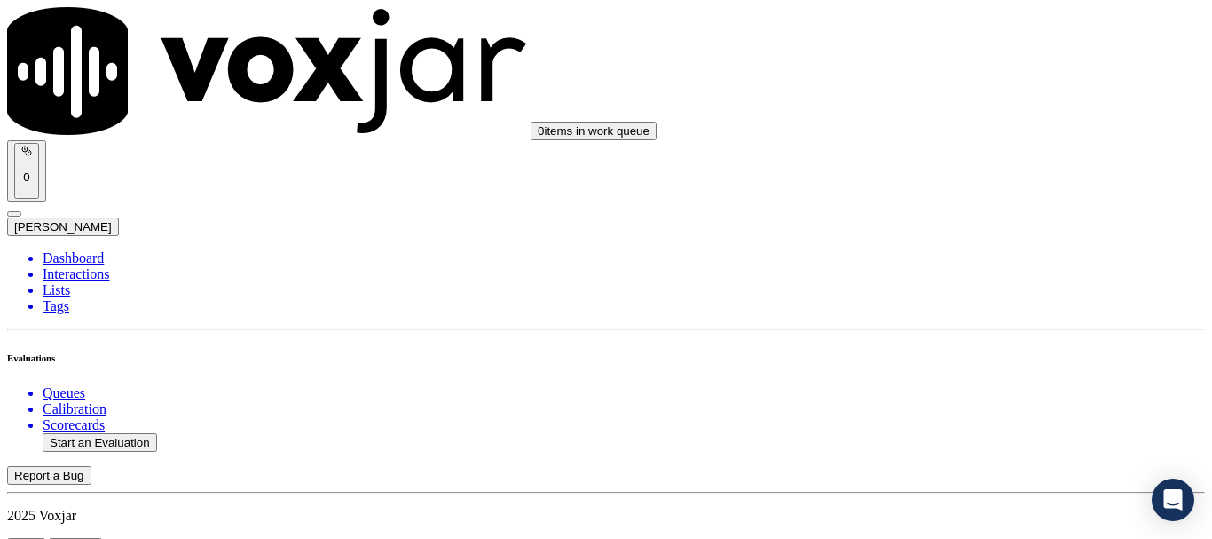
click at [130, 433] on button "Start an Evaluation" at bounding box center [100, 442] width 115 height 19
type input "20250815-163930_6146686365-all.mp3"
type input "[PERSON_NAME]"
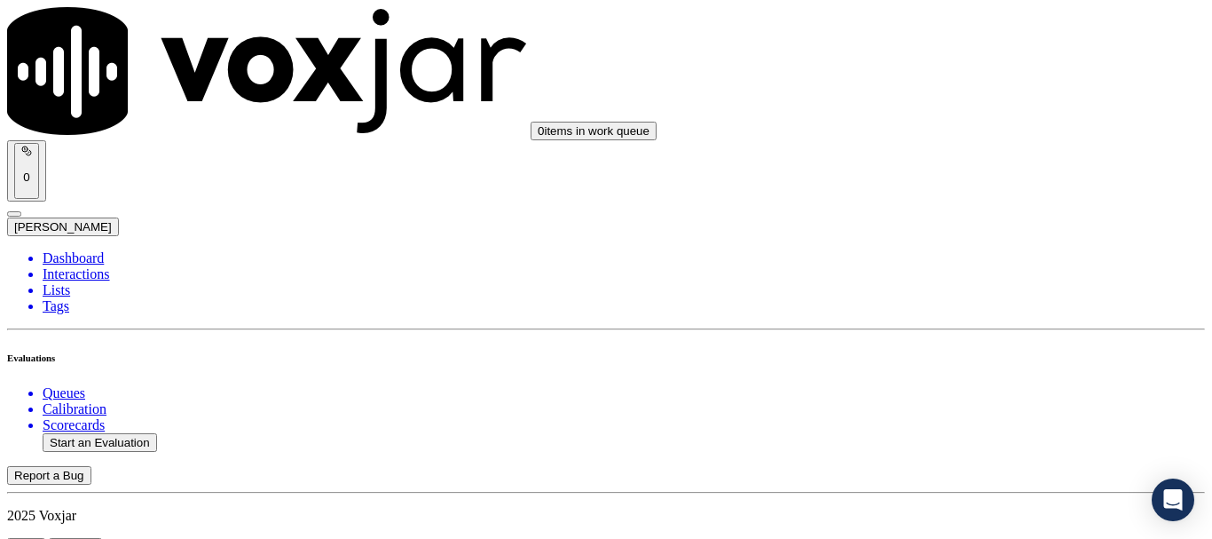
type input "[DATE]T19:36"
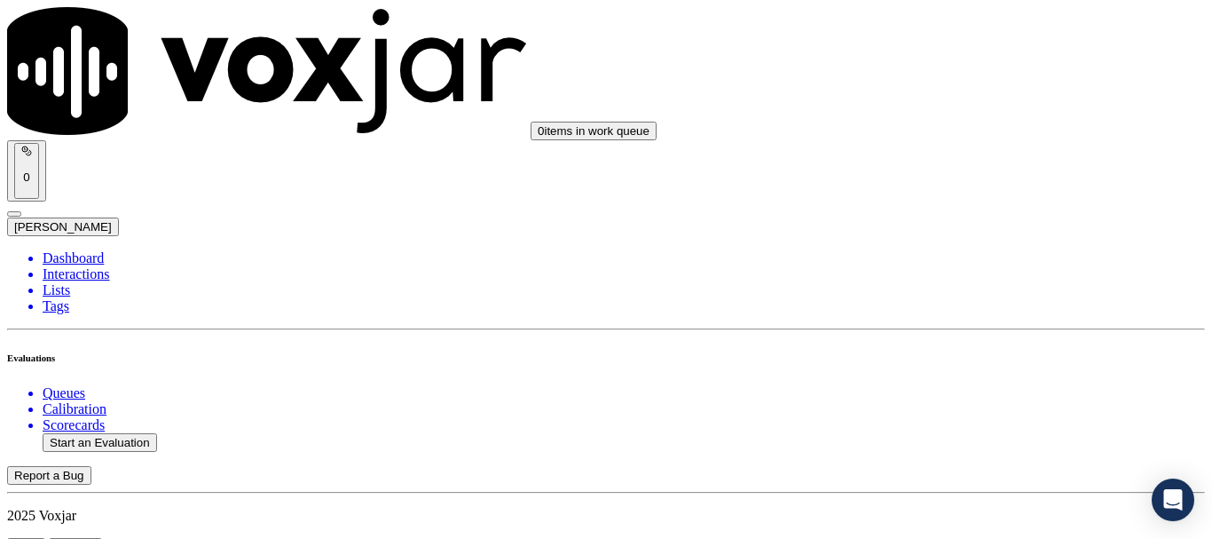
scroll to position [178, 0]
type input "[PERSON_NAME] [PERSON_NAME]"
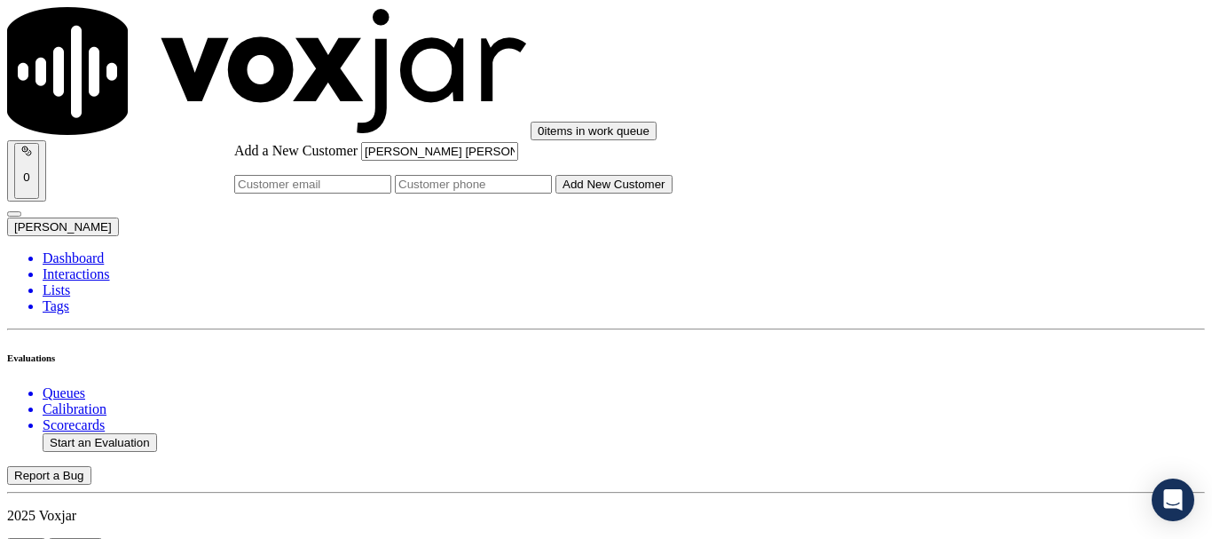
type input "[PERSON_NAME] [PERSON_NAME]"
click at [552, 194] on input "Add a New Customer" at bounding box center [473, 184] width 157 height 19
paste input "6146686365"
type input "6146686365"
click at [673, 194] on button "Add New Customer" at bounding box center [614, 184] width 117 height 19
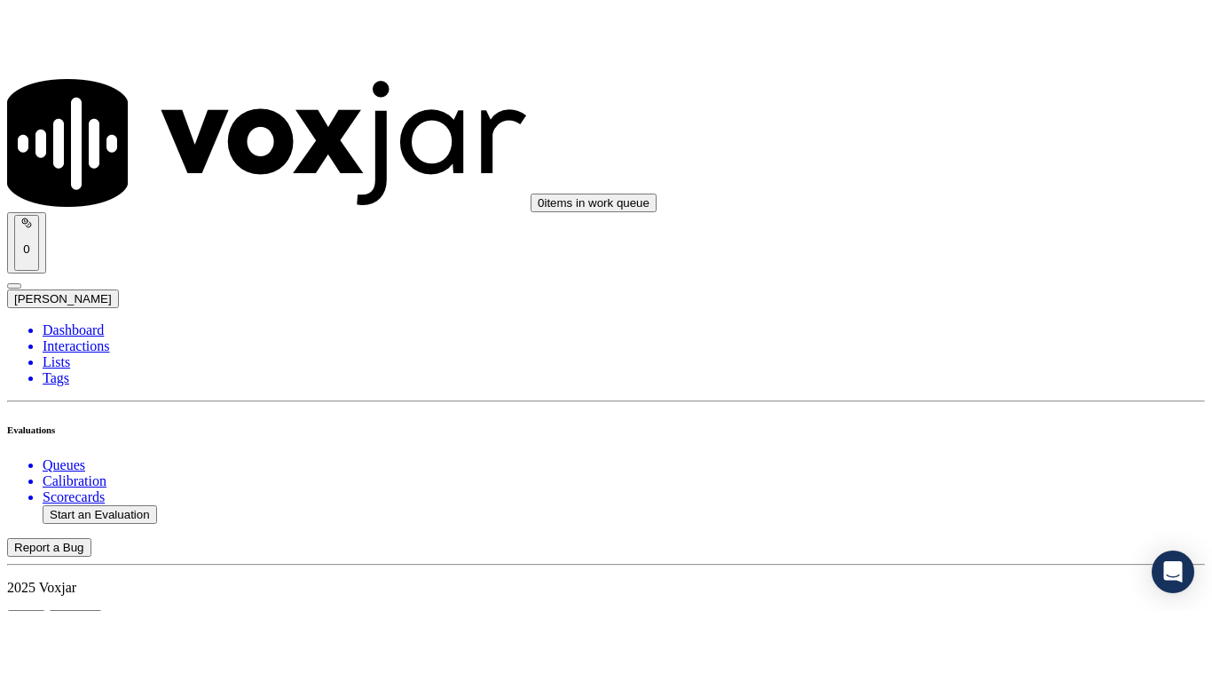
scroll to position [355, 0]
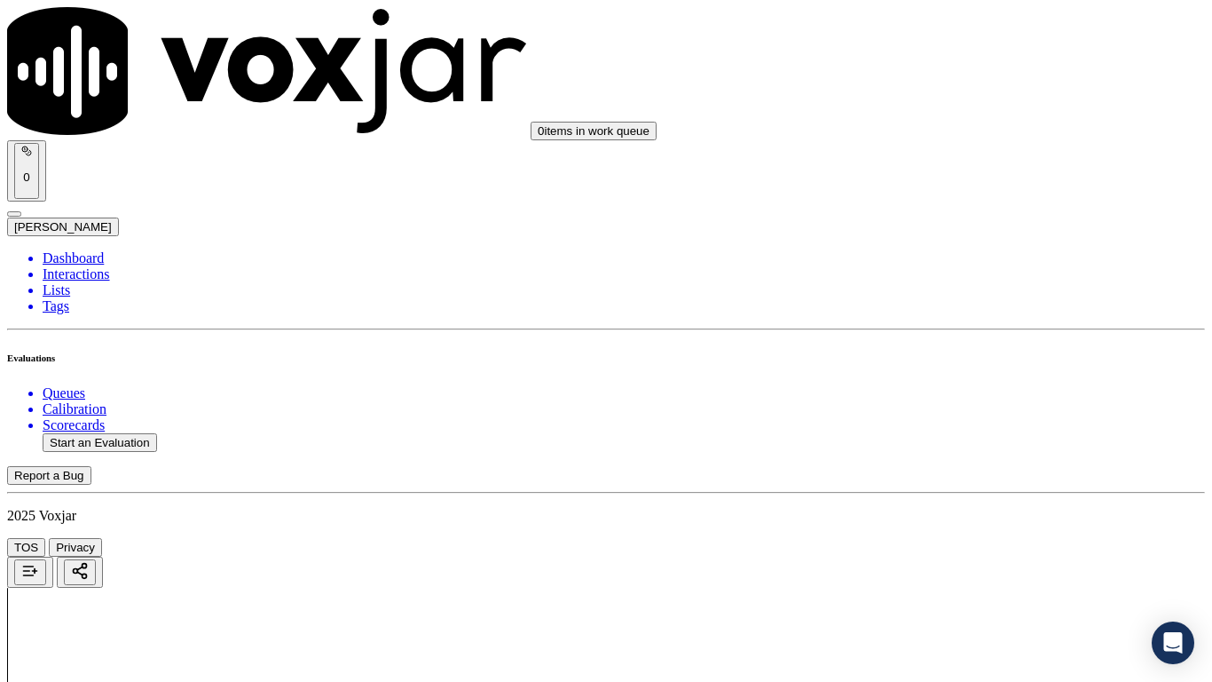
click at [984, 359] on div "Yes" at bounding box center [1010, 359] width 225 height 16
click at [952, 475] on div "Yes" at bounding box center [1010, 467] width 225 height 16
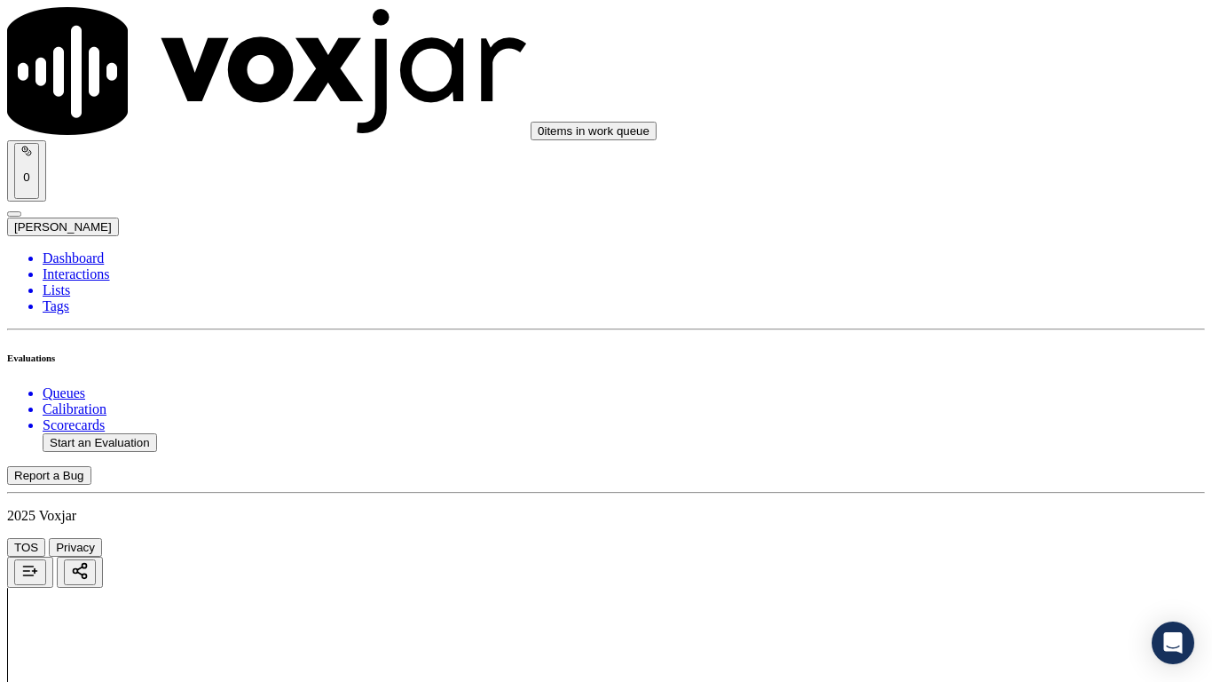
click at [969, 214] on div "Yes" at bounding box center [1010, 206] width 225 height 16
click at [958, 491] on div "N/A" at bounding box center [1010, 483] width 225 height 16
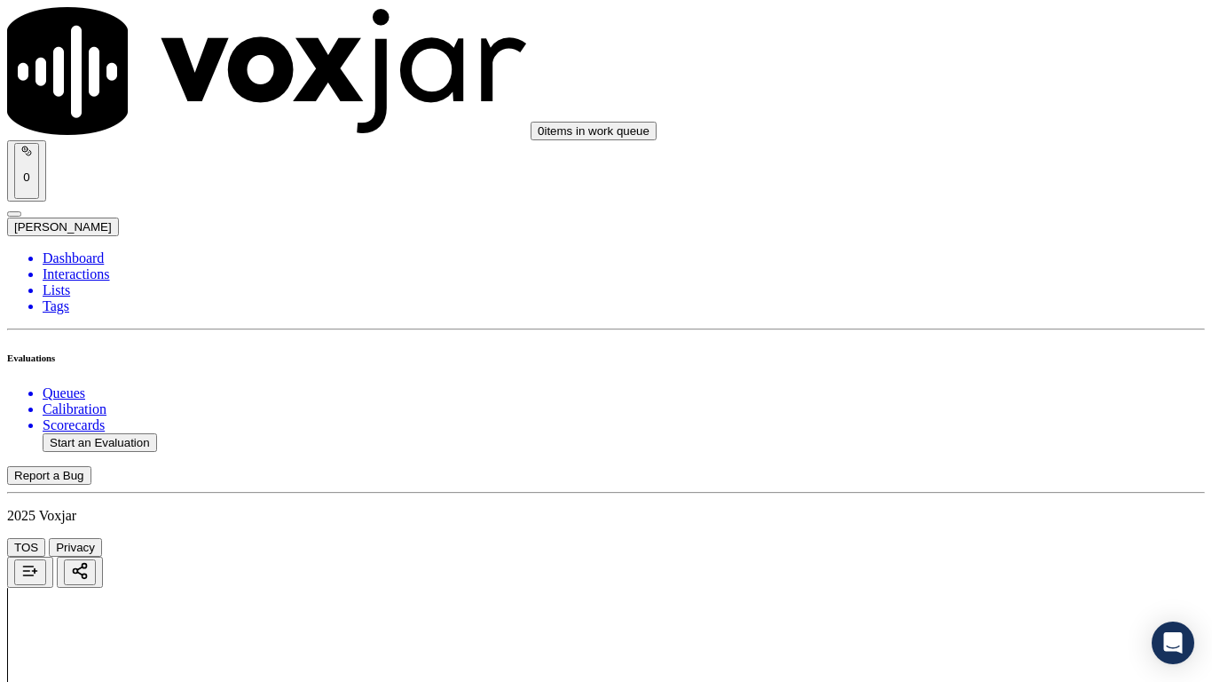
drag, startPoint x: 983, startPoint y: 177, endPoint x: 1008, endPoint y: 249, distance: 77.2
click at [982, 157] on div "N/A" at bounding box center [1010, 149] width 225 height 16
click at [980, 349] on div "Yes" at bounding box center [1010, 341] width 225 height 16
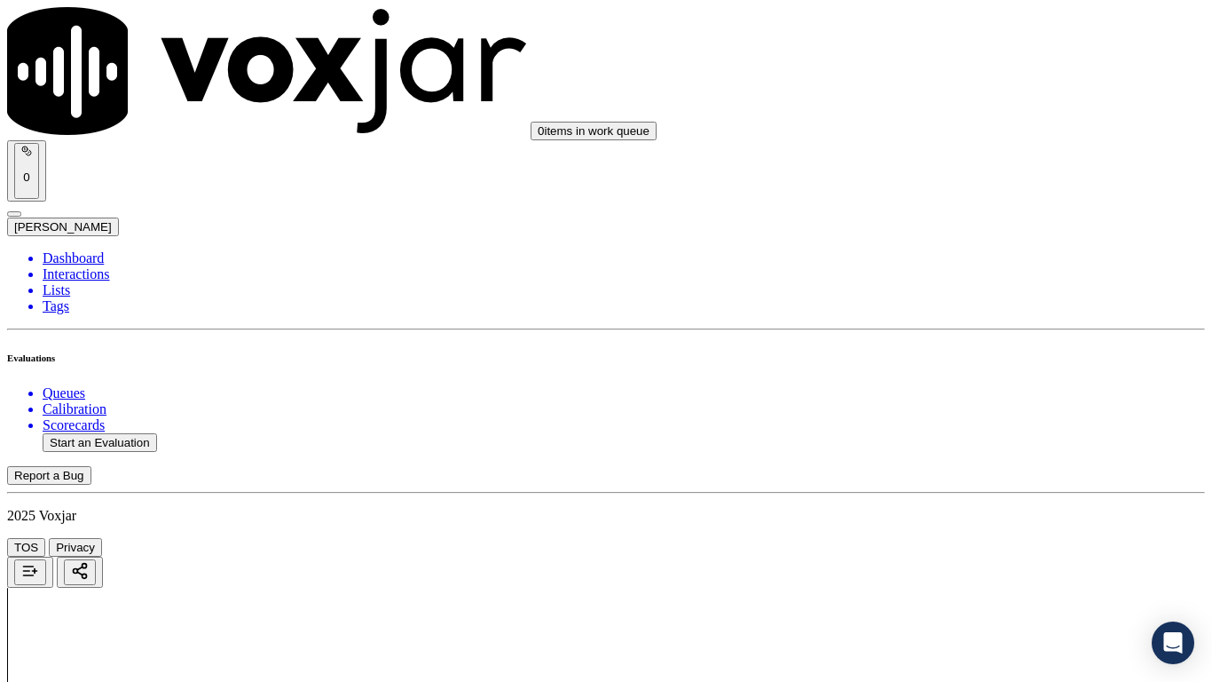
click at [964, 538] on div "Yes" at bounding box center [1010, 586] width 225 height 16
click at [982, 264] on div "Yes" at bounding box center [1010, 256] width 225 height 16
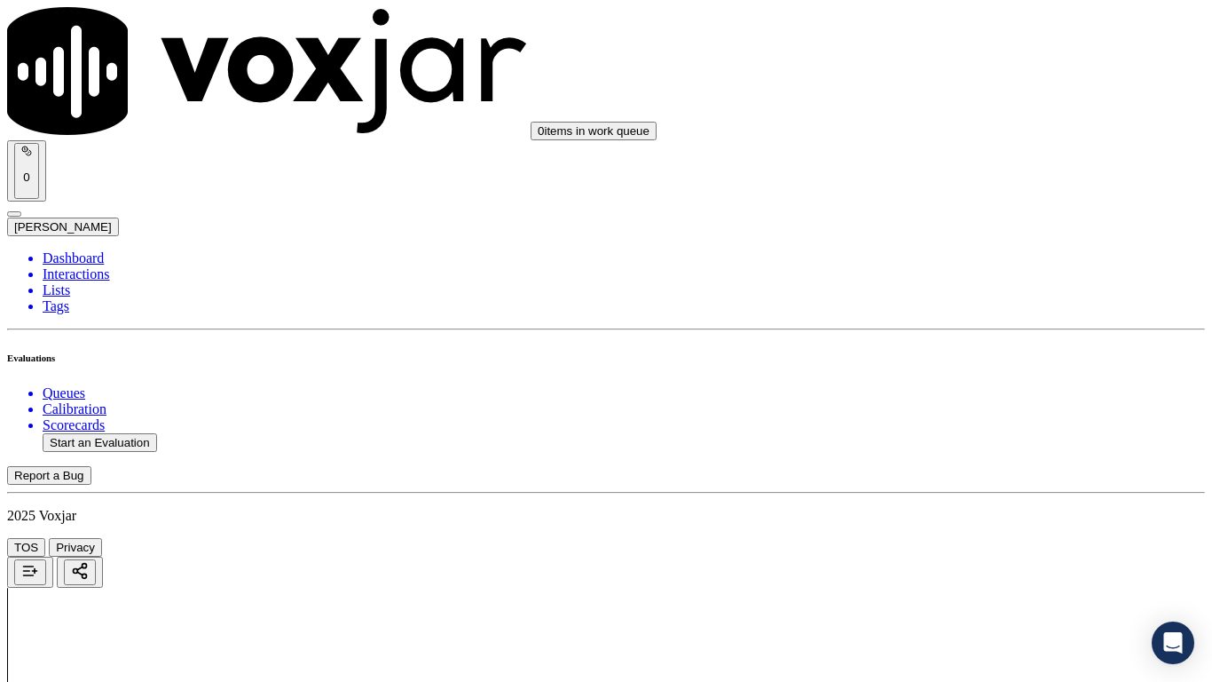
click at [978, 530] on div "Yes" at bounding box center [1010, 522] width 225 height 16
click at [964, 306] on div "Yes" at bounding box center [1010, 298] width 225 height 16
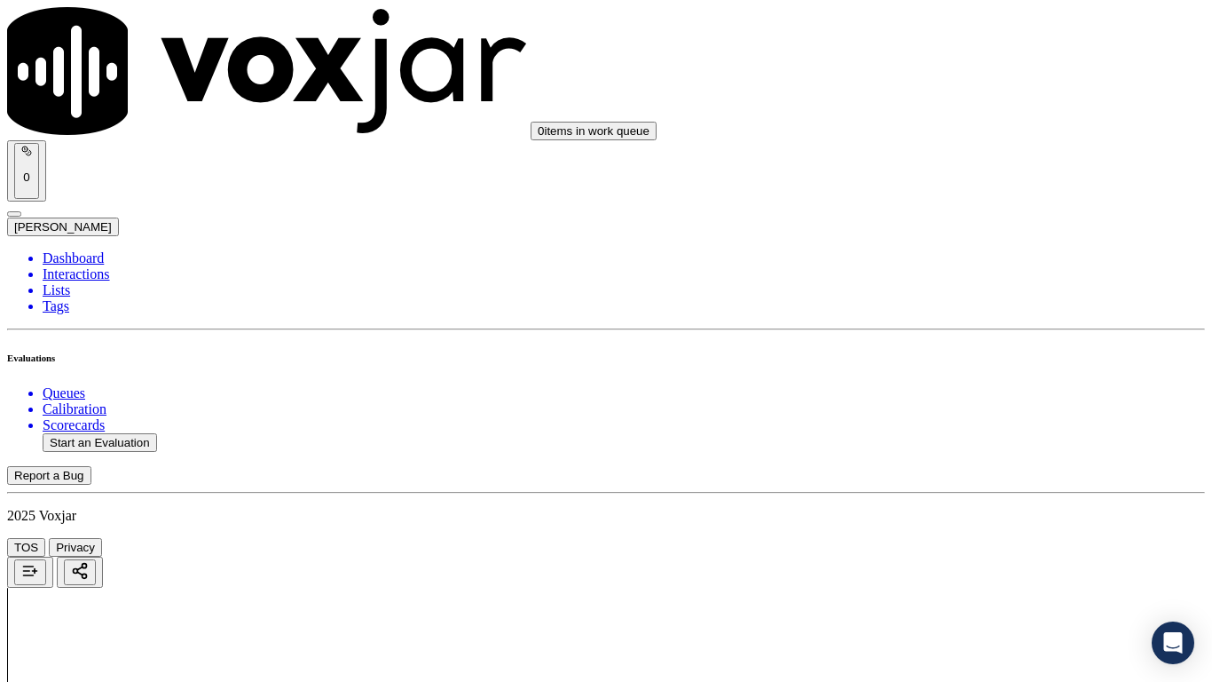
scroll to position [2485, 0]
click at [981, 434] on div "Yes" at bounding box center [1010, 426] width 225 height 16
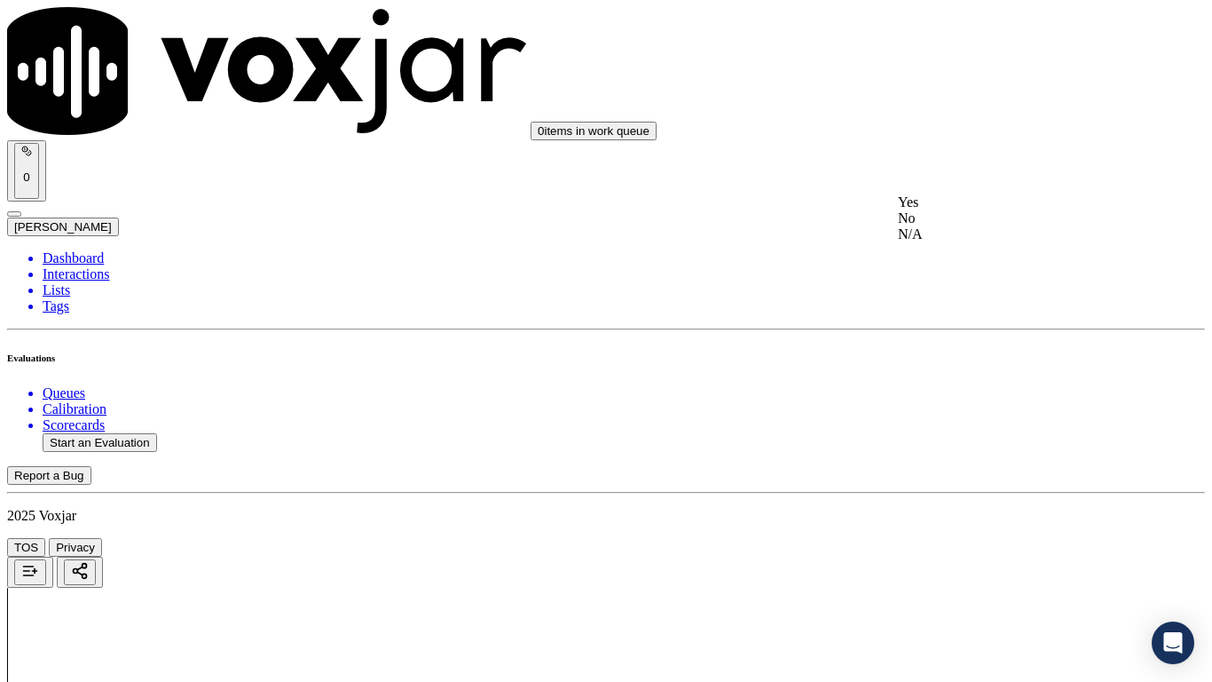
click at [973, 210] on div "Yes" at bounding box center [1010, 202] width 225 height 16
click at [974, 433] on div "Yes" at bounding box center [1010, 426] width 225 height 16
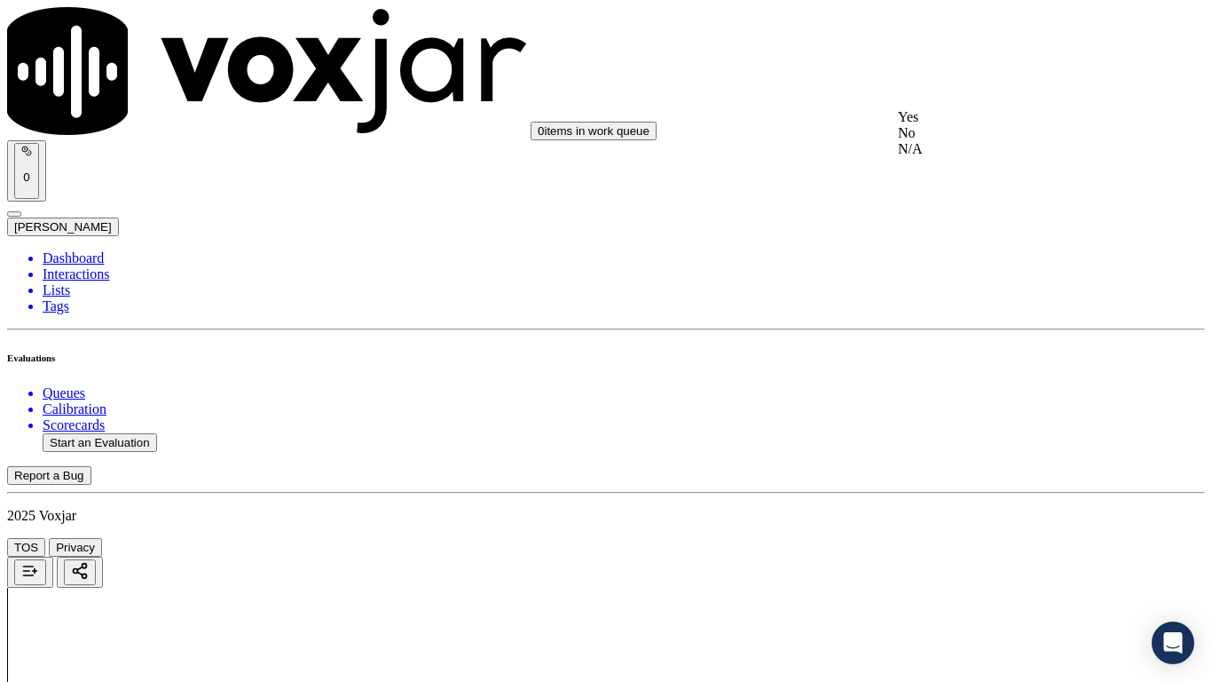
click at [963, 125] on div "Yes" at bounding box center [1010, 117] width 225 height 16
click at [957, 349] on div "Yes" at bounding box center [1010, 341] width 225 height 16
click at [959, 538] on div "Yes" at bounding box center [1010, 586] width 225 height 16
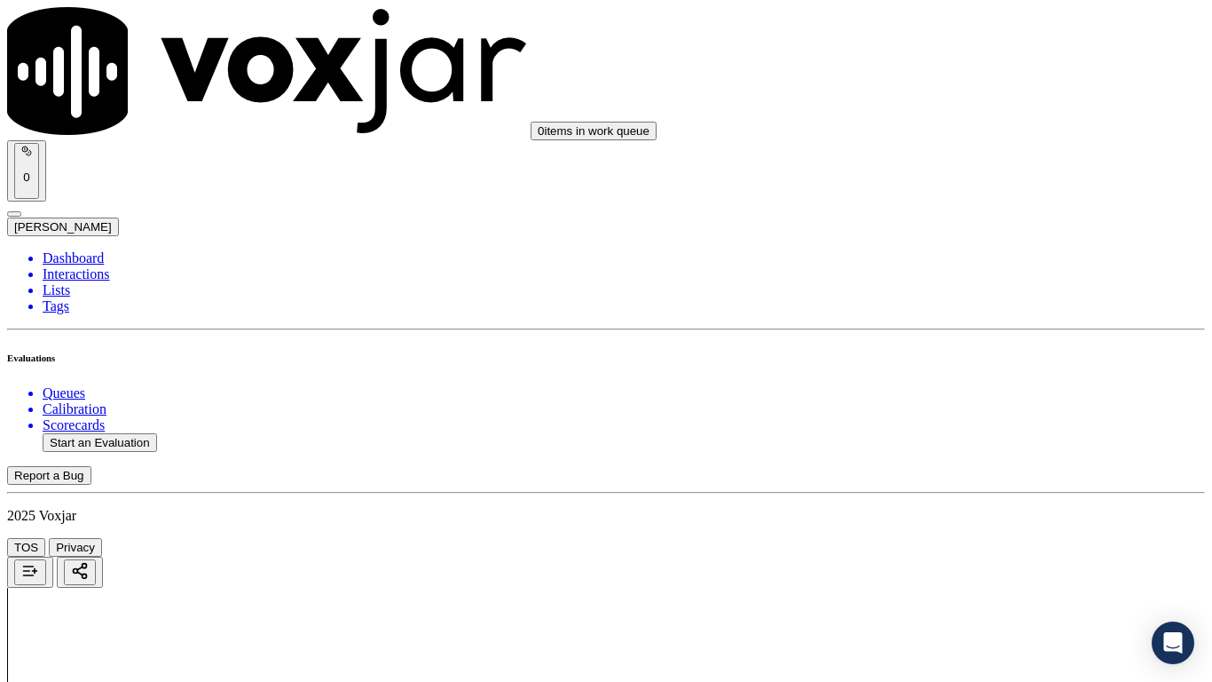
scroll to position [4083, 0]
click at [966, 306] on div "Yes" at bounding box center [1010, 298] width 225 height 16
click at [953, 530] on div "Yes" at bounding box center [1010, 522] width 225 height 16
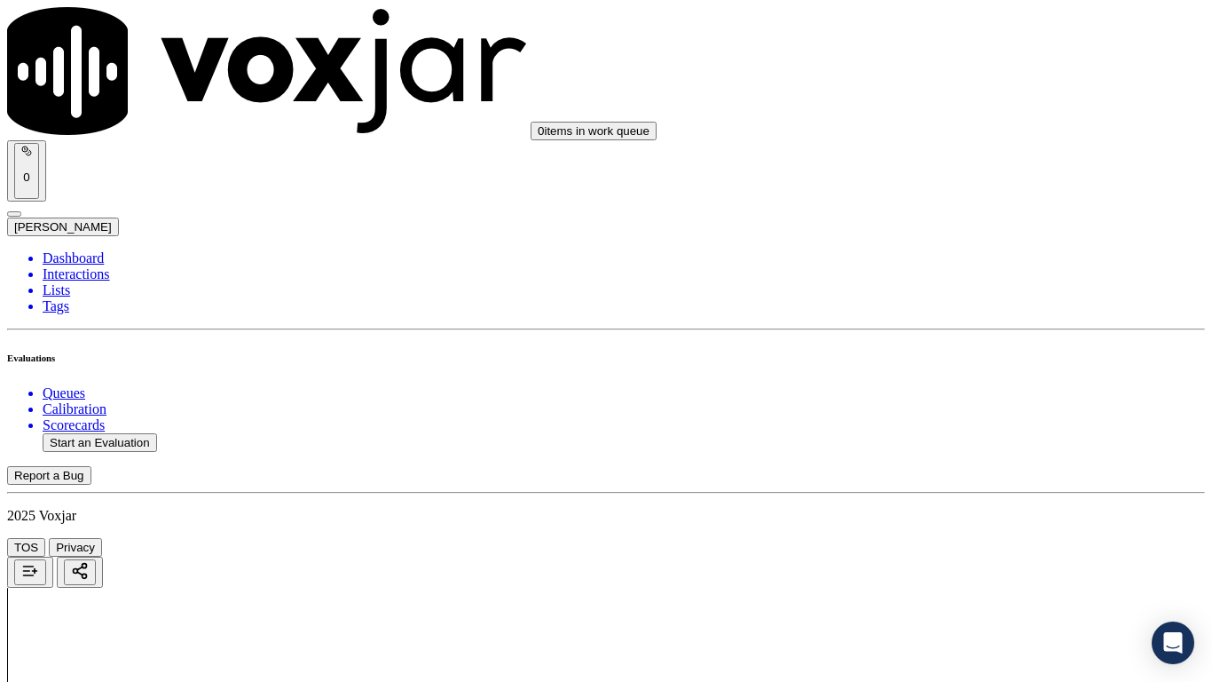
scroll to position [4616, 0]
click at [977, 315] on div "Yes" at bounding box center [1010, 307] width 225 height 16
click at [959, 538] on div "Yes" at bounding box center [1010, 531] width 225 height 16
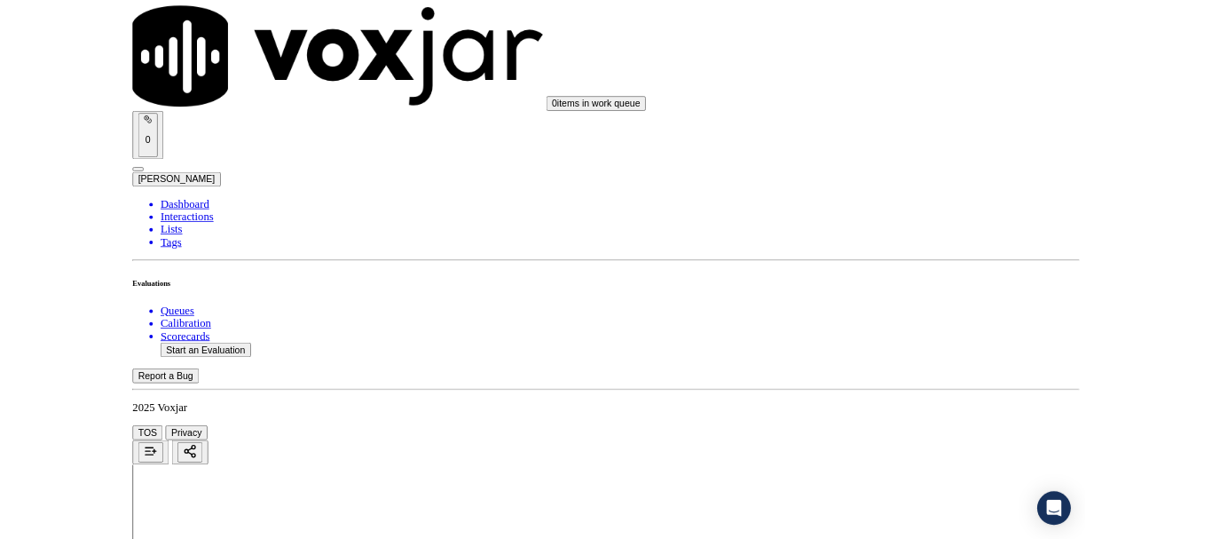
scroll to position [4911, 0]
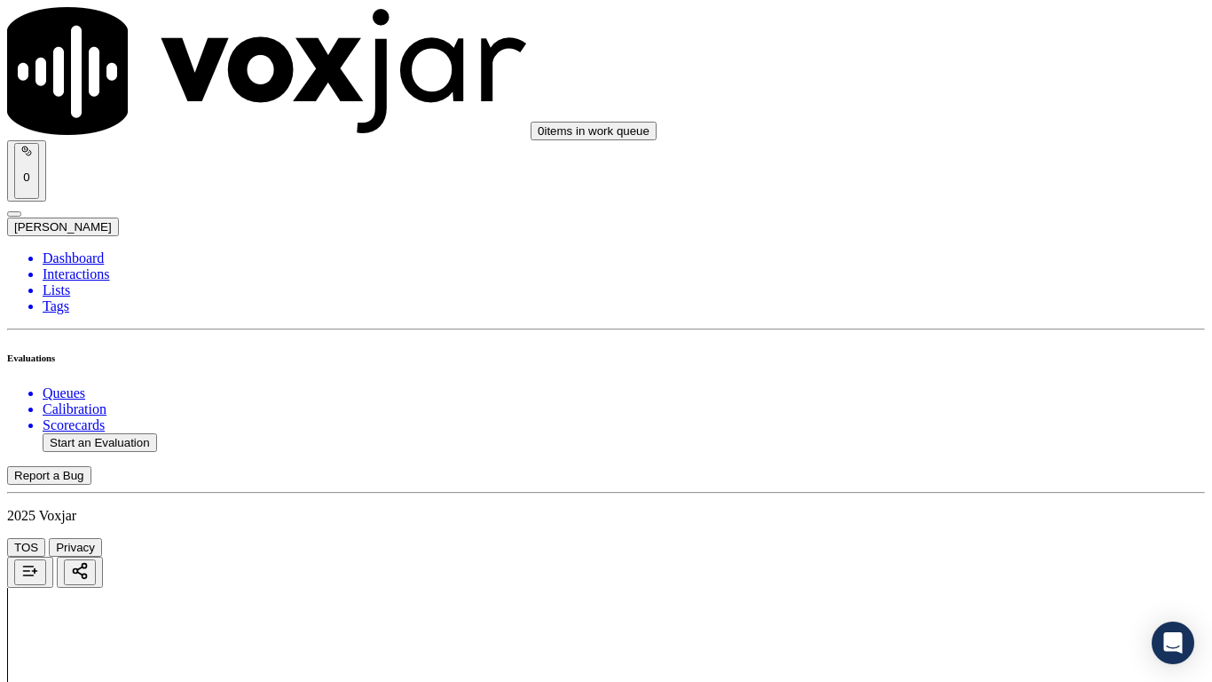
drag, startPoint x: 987, startPoint y: 452, endPoint x: 988, endPoint y: 465, distance: 13.3
click at [971, 487] on div "Yes" at bounding box center [1010, 480] width 225 height 16
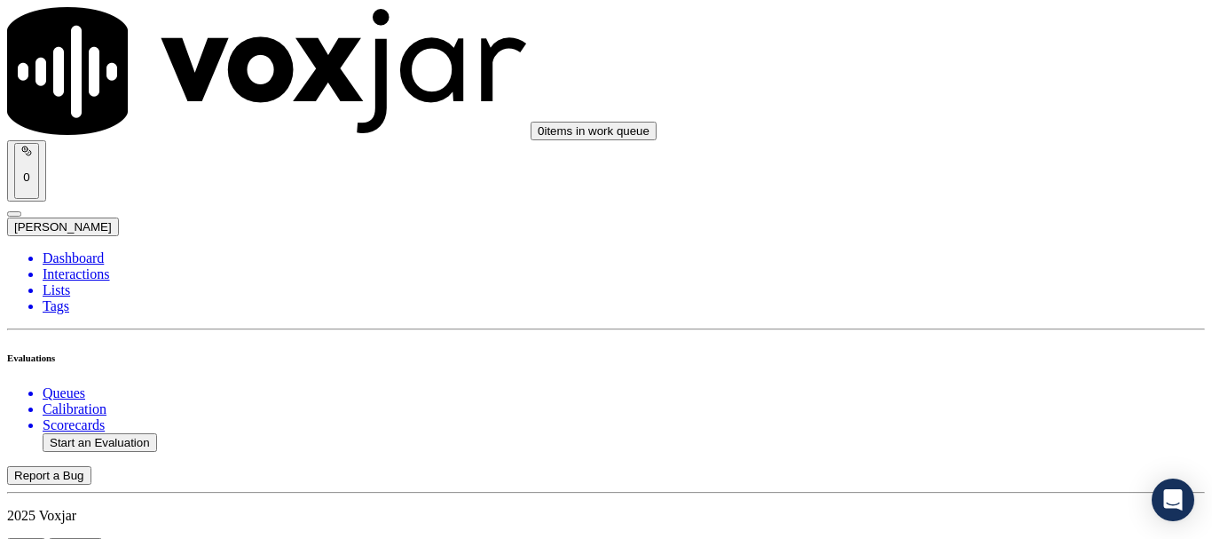
click at [131, 433] on button "Start an Evaluation" at bounding box center [100, 442] width 115 height 19
type input "20250815-131002_9178894504-all.mp3"
type input "[PERSON_NAME]"
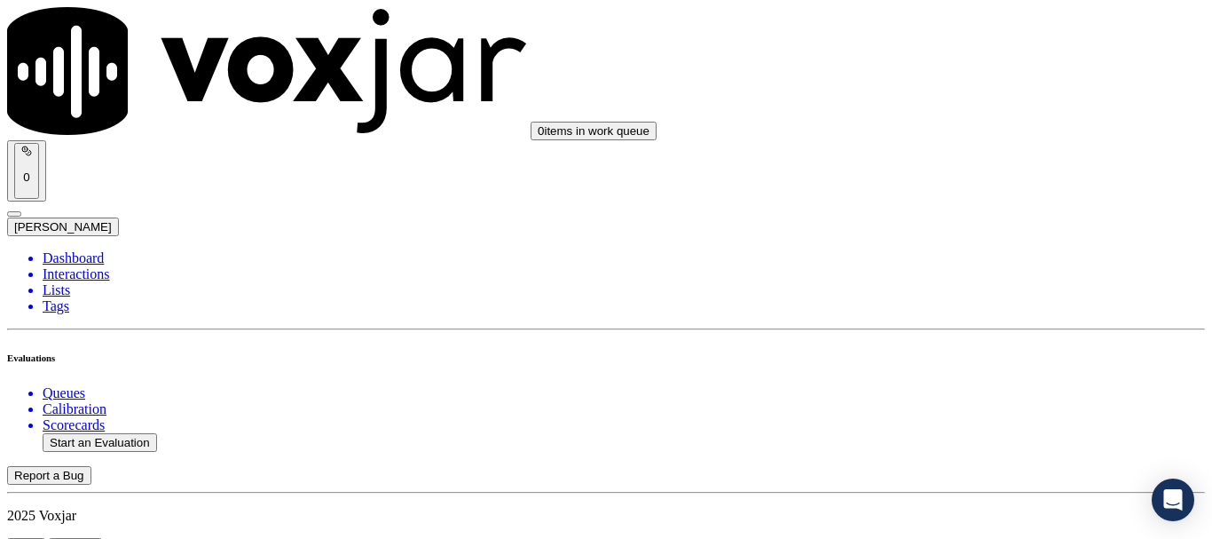
type input "[DATE]T19:51"
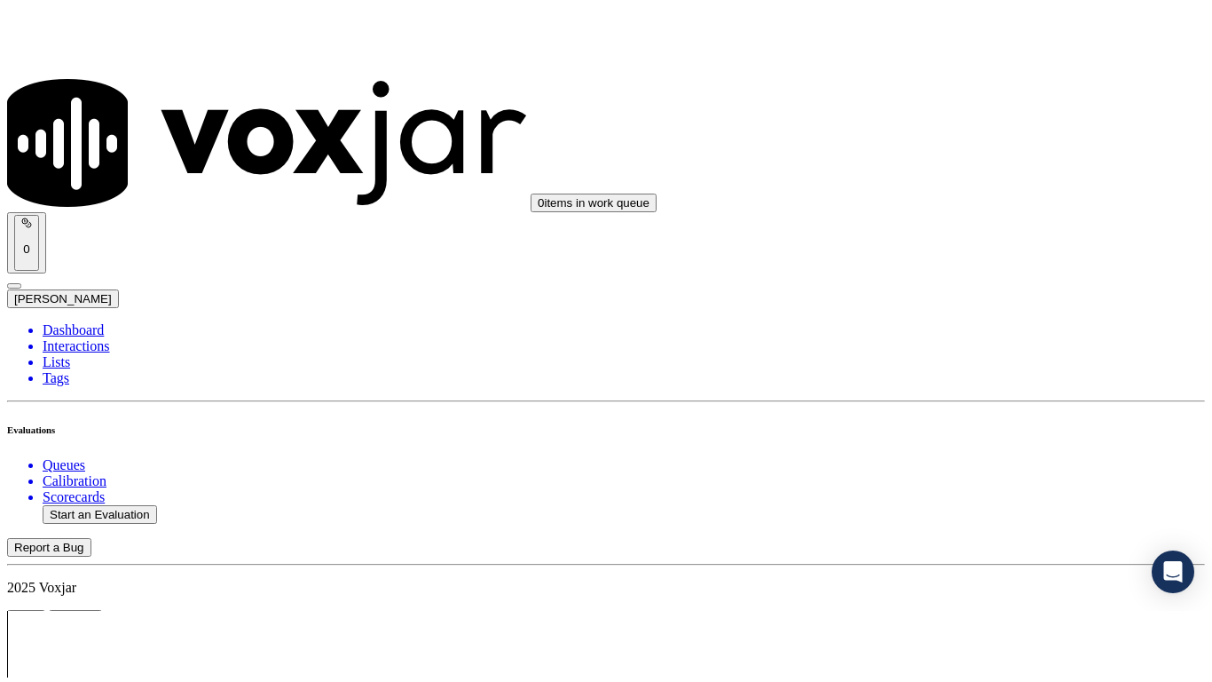
scroll to position [89, 0]
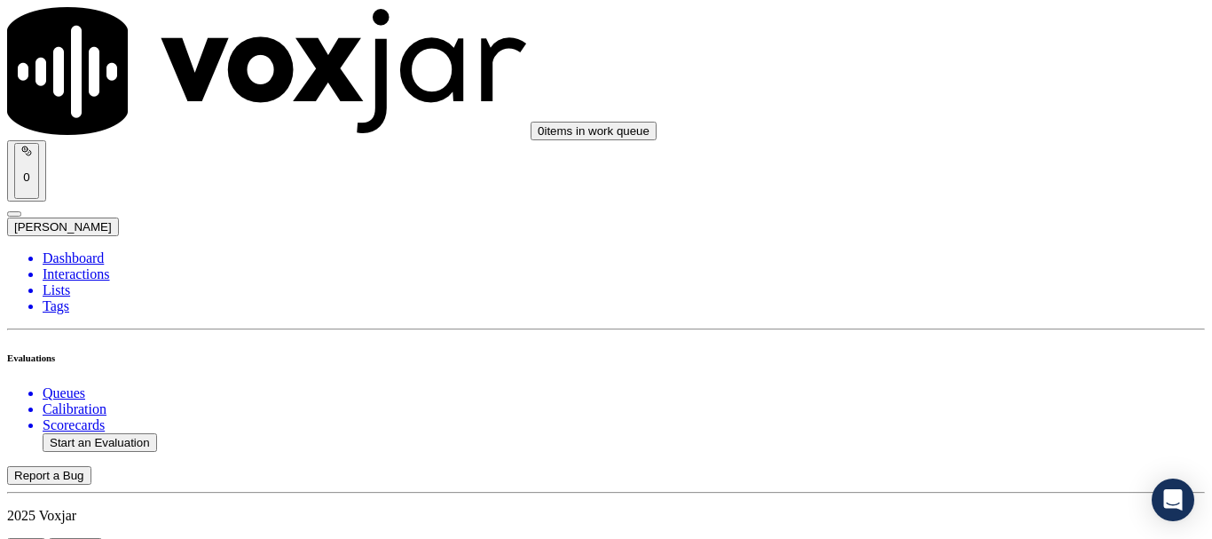
type input "[PERSON_NAME] [PERSON_NAME]"
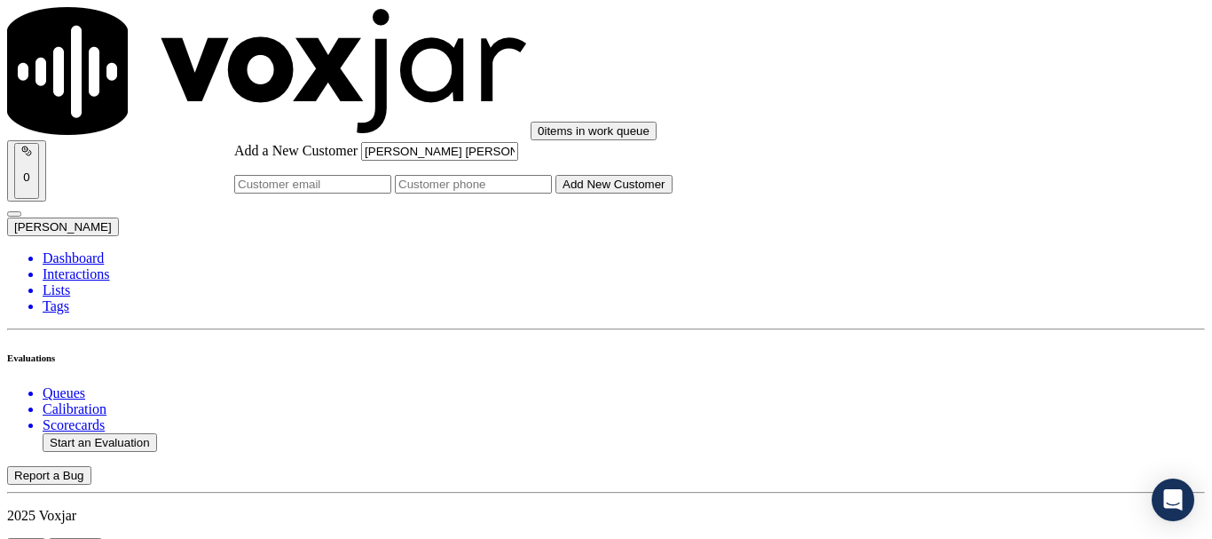
type input "[PERSON_NAME] [PERSON_NAME]"
click at [552, 194] on input "Add a New Customer" at bounding box center [473, 184] width 157 height 19
paste input "9178894504"
paste input "2162969094"
type input "9178894504-2162969094"
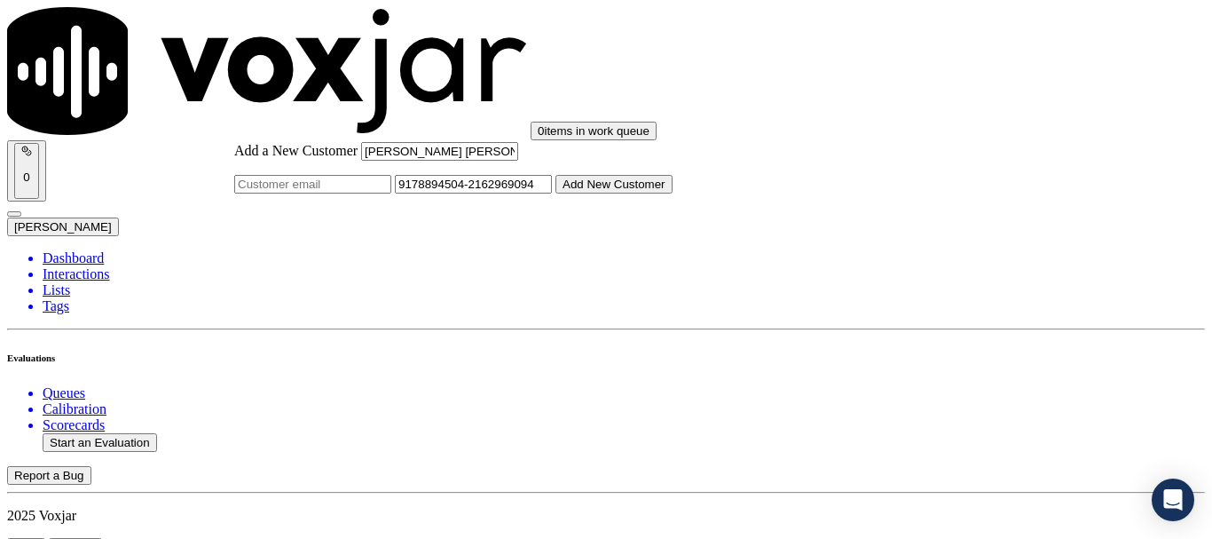
click at [673, 194] on button "Add New Customer" at bounding box center [614, 184] width 117 height 19
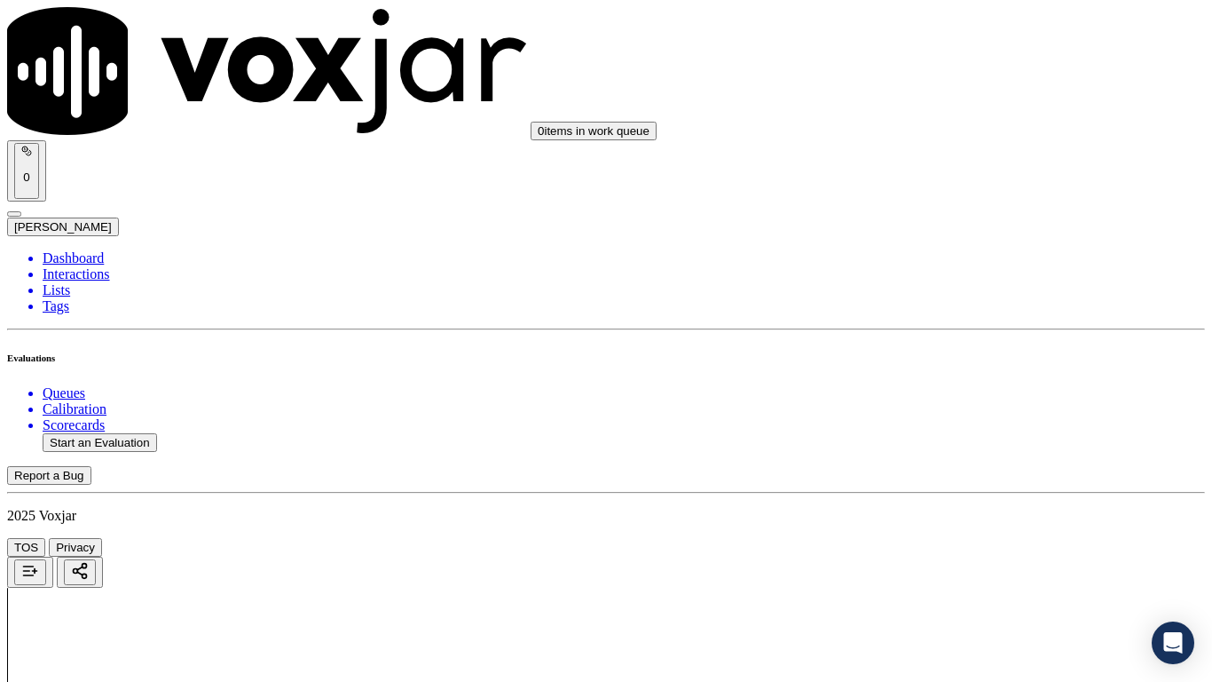
drag, startPoint x: 1033, startPoint y: 596, endPoint x: 1006, endPoint y: 535, distance: 67.1
click at [1010, 367] on div "Yes" at bounding box center [1010, 359] width 225 height 16
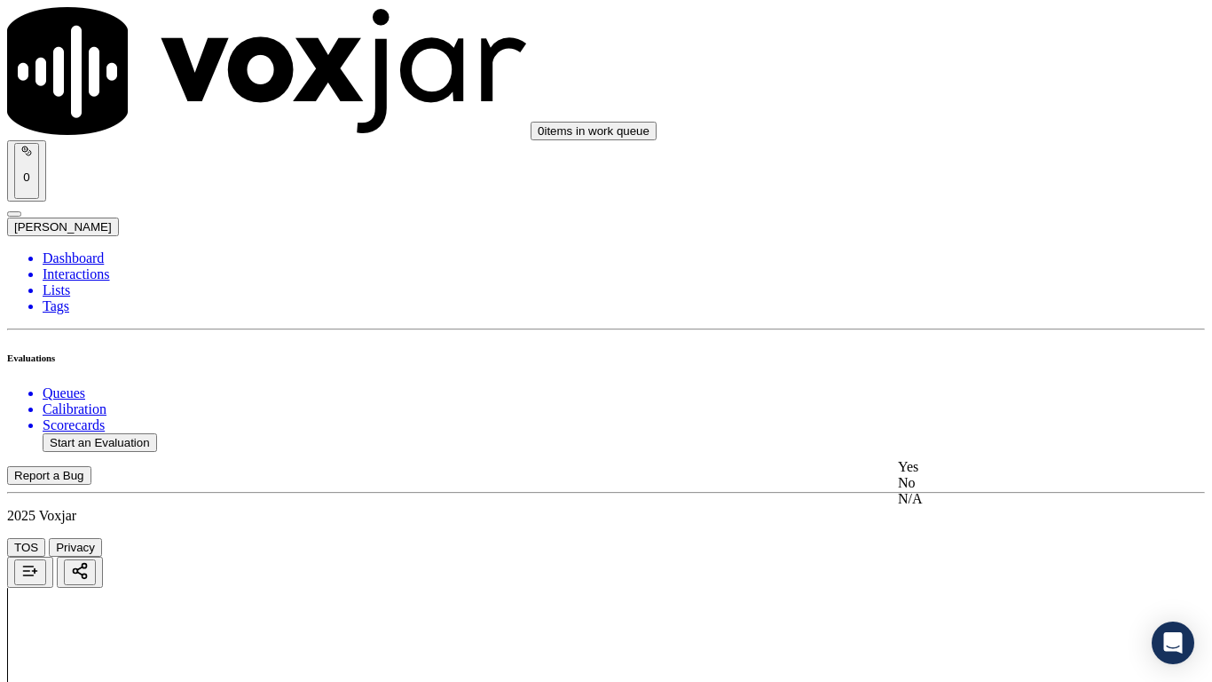
click at [955, 475] on div "Yes" at bounding box center [1010, 467] width 225 height 16
click at [960, 124] on div "Yes" at bounding box center [1010, 117] width 225 height 16
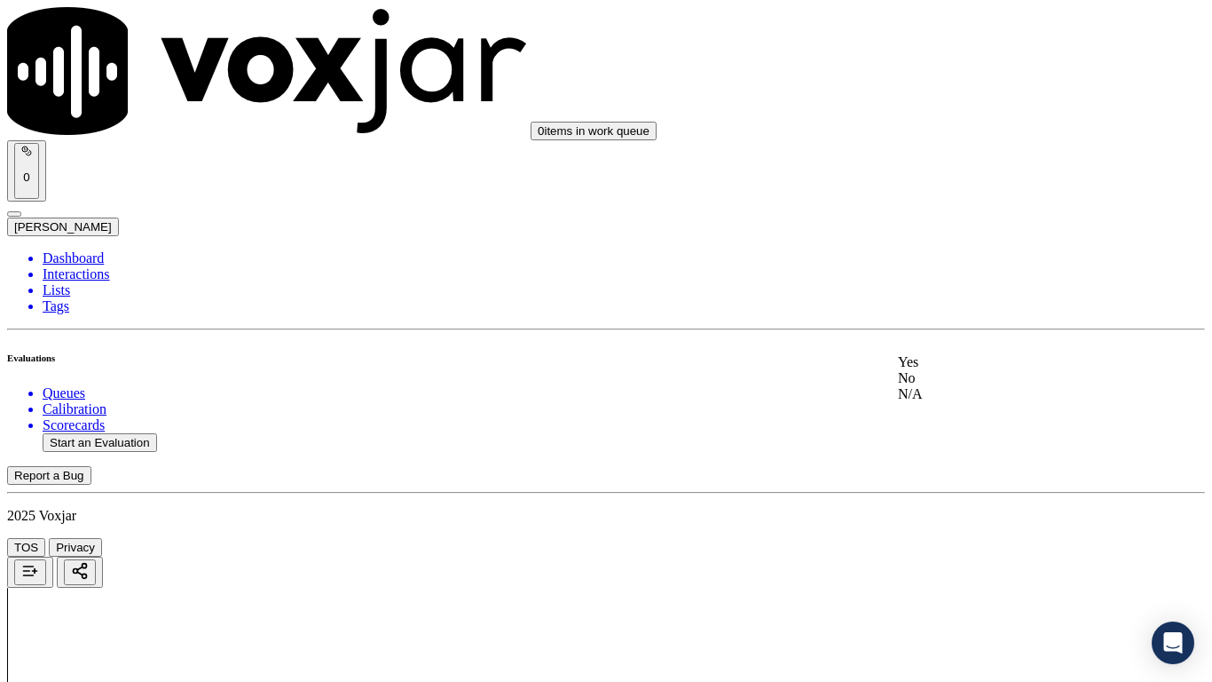
click at [975, 402] on div "N/A" at bounding box center [1010, 394] width 225 height 16
click at [965, 538] on div "N/A" at bounding box center [1010, 545] width 225 height 16
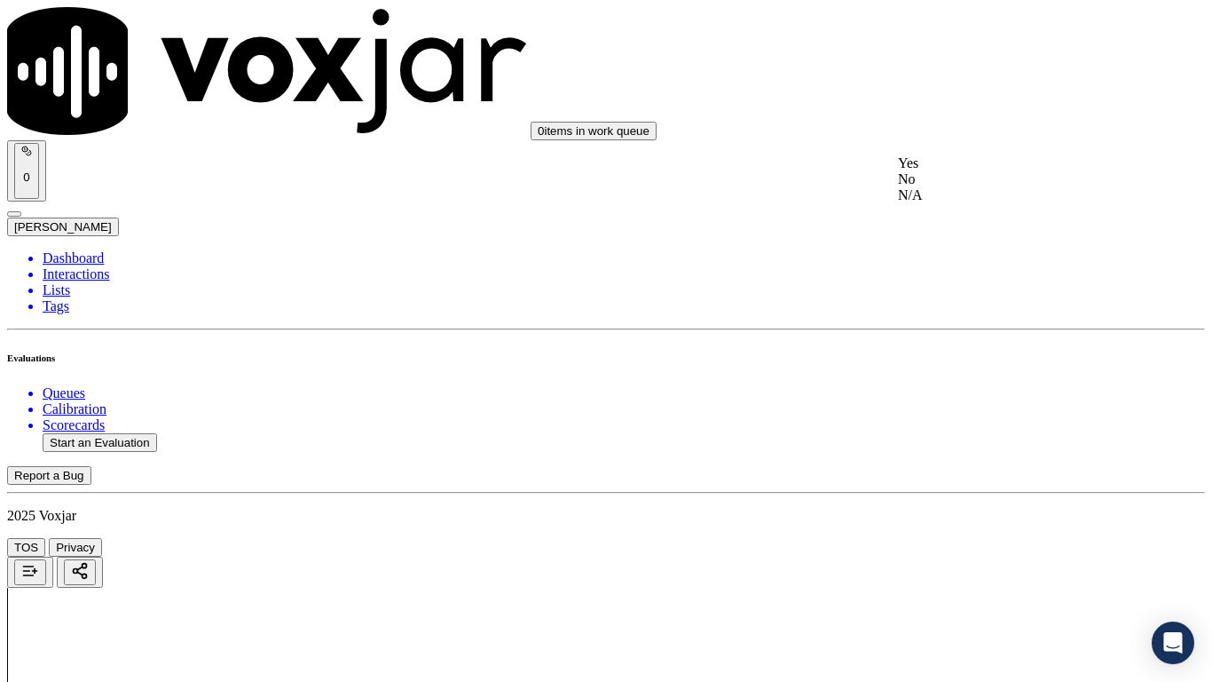
click at [975, 165] on div "Yes" at bounding box center [1010, 163] width 225 height 16
click at [991, 416] on div "Yes" at bounding box center [1010, 408] width 225 height 16
click at [949, 523] on div "Yes" at bounding box center [1010, 517] width 225 height 16
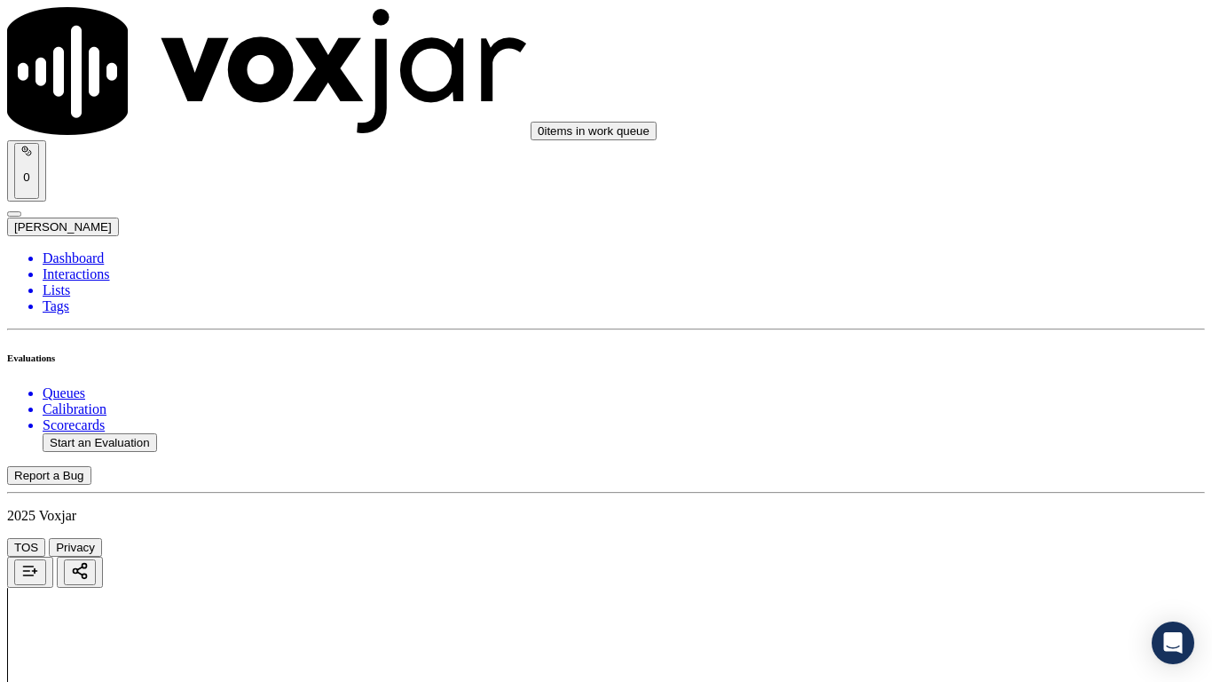
scroll to position [2130, 0]
click at [978, 175] on div "Yes" at bounding box center [1010, 167] width 225 height 16
click at [965, 441] on div "Yes" at bounding box center [1010, 433] width 225 height 16
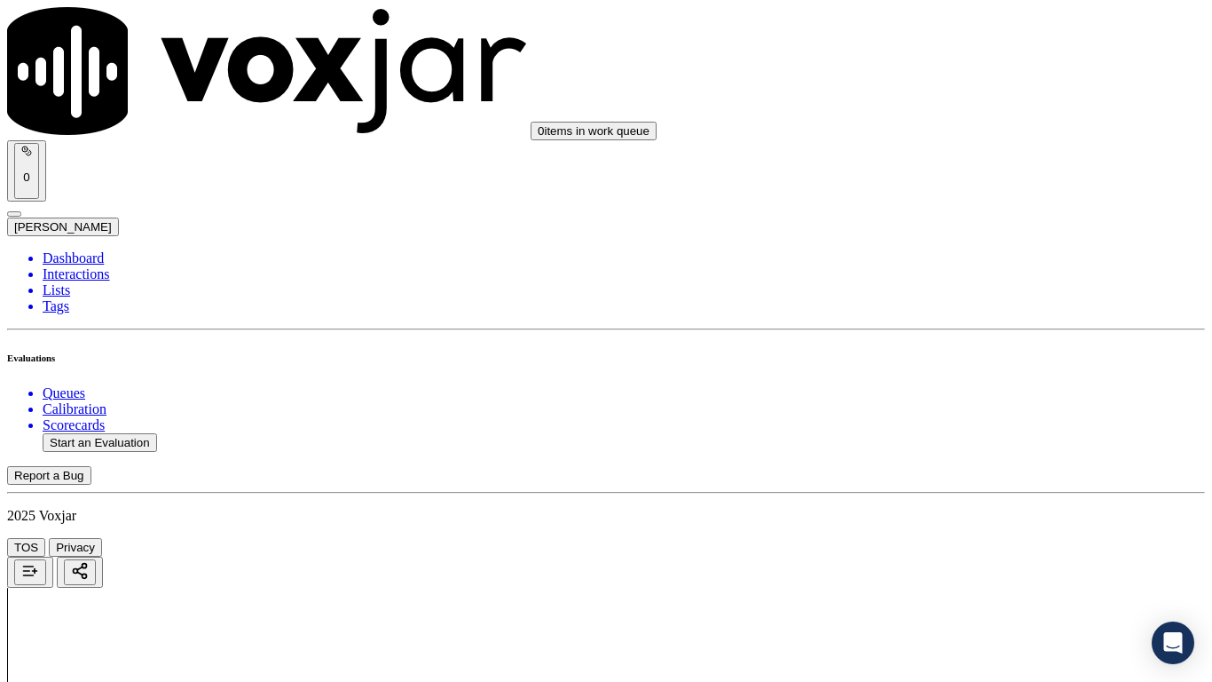
scroll to position [2840, 0]
click at [953, 79] on div "Yes" at bounding box center [1010, 71] width 225 height 16
click at [971, 388] on div "Yes" at bounding box center [1010, 380] width 225 height 16
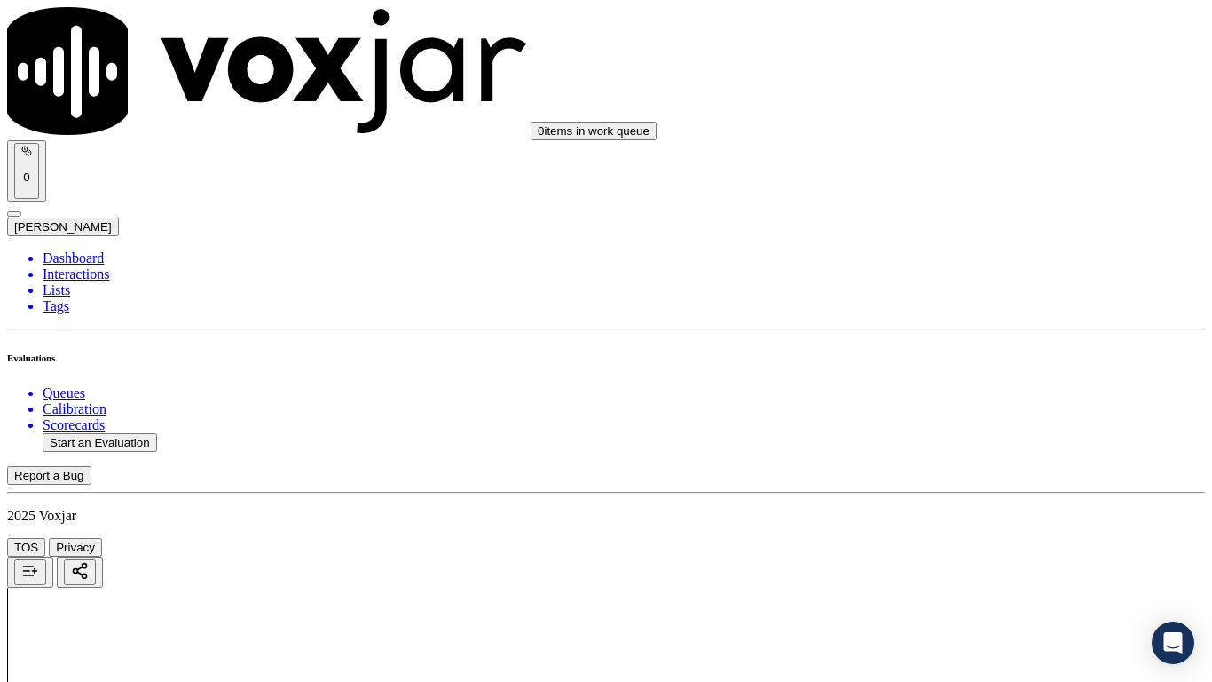
scroll to position [3195, 0]
click at [971, 257] on div "Yes" at bounding box center [1010, 249] width 225 height 16
click at [955, 479] on div "Yes" at bounding box center [1010, 472] width 225 height 16
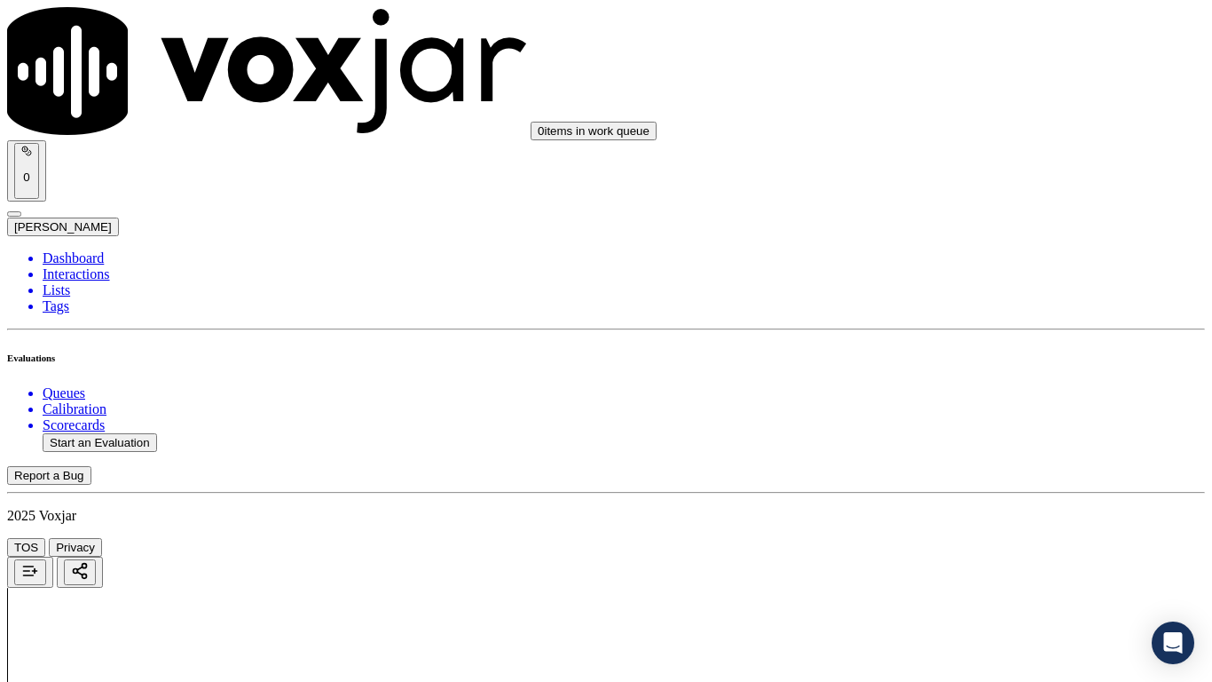
scroll to position [3728, 0]
click at [968, 170] on div "Yes" at bounding box center [1010, 163] width 225 height 16
click at [985, 415] on div "Yes" at bounding box center [1010, 408] width 225 height 16
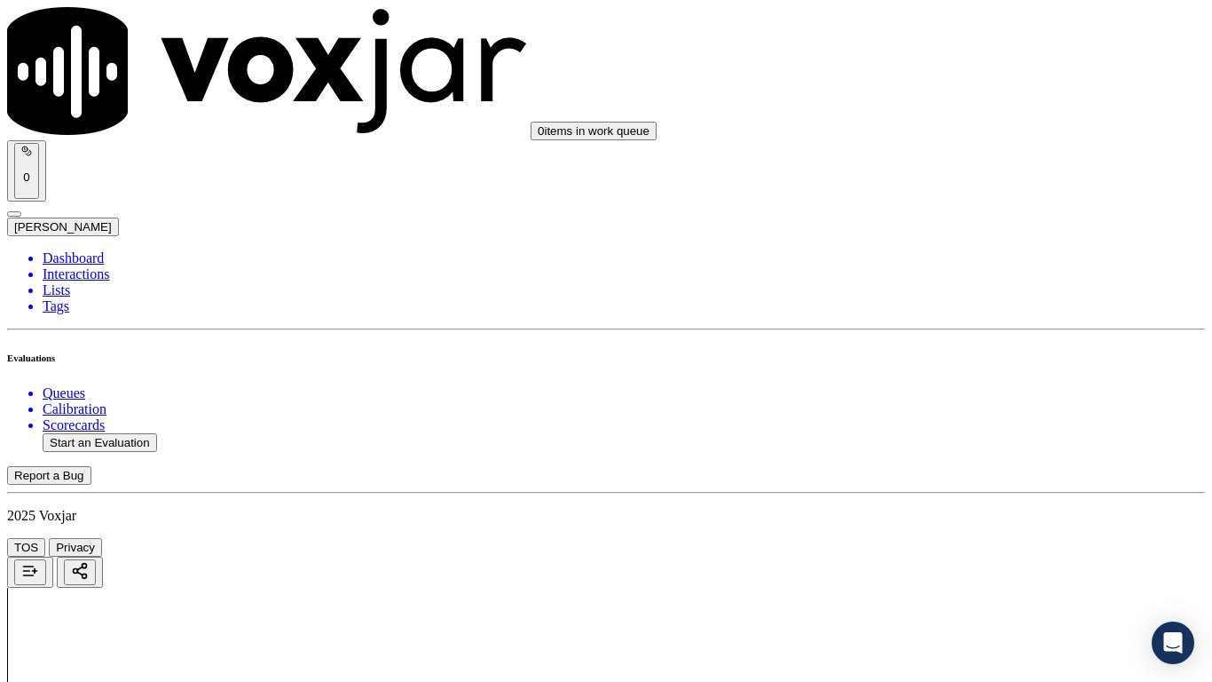
drag, startPoint x: 999, startPoint y: 616, endPoint x: 979, endPoint y: 667, distance: 55.1
click at [957, 525] on div "Yes" at bounding box center [1010, 517] width 225 height 16
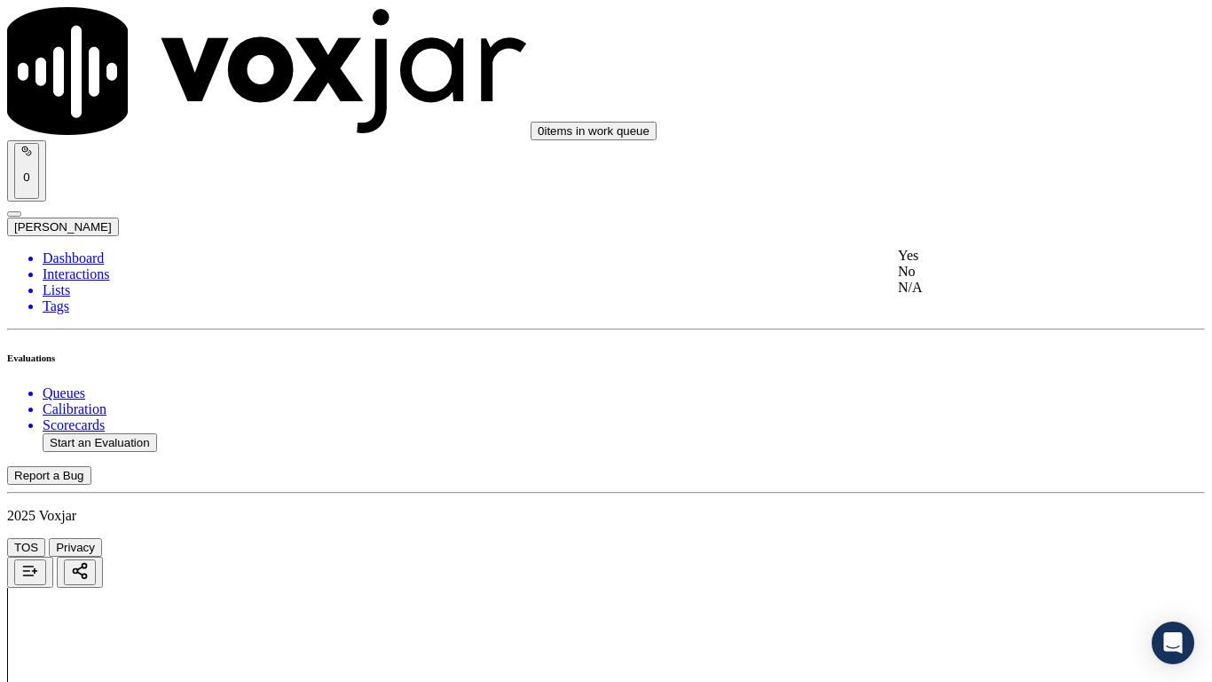
click at [977, 250] on div "Yes No N/A" at bounding box center [1010, 272] width 225 height 48
click at [975, 261] on div "Yes" at bounding box center [1010, 256] width 225 height 16
click at [965, 538] on div "Yes" at bounding box center [1010, 573] width 225 height 16
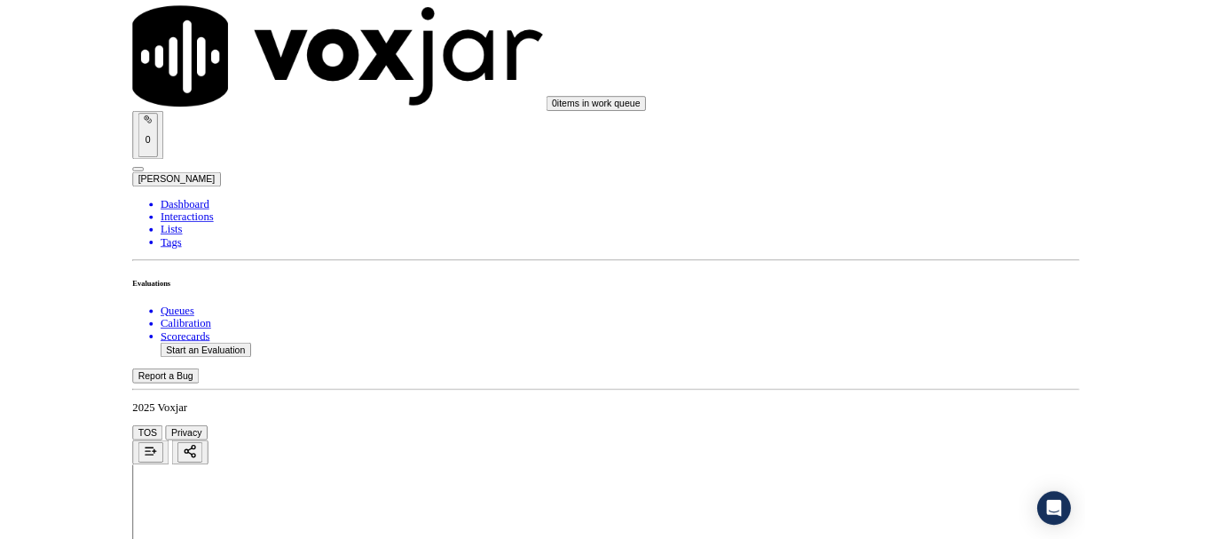
scroll to position [4911, 0]
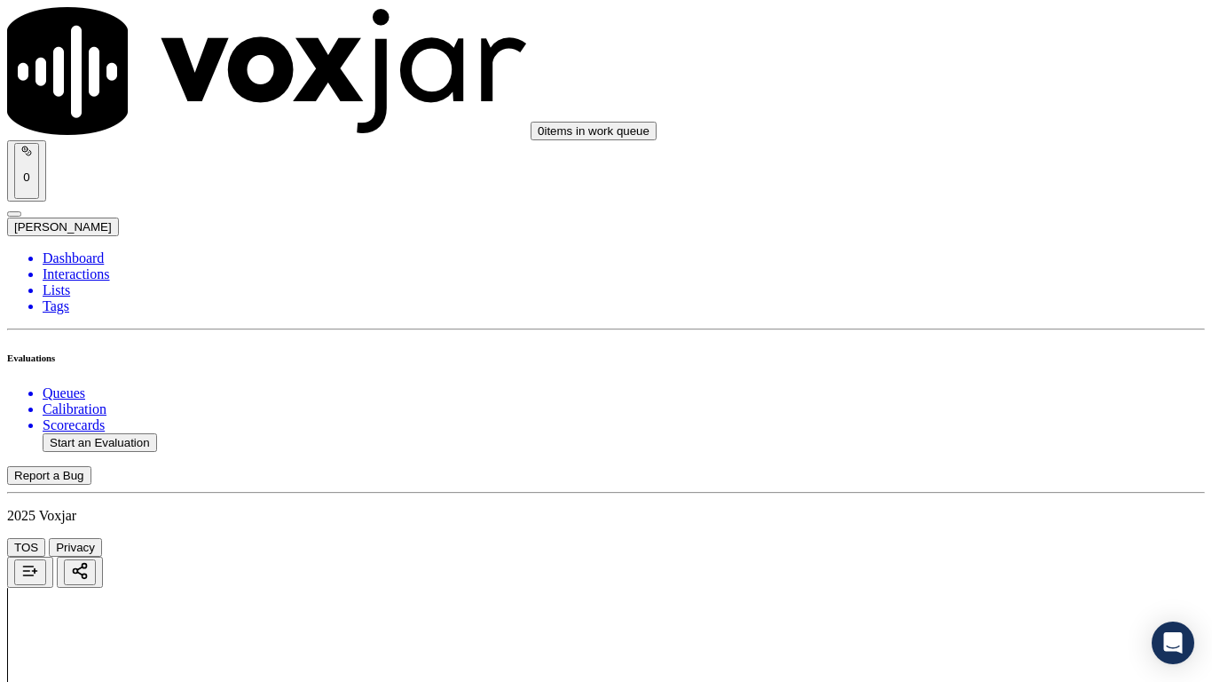
click at [974, 243] on div "Yes" at bounding box center [1010, 235] width 225 height 16
click at [968, 488] on div "Yes" at bounding box center [1010, 480] width 225 height 16
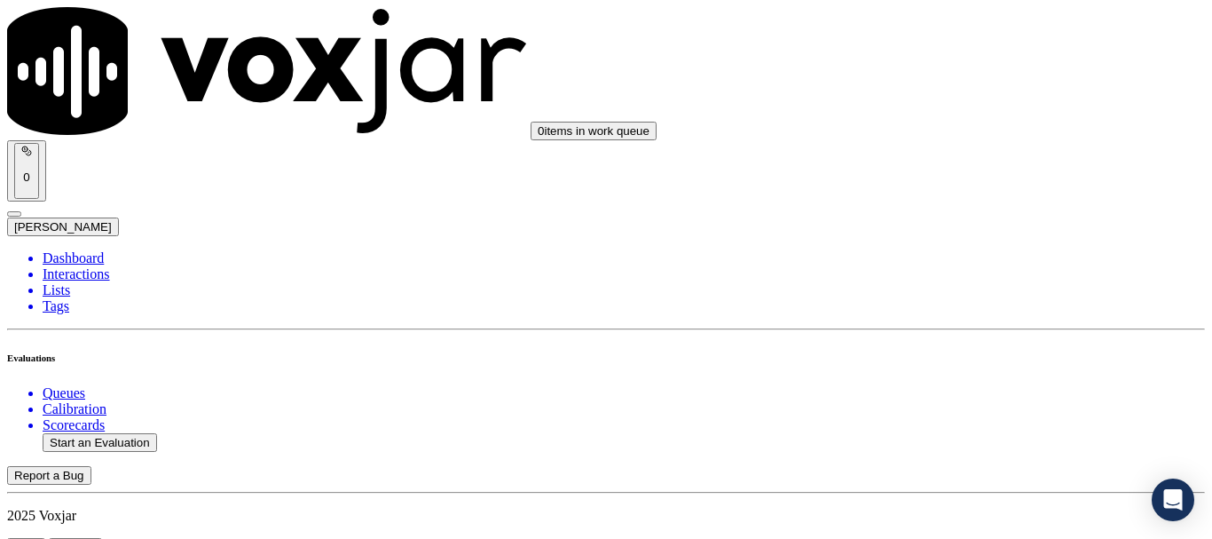
scroll to position [0, 0]
click at [124, 433] on button "Start an Evaluation" at bounding box center [100, 442] width 115 height 19
type input "20250815-184124_3807101810-all.mp3"
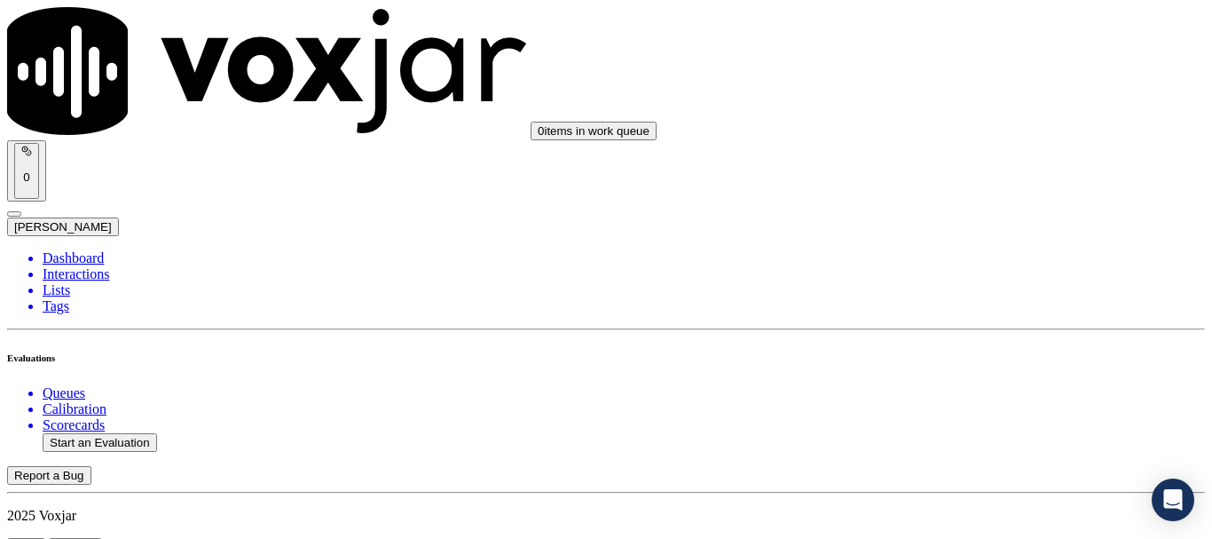
type input "da"
drag, startPoint x: 463, startPoint y: 359, endPoint x: 456, endPoint y: 126, distance: 233.6
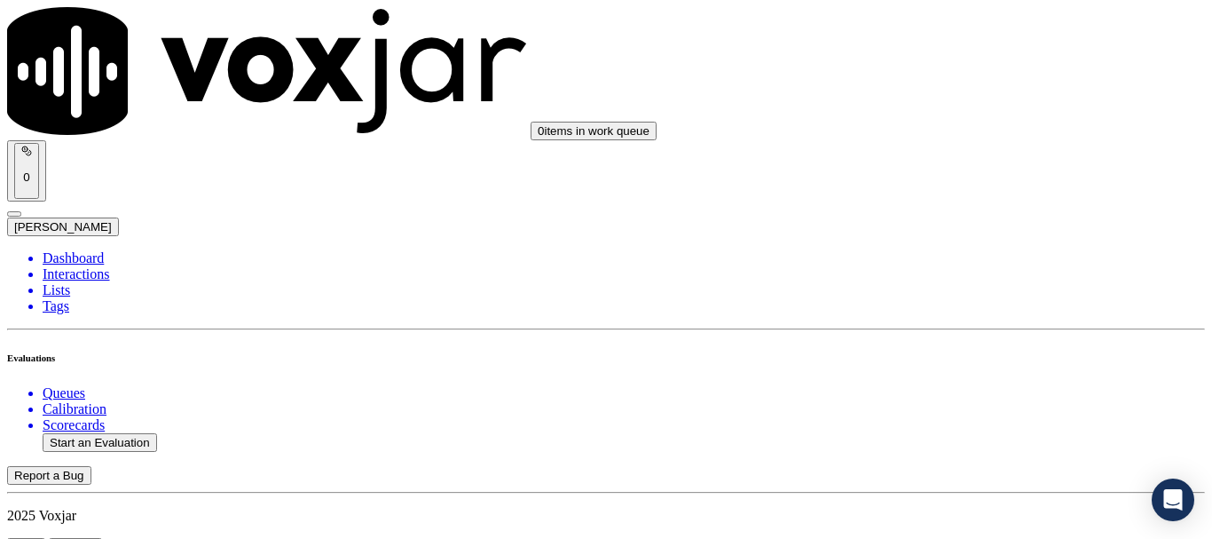
type input "[DATE]T20:27"
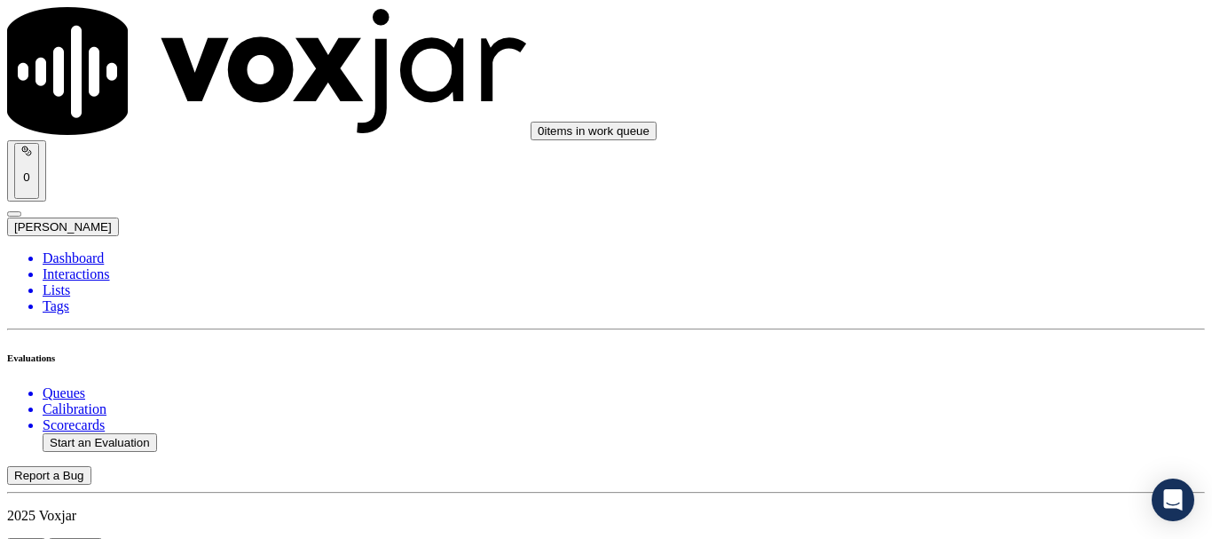
scroll to position [178, 0]
type input "[PERSON_NAME]"
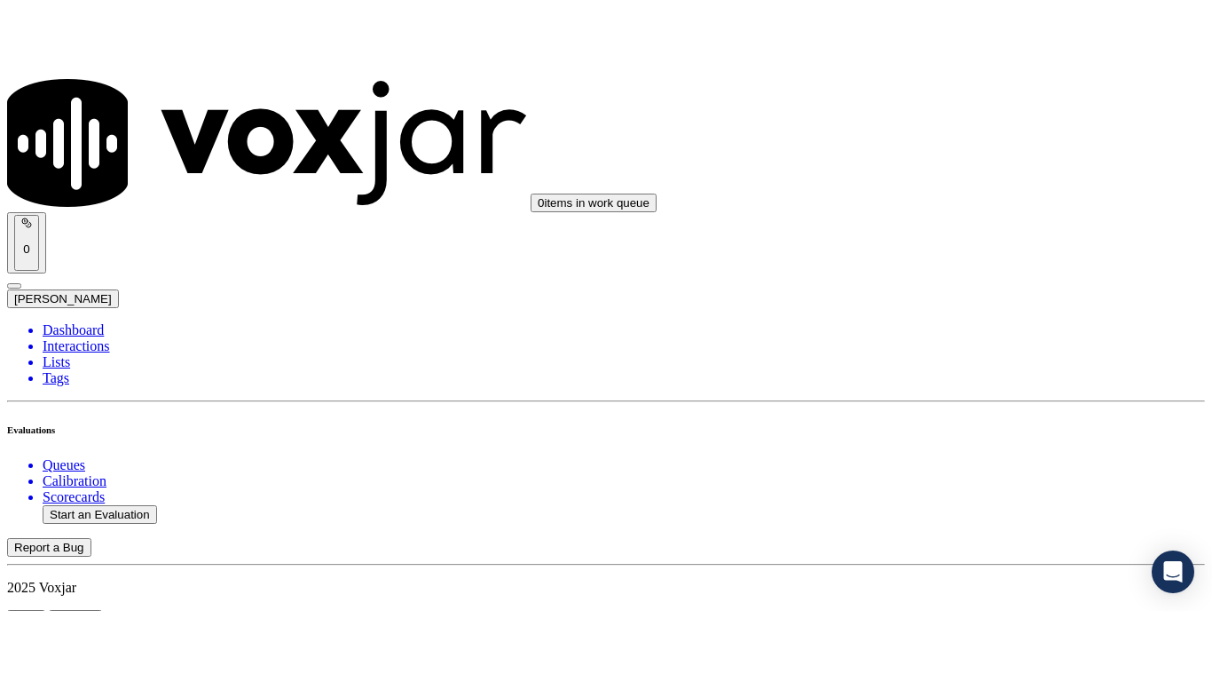
scroll to position [355, 0]
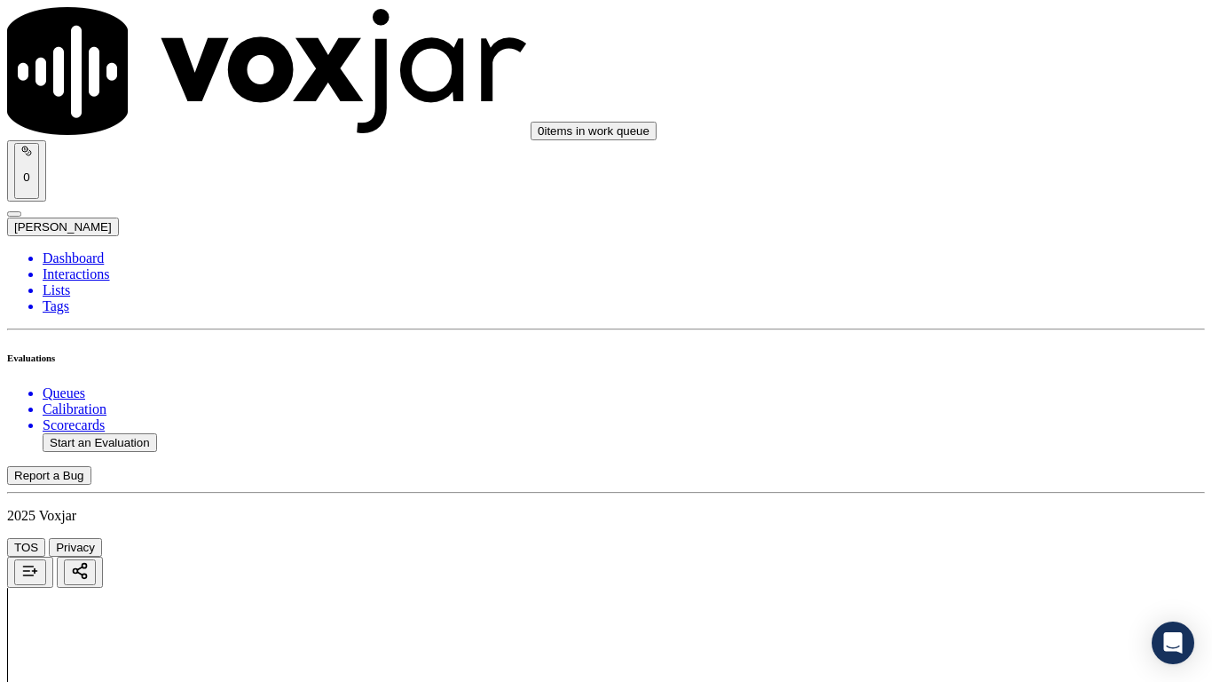
click at [1029, 361] on div "Yes" at bounding box center [1010, 359] width 225 height 16
click at [982, 167] on div "Yes" at bounding box center [1010, 160] width 225 height 16
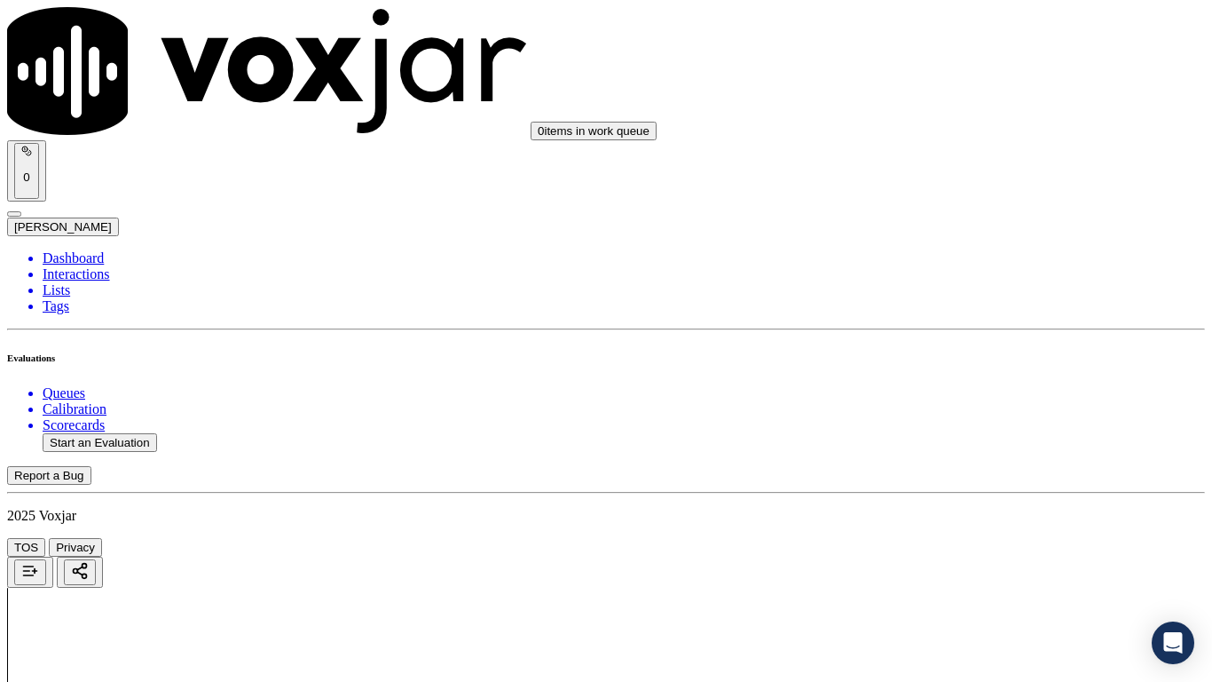
click at [976, 391] on div "Yes" at bounding box center [1010, 383] width 225 height 16
drag, startPoint x: 969, startPoint y: 164, endPoint x: 985, endPoint y: 226, distance: 64.2
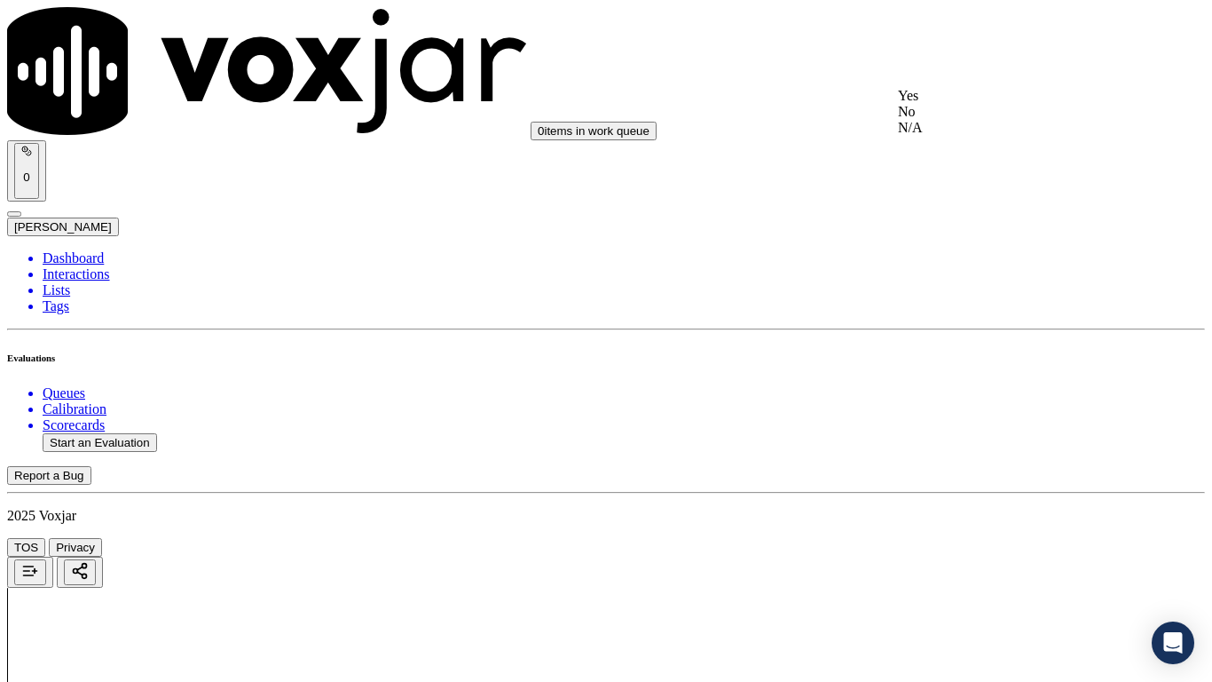
click at [969, 136] on div "N/A" at bounding box center [1010, 128] width 225 height 16
click at [975, 423] on div "N/A" at bounding box center [1010, 415] width 225 height 16
drag, startPoint x: 965, startPoint y: 137, endPoint x: 967, endPoint y: 149, distance: 12.6
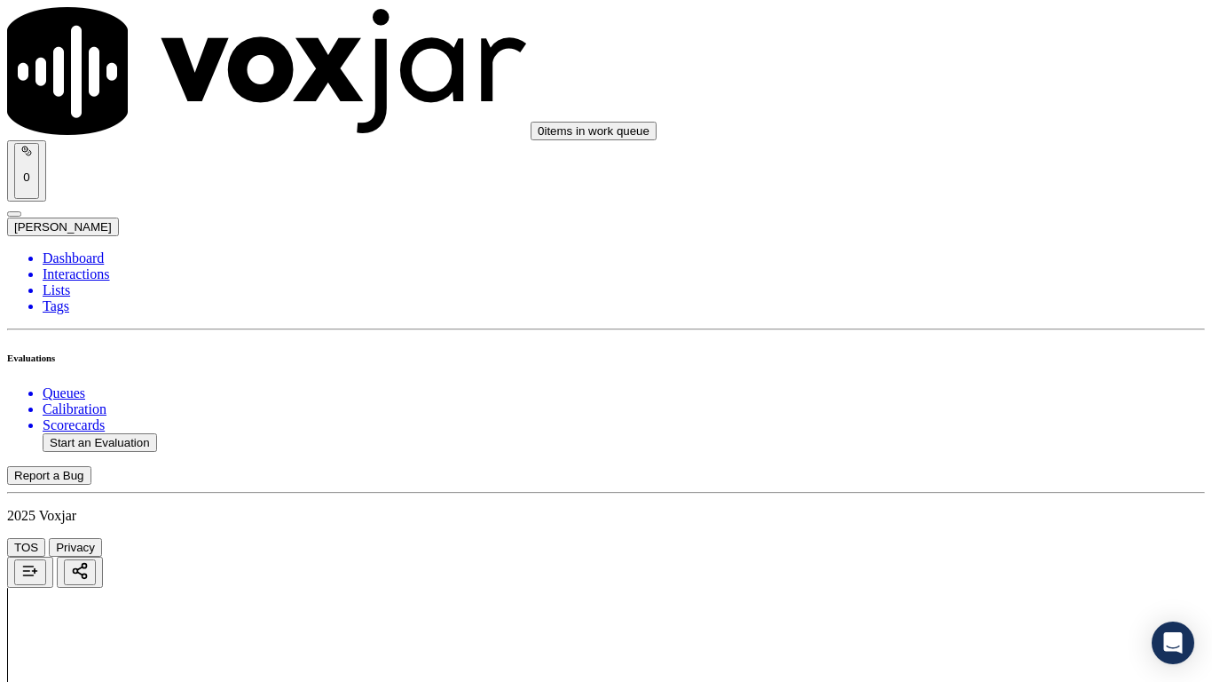
click at [973, 171] on div "Yes" at bounding box center [1010, 163] width 225 height 16
click at [975, 433] on div "Yes No N/A" at bounding box center [1010, 424] width 225 height 48
click at [980, 411] on div "Yes" at bounding box center [1010, 408] width 225 height 16
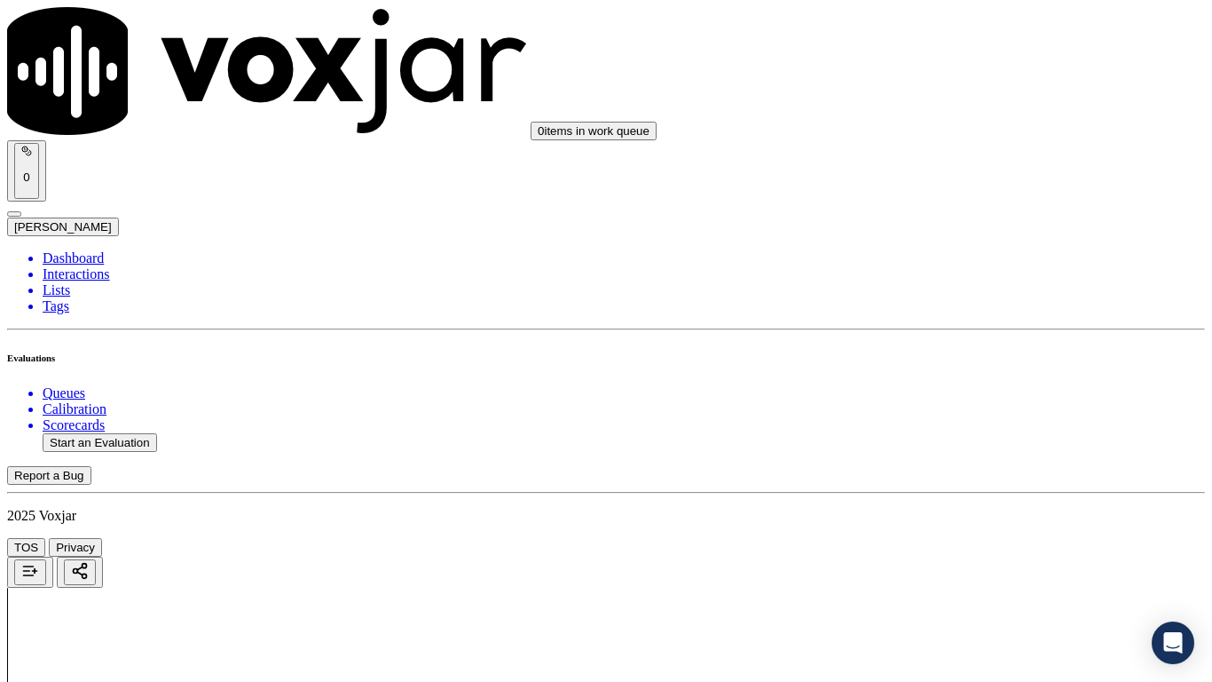
scroll to position [1953, 0]
drag, startPoint x: 972, startPoint y: 132, endPoint x: 992, endPoint y: 253, distance: 122.4
click at [971, 129] on div "Yes" at bounding box center [1010, 121] width 225 height 16
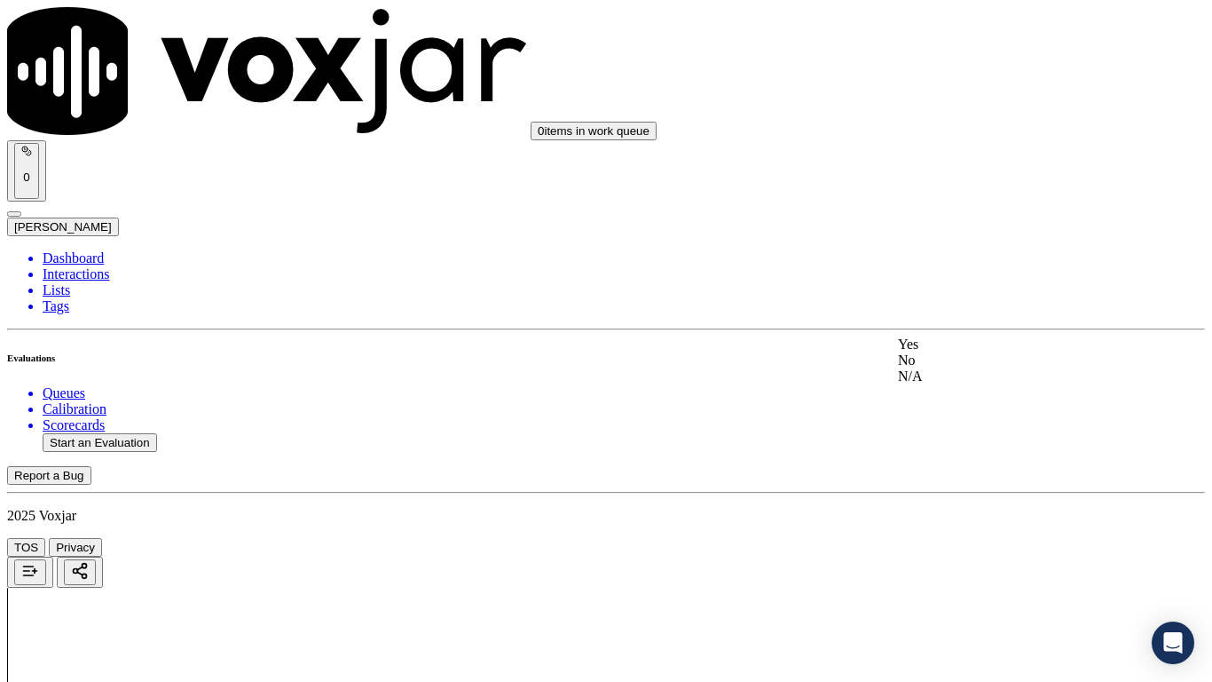
drag, startPoint x: 972, startPoint y: 355, endPoint x: 995, endPoint y: 490, distance: 136.9
click at [972, 352] on div "Yes" at bounding box center [1010, 344] width 225 height 16
click at [961, 482] on div "Yes" at bounding box center [1010, 474] width 225 height 16
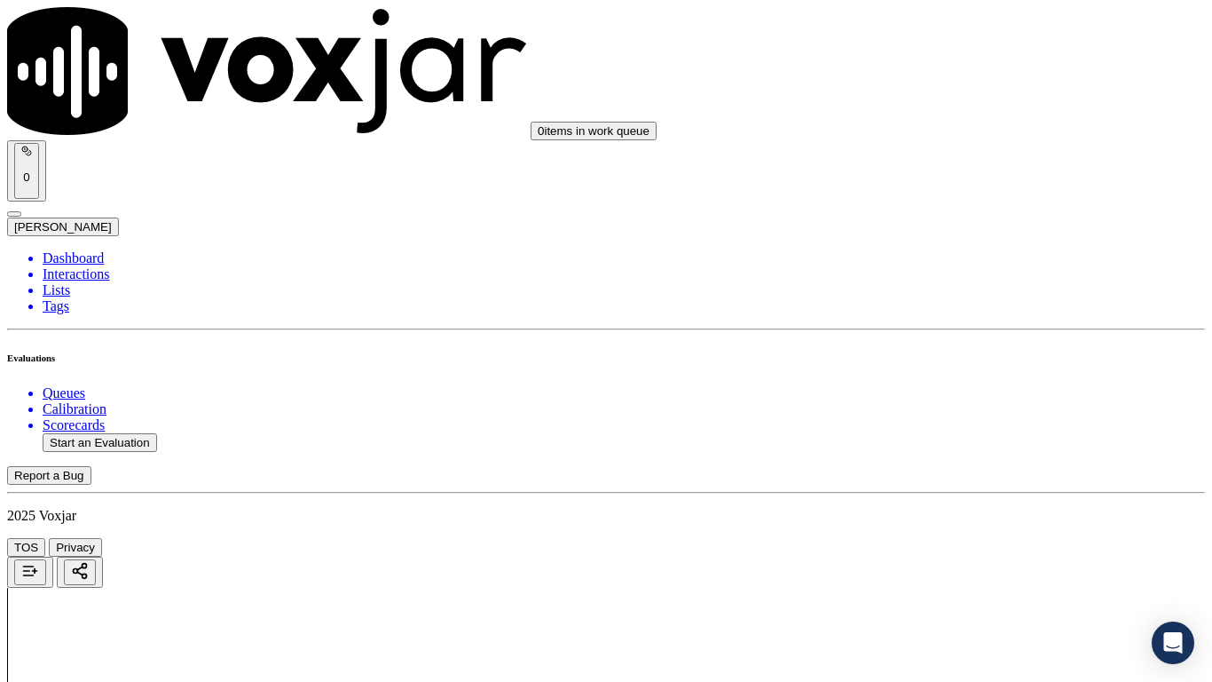
click at [978, 345] on div "Yes" at bounding box center [1010, 337] width 225 height 16
click at [967, 517] on div "Yes" at bounding box center [1010, 510] width 225 height 16
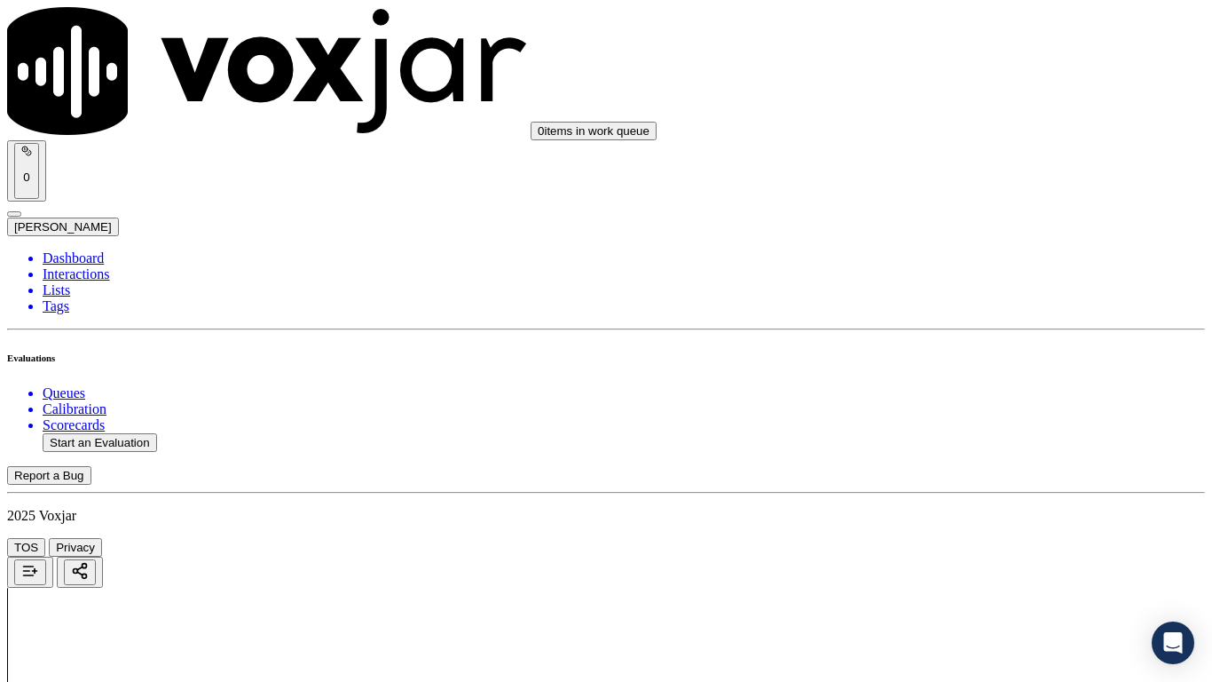
click at [960, 250] on div "Yes" at bounding box center [1010, 249] width 225 height 16
click at [985, 468] on div "Yes No N/A" at bounding box center [1010, 488] width 225 height 48
click at [985, 480] on div "Yes" at bounding box center [1010, 472] width 225 height 16
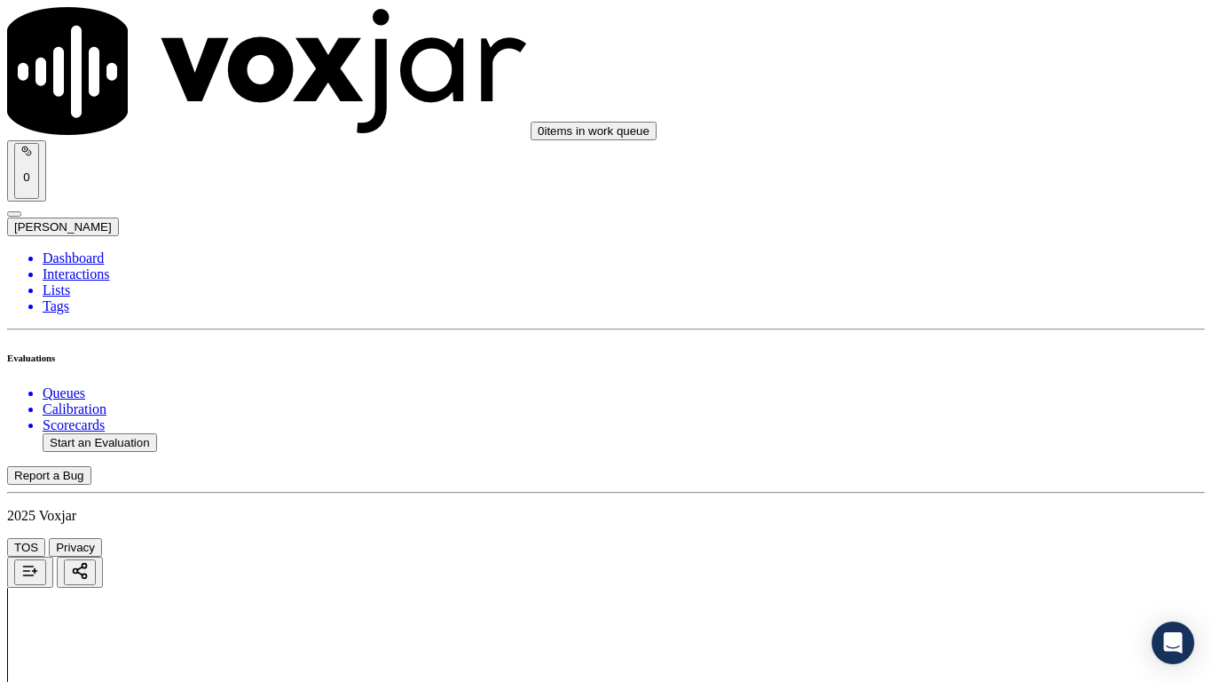
scroll to position [3906, 0]
click at [959, 239] on div "Yes" at bounding box center [1010, 231] width 225 height 16
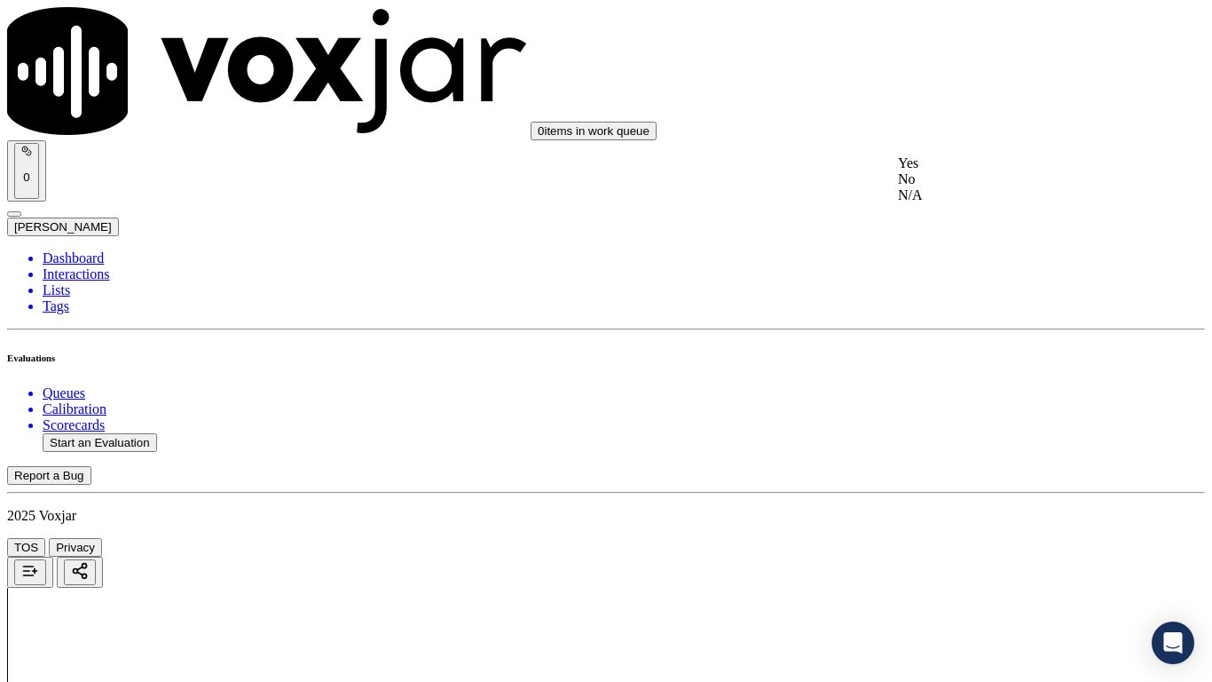
click at [966, 171] on div "Yes" at bounding box center [1010, 163] width 225 height 16
click at [968, 217] on div "Yes" at bounding box center [1010, 209] width 225 height 16
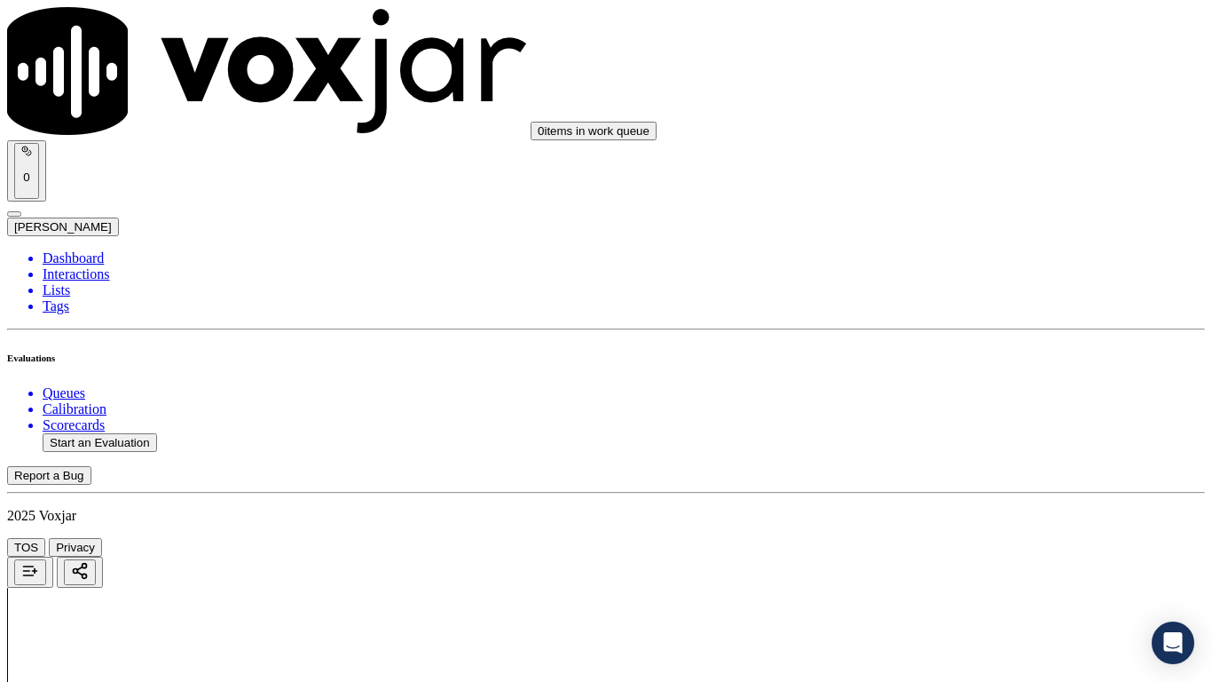
click at [960, 86] on div "Yes" at bounding box center [1010, 78] width 225 height 16
click at [972, 226] on div "Yes" at bounding box center [1010, 218] width 225 height 16
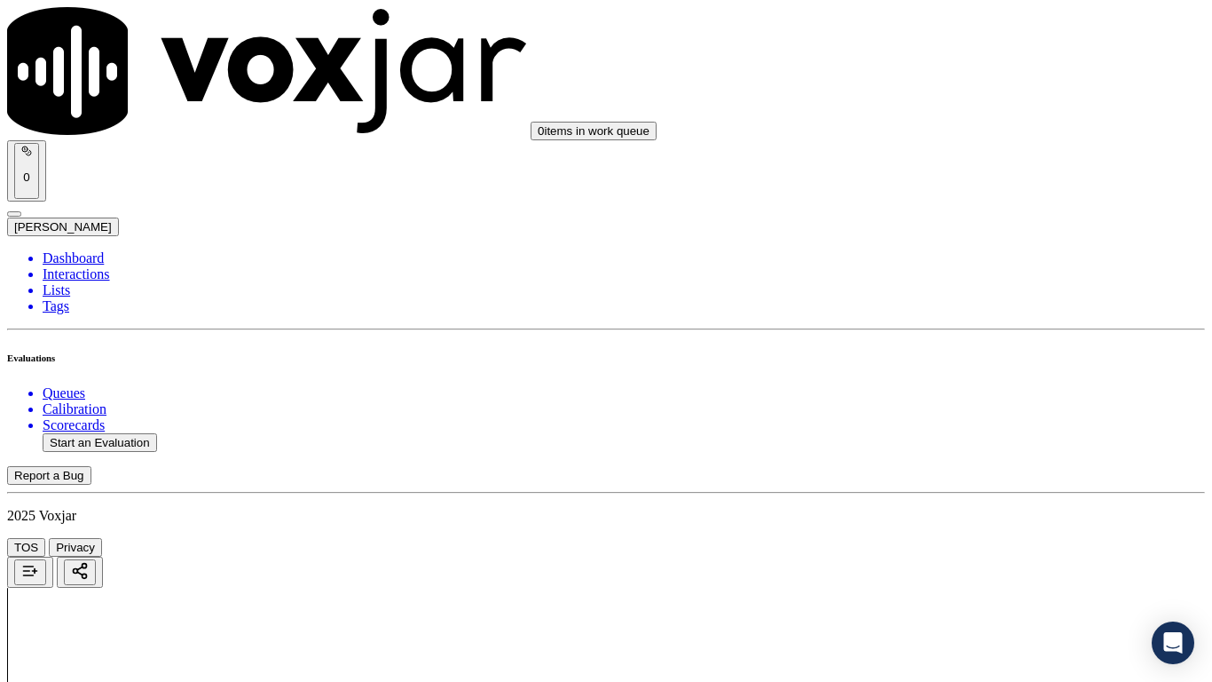
click at [969, 448] on div "Yes" at bounding box center [1010, 442] width 225 height 16
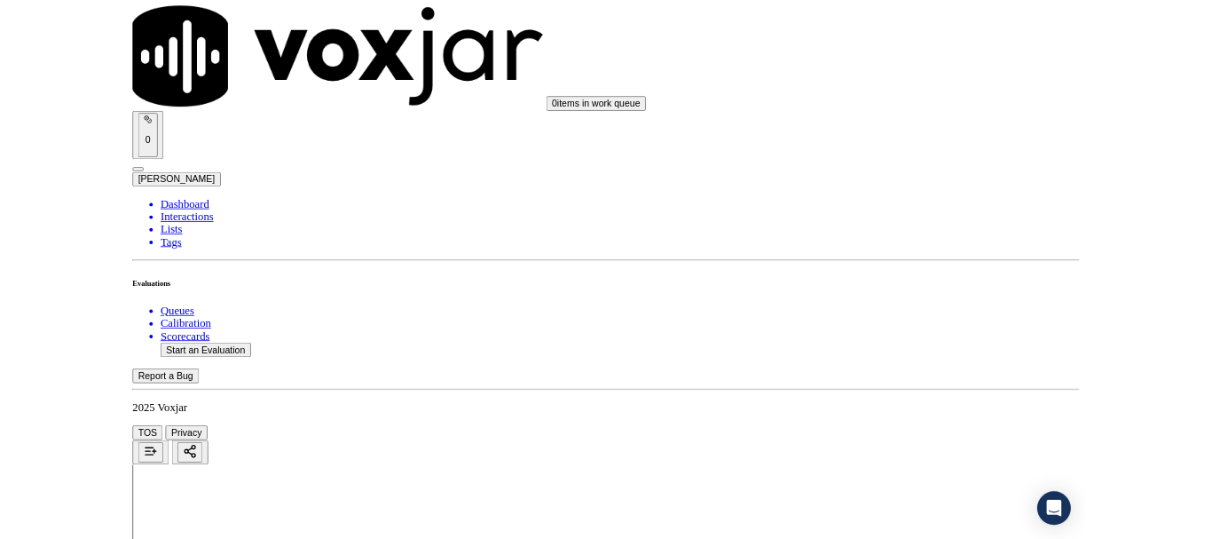
scroll to position [4911, 0]
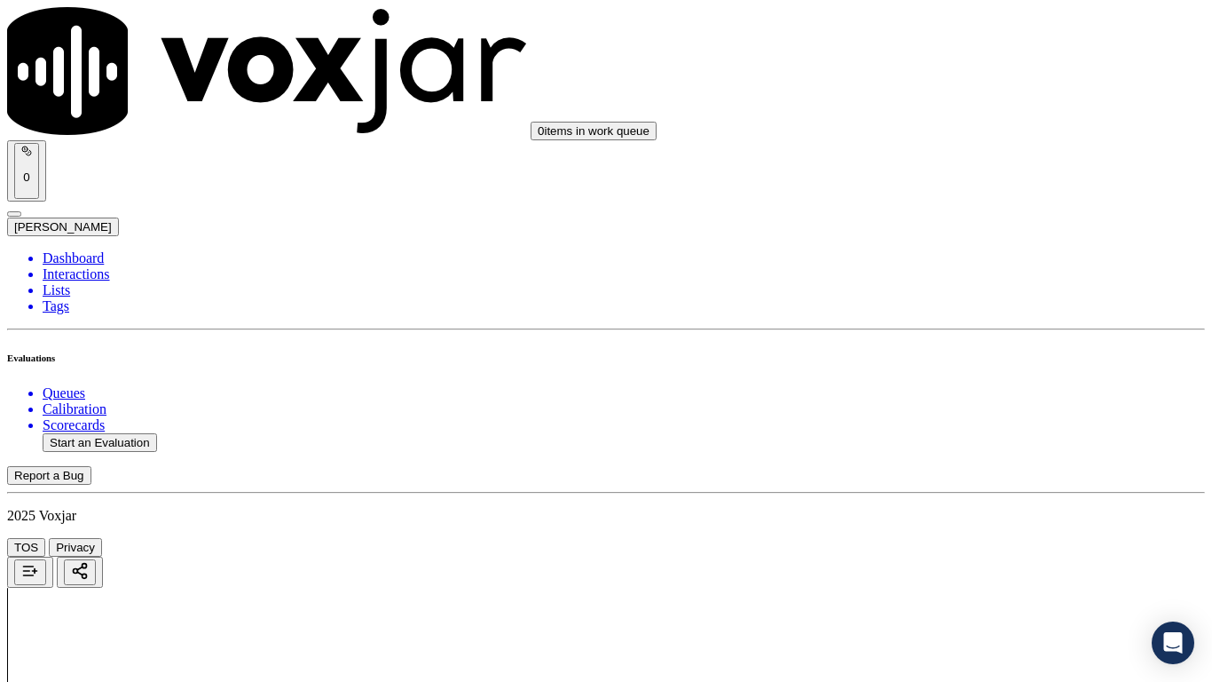
click at [978, 488] on div "Yes" at bounding box center [1010, 480] width 225 height 16
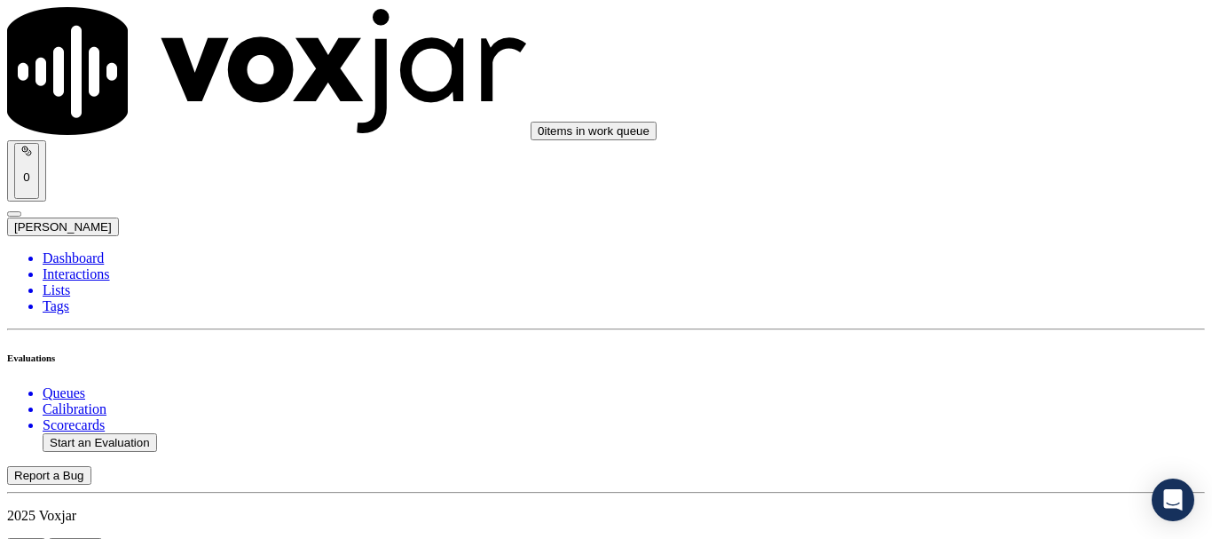
click at [139, 433] on button "Start an Evaluation" at bounding box center [100, 442] width 115 height 19
type input "20250815-114658_2166225686-all.mp3"
type input "mar"
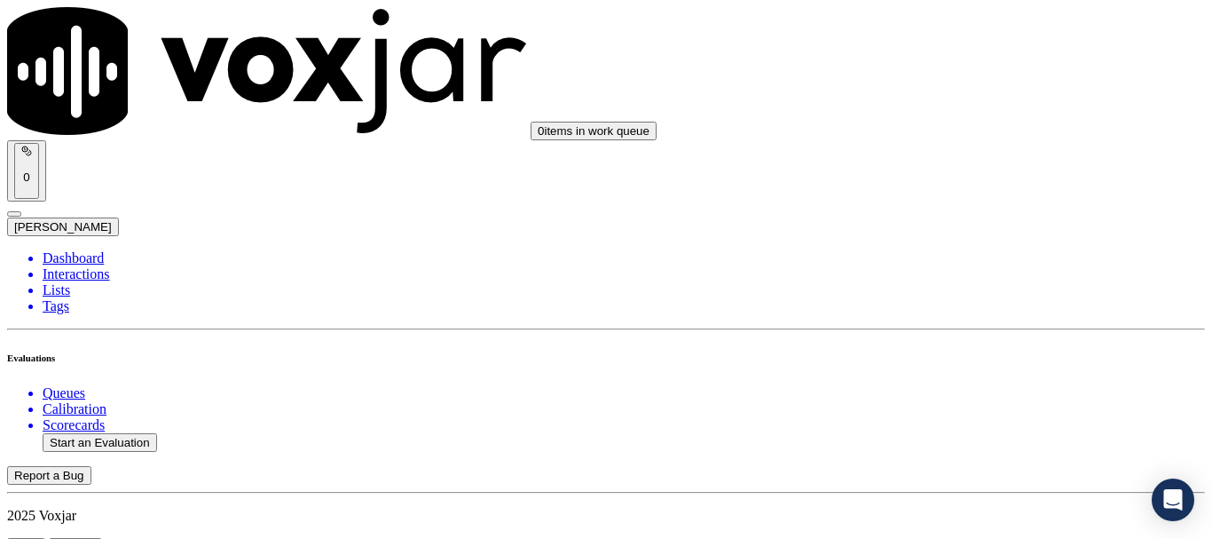
type input "[DATE]T20:37"
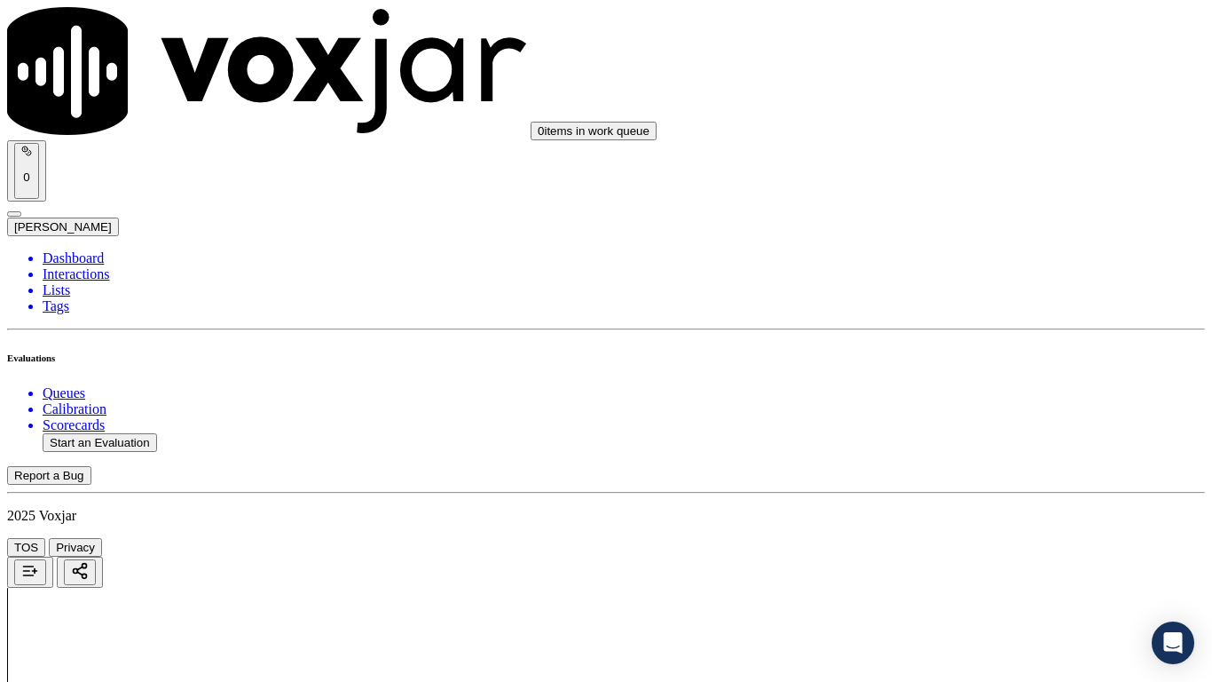
drag, startPoint x: 661, startPoint y: 611, endPoint x: 668, endPoint y: 646, distance: 36.2
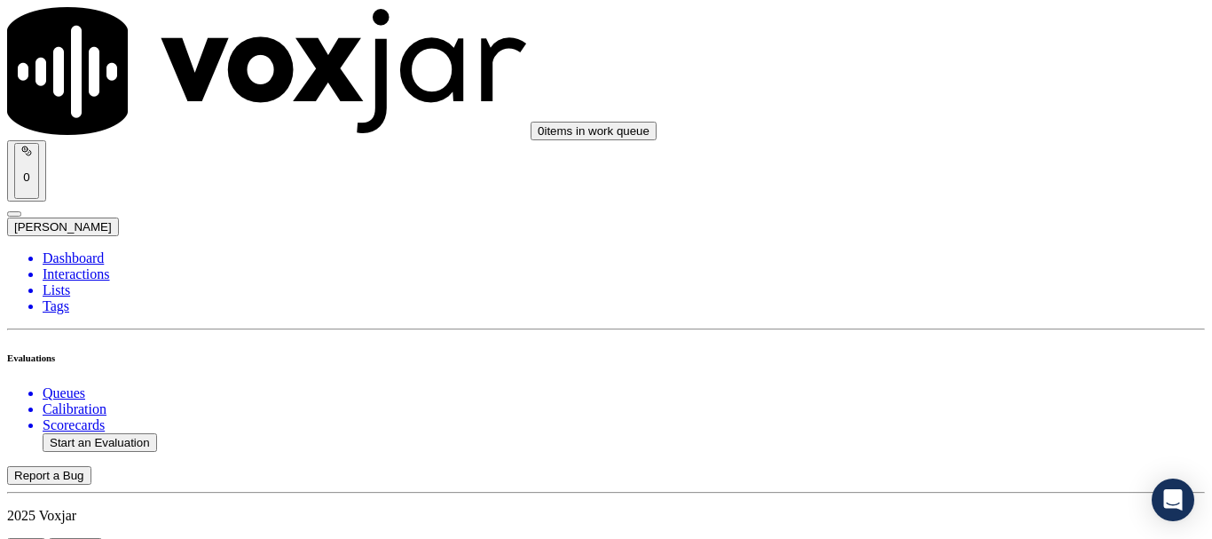
scroll to position [178, 0]
type input "[PERSON_NAME]"
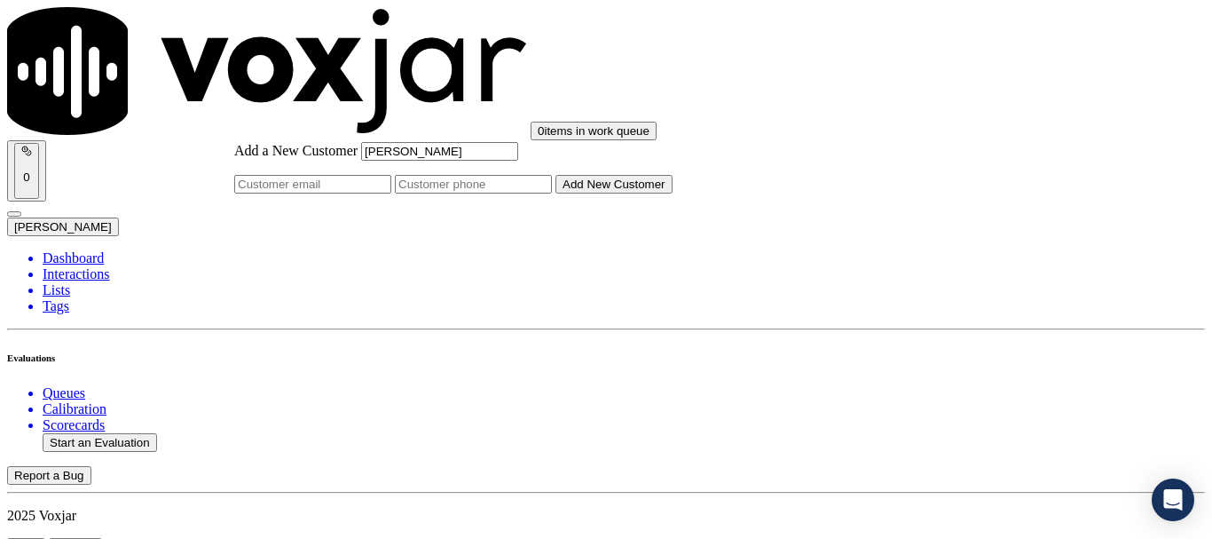
type input "[PERSON_NAME]"
drag, startPoint x: 668, startPoint y: 280, endPoint x: 671, endPoint y: 291, distance: 11.0
click at [552, 194] on input "Add a New Customer" at bounding box center [473, 184] width 157 height 19
paste input "2166225686"
type input "2166225686"
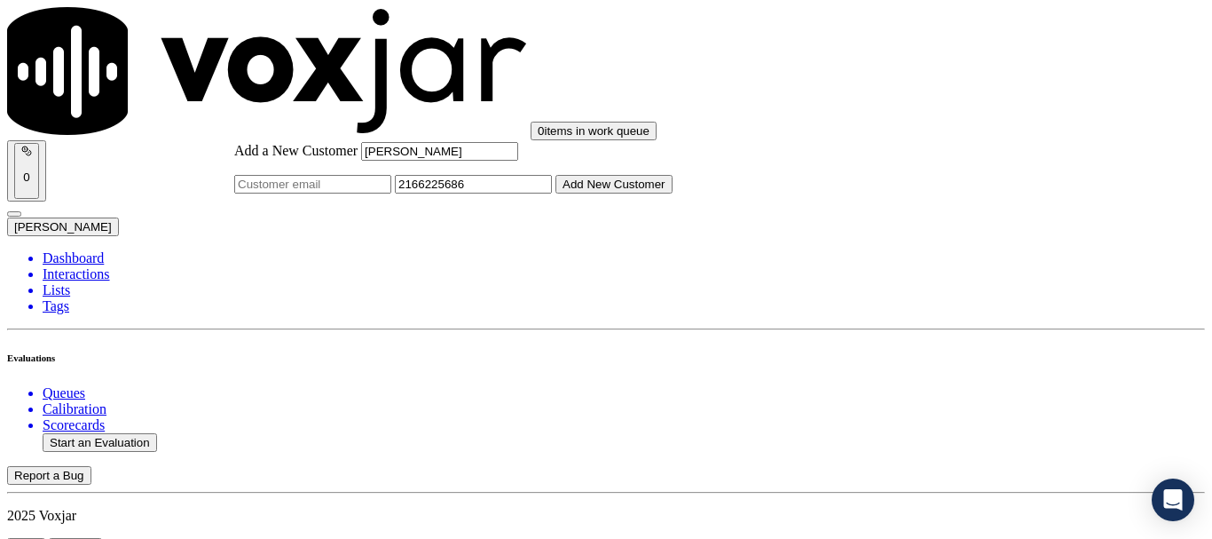
click at [663, 194] on button "Add New Customer" at bounding box center [614, 184] width 117 height 19
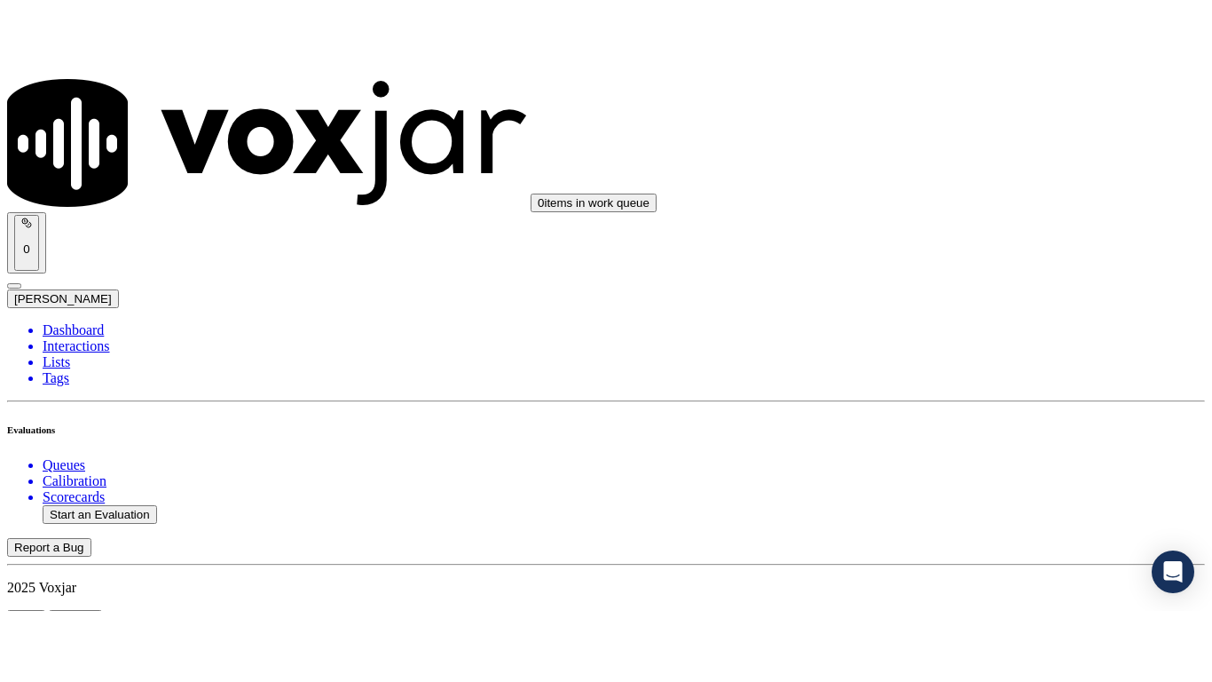
scroll to position [266, 0]
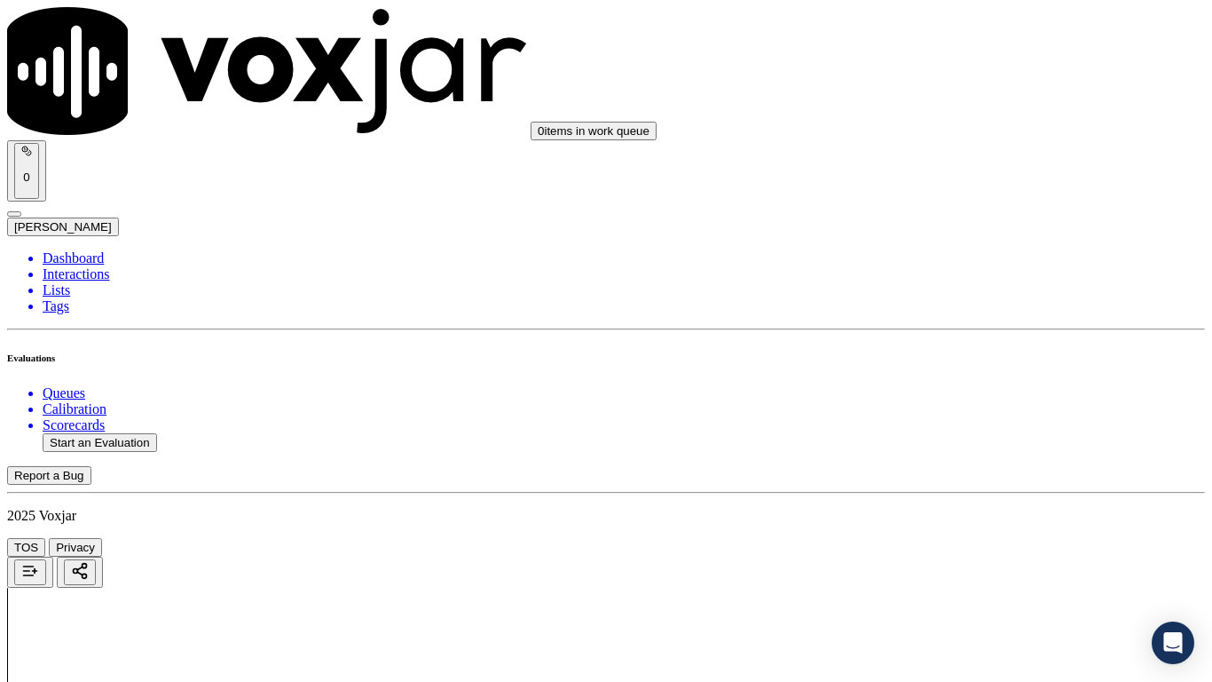
drag, startPoint x: 962, startPoint y: 325, endPoint x: 968, endPoint y: 341, distance: 16.8
click at [978, 367] on div "Yes" at bounding box center [1010, 359] width 225 height 16
click at [949, 475] on div "Yes" at bounding box center [1010, 467] width 225 height 16
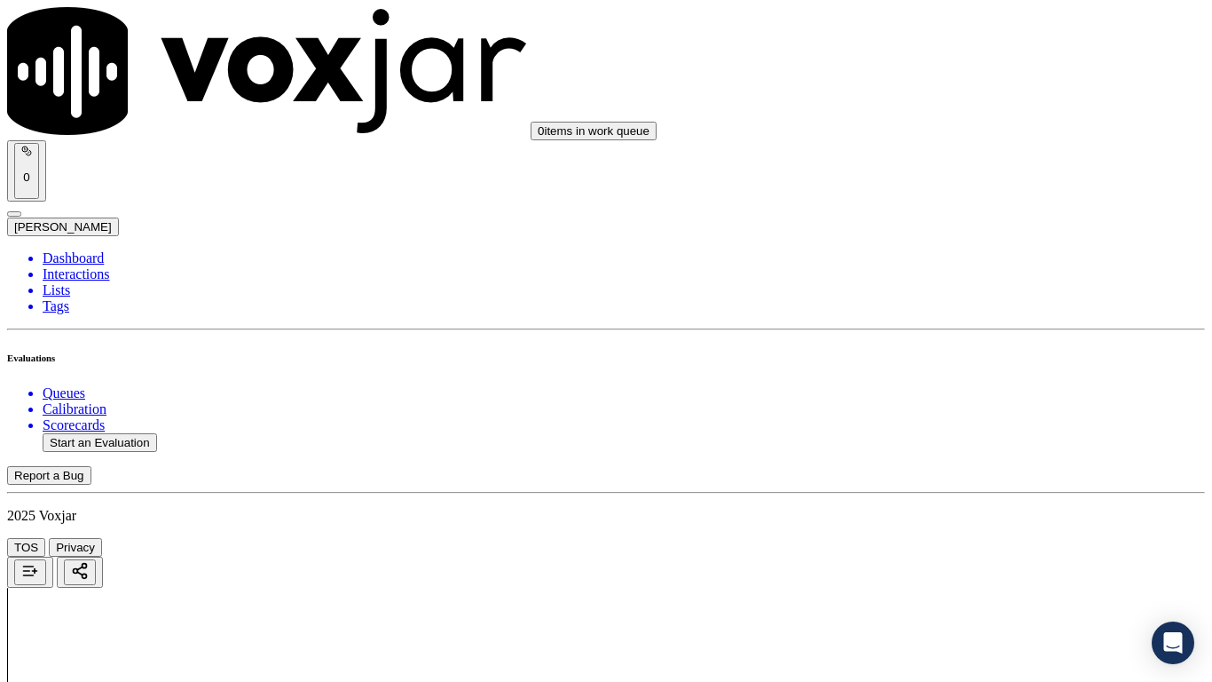
scroll to position [621, 0]
click at [998, 214] on div "Yes" at bounding box center [1010, 206] width 225 height 16
click at [967, 491] on div "N/A" at bounding box center [1010, 483] width 225 height 16
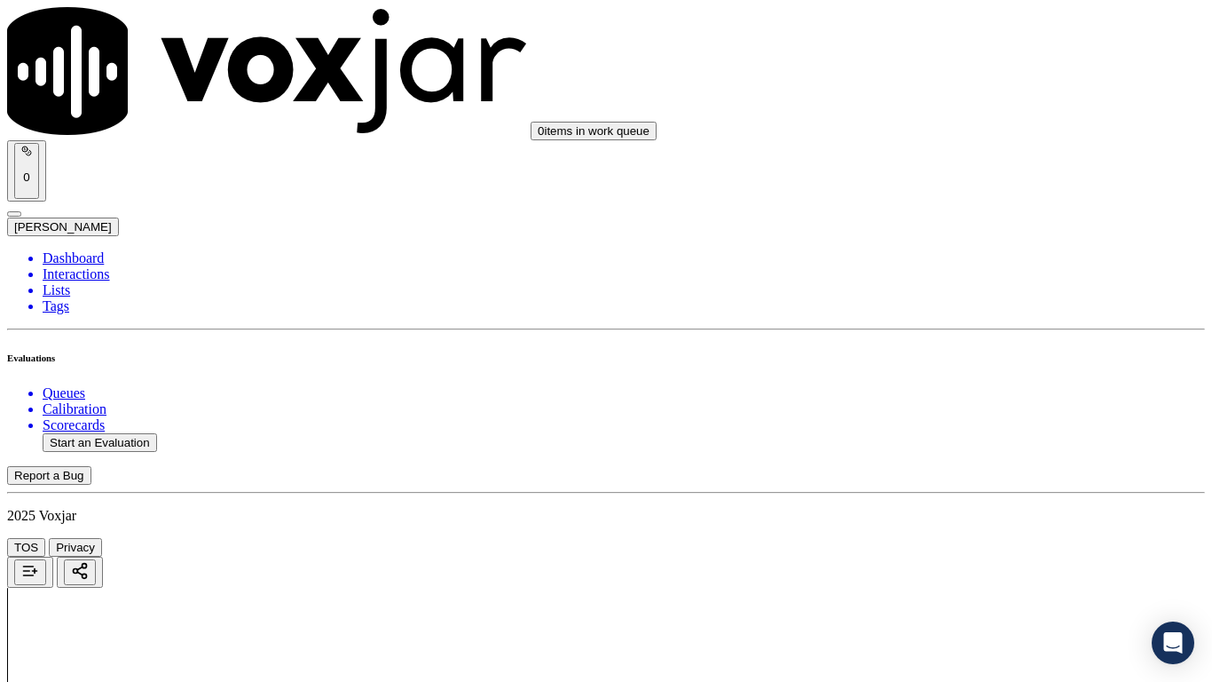
scroll to position [1243, 0]
drag, startPoint x: 978, startPoint y: 178, endPoint x: 997, endPoint y: 312, distance: 135.3
click at [978, 157] on div "N/A" at bounding box center [1010, 149] width 225 height 16
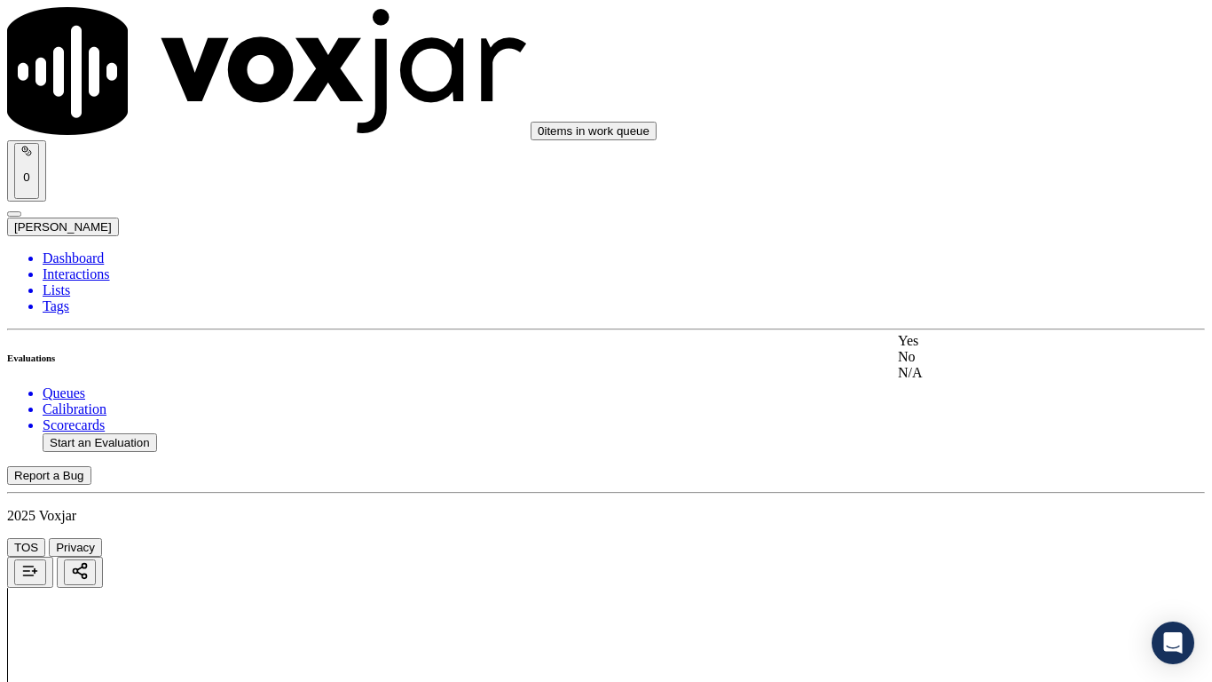
click at [967, 349] on div "Yes" at bounding box center [1010, 341] width 225 height 16
click at [958, 538] on div "Yes" at bounding box center [1010, 586] width 225 height 16
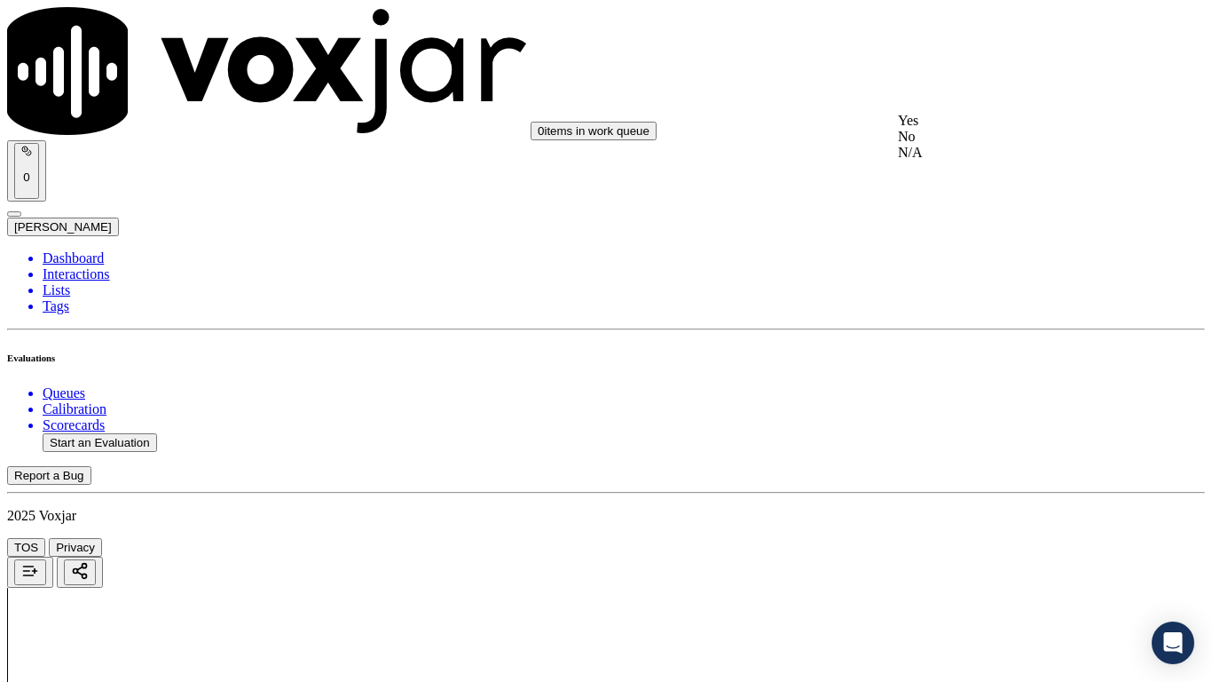
drag, startPoint x: 962, startPoint y: 104, endPoint x: 1012, endPoint y: 168, distance: 81.0
click at [973, 129] on div "Yes" at bounding box center [1010, 121] width 225 height 16
drag, startPoint x: 964, startPoint y: 357, endPoint x: 991, endPoint y: 509, distance: 154.3
click at [968, 352] on div "Yes" at bounding box center [1010, 344] width 225 height 16
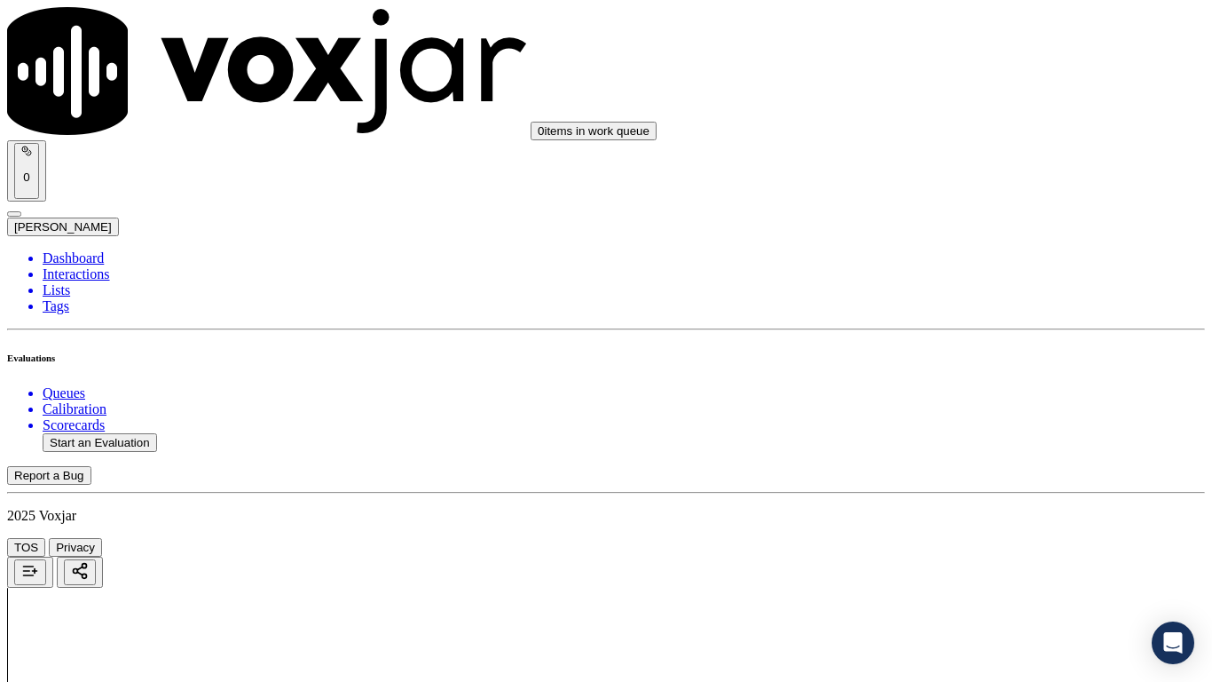
click at [952, 478] on div "Yes" at bounding box center [1010, 474] width 225 height 16
click at [996, 345] on div "Yes" at bounding box center [1010, 337] width 225 height 16
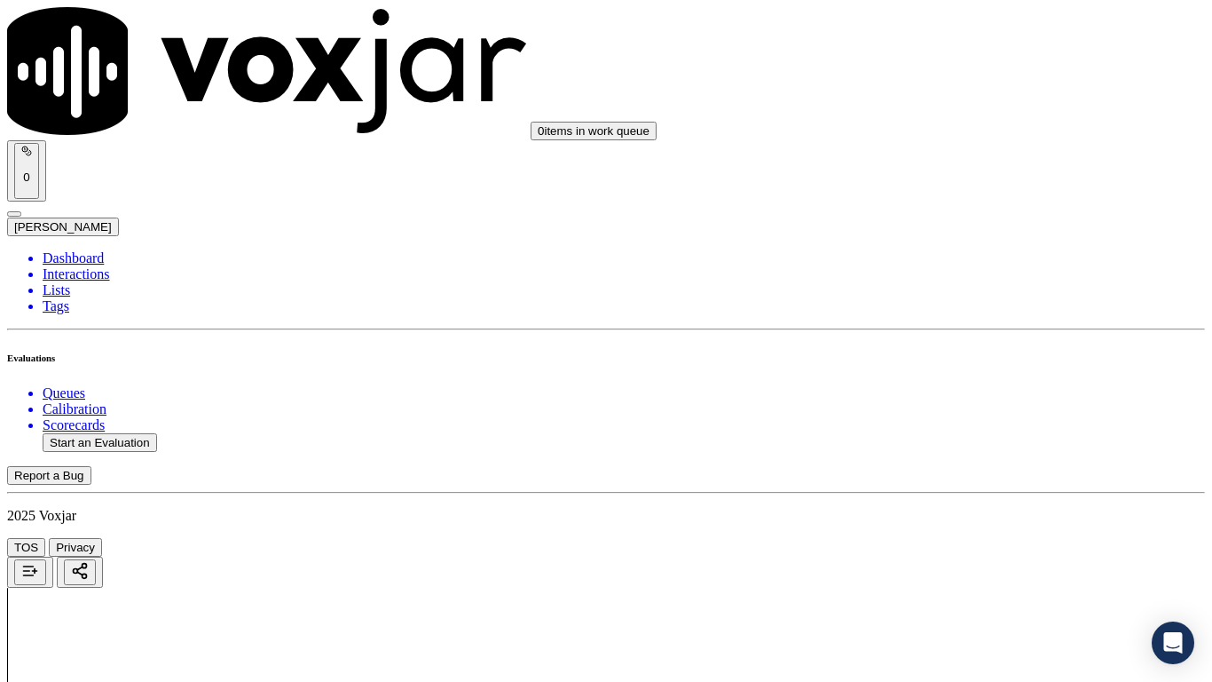
click at [966, 517] on div "Yes" at bounding box center [1010, 510] width 225 height 16
click at [991, 345] on div "Yes" at bounding box center [1010, 337] width 225 height 16
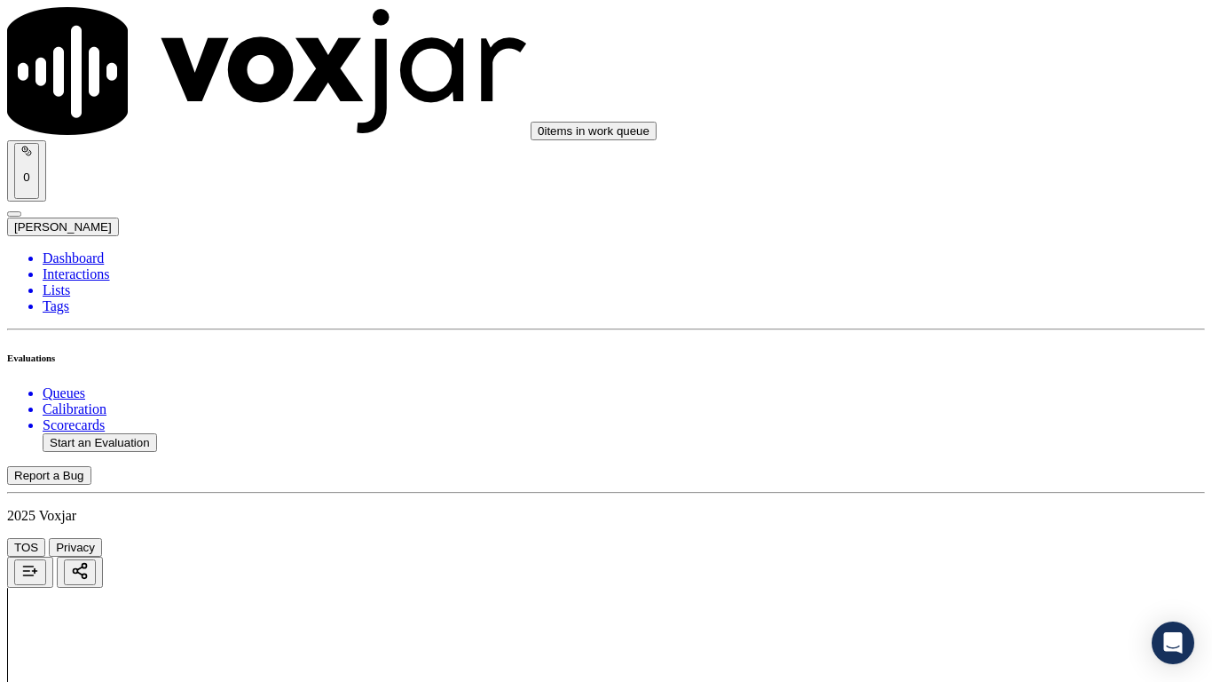
click at [960, 538] on div "Yes" at bounding box center [1010, 561] width 225 height 16
click at [967, 171] on div "Yes" at bounding box center [1010, 163] width 225 height 16
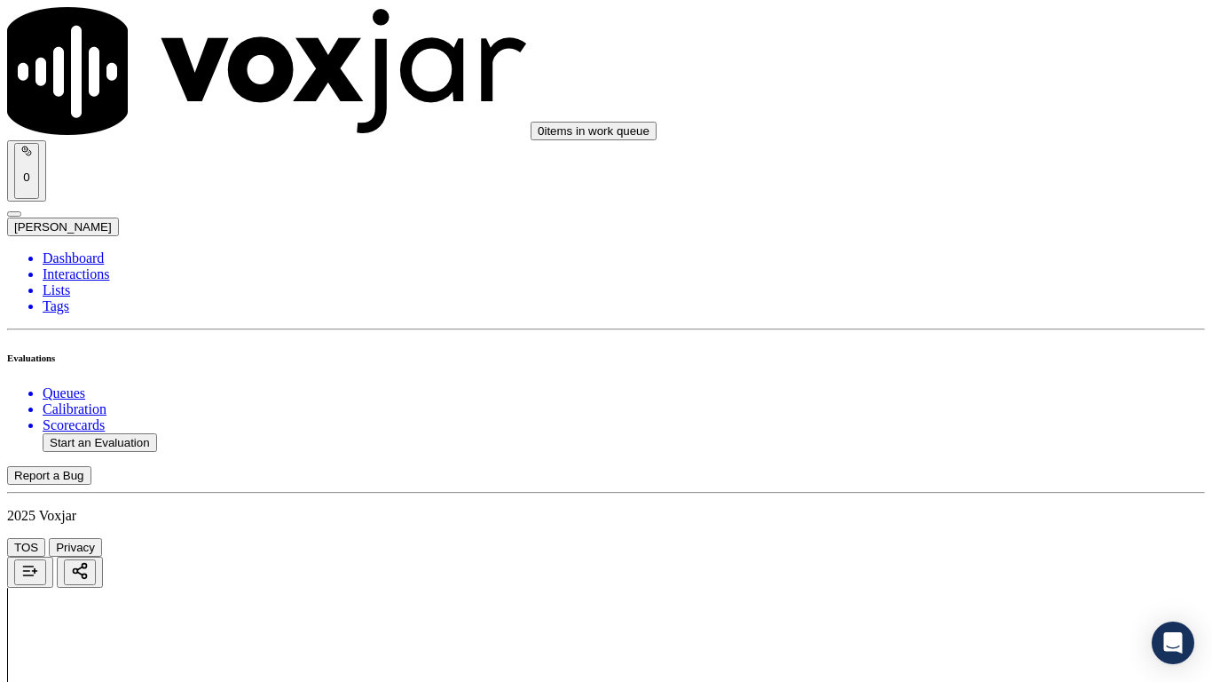
click at [975, 416] on div "Yes" at bounding box center [1010, 408] width 225 height 16
click at [952, 521] on div "Yes" at bounding box center [1010, 517] width 225 height 16
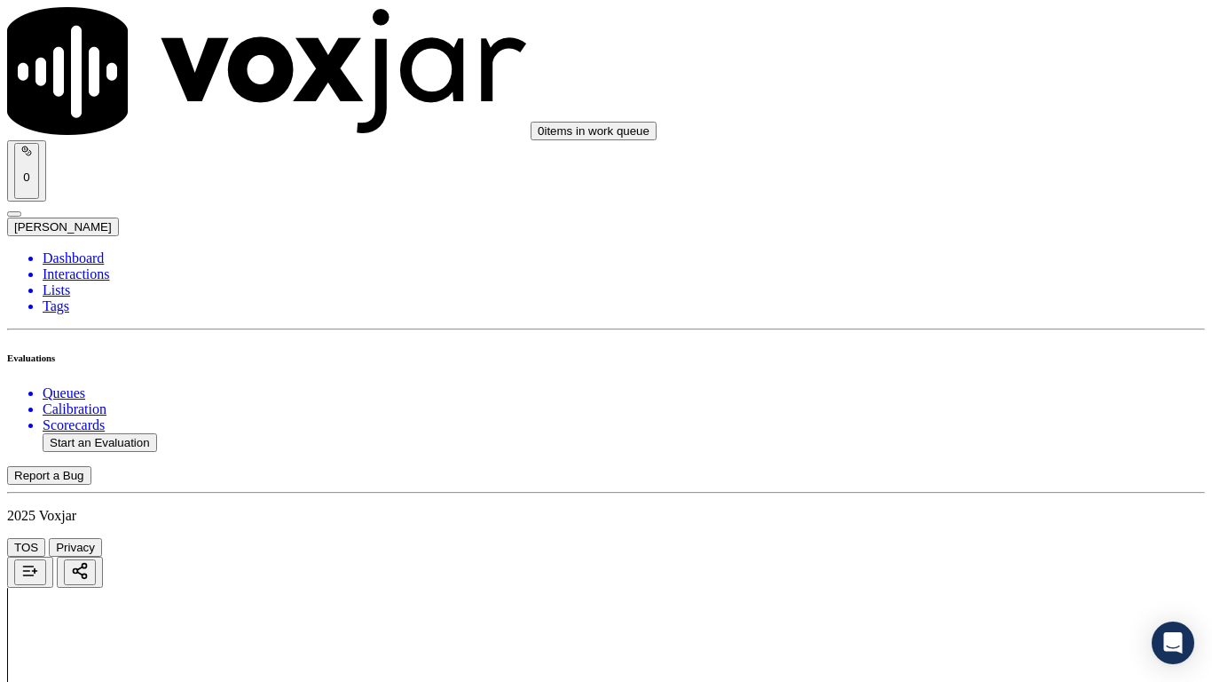
click at [972, 175] on div "Yes" at bounding box center [1010, 167] width 225 height 16
click at [949, 486] on div "Yes" at bounding box center [1010, 485] width 225 height 16
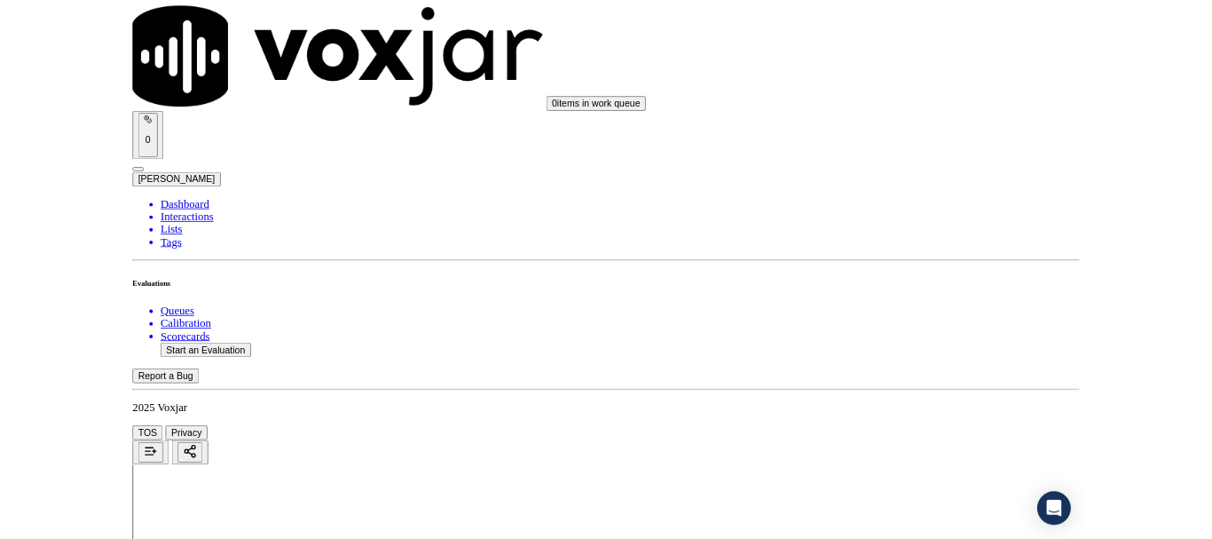
scroll to position [4911, 0]
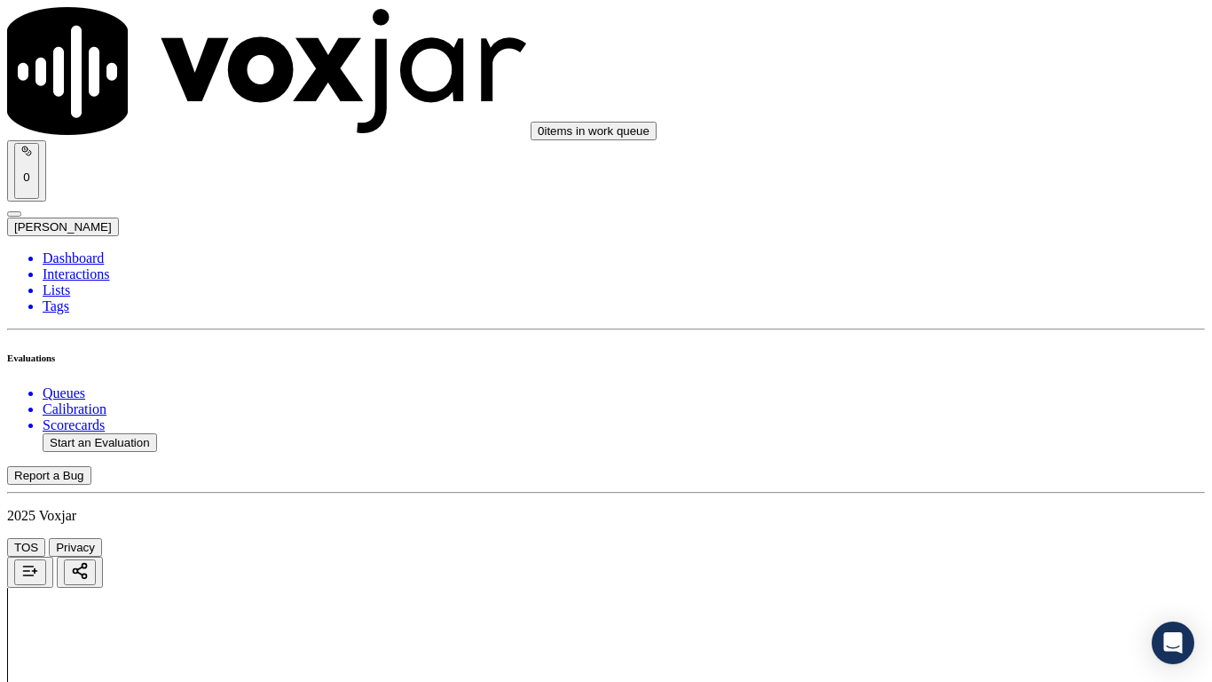
click at [999, 243] on div "Yes" at bounding box center [1010, 235] width 225 height 16
click at [928, 488] on div "Yes" at bounding box center [1010, 480] width 225 height 16
